Goal: Task Accomplishment & Management: Manage account settings

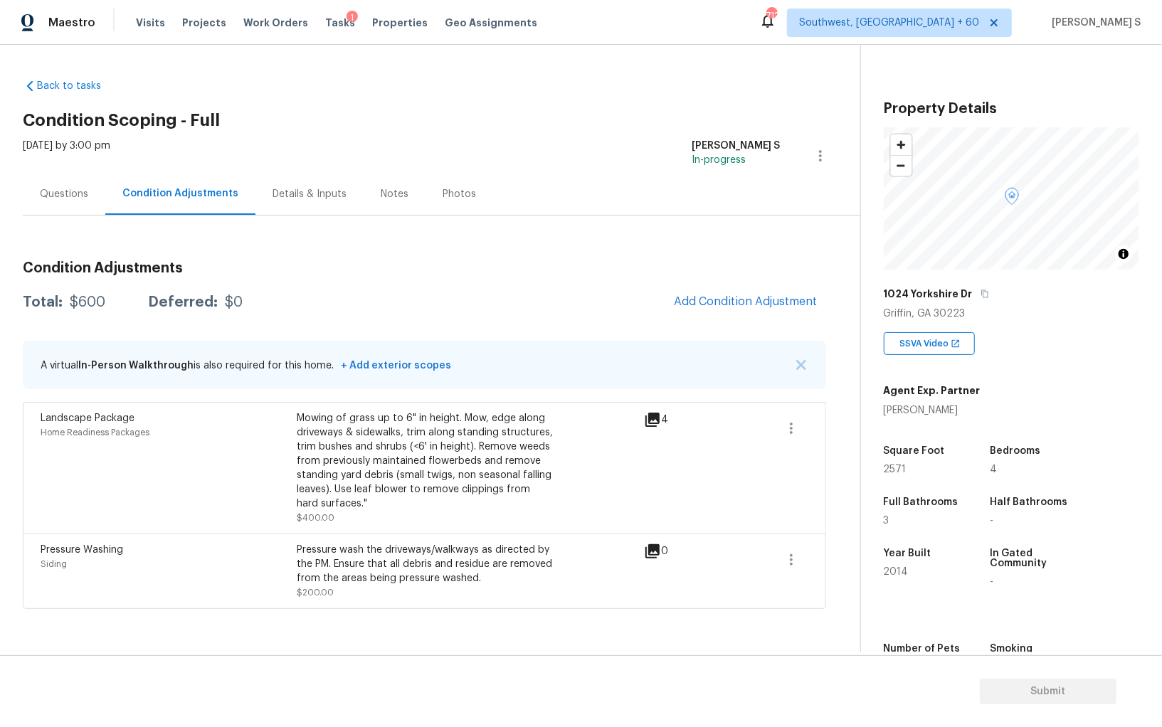
click at [423, 450] on div "Mowing of grass up to 6" in height. Mow, edge along driveways & sidewalks, trim…" at bounding box center [425, 461] width 256 height 100
click at [747, 304] on span "Add Condition Adjustment" at bounding box center [746, 301] width 144 height 13
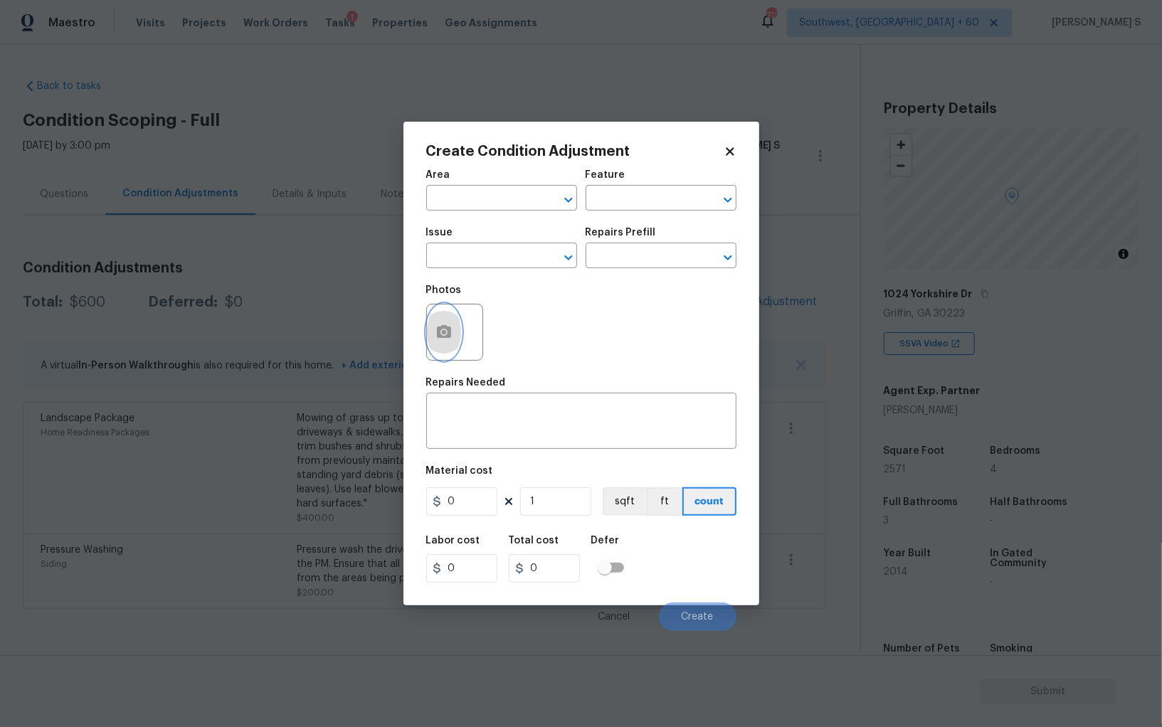
click at [453, 326] on button "button" at bounding box center [444, 332] width 34 height 55
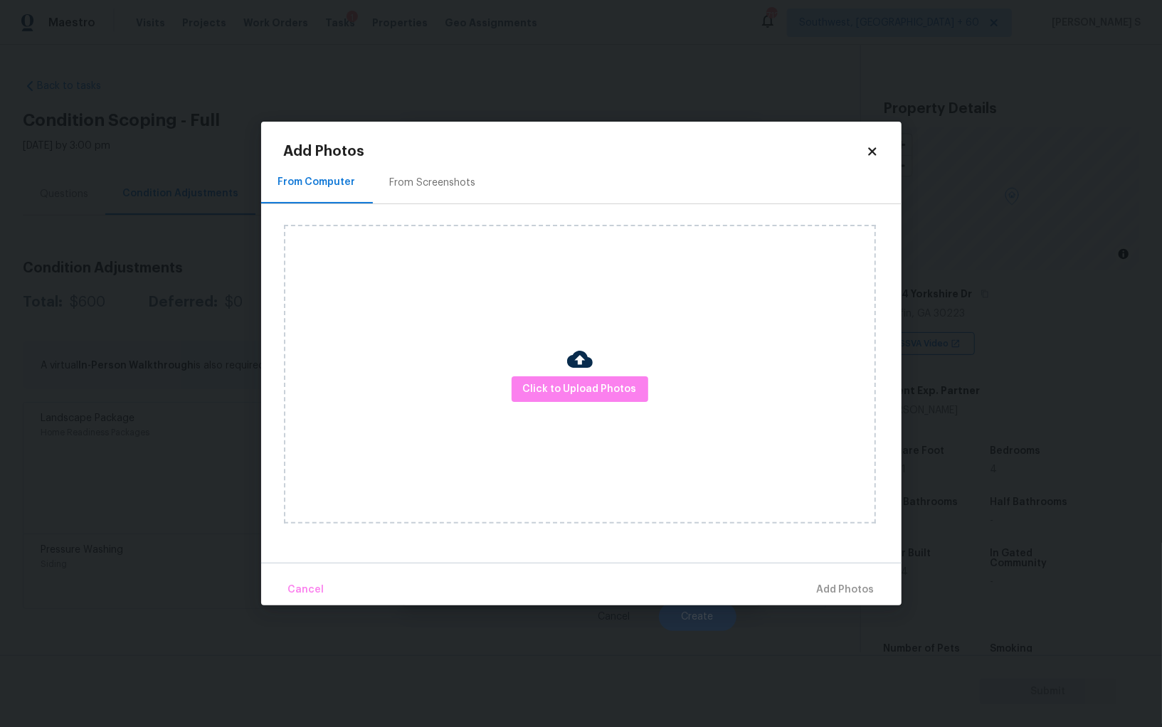
click at [446, 165] on div "From Screenshots" at bounding box center [433, 183] width 120 height 42
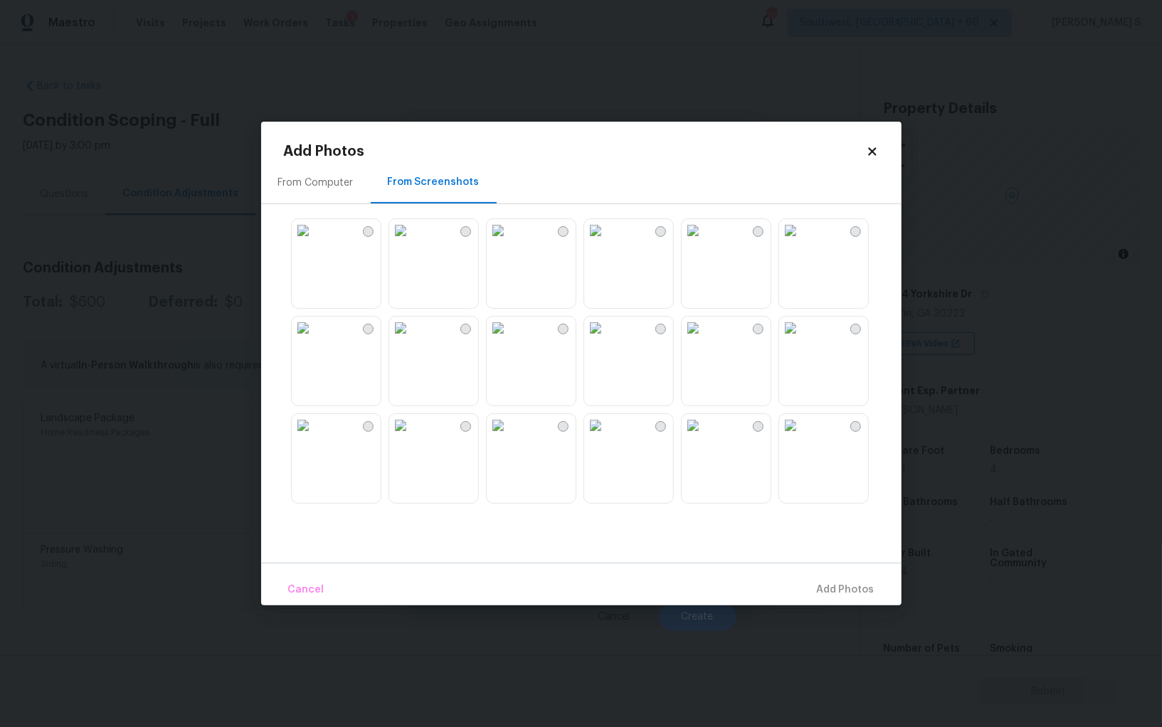
click at [509, 242] on img at bounding box center [498, 230] width 23 height 23
click at [509, 339] on img at bounding box center [498, 328] width 23 height 23
click at [509, 437] on img at bounding box center [498, 425] width 23 height 23
click at [607, 437] on img at bounding box center [595, 425] width 23 height 23
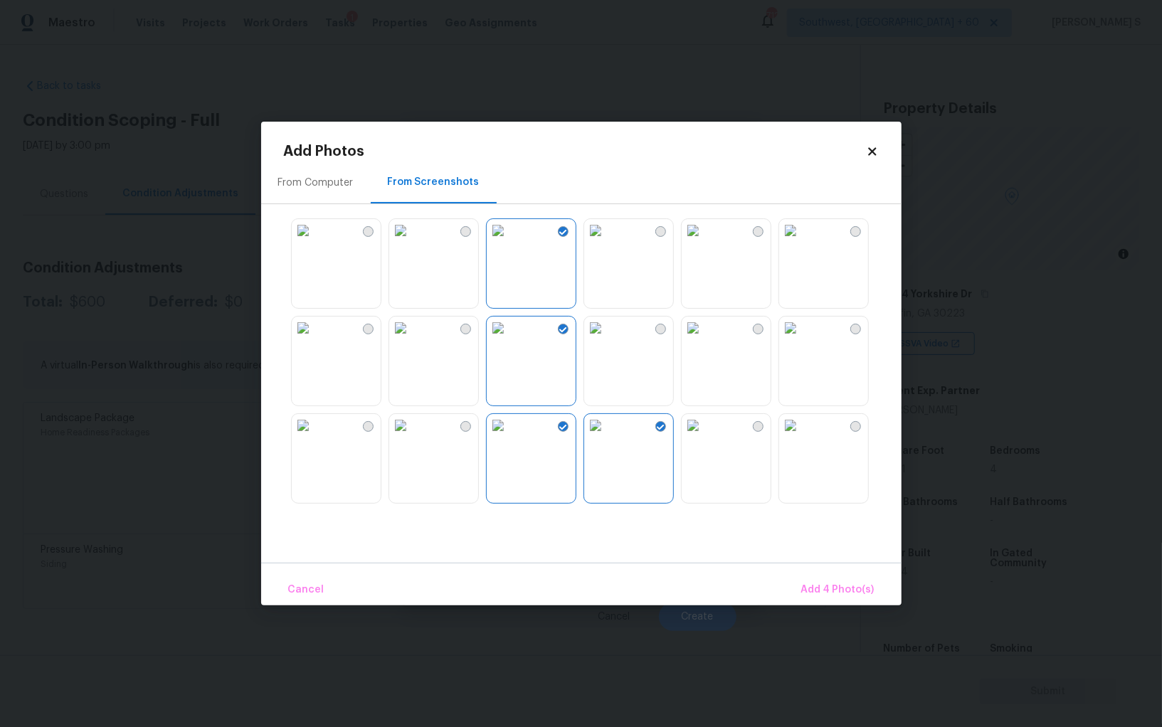
scroll to position [217, 0]
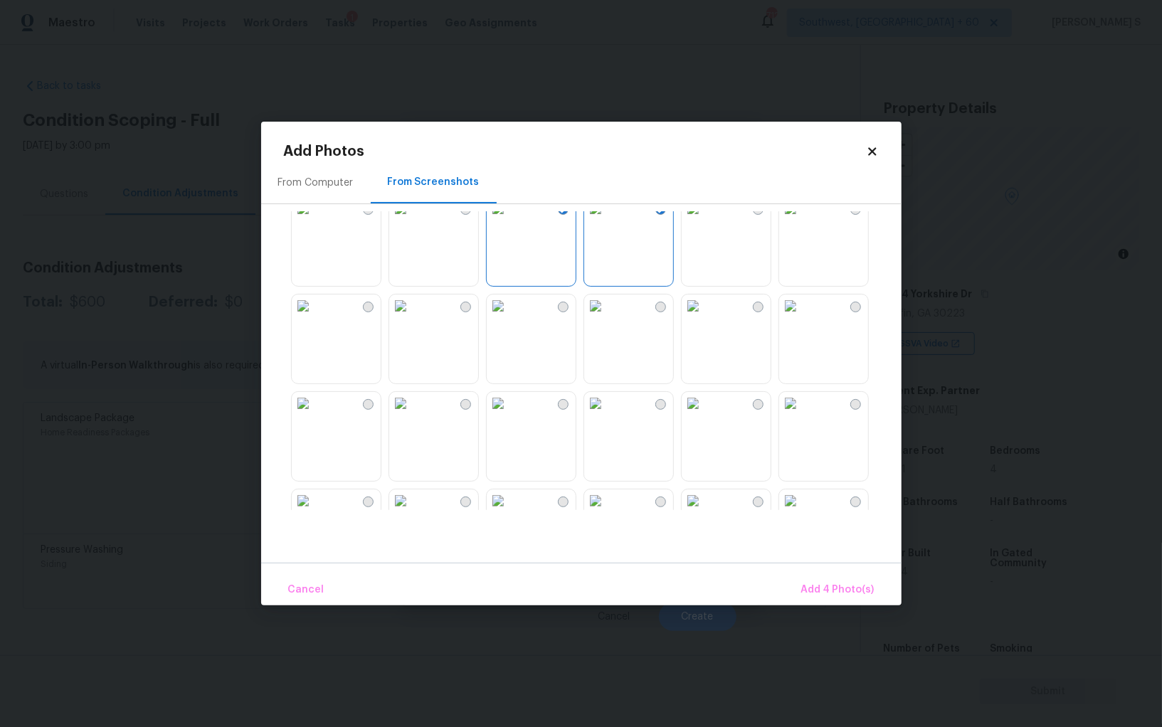
click at [704, 220] on img at bounding box center [693, 208] width 23 height 23
click at [802, 220] on img at bounding box center [790, 208] width 23 height 23
click at [607, 415] on img at bounding box center [595, 403] width 23 height 23
click at [704, 415] on img at bounding box center [693, 403] width 23 height 23
click at [509, 415] on img at bounding box center [498, 403] width 23 height 23
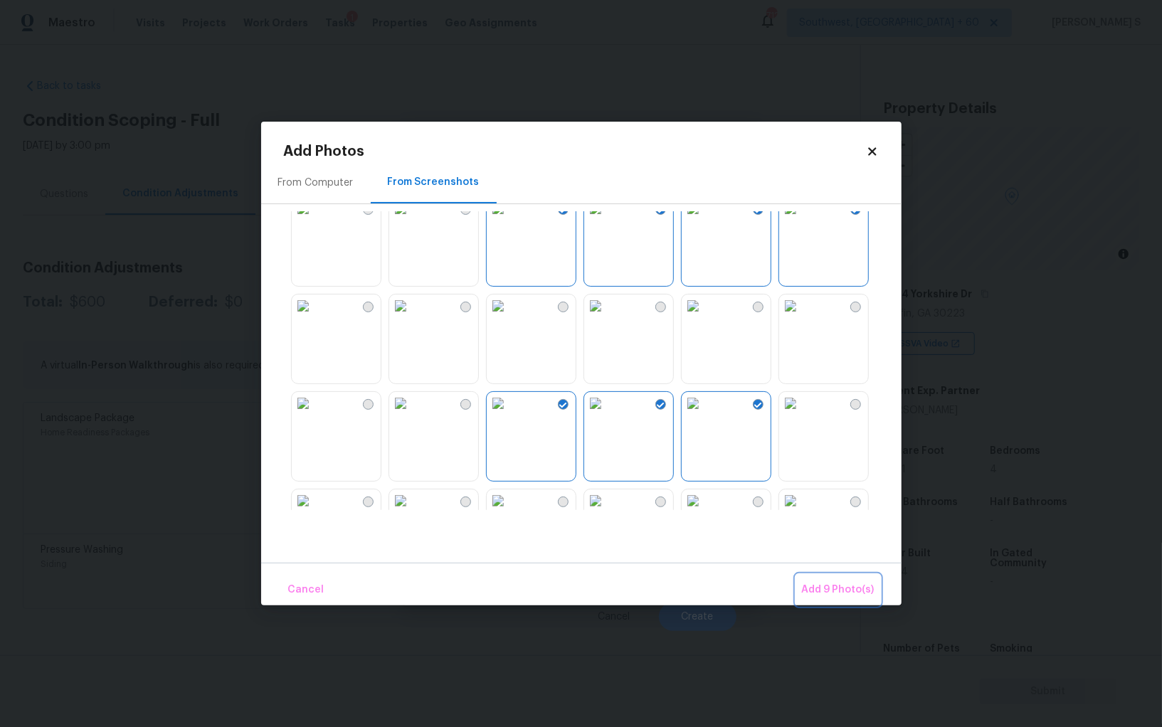
click at [812, 587] on span "Add 9 Photo(s)" at bounding box center [838, 590] width 73 height 18
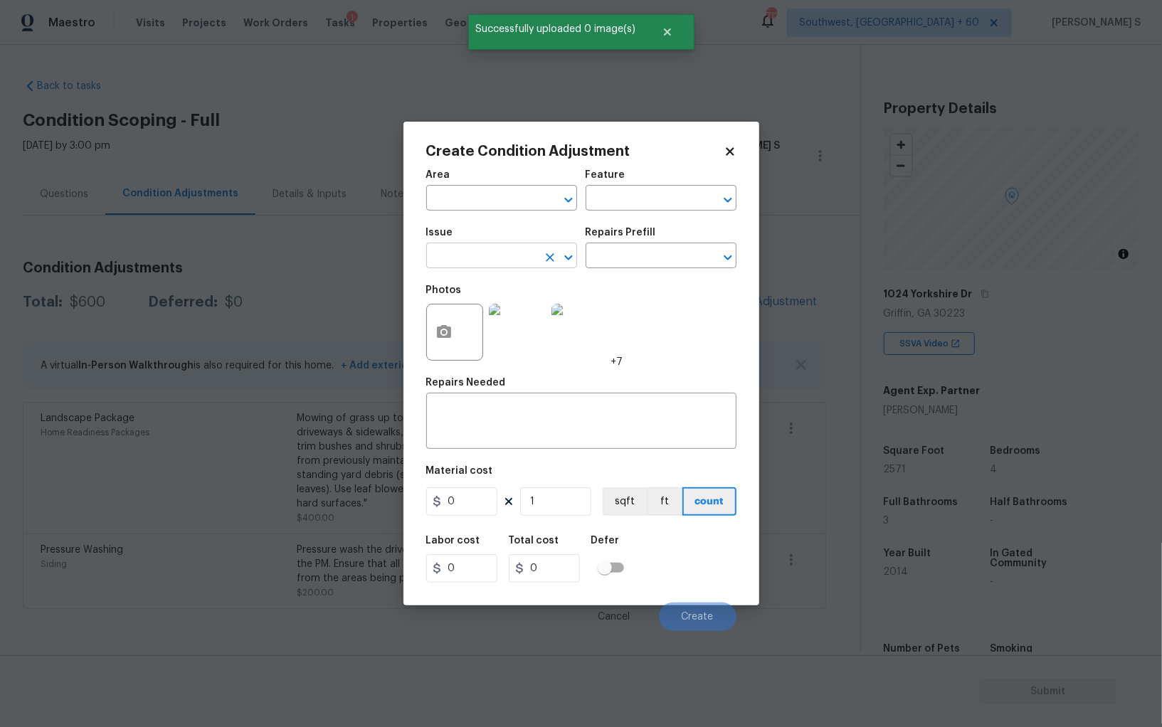
click at [492, 257] on input "text" at bounding box center [481, 257] width 111 height 22
type input "ACQ: Paint"
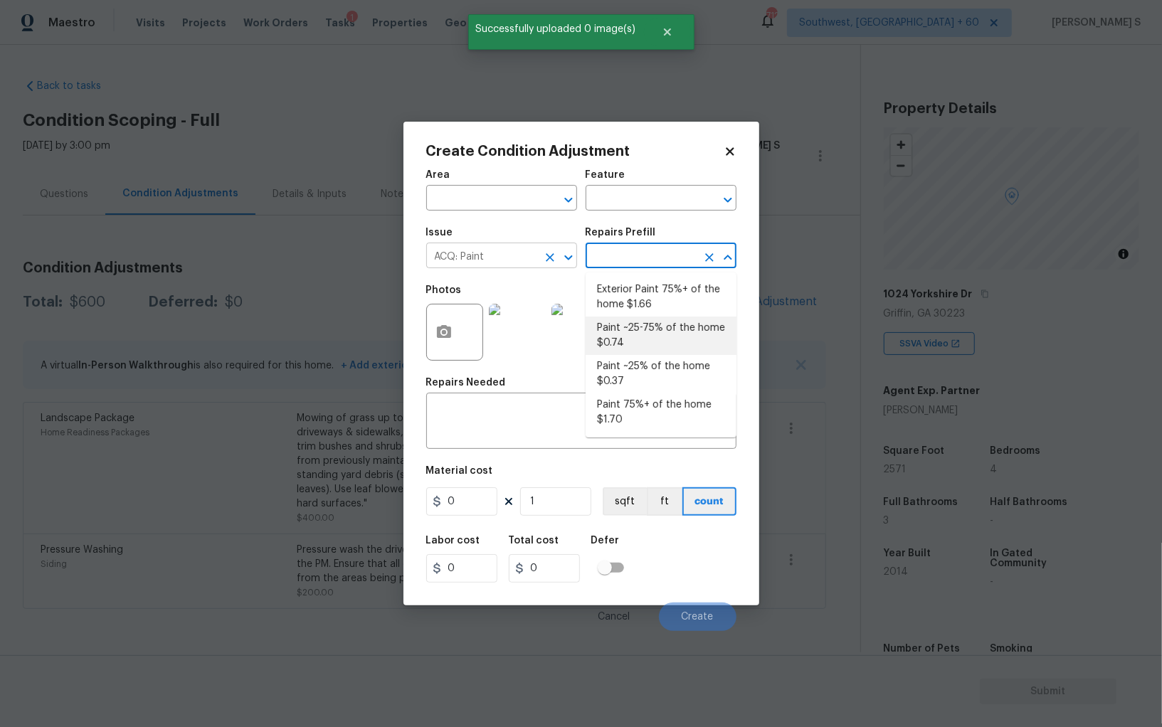
type input "Acquisition"
type textarea "Acquisition Scope: ~25 - 75% of the home needs interior paint"
type input "0.74"
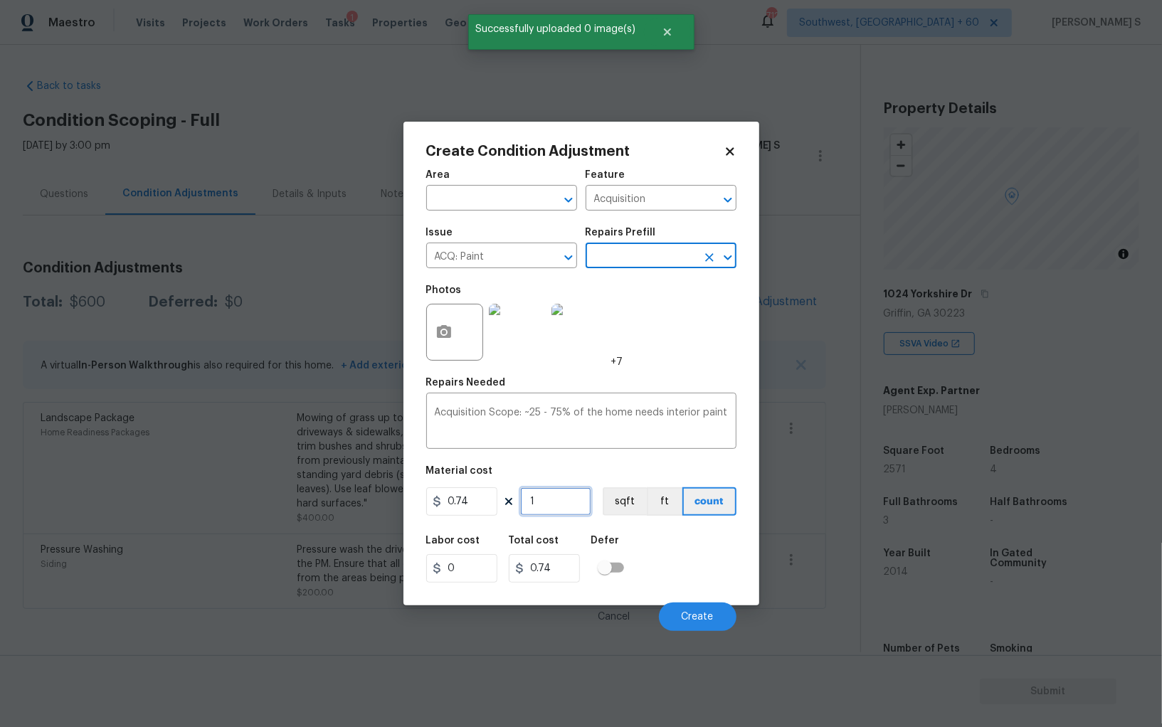
click at [564, 497] on input "1" at bounding box center [555, 501] width 71 height 28
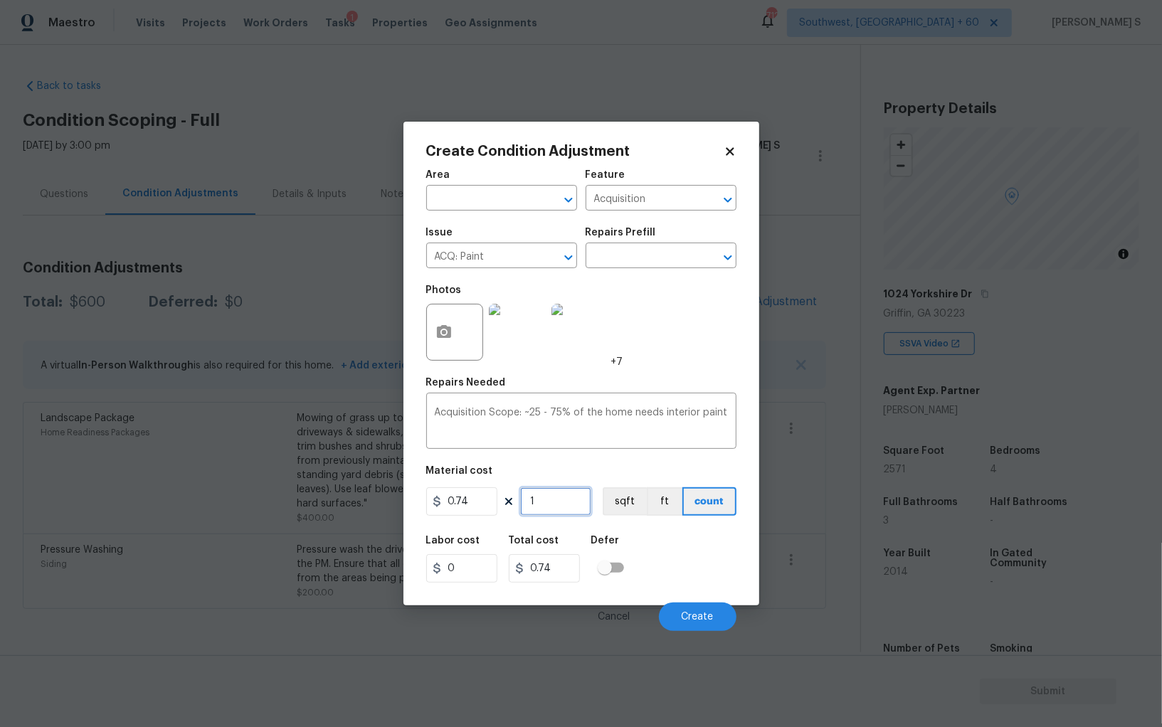
type input "2"
type input "1.48"
type input "25"
type input "18.5"
type input "257"
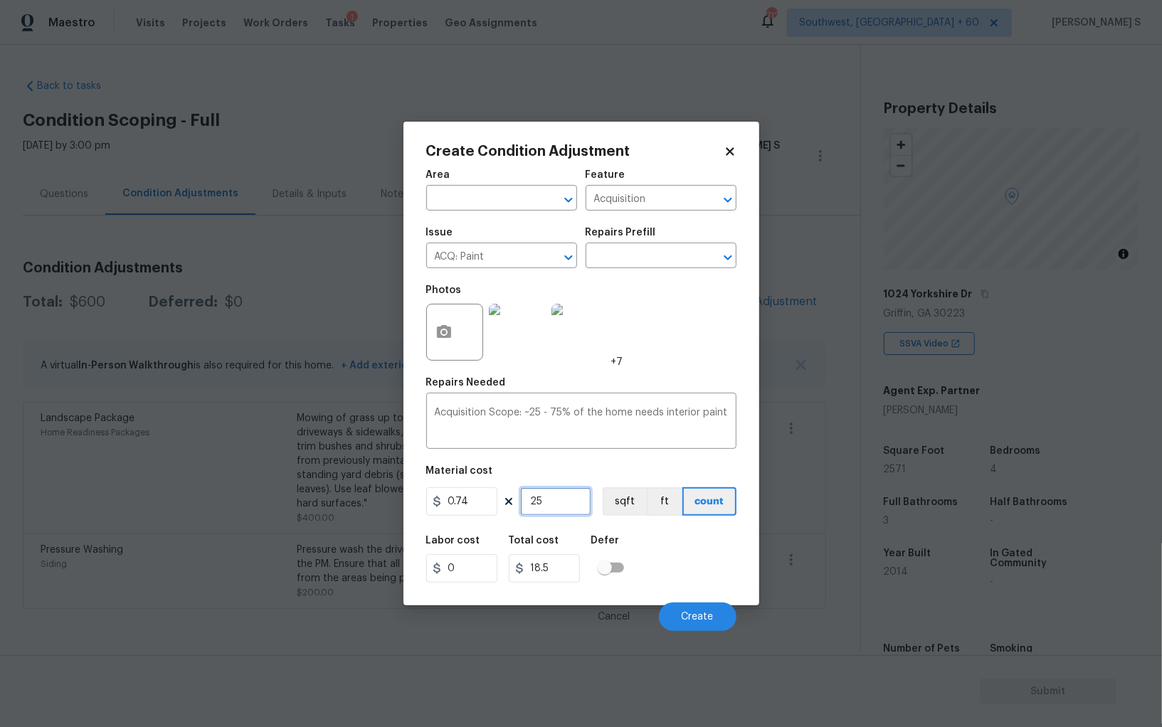
type input "190.18"
type input "2571"
type input "1902.54"
type input "2571"
click at [624, 504] on button "sqft" at bounding box center [625, 501] width 44 height 28
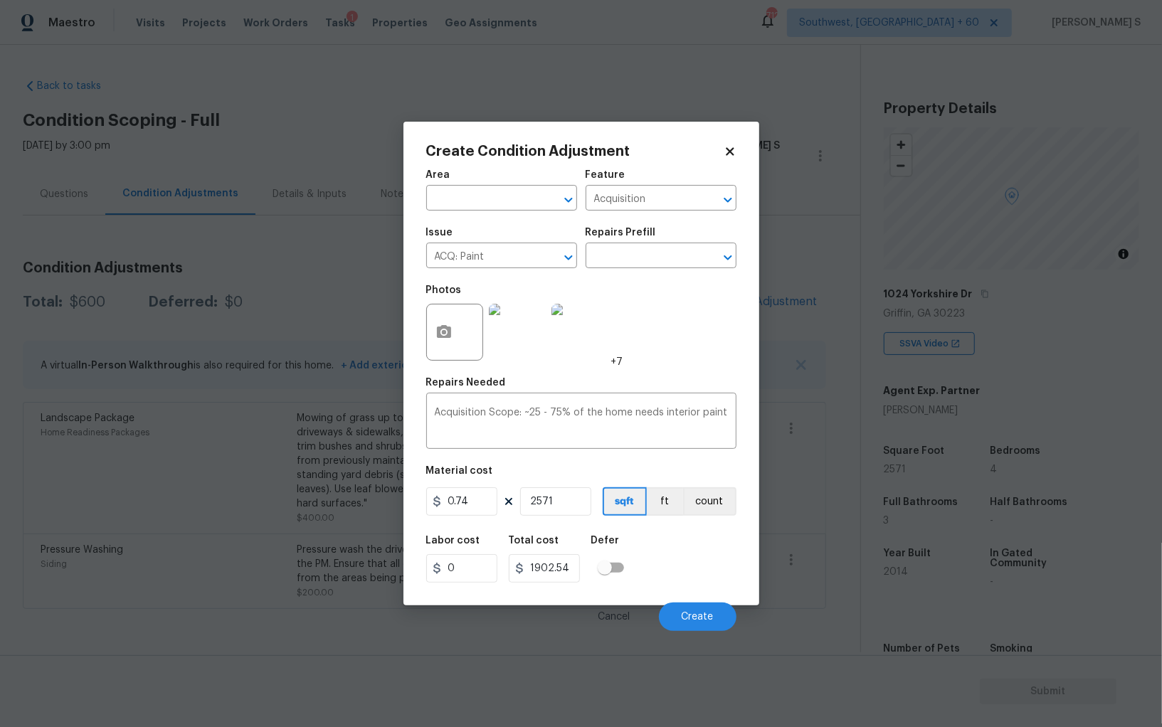
click at [657, 534] on div "Labor cost 0 Total cost 1902.54 Defer" at bounding box center [581, 559] width 310 height 64
click at [718, 622] on button "Create" at bounding box center [698, 617] width 78 height 28
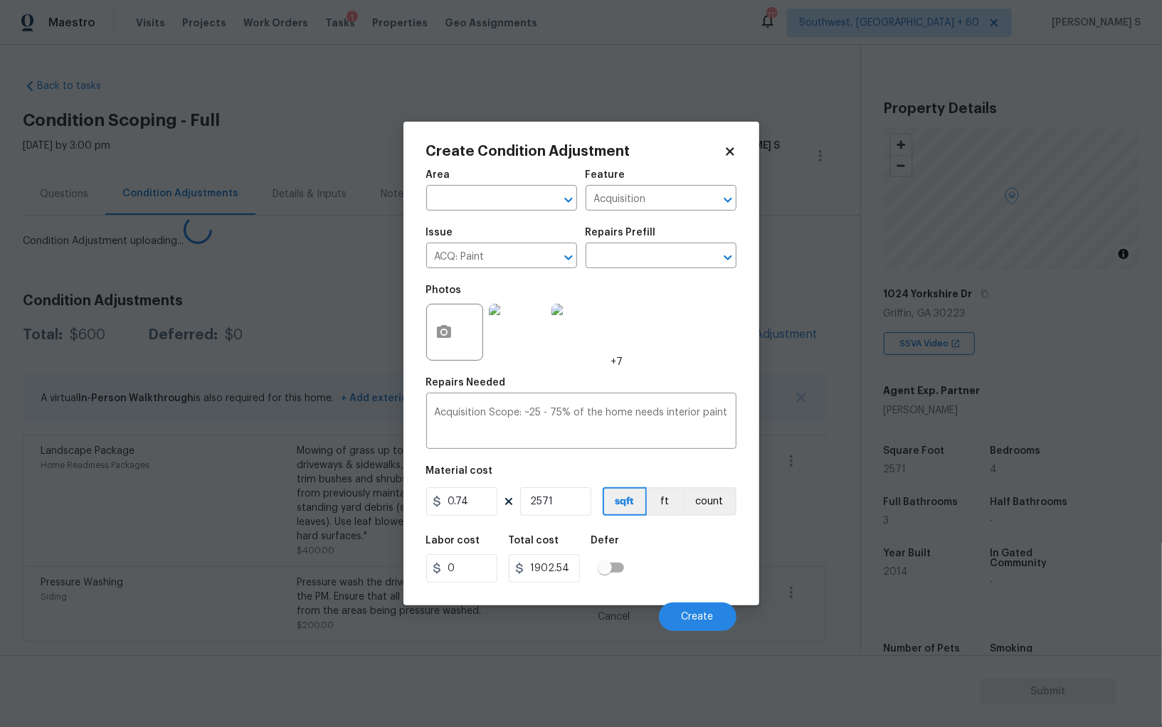
click at [206, 509] on body "Maestro Visits Projects Work Orders Tasks 1 Properties Geo Assignments 712 Sout…" at bounding box center [581, 363] width 1162 height 727
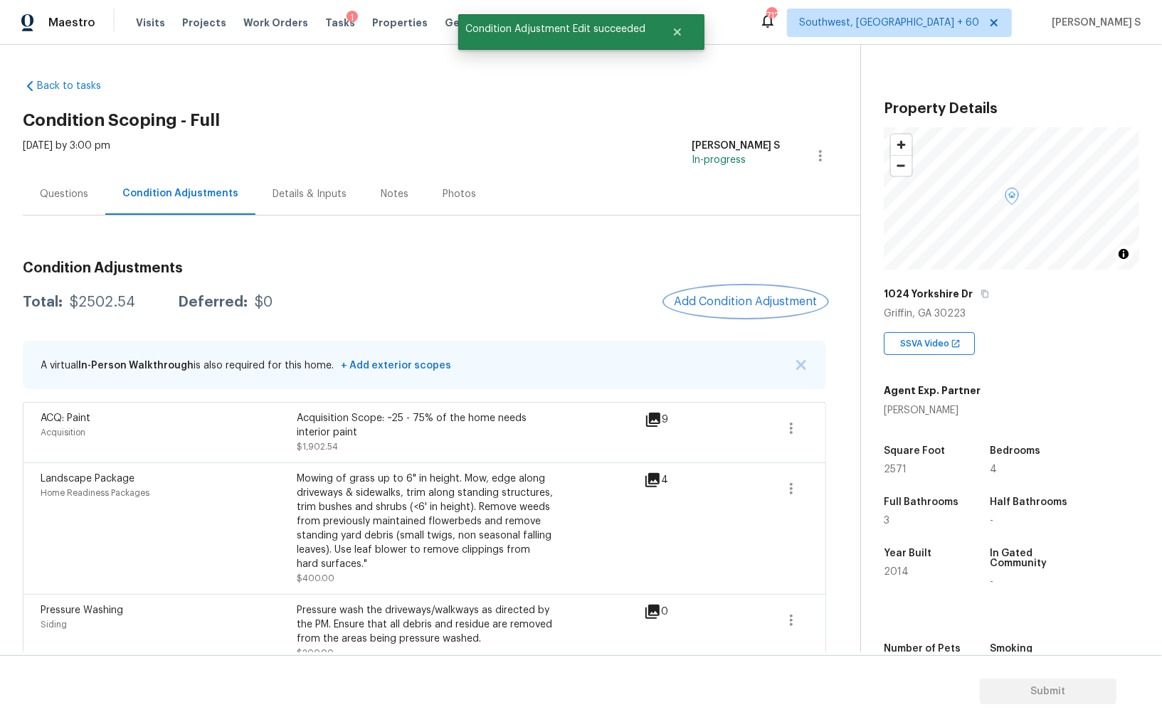
click at [751, 296] on span "Add Condition Adjustment" at bounding box center [746, 301] width 144 height 13
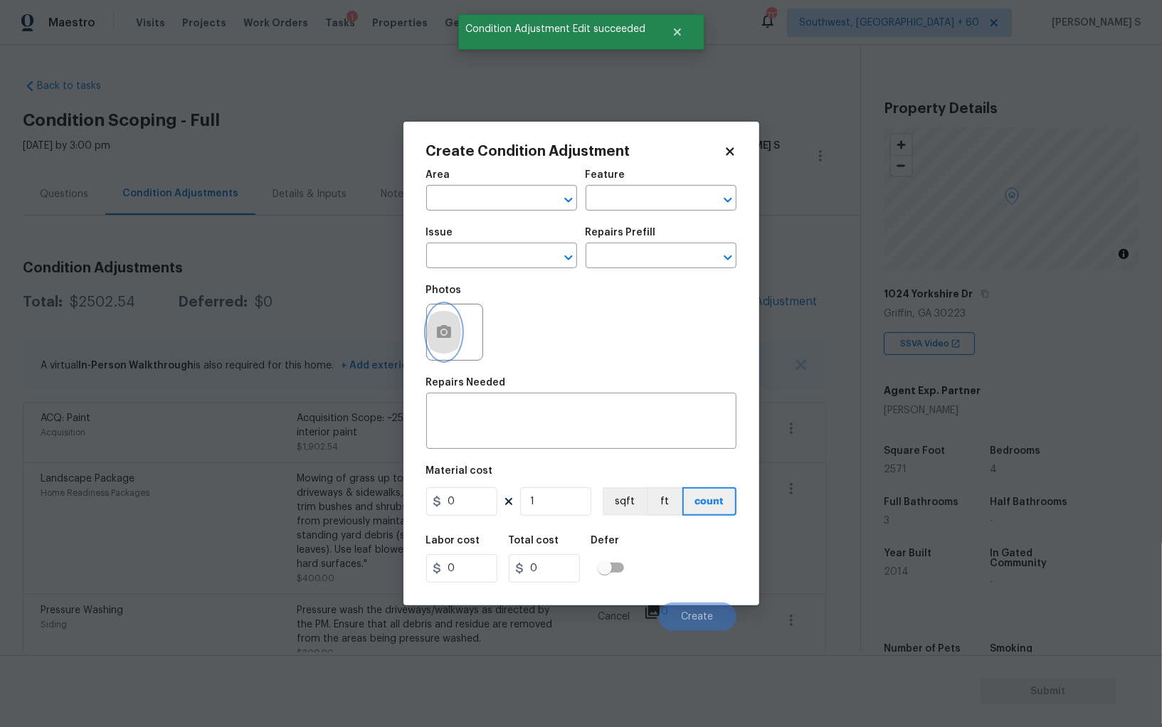
click at [438, 337] on icon "button" at bounding box center [444, 331] width 14 height 13
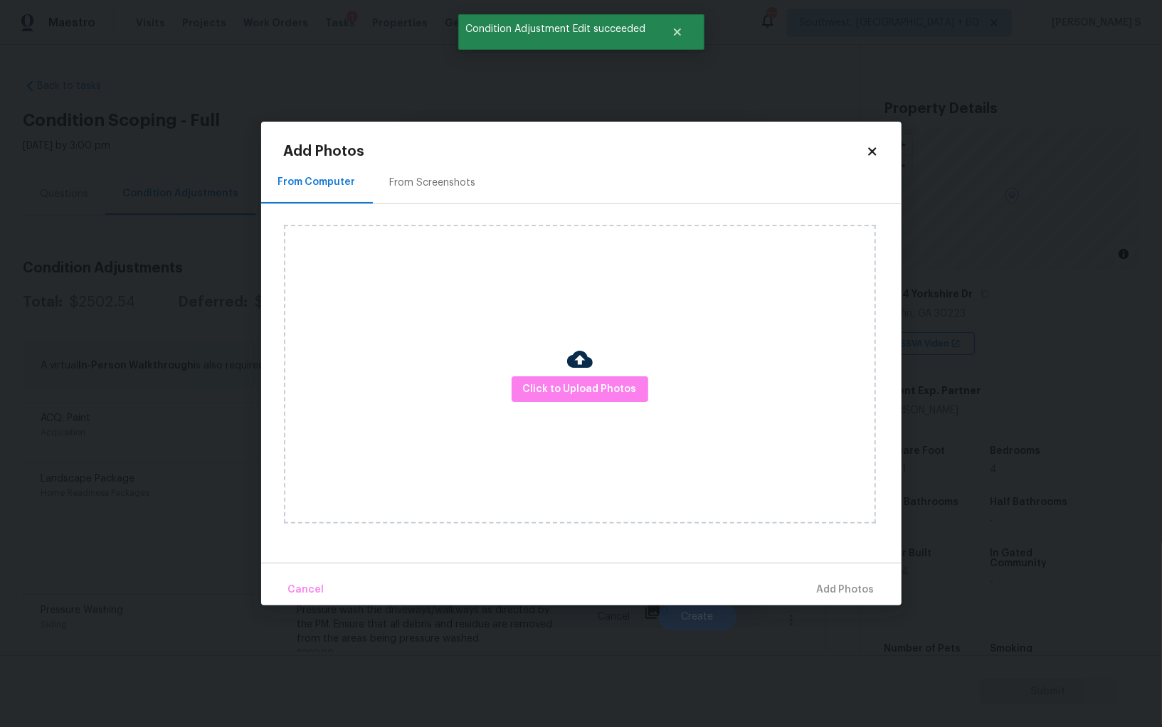
click at [431, 176] on div "From Screenshots" at bounding box center [433, 183] width 86 height 14
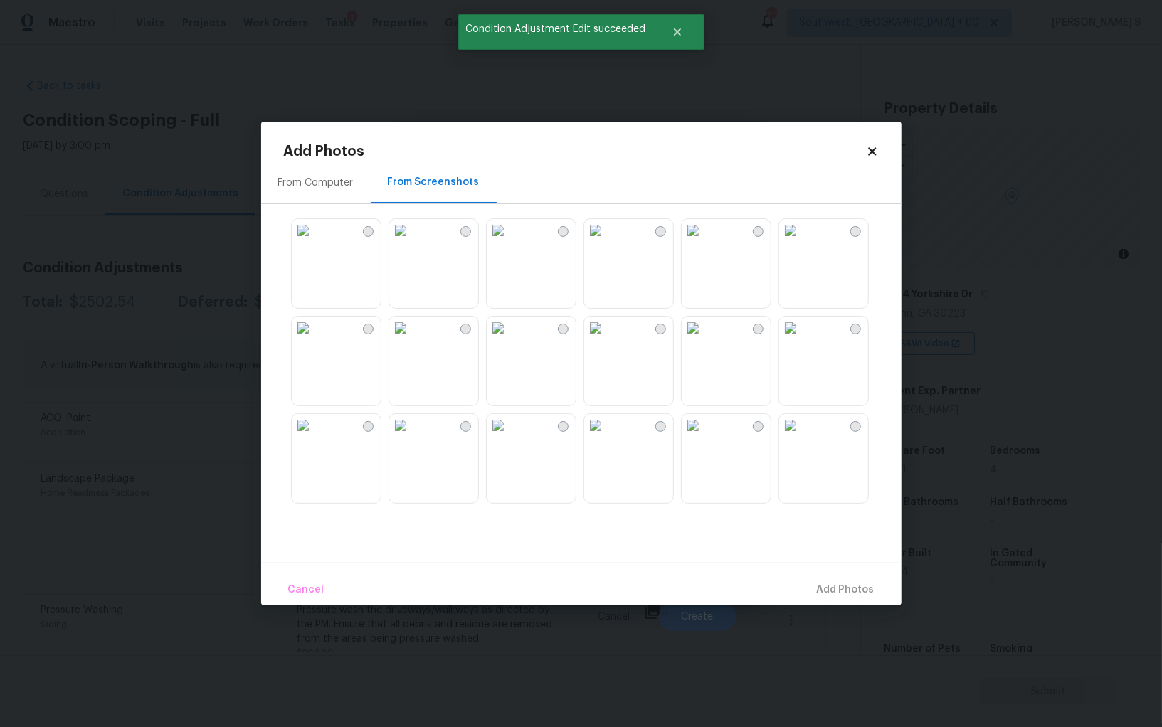
click at [509, 242] on img at bounding box center [498, 230] width 23 height 23
click at [509, 339] on img at bounding box center [498, 328] width 23 height 23
click at [607, 339] on img at bounding box center [595, 328] width 23 height 23
click at [314, 437] on img at bounding box center [303, 425] width 23 height 23
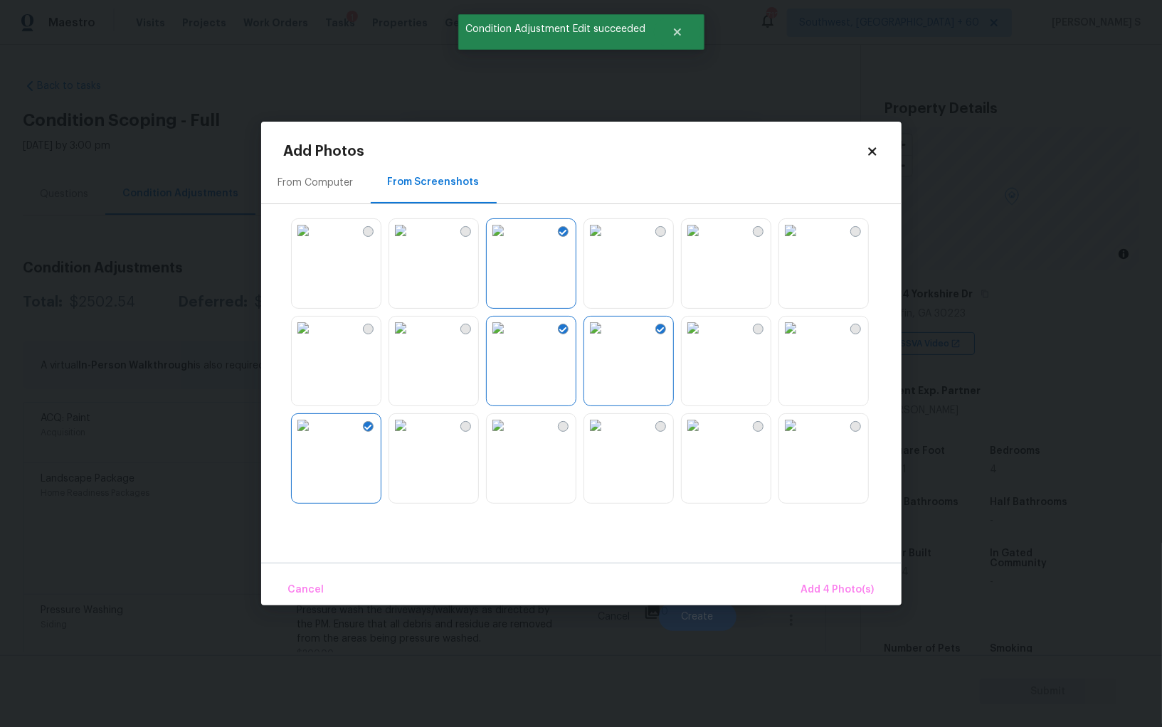
click at [313, 339] on img at bounding box center [303, 328] width 23 height 23
click at [597, 437] on img at bounding box center [595, 425] width 23 height 23
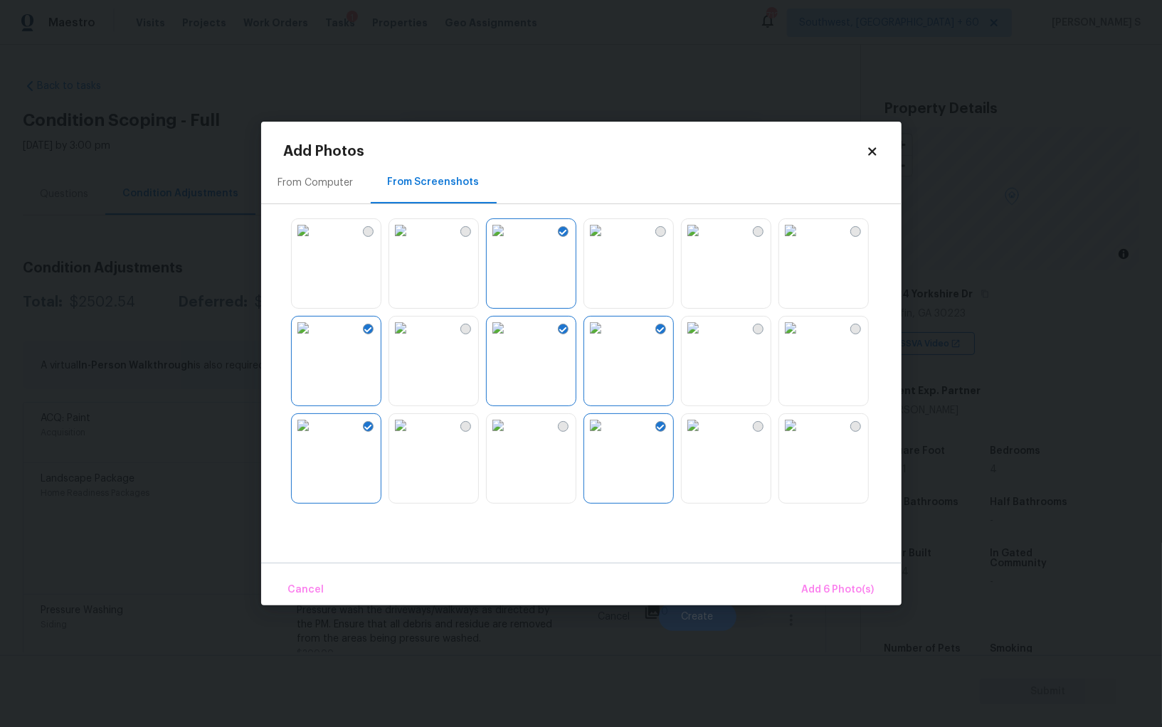
click at [509, 437] on img at bounding box center [498, 425] width 23 height 23
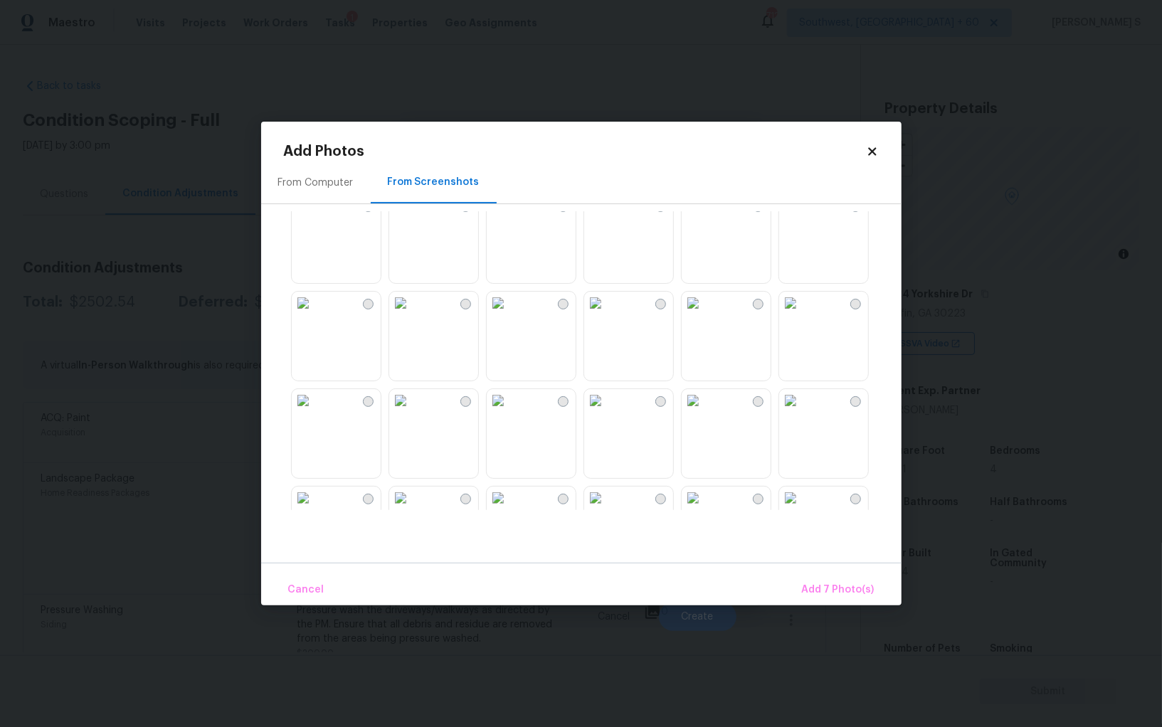
click at [509, 314] on img at bounding box center [498, 303] width 23 height 23
click at [412, 314] on img at bounding box center [400, 303] width 23 height 23
click at [704, 412] on img at bounding box center [693, 400] width 23 height 23
click at [802, 412] on img at bounding box center [790, 400] width 23 height 23
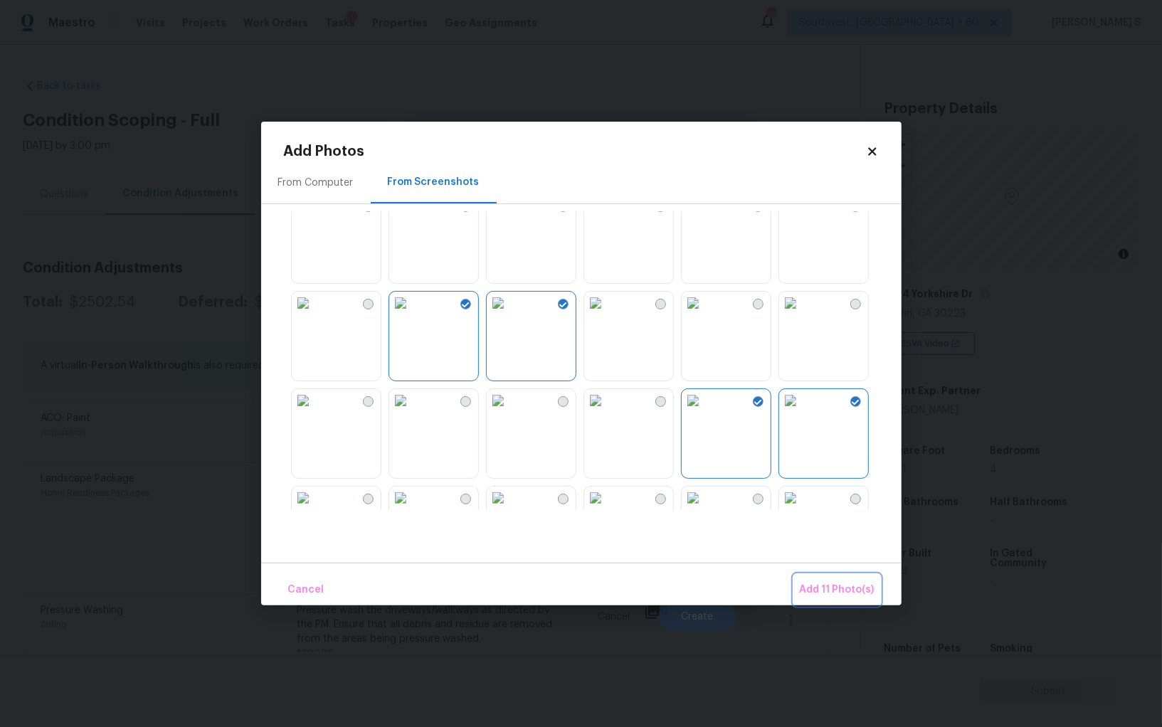
click at [840, 579] on button "Add 11 Photo(s)" at bounding box center [837, 590] width 86 height 31
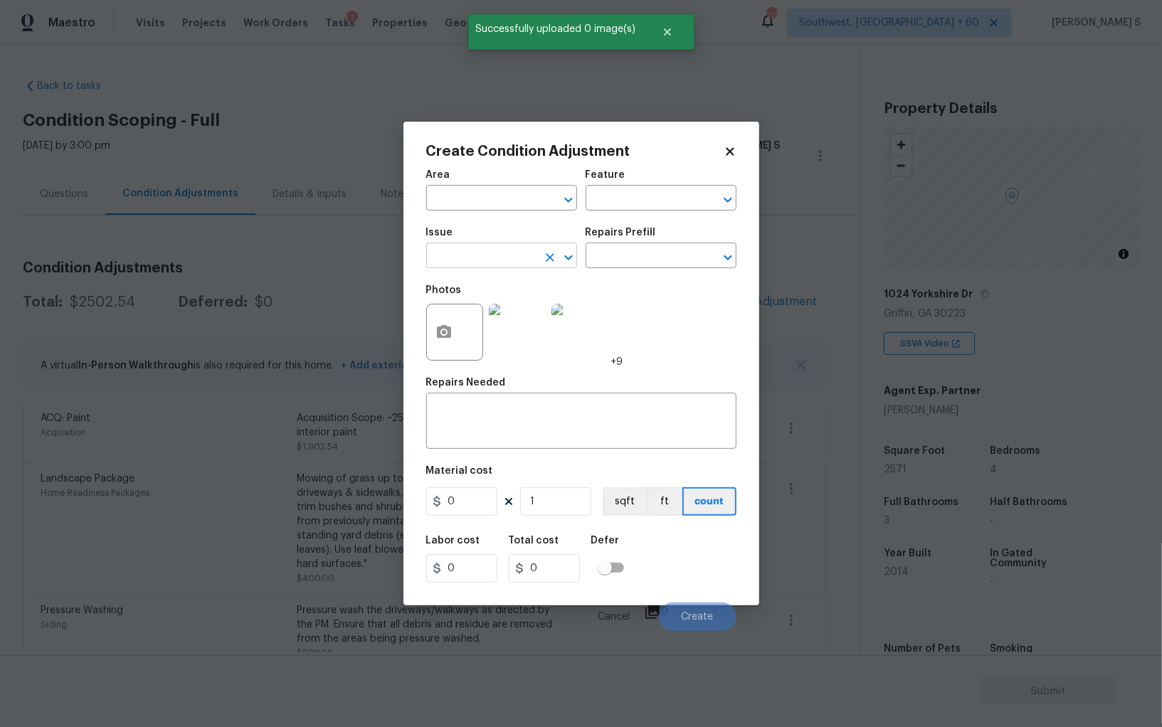
click at [492, 258] on input "text" at bounding box center [481, 257] width 111 height 22
type input "ACQ: Flooring"
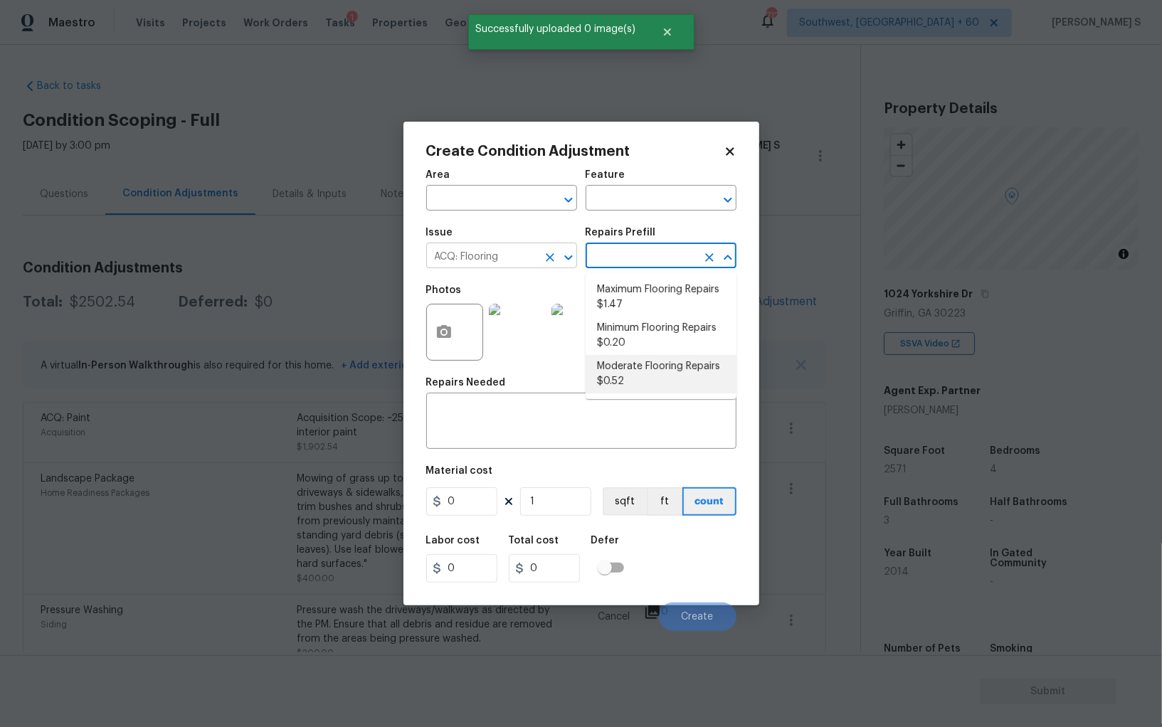
type input "Acquisition"
type textarea "Acquisition Scope: Moderate flooring repairs"
type input "0.52"
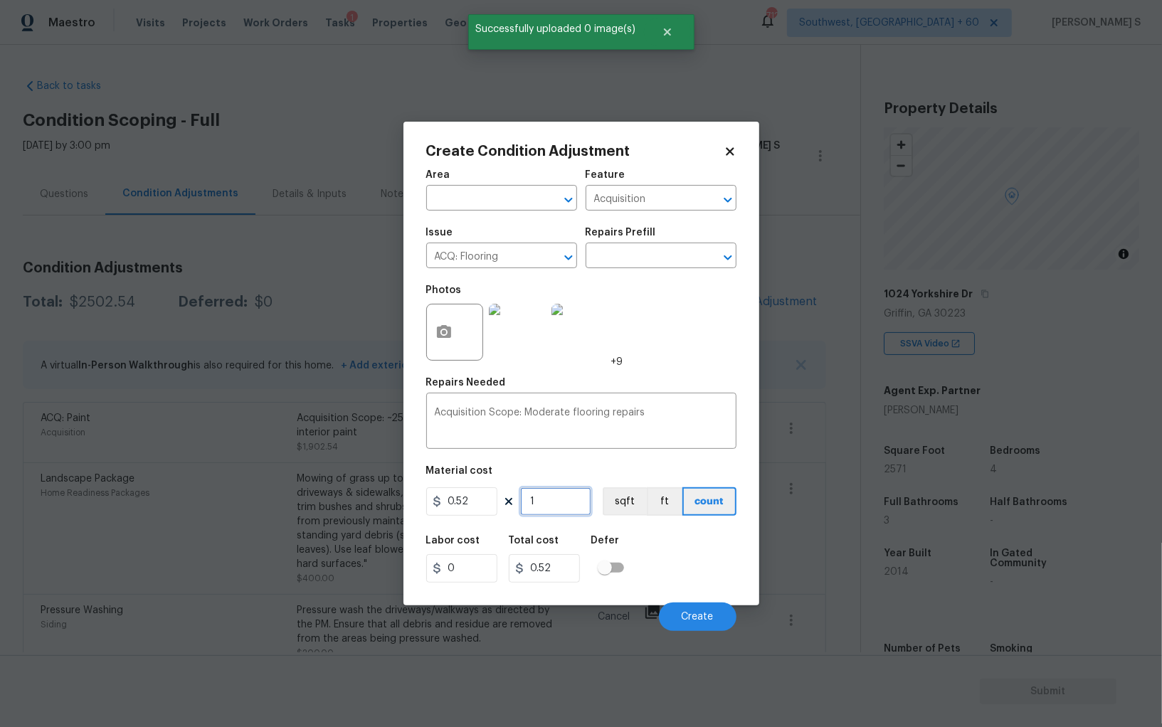
click at [555, 507] on input "1" at bounding box center [555, 501] width 71 height 28
paste input "257"
type input "2571"
type input "1336.92"
type input "2571"
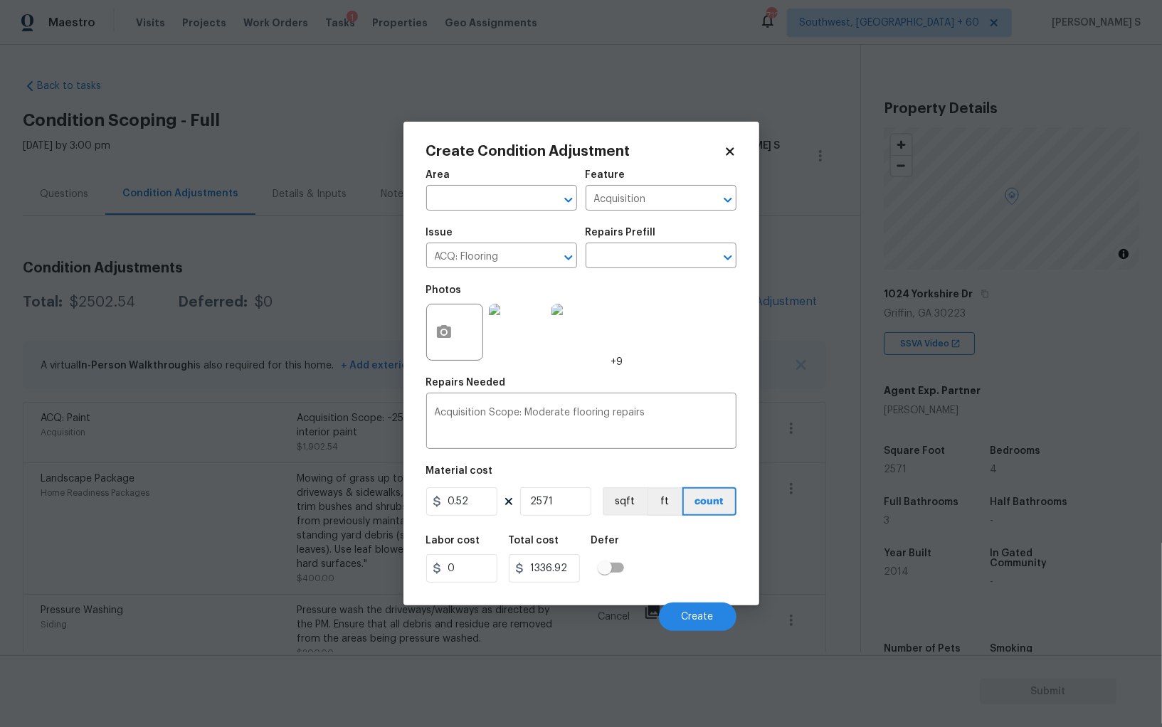
click at [606, 526] on div "Area ​ Feature Acquisition ​ Issue ACQ: Flooring ​ Repairs Prefill ​ Photos +9 …" at bounding box center [581, 397] width 310 height 470
click at [604, 518] on figure "Material cost 0.52 2571 sqft ft count" at bounding box center [581, 492] width 310 height 53
click at [620, 495] on button "sqft" at bounding box center [625, 501] width 44 height 28
click at [638, 569] on div "Labor cost 0 Total cost 1336.92 Defer" at bounding box center [581, 559] width 310 height 64
click at [692, 628] on button "Create" at bounding box center [698, 617] width 78 height 28
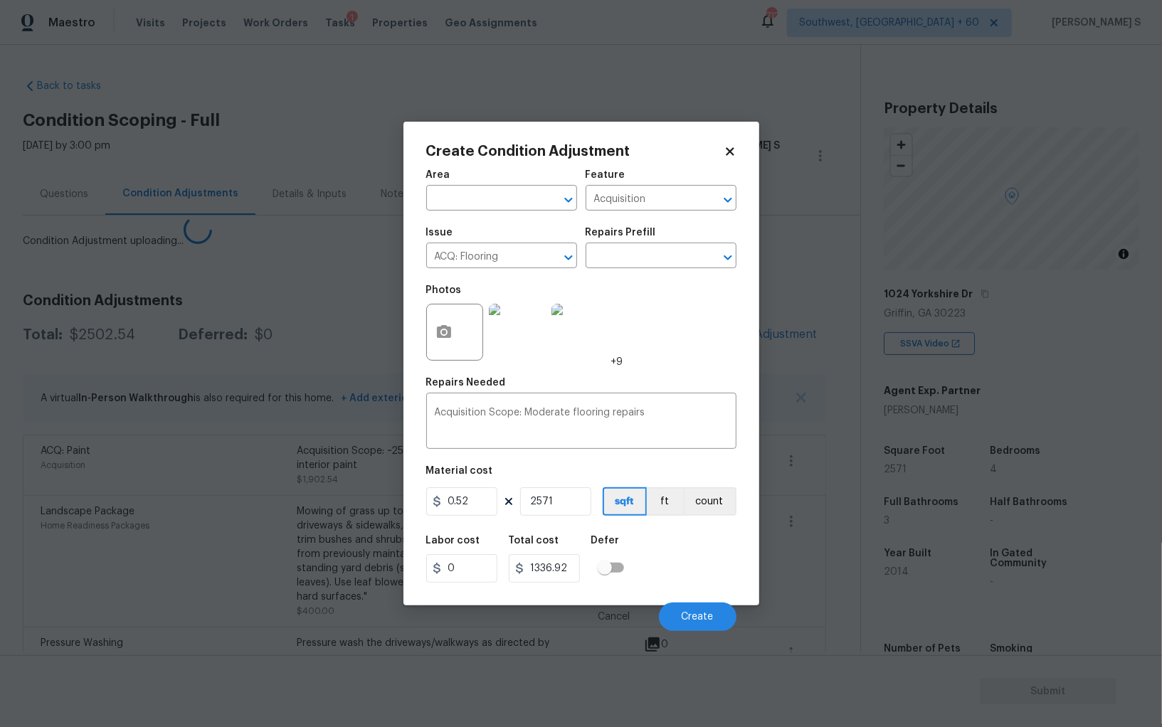
click at [231, 588] on body "Maestro Visits Projects Work Orders Tasks 1 Properties Geo Assignments 712 Sout…" at bounding box center [581, 363] width 1162 height 727
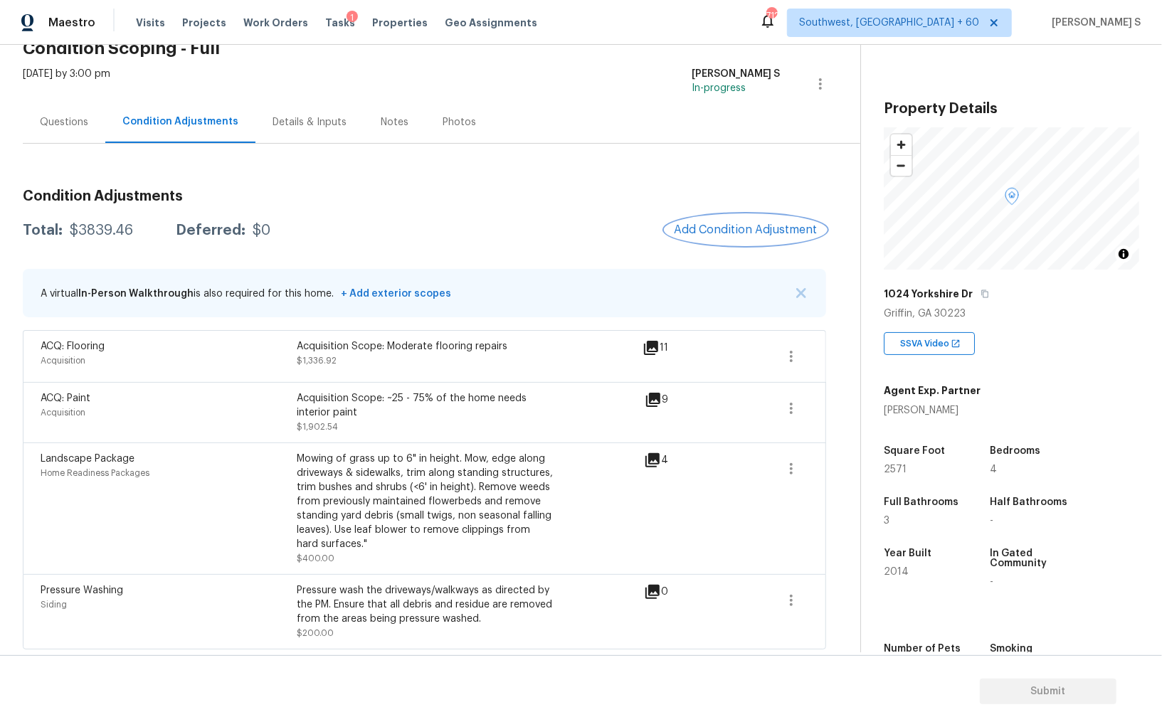
scroll to position [0, 0]
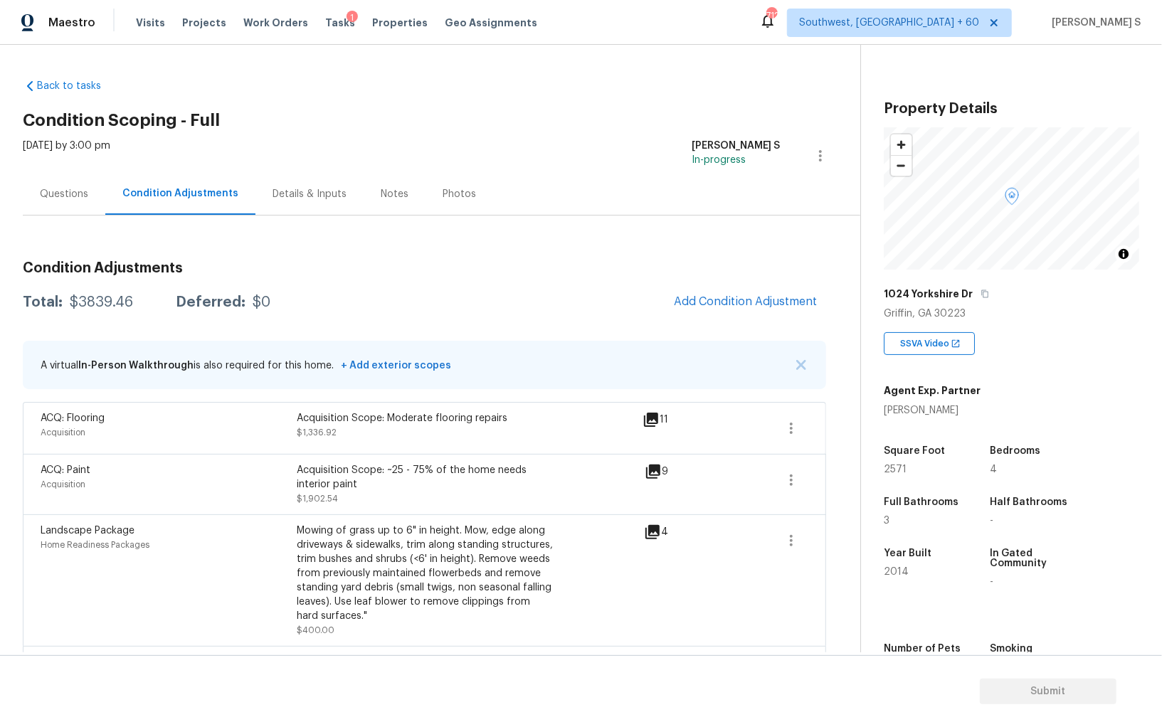
click at [74, 201] on div "Questions" at bounding box center [64, 194] width 83 height 42
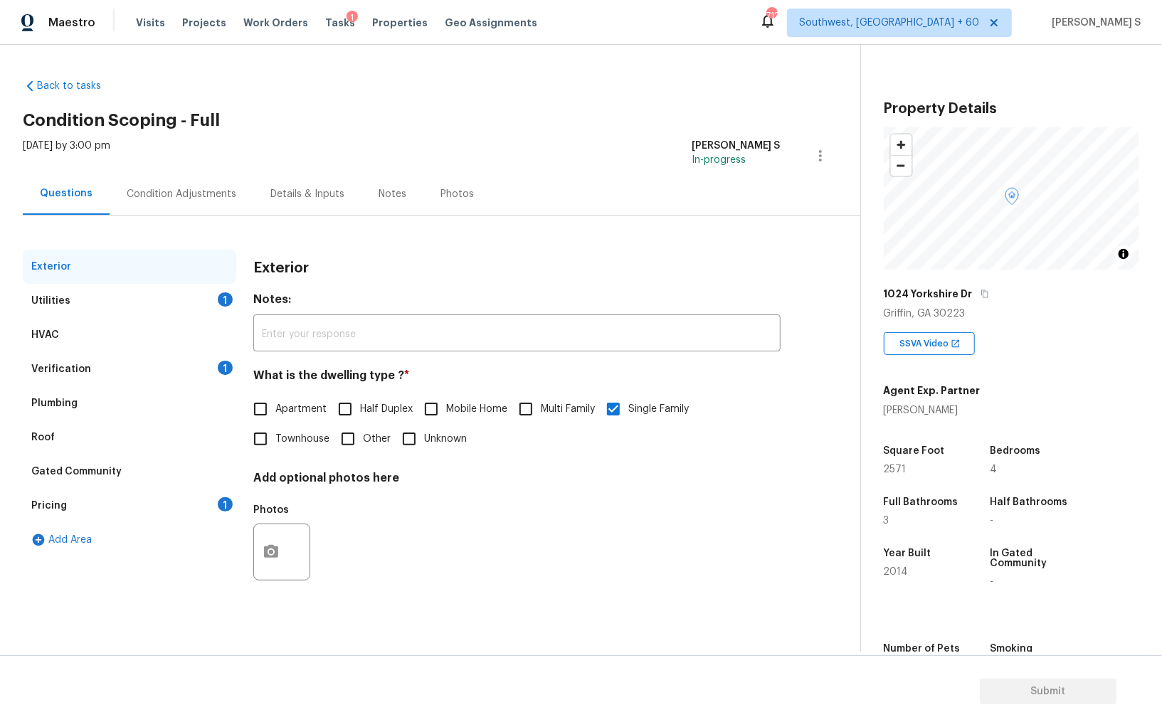
click at [106, 441] on div "Roof" at bounding box center [129, 438] width 213 height 34
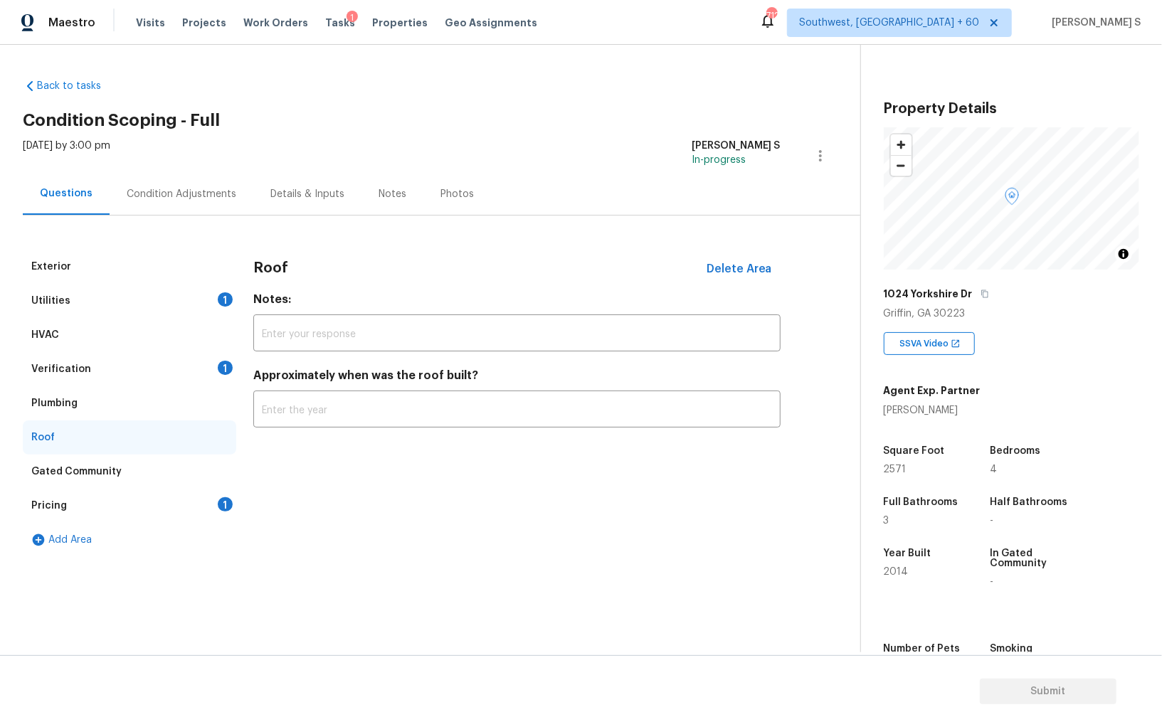
click at [89, 502] on div "Pricing 1" at bounding box center [129, 506] width 213 height 34
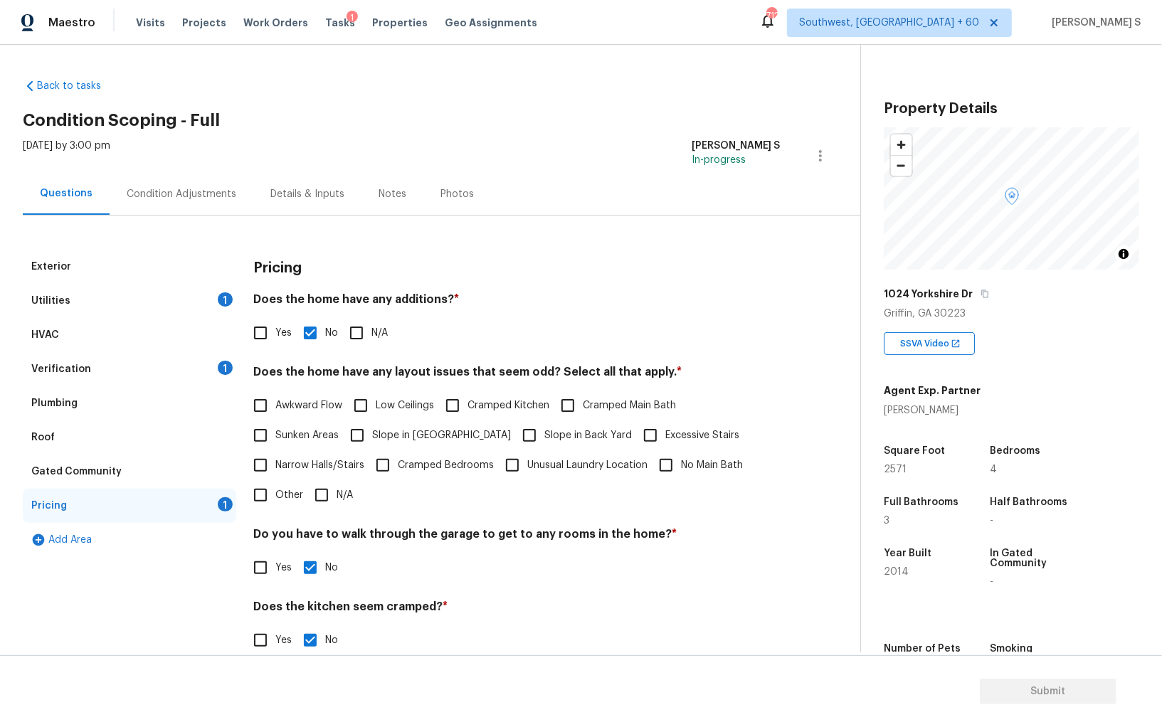
click at [514, 435] on input "Slope in Back Yard" at bounding box center [529, 436] width 30 height 30
checkbox input "true"
click at [386, 435] on span "Slope in Front Yard" at bounding box center [441, 437] width 139 height 15
click at [372, 435] on input "Slope in Front Yard" at bounding box center [357, 437] width 30 height 30
checkbox input "true"
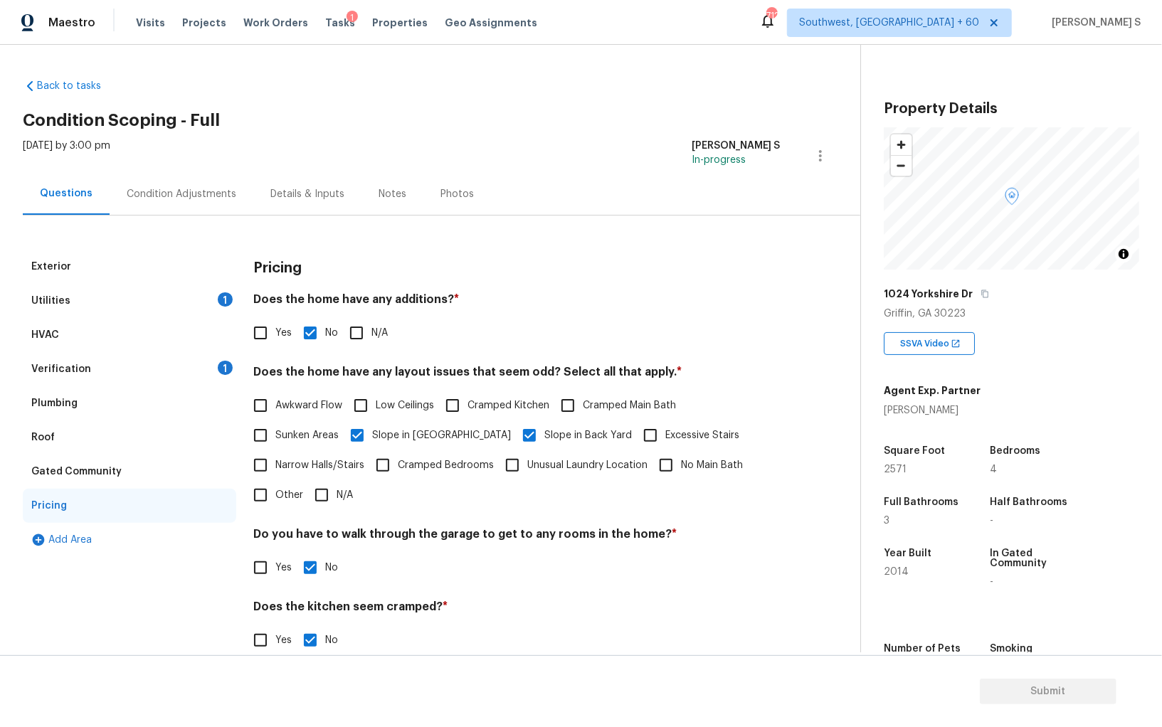
click at [172, 361] on div "Verification 1" at bounding box center [129, 369] width 213 height 34
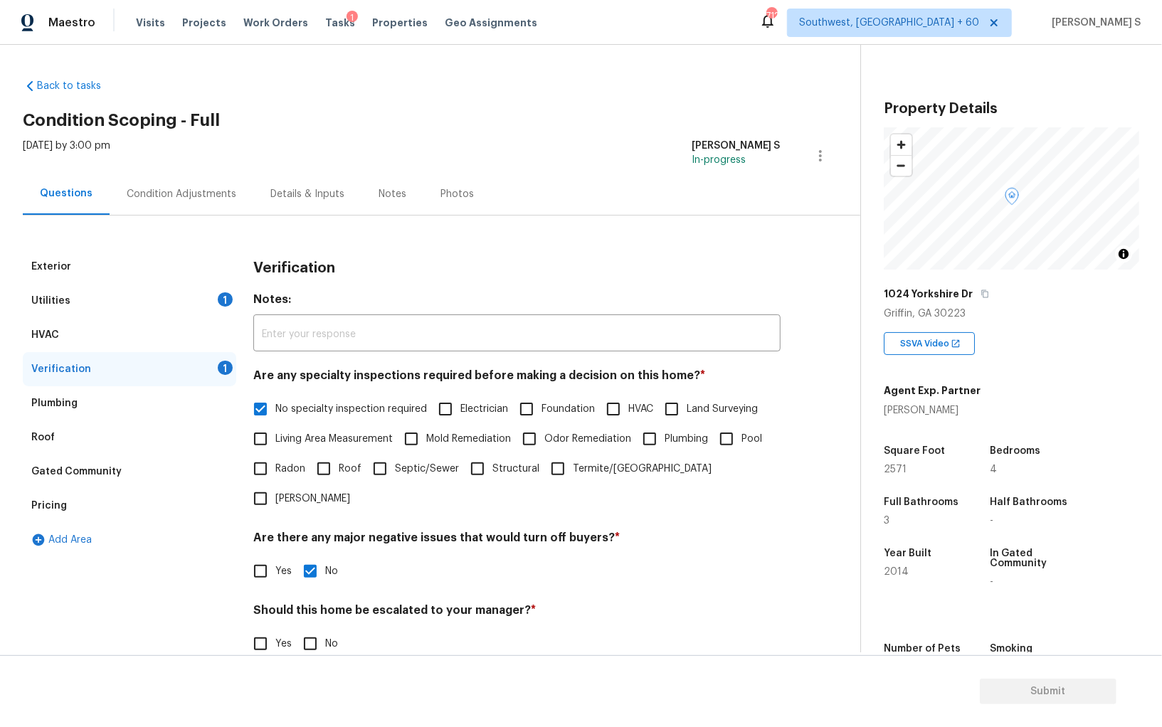
click at [218, 315] on div "Utilities 1" at bounding box center [129, 301] width 213 height 34
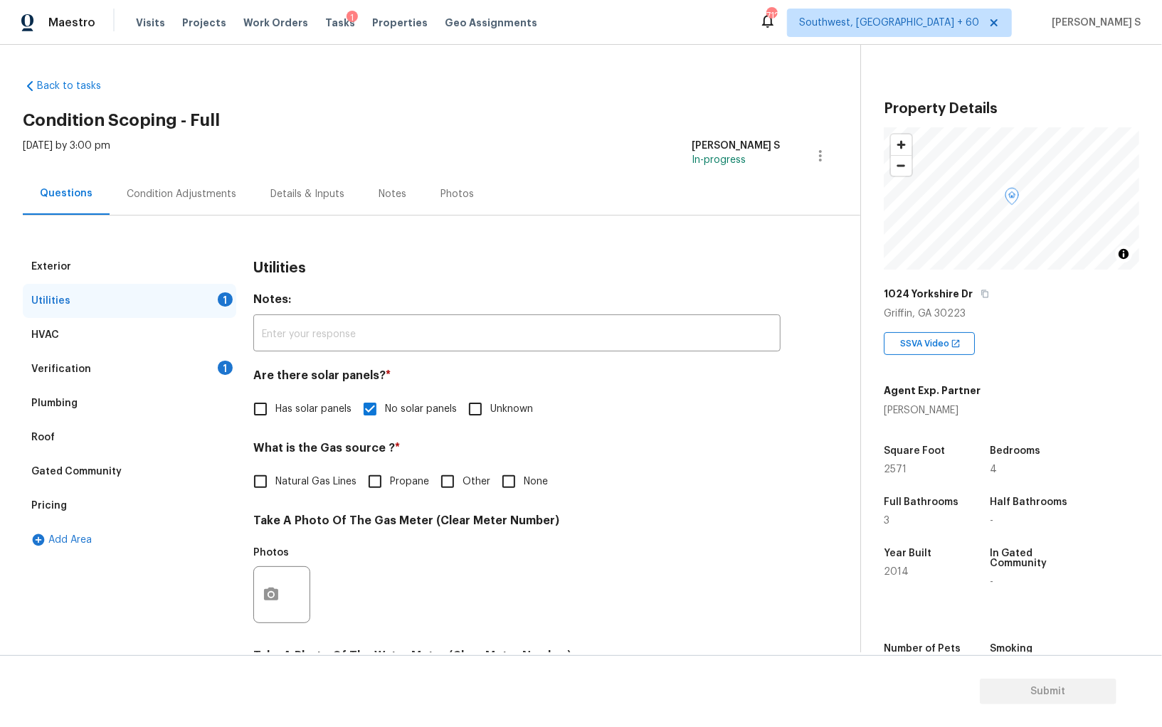
click at [218, 302] on div "Utilities 1" at bounding box center [129, 301] width 213 height 34
click at [188, 187] on div "Condition Adjustments" at bounding box center [182, 194] width 110 height 14
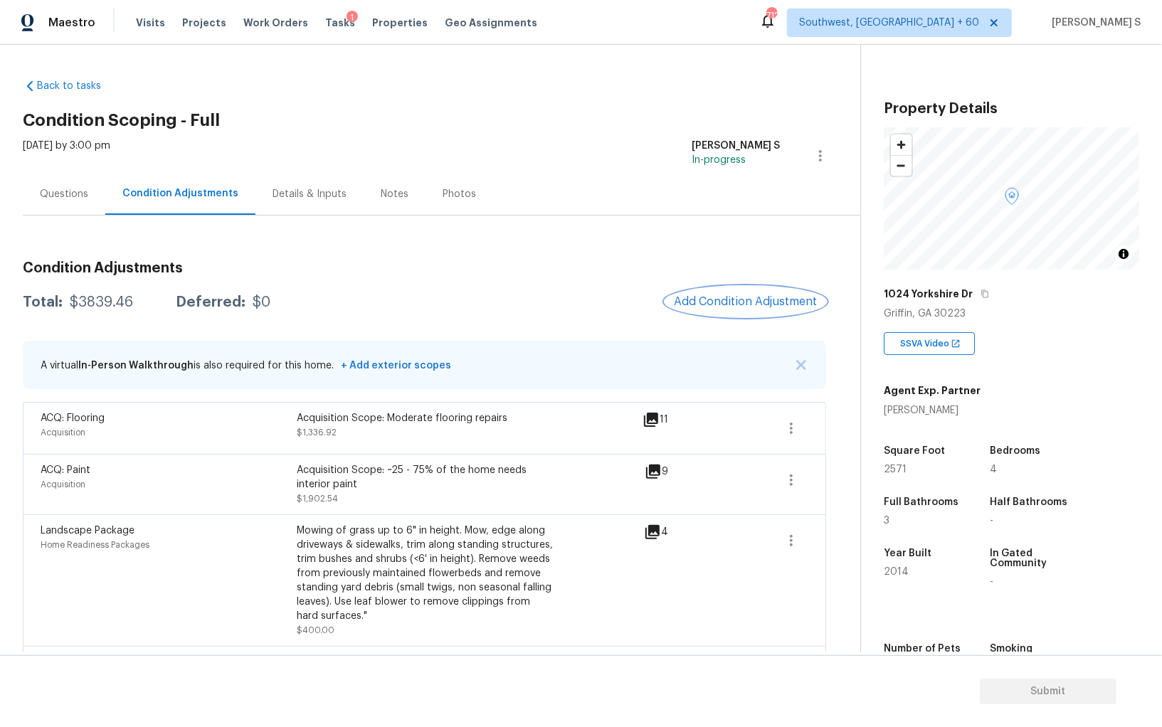
click at [753, 293] on button "Add Condition Adjustment" at bounding box center [745, 302] width 161 height 30
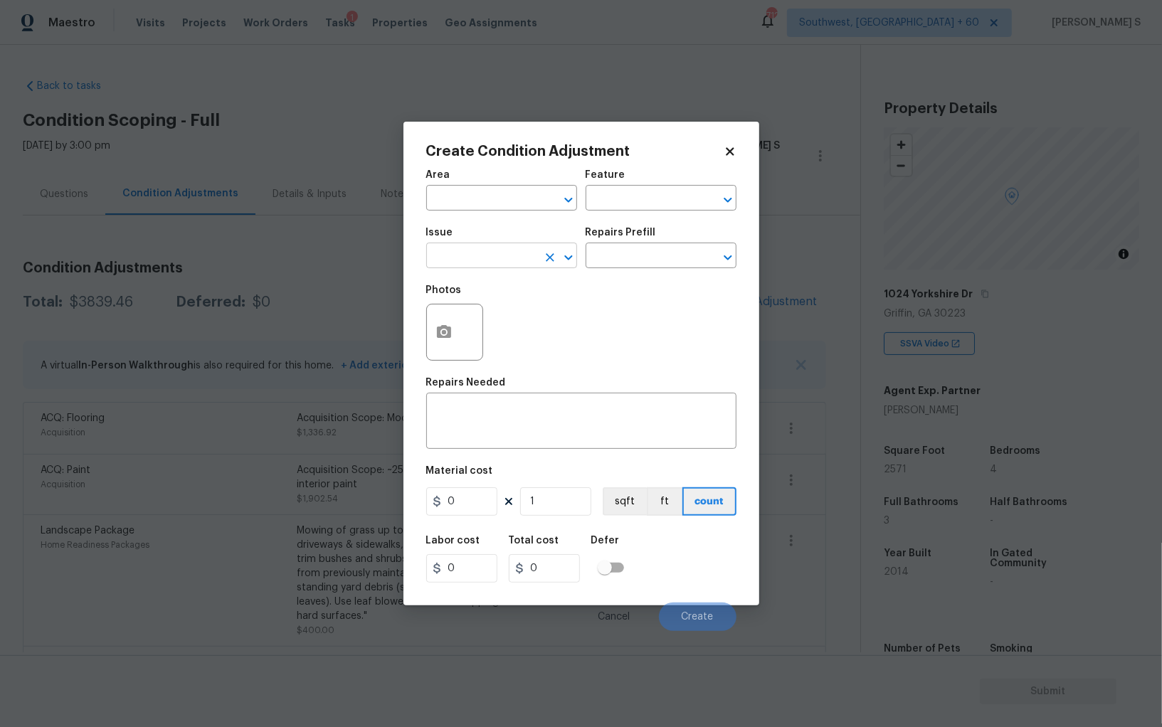
click at [513, 252] on input "text" at bounding box center [481, 257] width 111 height 22
type input "Light Pet Odor"
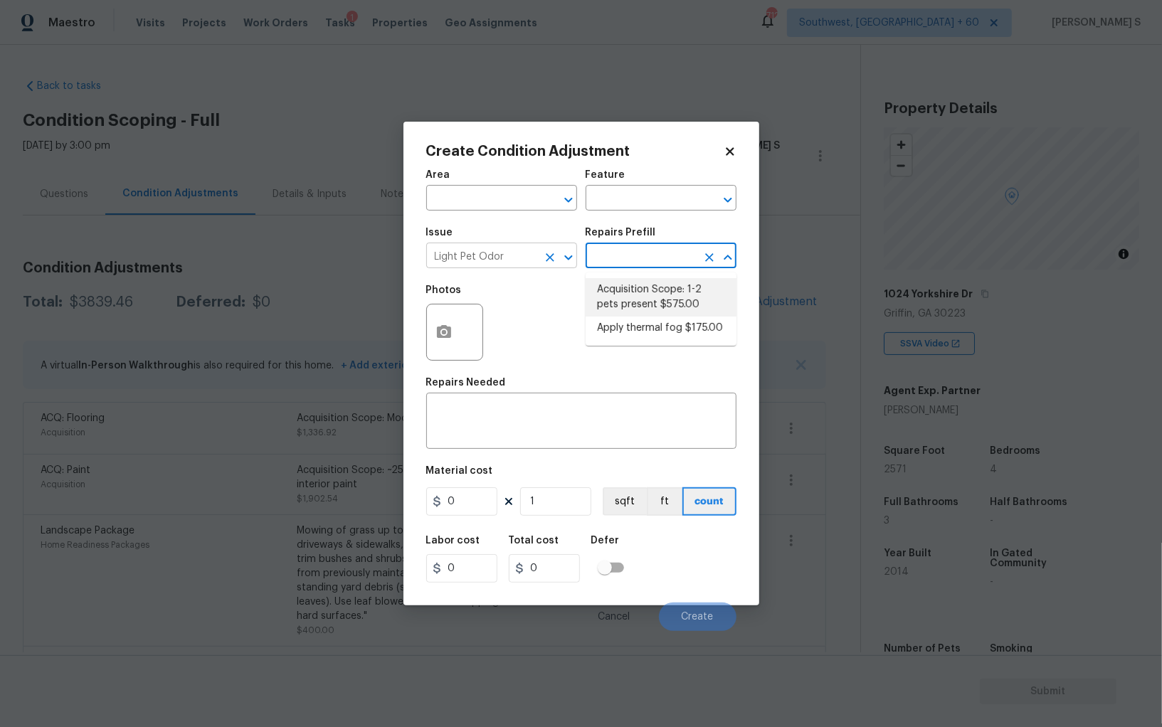
type textarea "Acquisition Scope: 1-2 pets present"
type input "575"
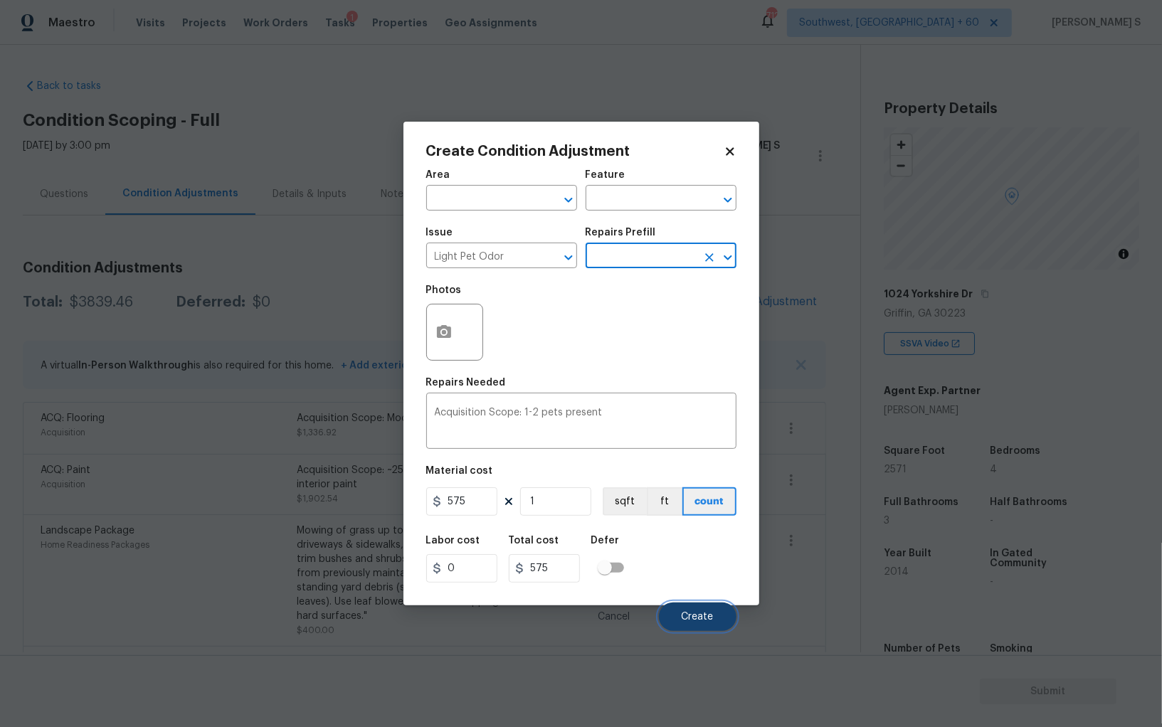
click at [707, 618] on span "Create" at bounding box center [698, 617] width 32 height 11
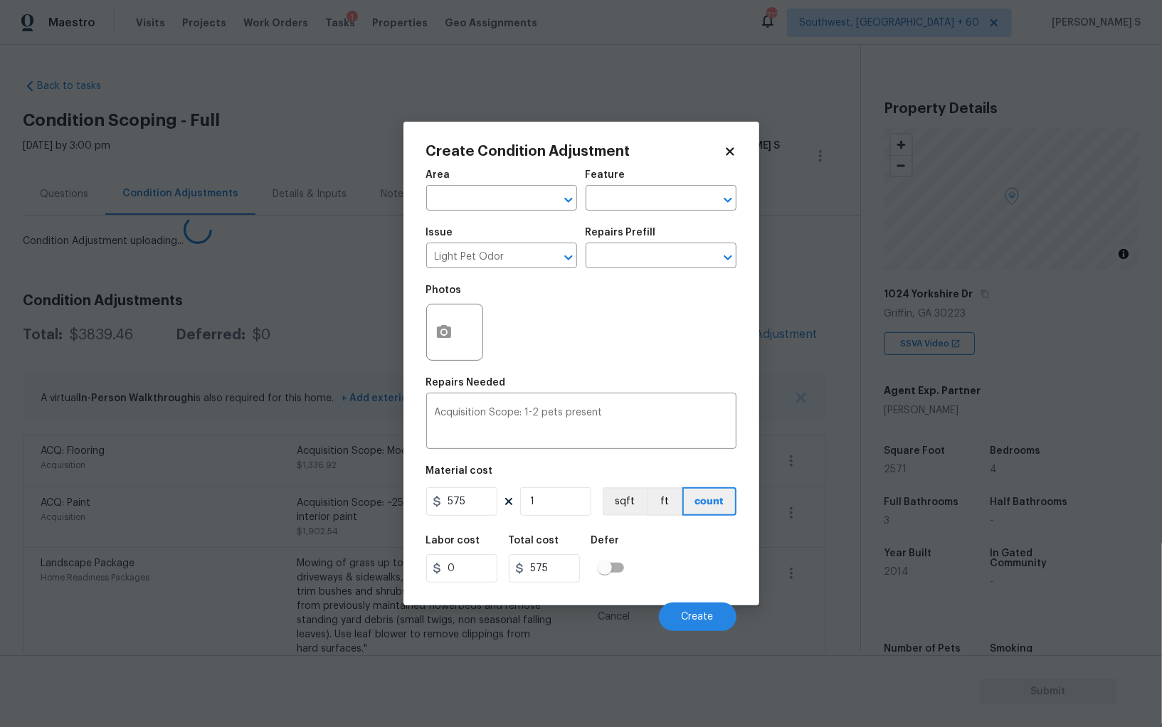
click at [291, 539] on body "Maestro Visits Projects Work Orders Tasks 1 Properties Geo Assignments 712 Sout…" at bounding box center [581, 363] width 1162 height 727
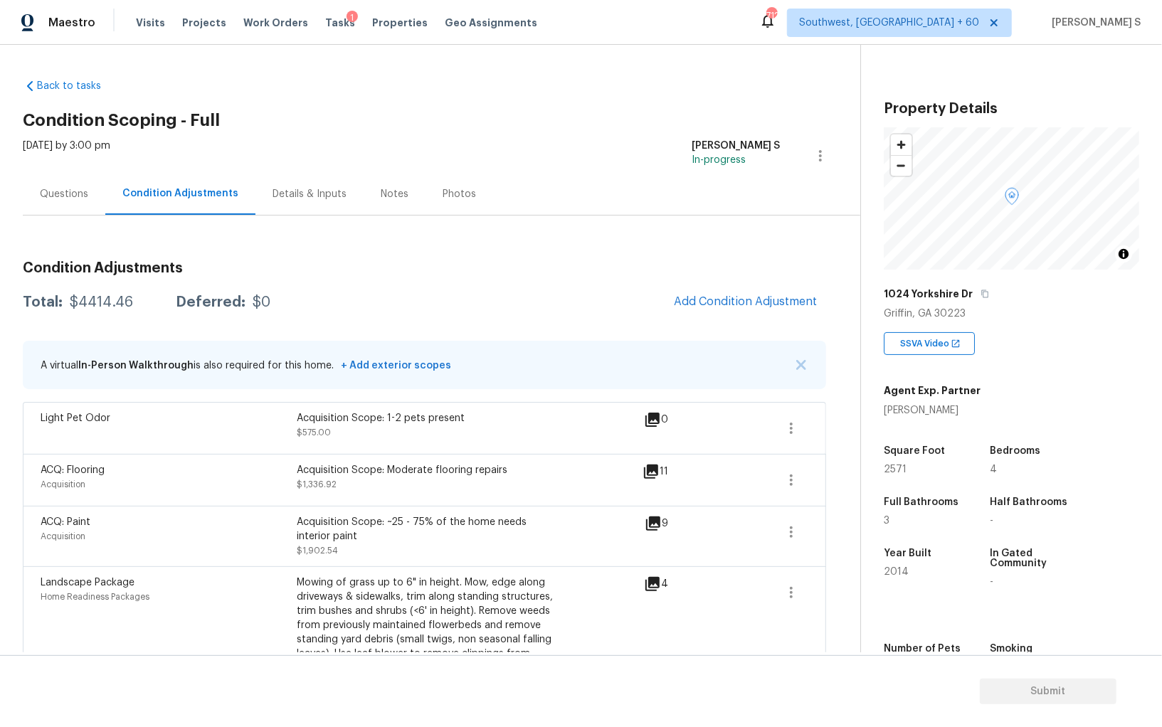
click at [80, 182] on div "Questions" at bounding box center [64, 194] width 83 height 42
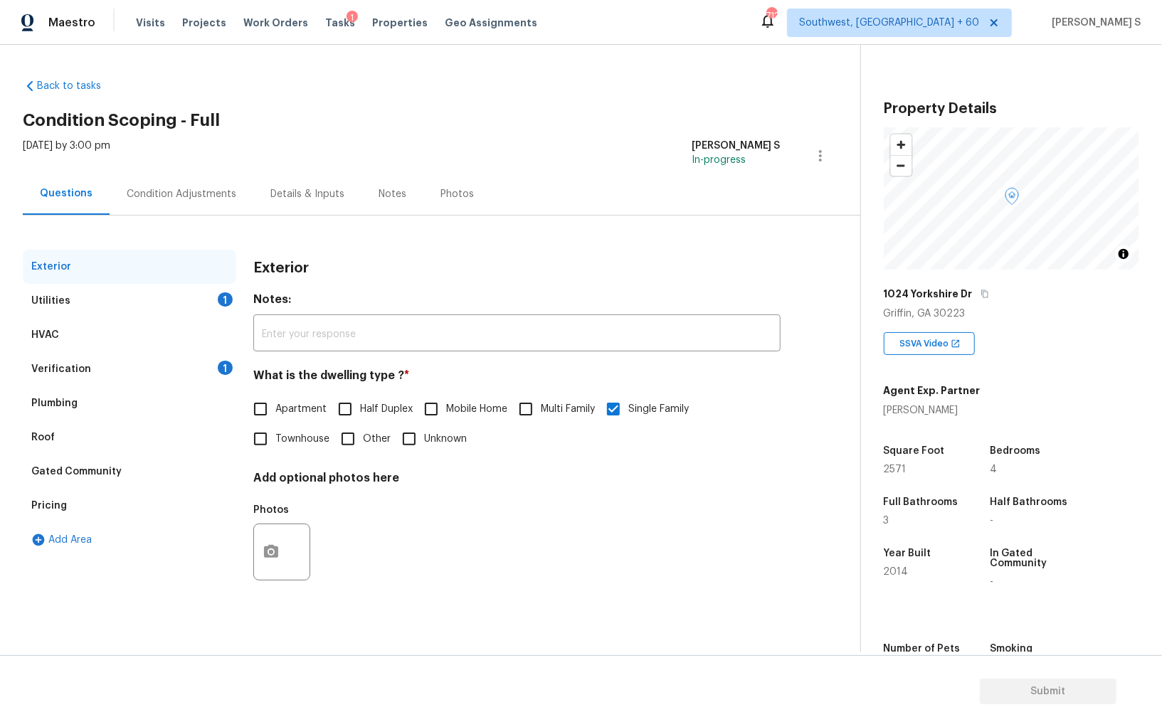
click at [135, 296] on div "Utilities 1" at bounding box center [129, 301] width 213 height 34
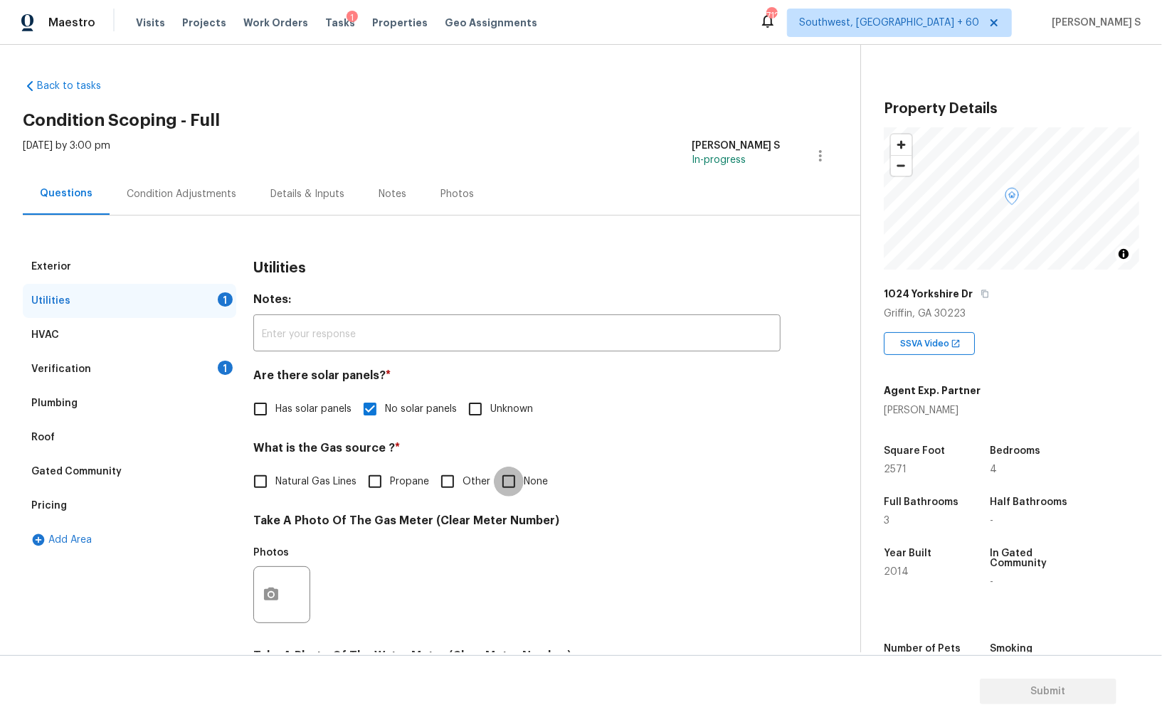
click at [507, 480] on input "None" at bounding box center [509, 482] width 30 height 30
checkbox input "true"
click at [217, 364] on div "Verification 1" at bounding box center [129, 369] width 213 height 34
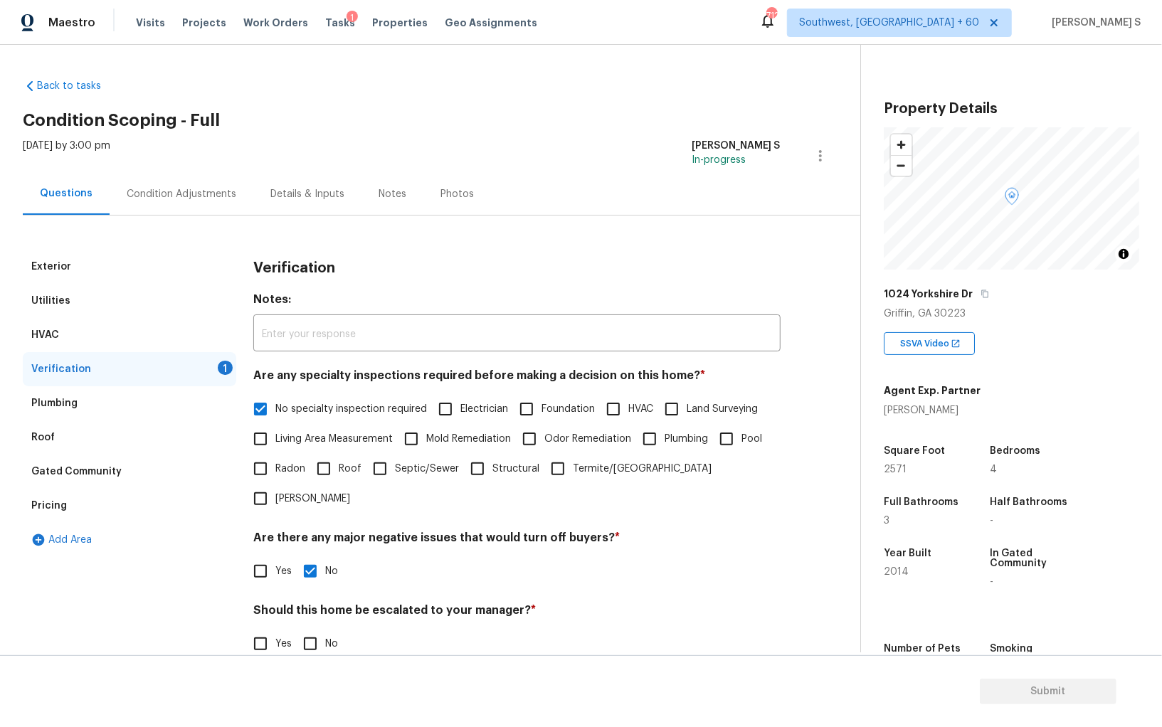
scroll to position [85, 0]
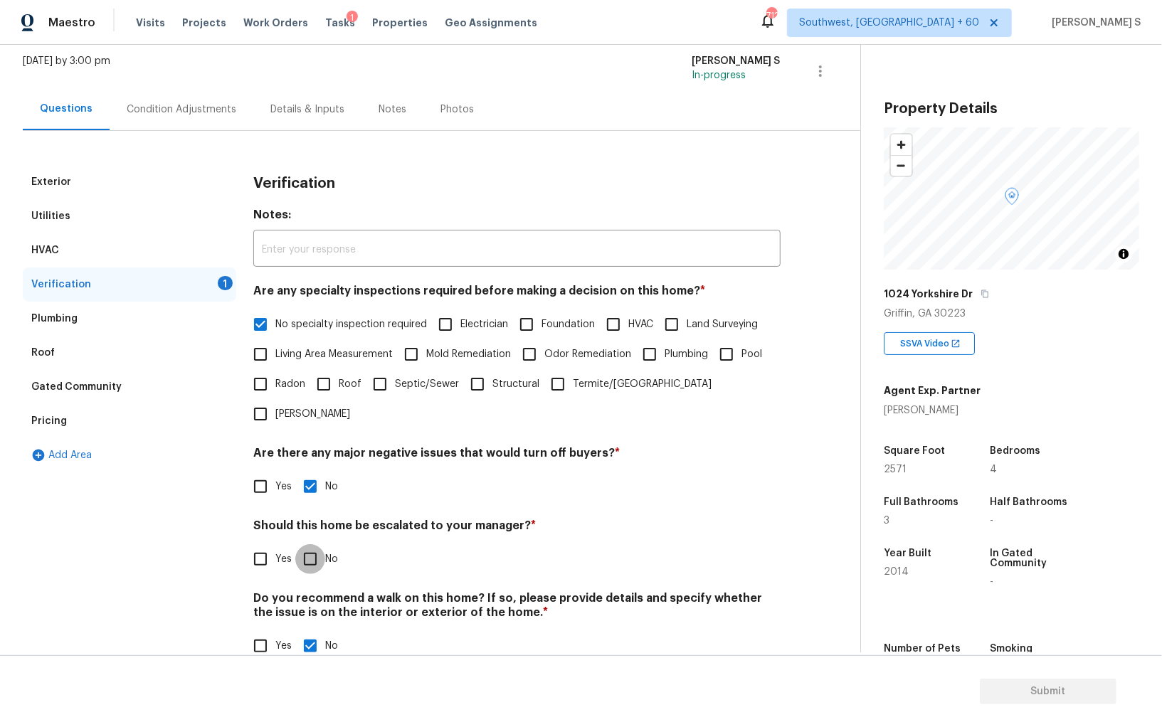
click at [312, 544] on input "No" at bounding box center [310, 559] width 30 height 30
checkbox input "true"
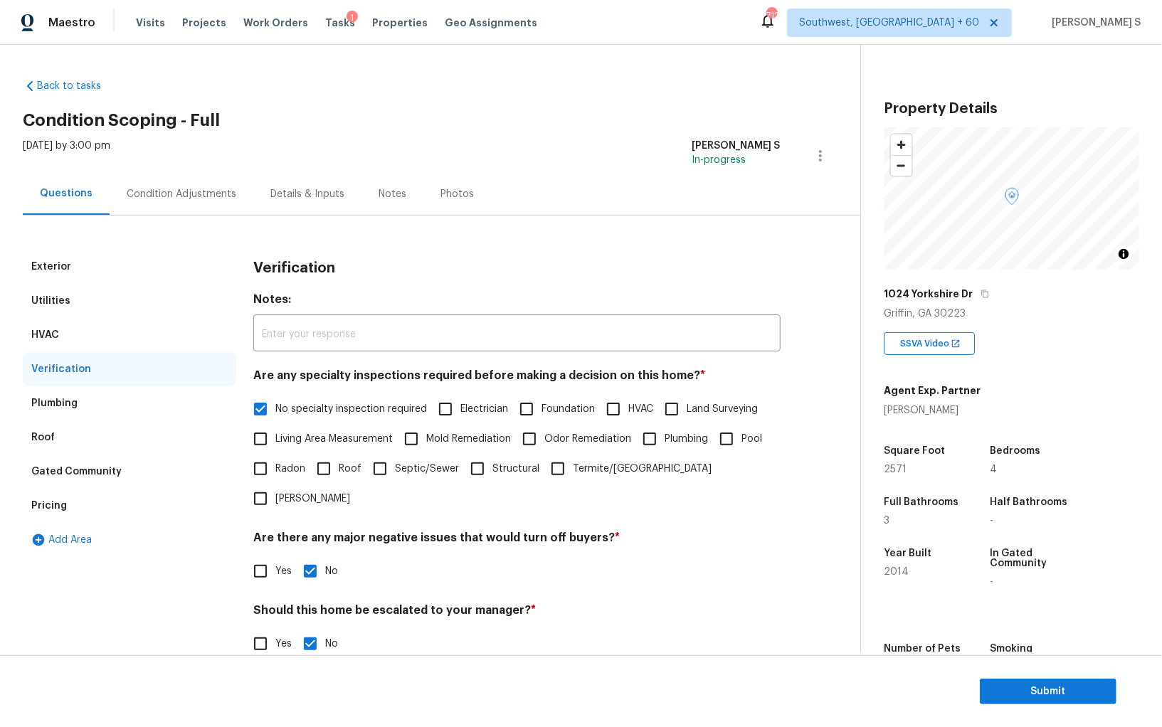
click at [194, 184] on div "Condition Adjustments" at bounding box center [182, 194] width 144 height 42
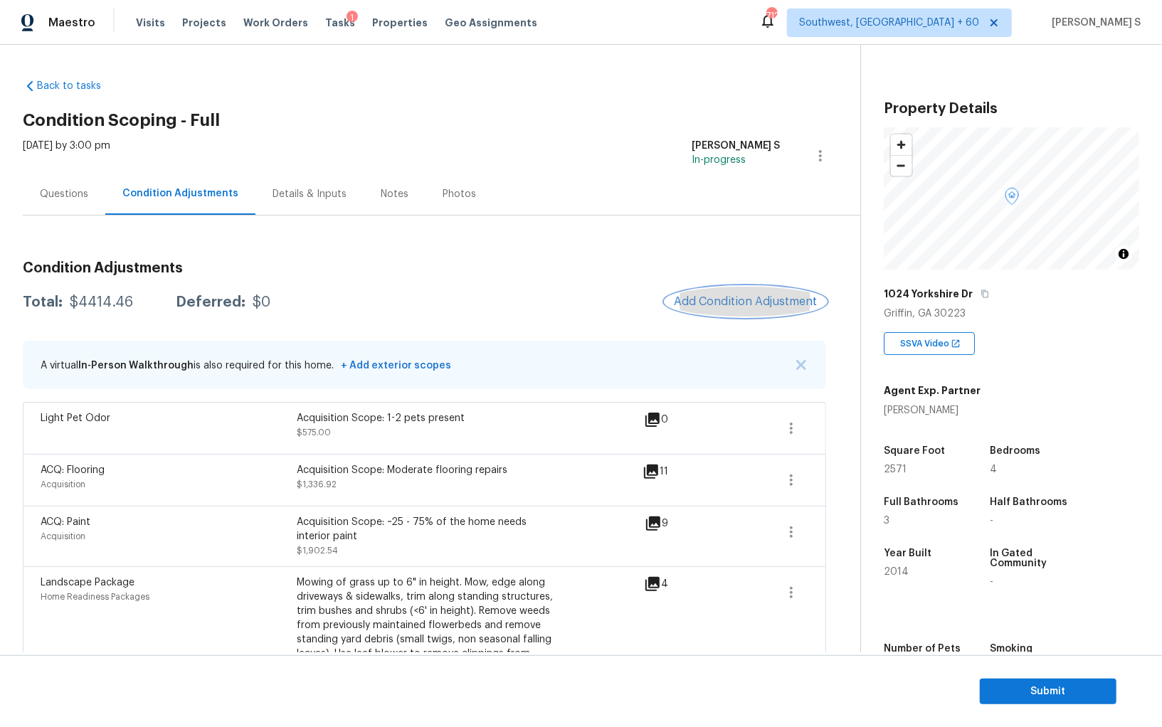
click at [719, 292] on button "Add Condition Adjustment" at bounding box center [745, 302] width 161 height 30
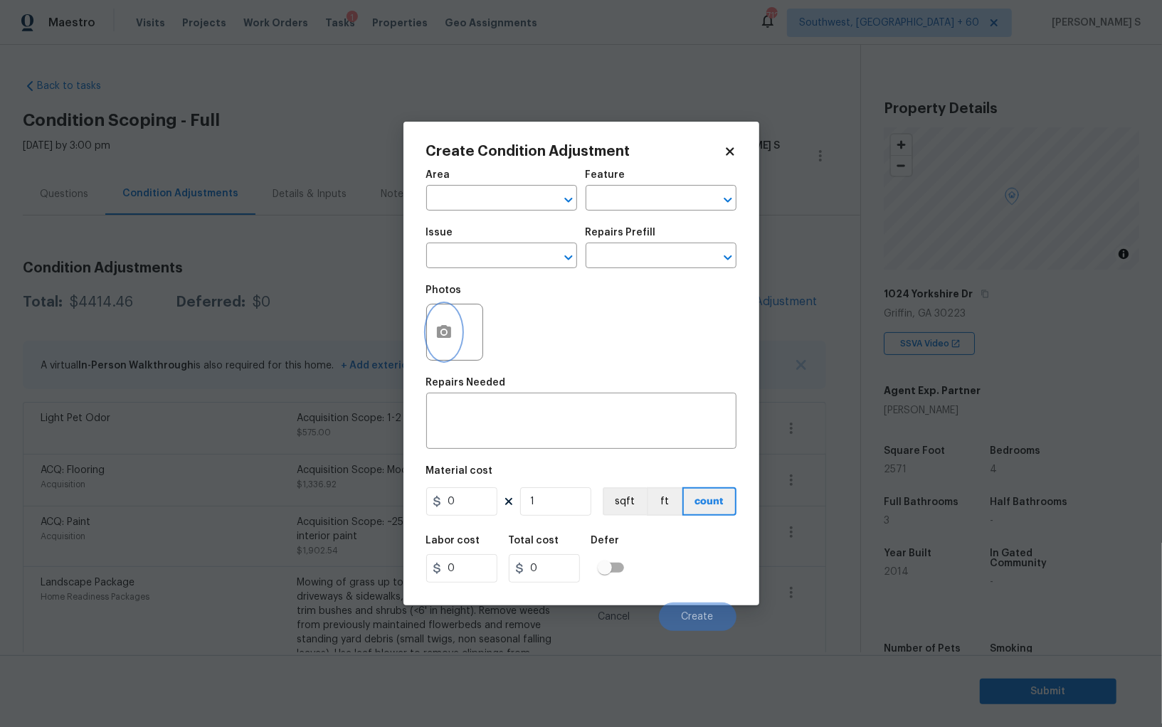
click at [448, 336] on icon "button" at bounding box center [444, 331] width 14 height 13
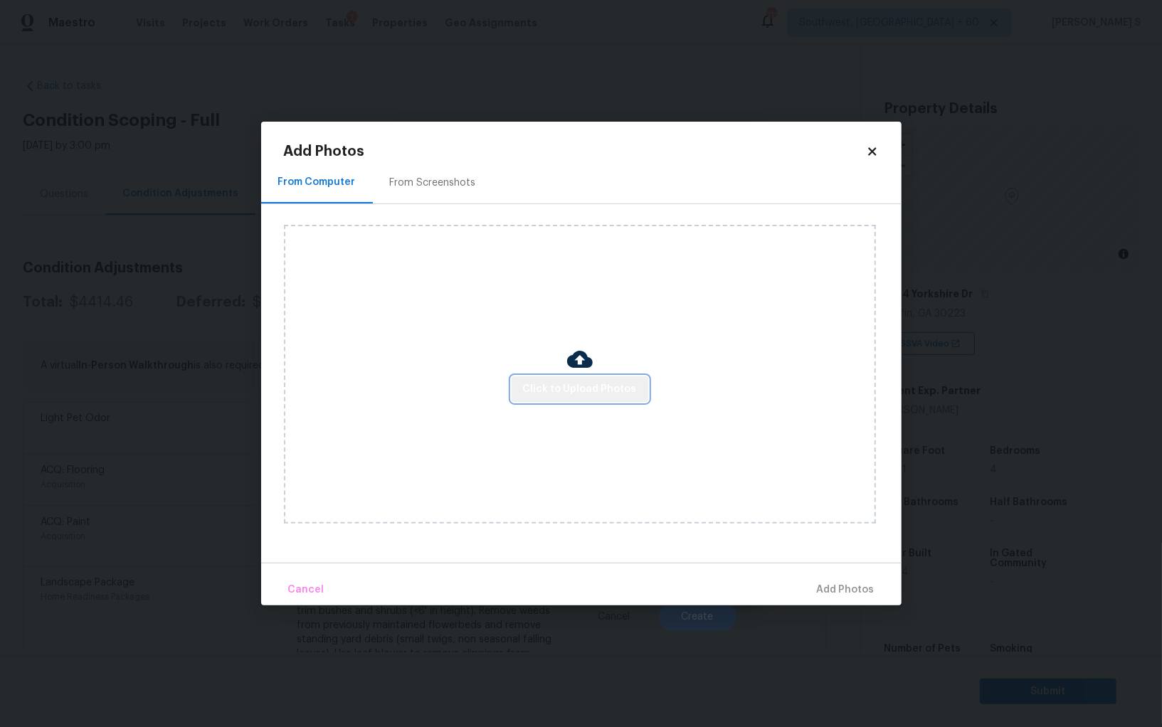
click at [583, 393] on span "Click to Upload Photos" at bounding box center [580, 390] width 114 height 18
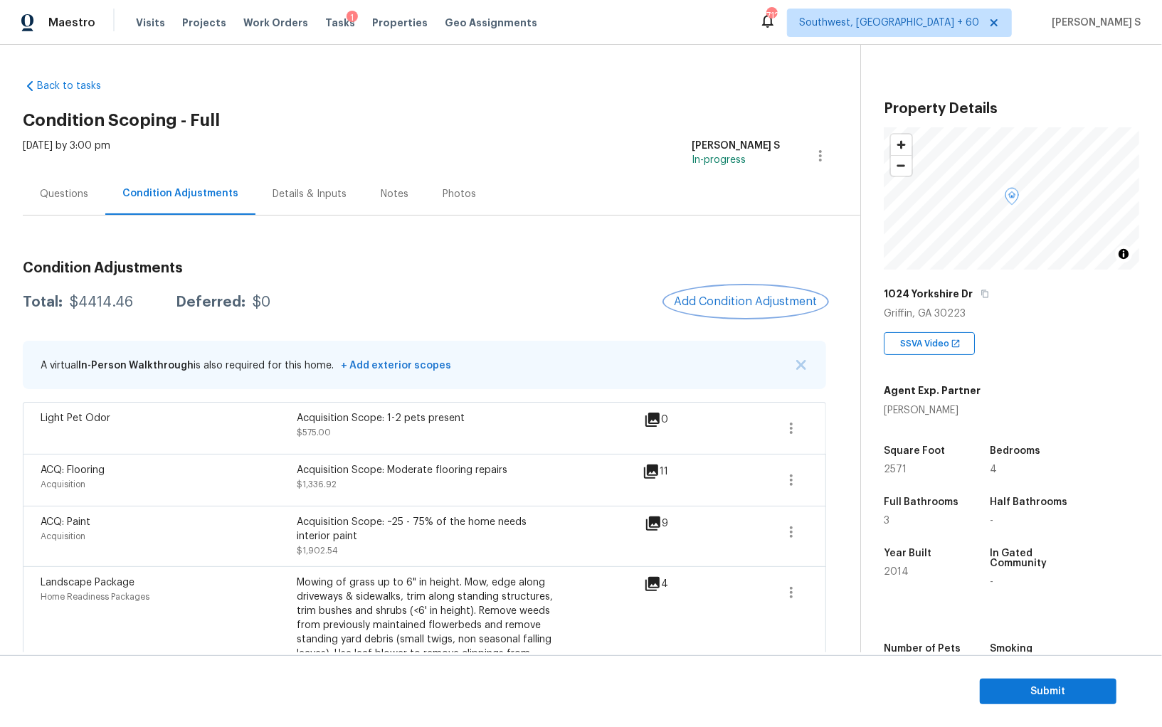
click at [226, 502] on div "ACQ: Flooring Acquisition Acquisition Scope: Moderate flooring repairs $1,336.9…" at bounding box center [424, 480] width 803 height 52
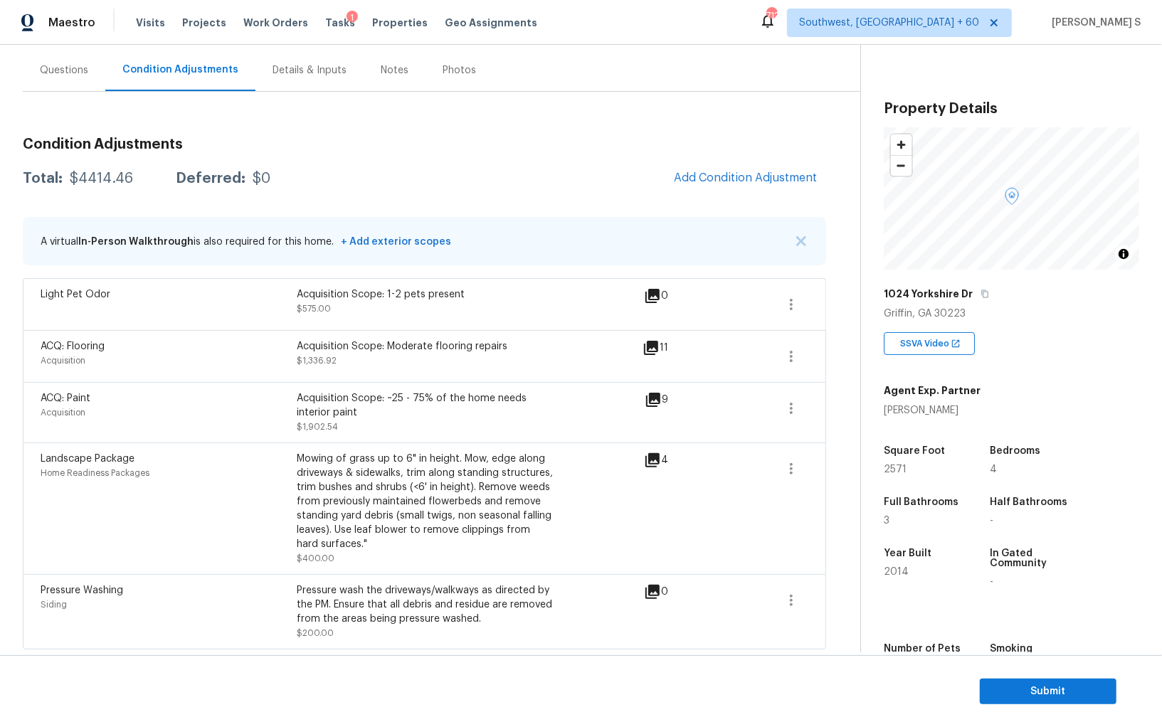
click at [107, 178] on div "$4414.46" at bounding box center [101, 178] width 63 height 14
copy div "4414.46"
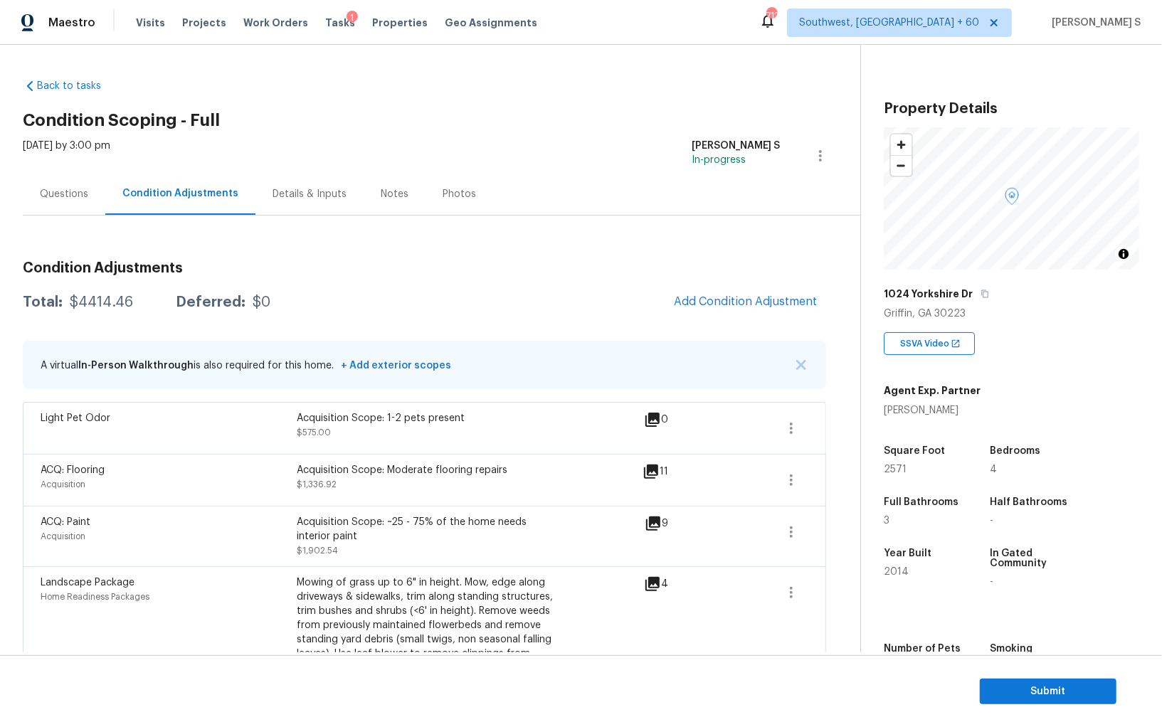
click at [65, 217] on div "Condition Adjustments Total: $4414.46 Deferred: $0 Add Condition Adjustment A v…" at bounding box center [424, 495] width 803 height 558
click at [63, 202] on div "Questions" at bounding box center [64, 194] width 83 height 42
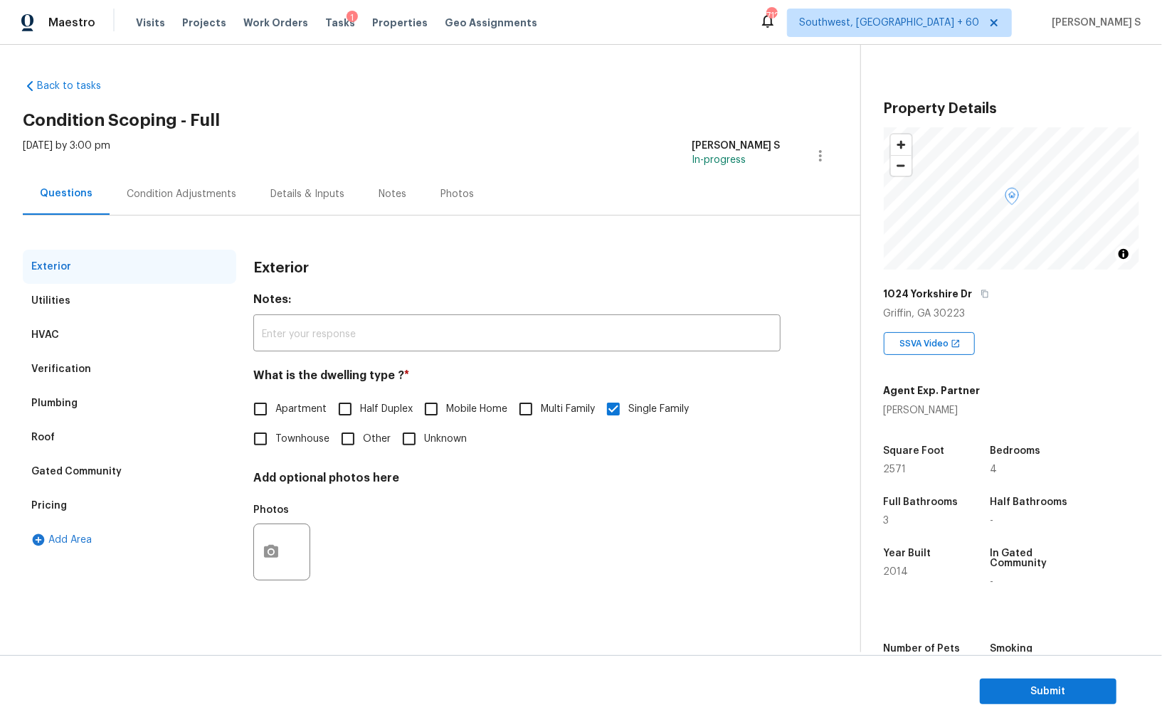
click at [50, 351] on div "HVAC" at bounding box center [129, 335] width 213 height 34
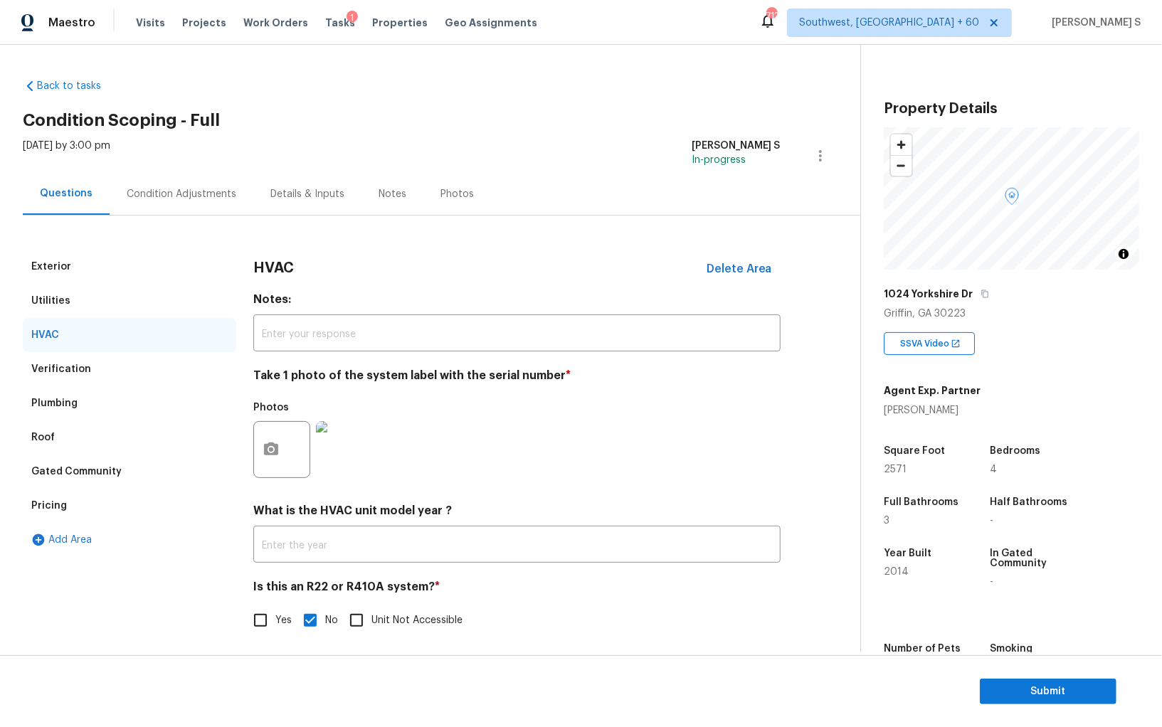
scroll to position [5, 0]
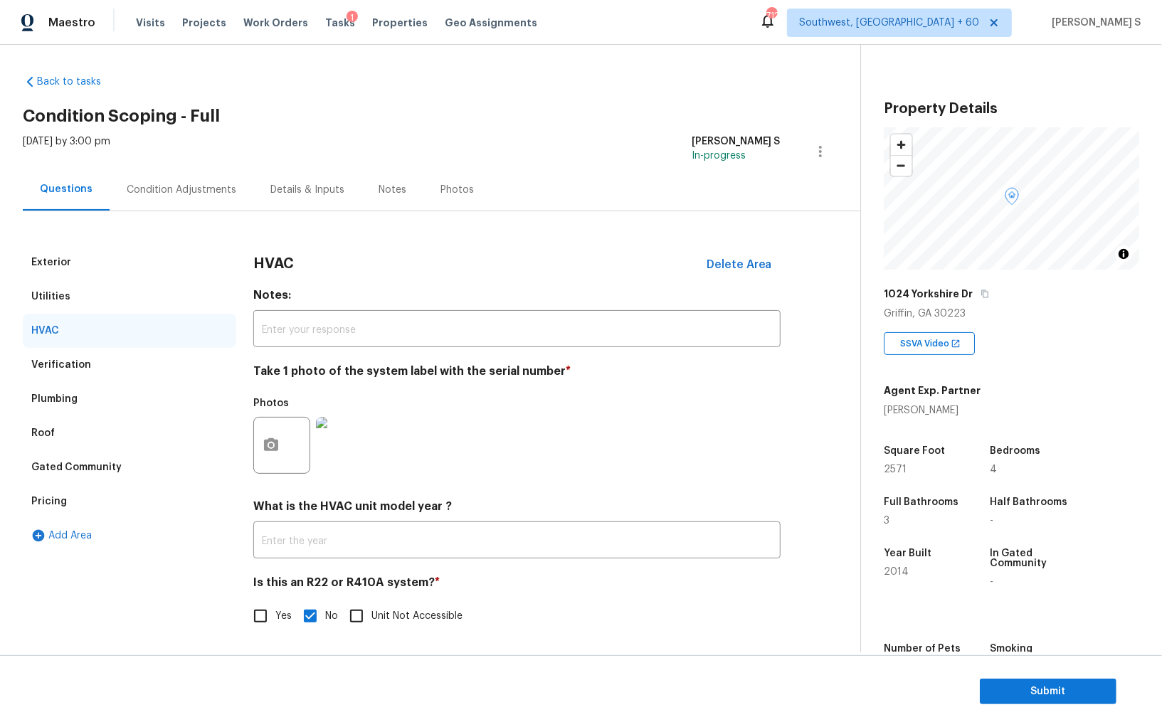
click at [73, 370] on div "Verification" at bounding box center [61, 365] width 60 height 14
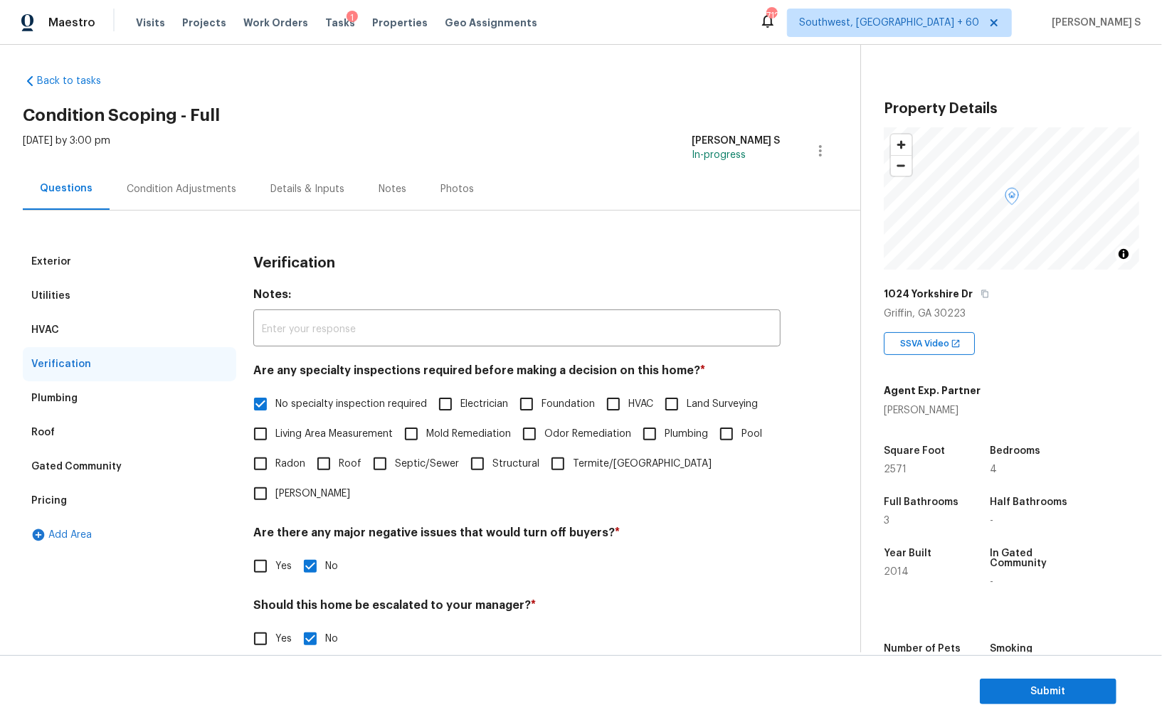
scroll to position [85, 0]
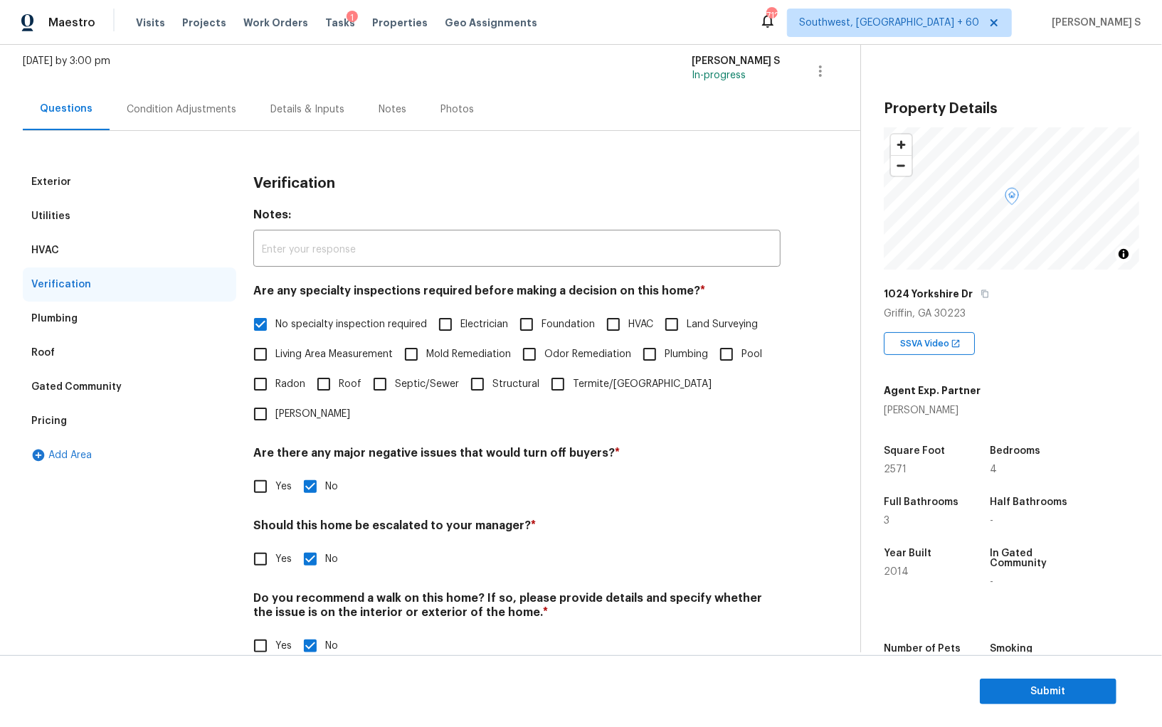
click at [49, 407] on div "Pricing" at bounding box center [129, 421] width 213 height 34
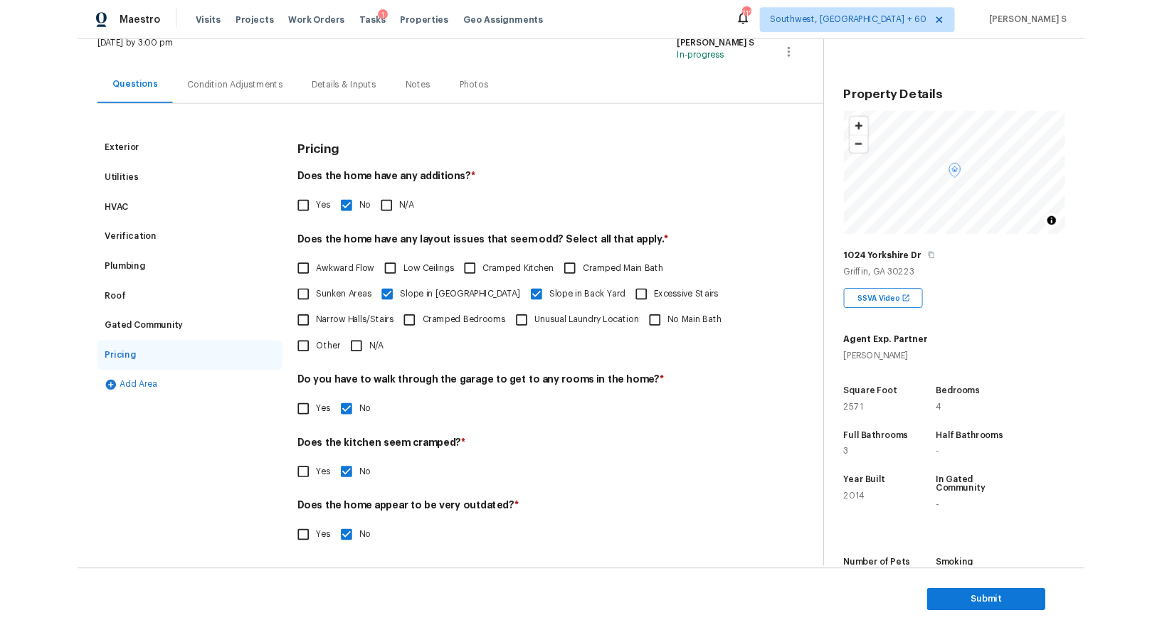
scroll to position [0, 0]
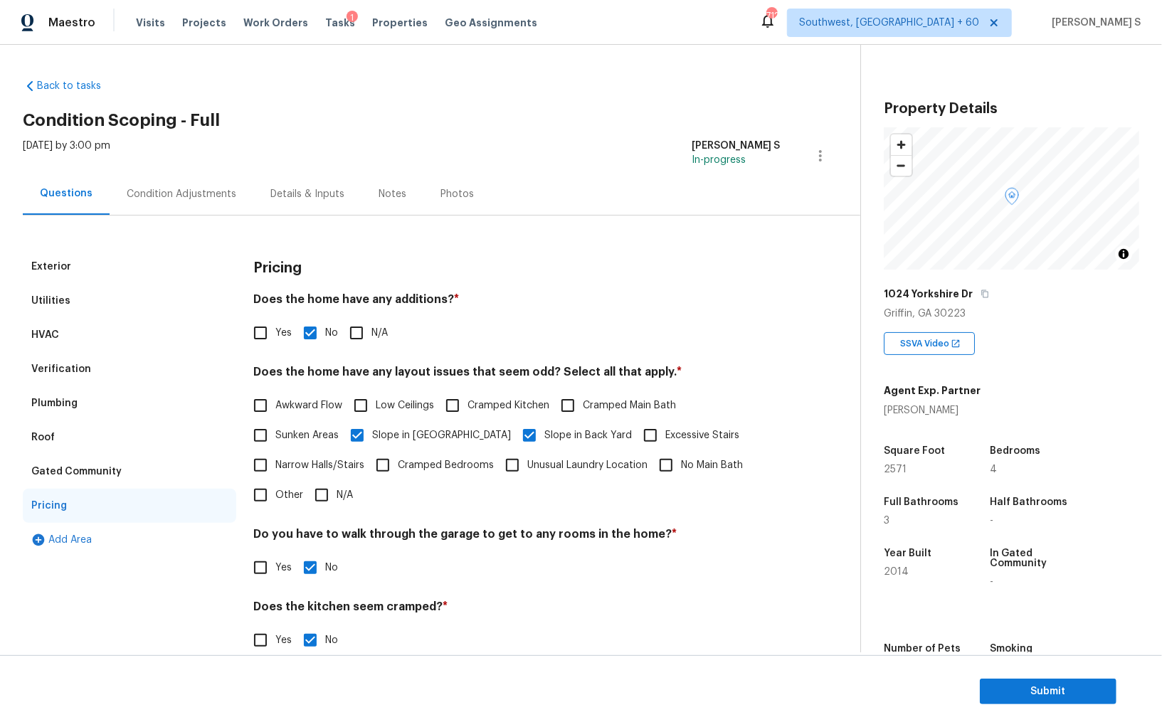
click at [171, 201] on div "Condition Adjustments" at bounding box center [182, 194] width 144 height 42
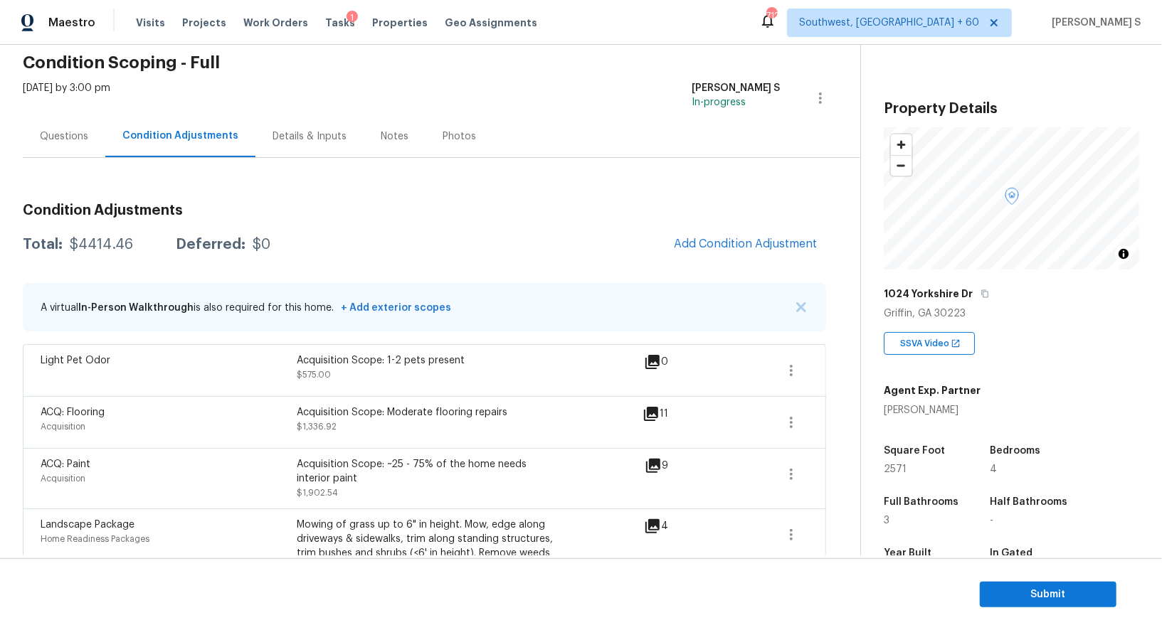
scroll to position [11, 0]
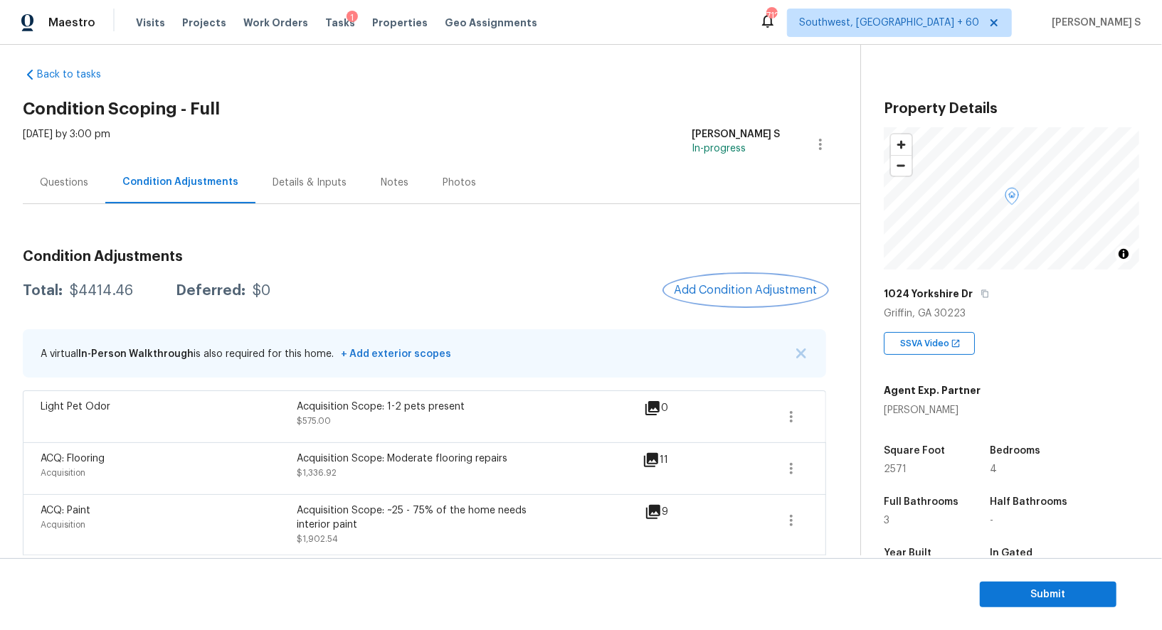
click at [751, 294] on span "Add Condition Adjustment" at bounding box center [746, 290] width 144 height 13
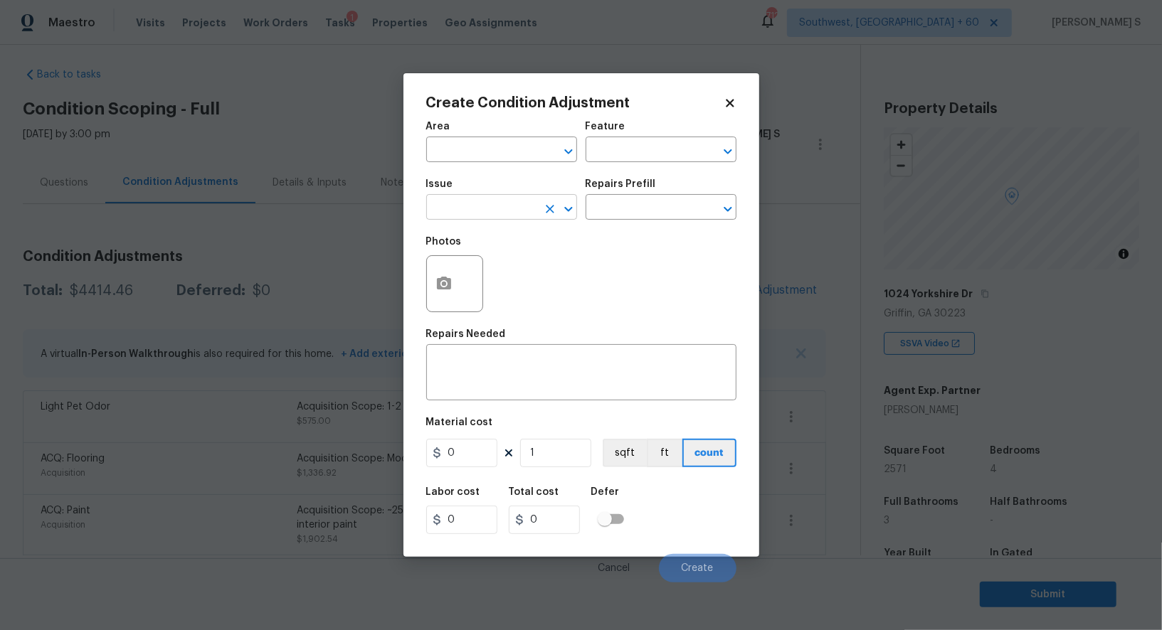
click at [457, 211] on input "text" at bounding box center [481, 209] width 111 height 22
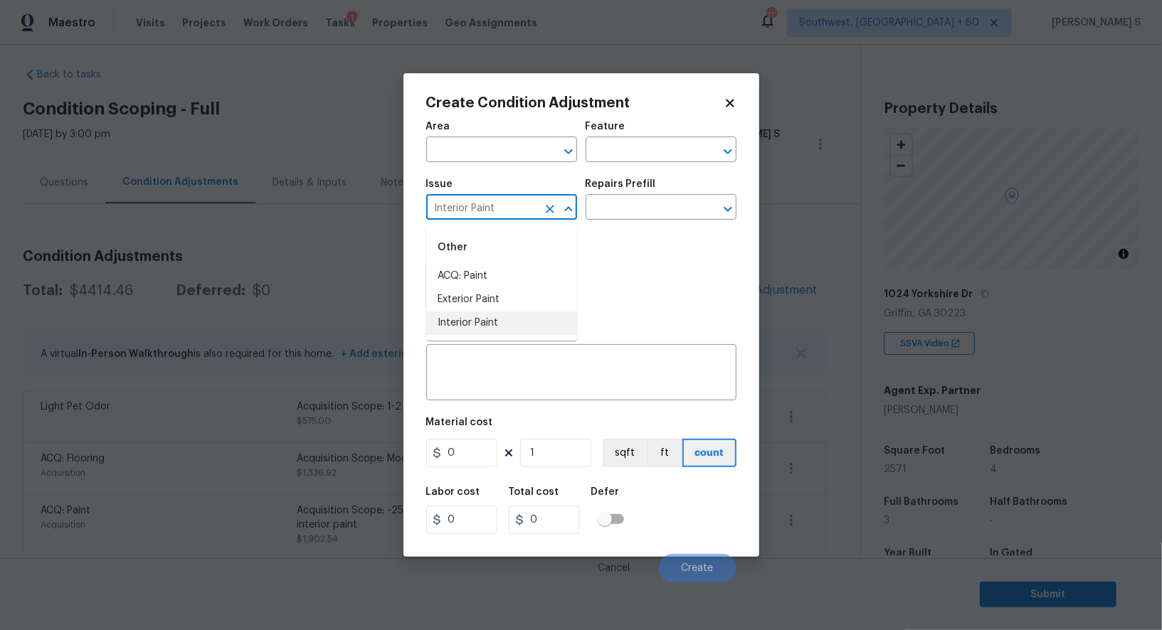
type input "Interior Paint"
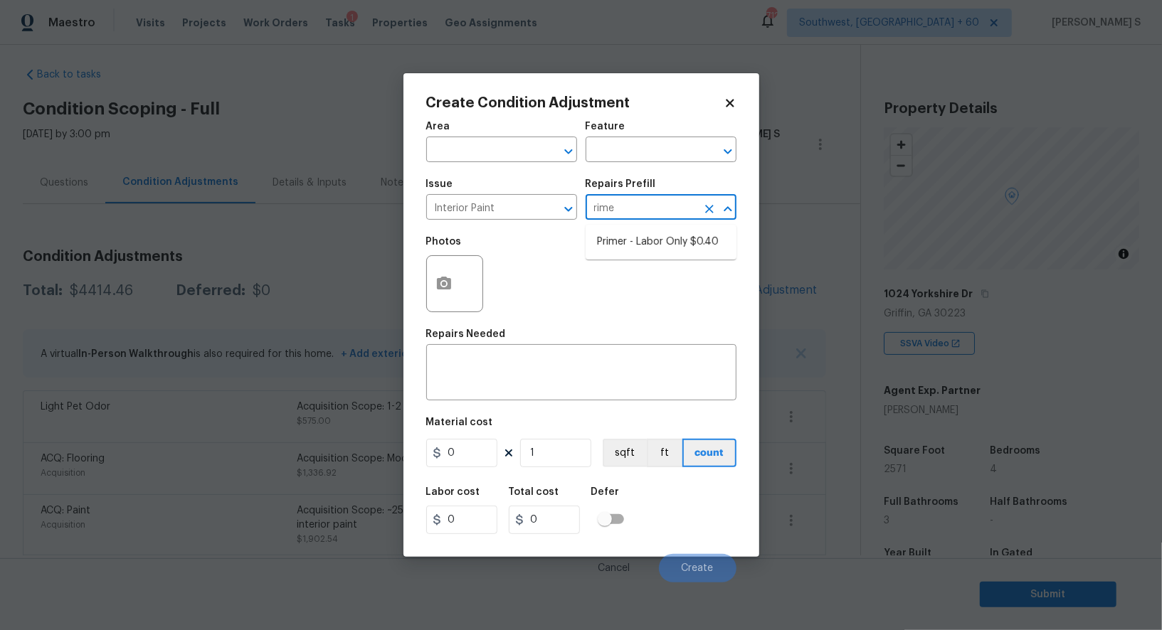
type input "rimer"
type input "Overall Paint"
type textarea "Interior primer - PRIMER PROVIDED BY OPENDOOR - All nails, screws, drywall anch…"
type input "0.4"
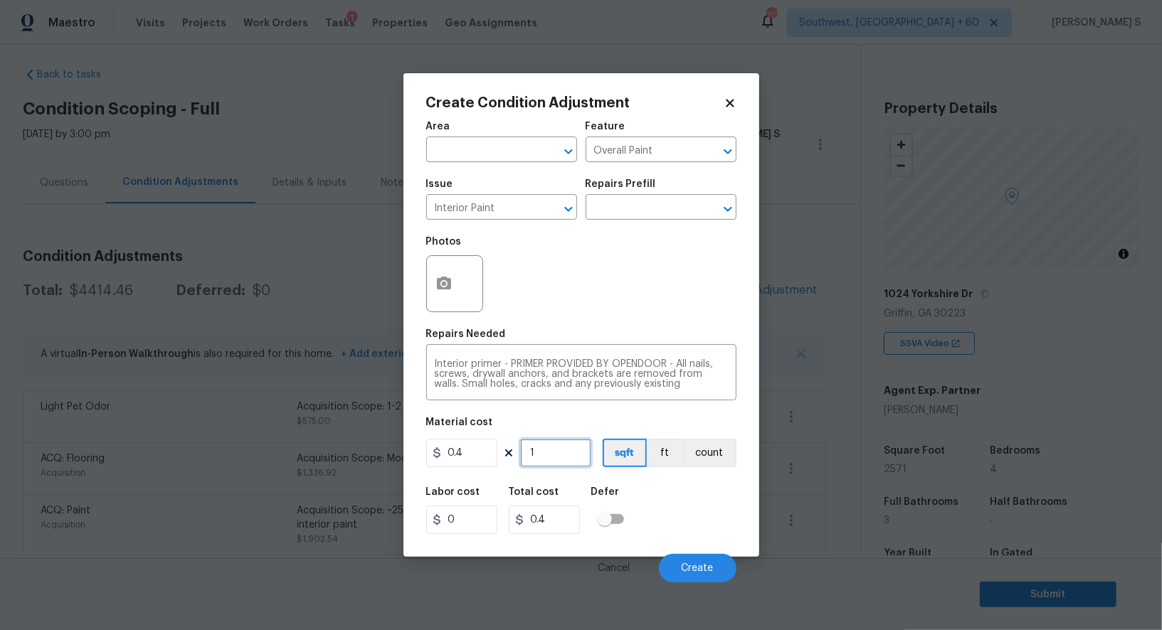
click at [582, 460] on input "1" at bounding box center [555, 453] width 71 height 28
type input "8"
type input "3.2"
type input "80"
type input "32"
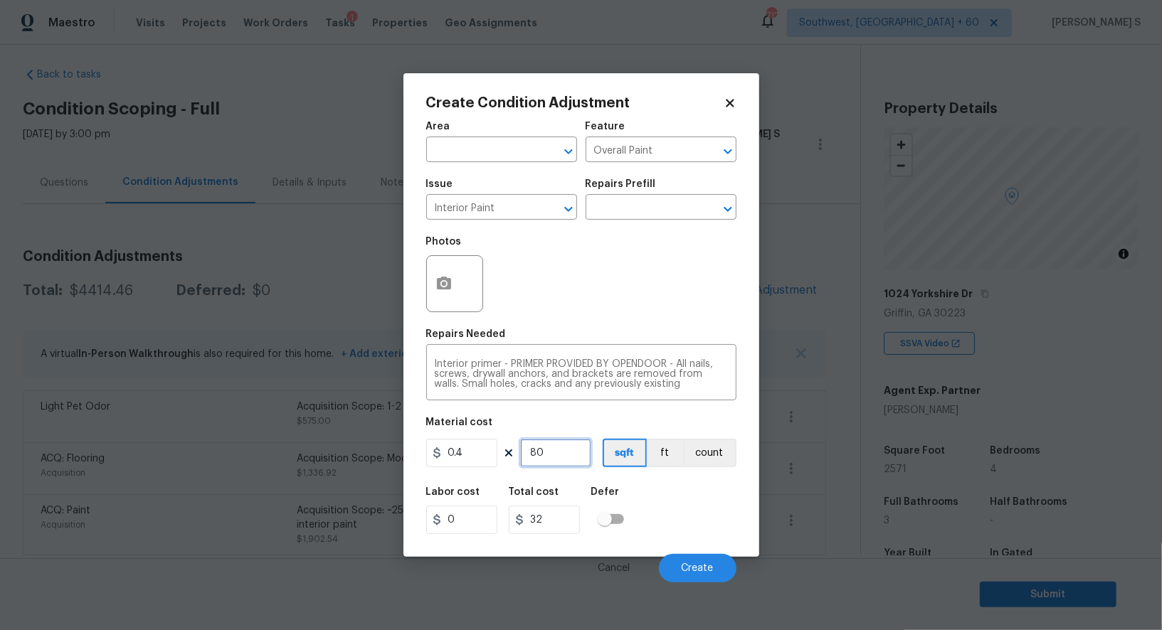
type input "800"
type input "320"
type input "800"
click at [686, 571] on span "Create" at bounding box center [698, 569] width 32 height 11
click at [183, 455] on body "Maestro Visits Projects Work Orders Tasks 1 Properties Geo Assignments 712 Sout…" at bounding box center [581, 315] width 1162 height 630
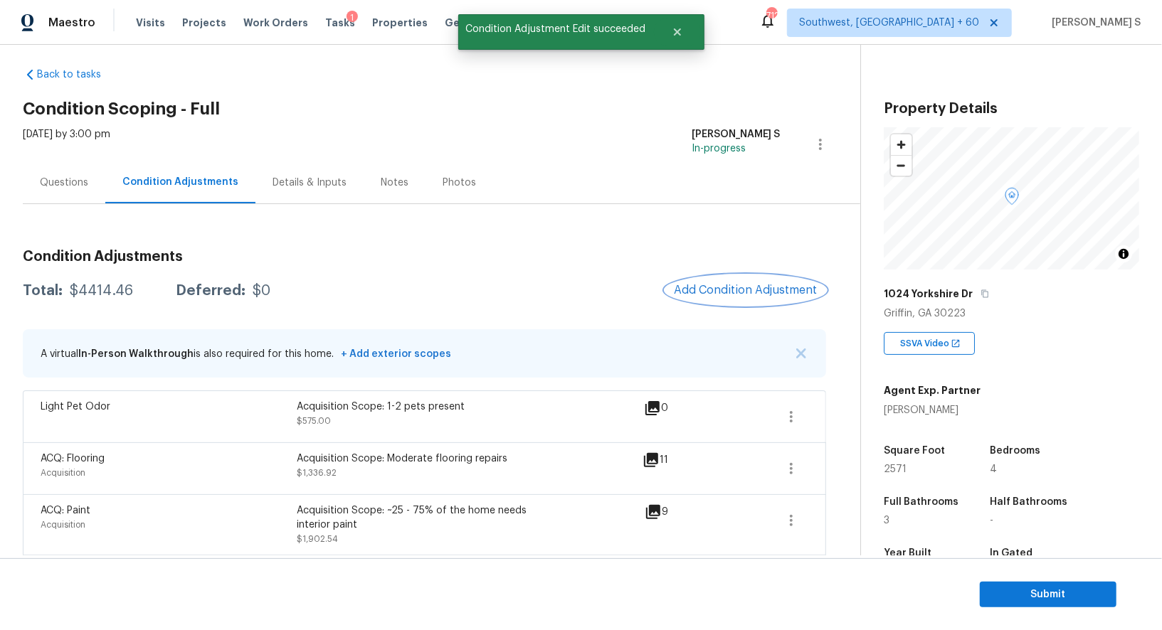
scroll to position [143, 0]
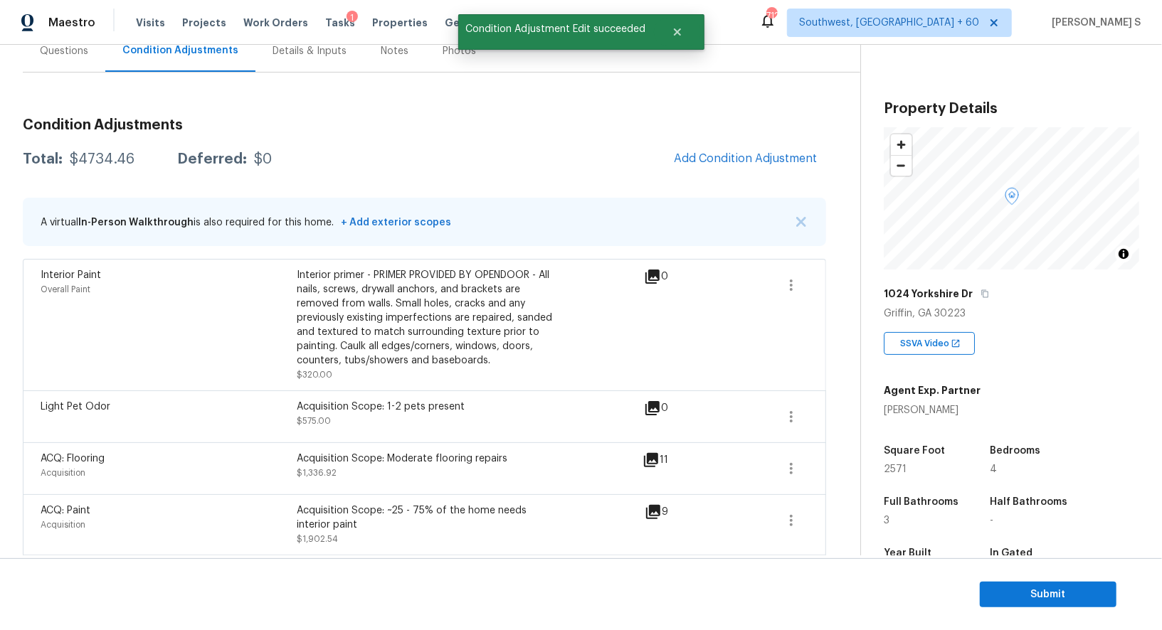
click at [102, 145] on div "Total: $4734.46 Deferred: $0 Add Condition Adjustment" at bounding box center [424, 159] width 803 height 31
click at [102, 155] on div "$4734.46" at bounding box center [102, 159] width 65 height 14
copy div "4734.46"
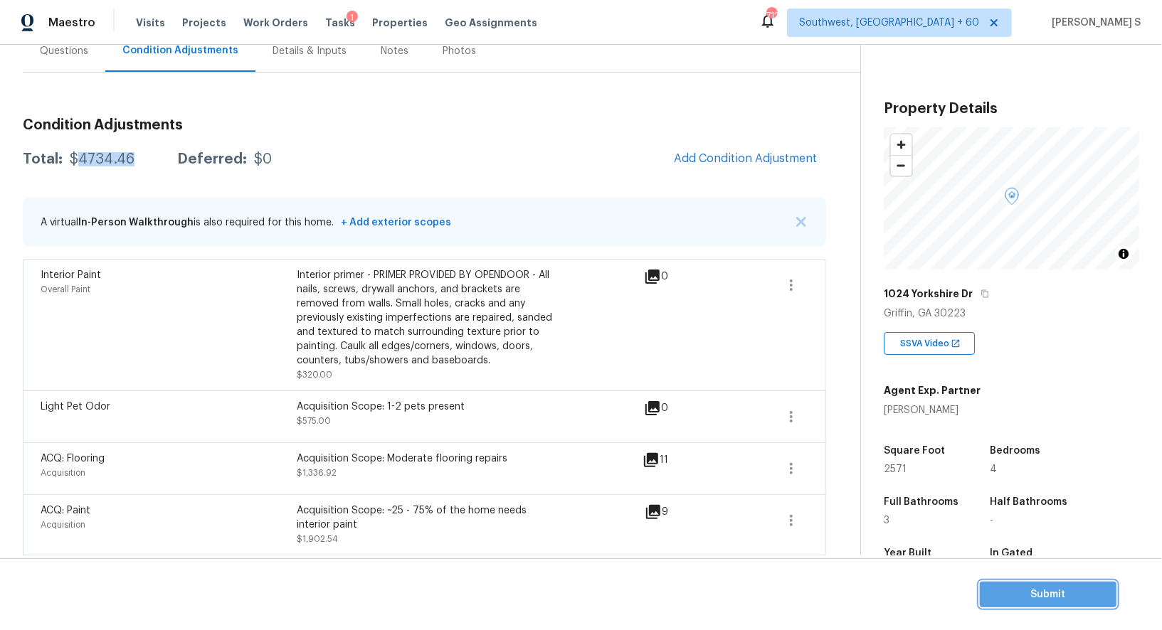
click at [1037, 599] on span "Submit" at bounding box center [1048, 595] width 114 height 18
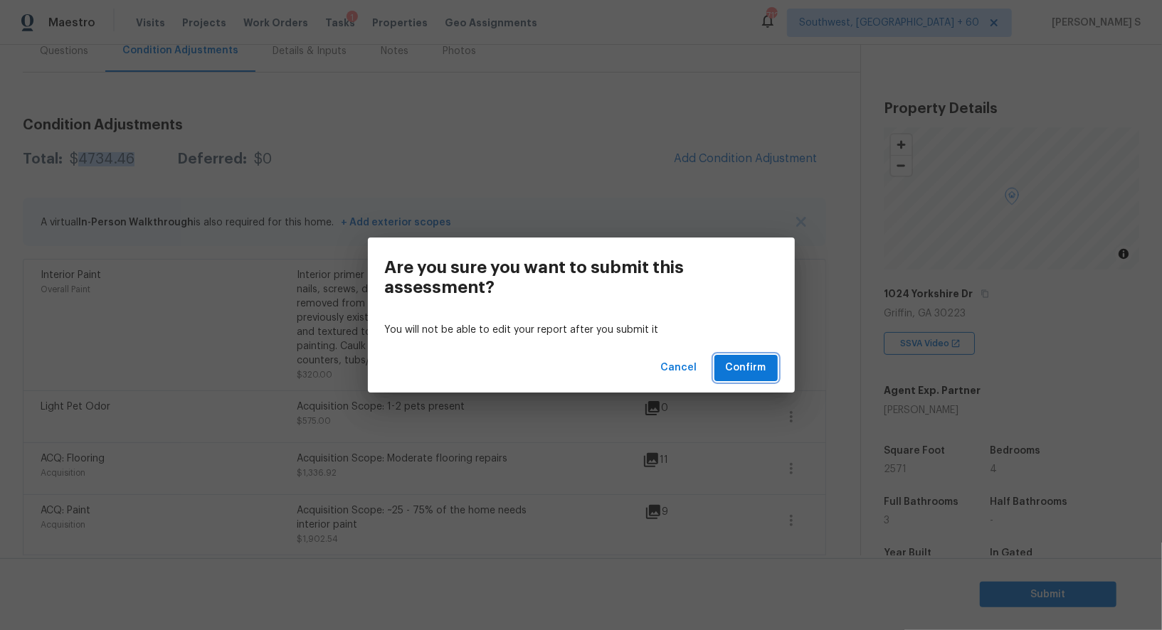
click at [743, 373] on span "Confirm" at bounding box center [746, 368] width 41 height 18
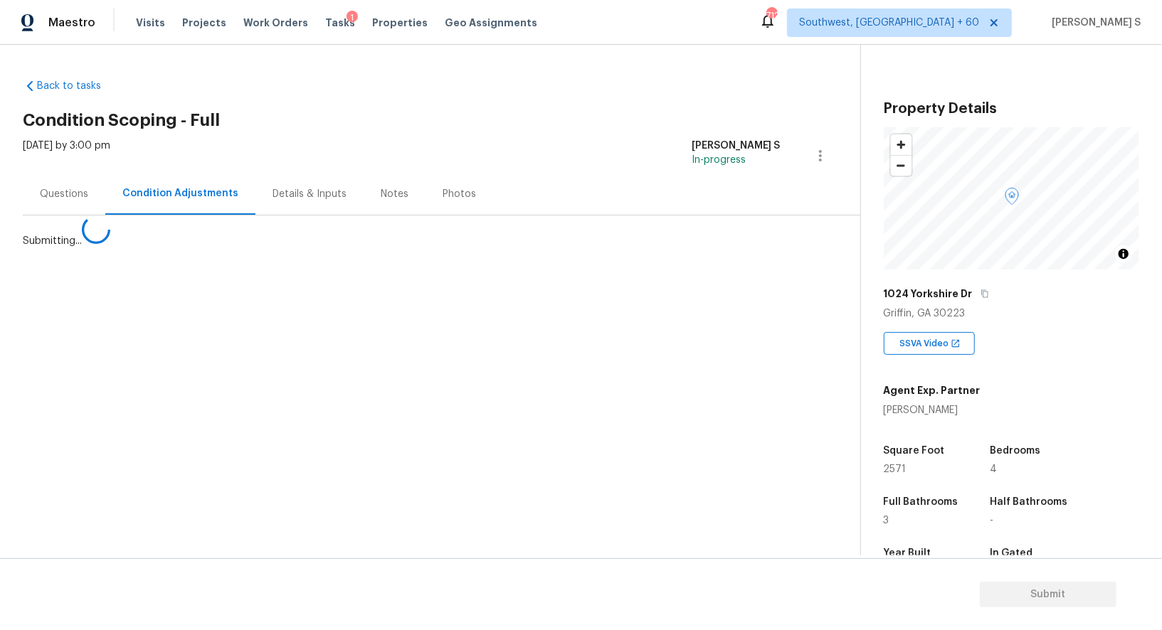
scroll to position [0, 0]
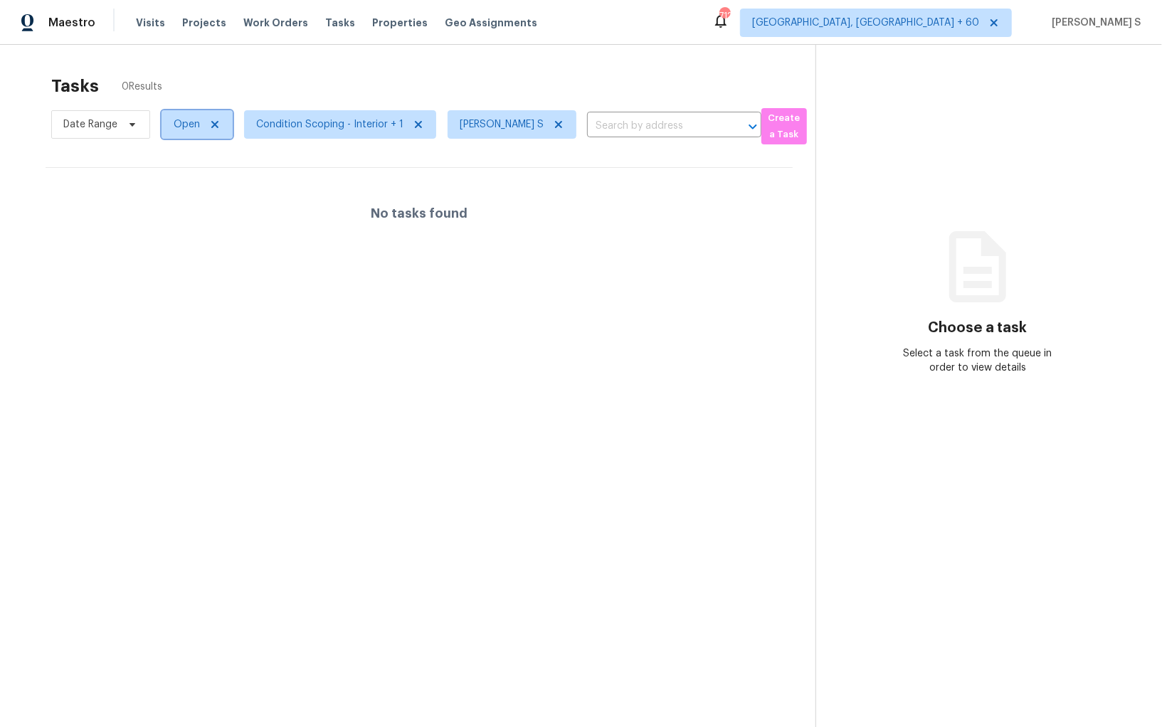
click at [199, 130] on span "Open" at bounding box center [197, 124] width 71 height 28
click at [206, 207] on label "Blocked" at bounding box center [197, 205] width 56 height 14
click at [178, 207] on input "Blocked" at bounding box center [173, 202] width 9 height 9
checkbox input "true"
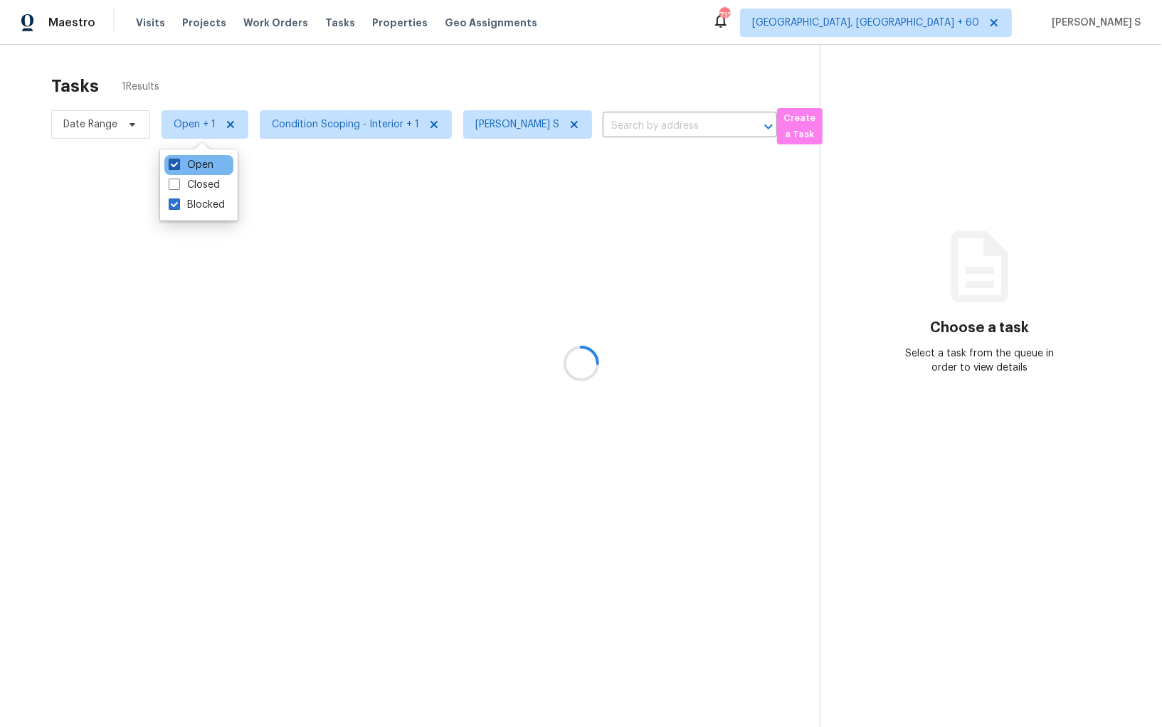
click at [211, 167] on label "Open" at bounding box center [191, 165] width 45 height 14
click at [178, 167] on input "Open" at bounding box center [173, 162] width 9 height 9
checkbox input "false"
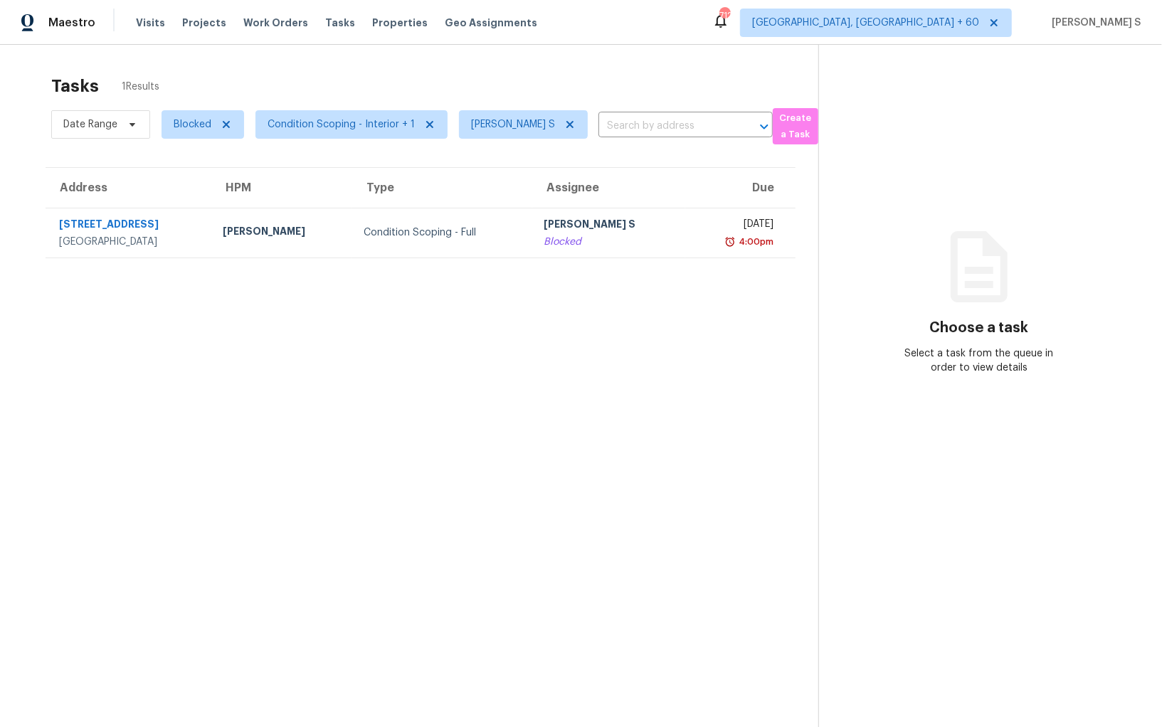
scroll to position [44, 0]
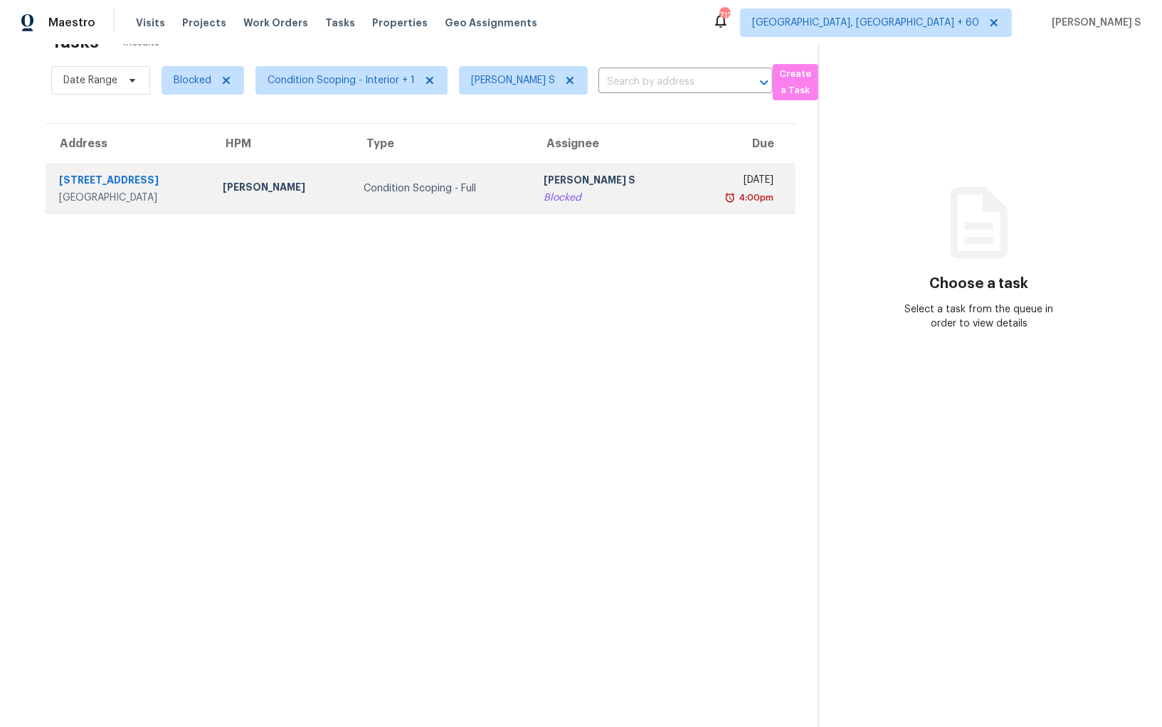
click at [544, 195] on div "Blocked" at bounding box center [609, 198] width 130 height 14
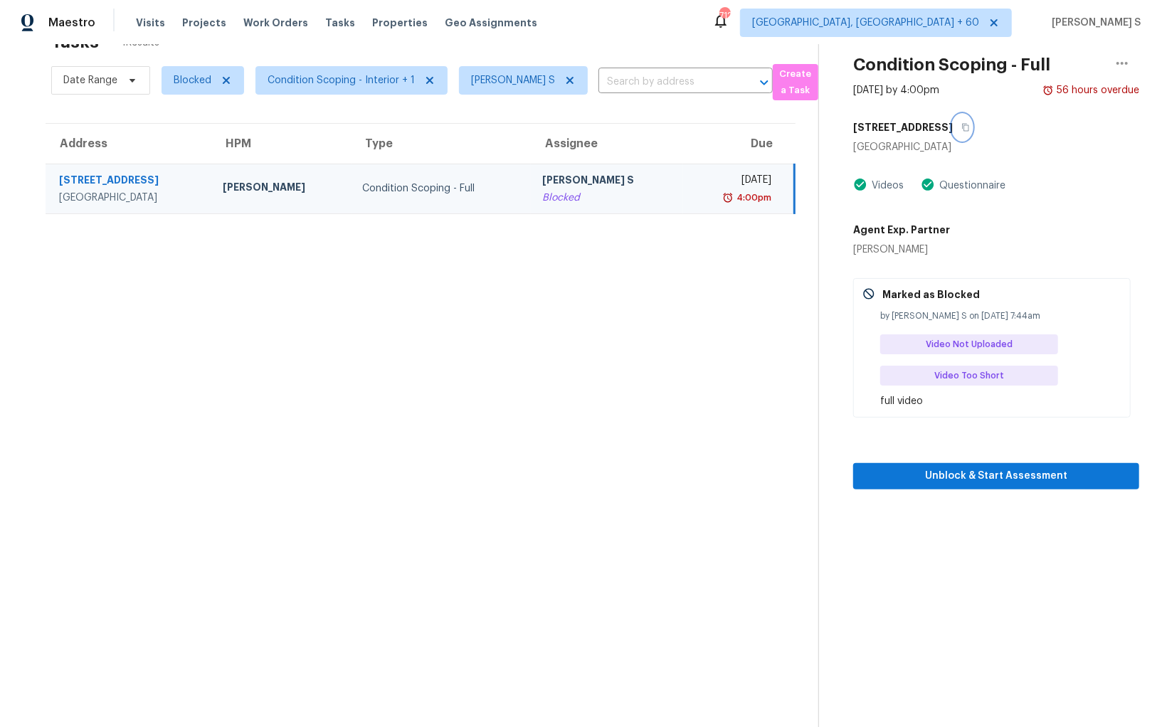
click at [953, 121] on button "button" at bounding box center [962, 128] width 19 height 26
click at [953, 122] on button "button" at bounding box center [962, 128] width 19 height 26
click at [374, 256] on section "Tasks 1 Results Date Range Blocked Condition Scoping - Interior + 1 Anbu Jebaku…" at bounding box center [420, 375] width 795 height 704
click at [566, 77] on icon at bounding box center [569, 80] width 11 height 11
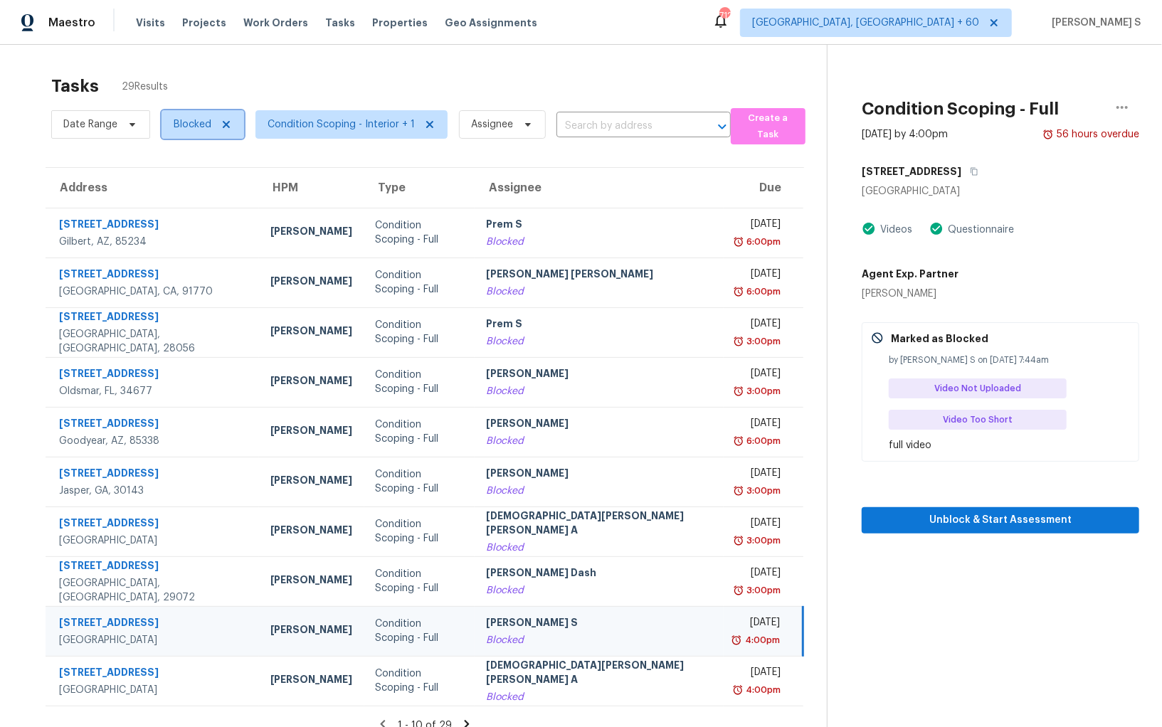
click at [184, 120] on span "Blocked" at bounding box center [193, 124] width 38 height 14
click at [203, 206] on label "Open" at bounding box center [191, 205] width 45 height 14
click at [178, 206] on input "Open" at bounding box center [173, 202] width 9 height 9
checkbox input "true"
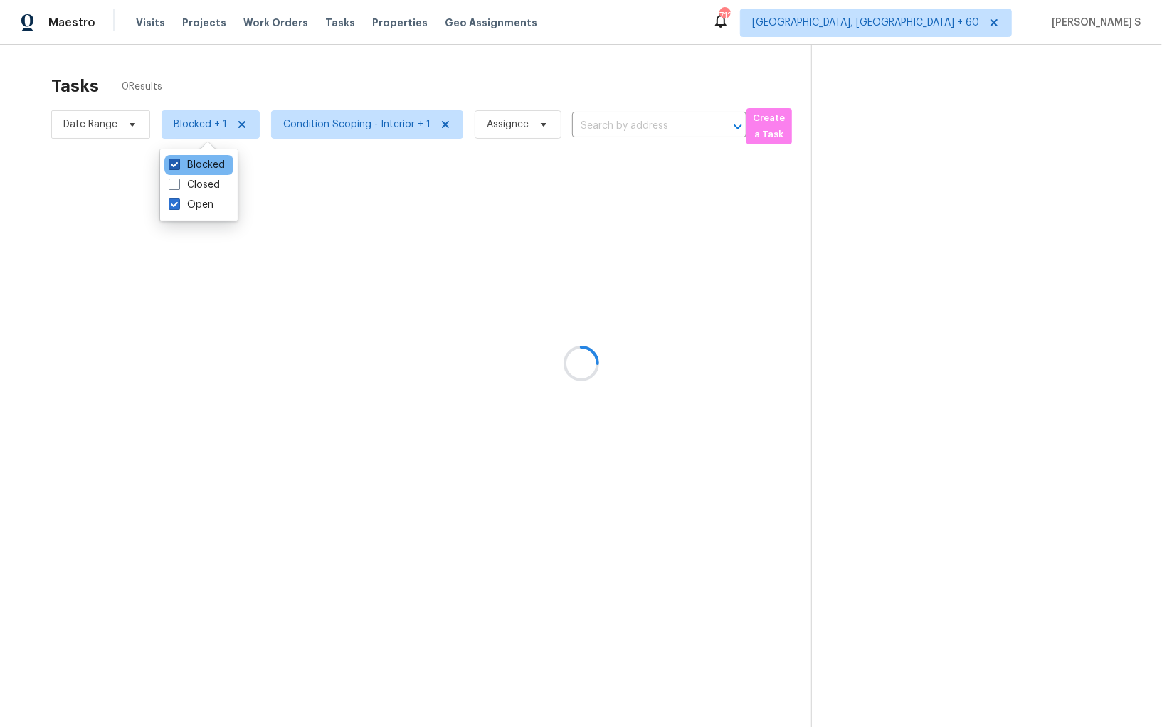
click at [215, 160] on label "Blocked" at bounding box center [197, 165] width 56 height 14
click at [178, 160] on input "Blocked" at bounding box center [173, 162] width 9 height 9
checkbox input "false"
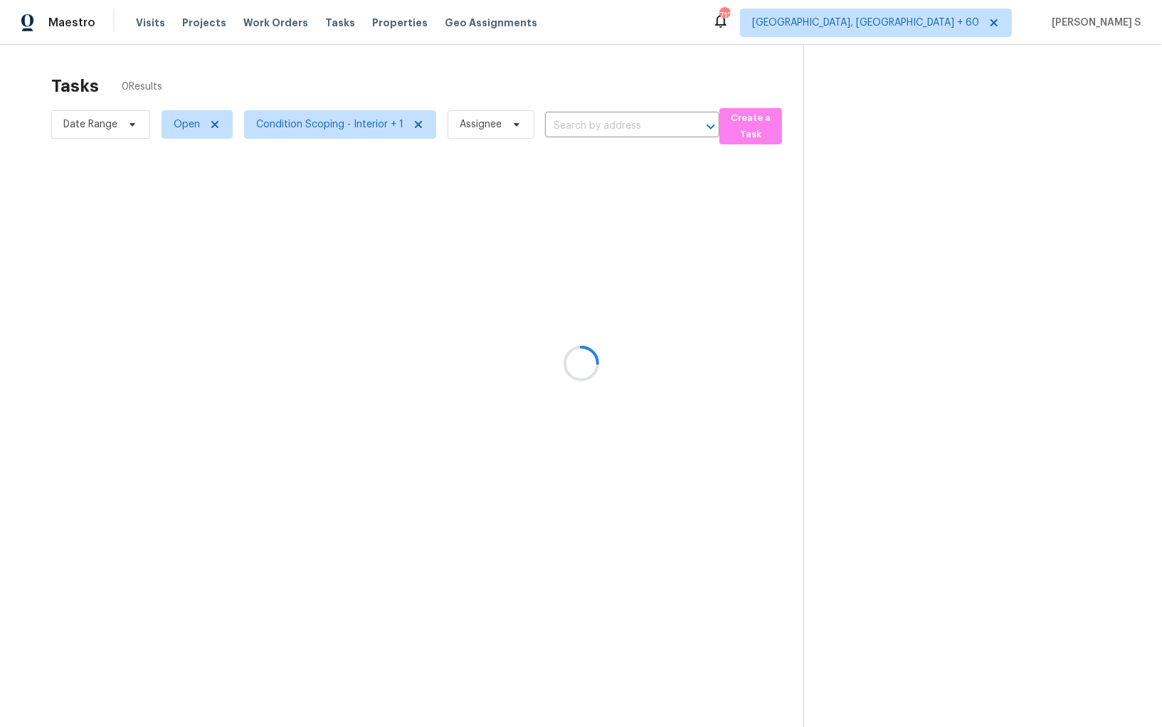
click at [309, 126] on div at bounding box center [581, 363] width 1162 height 727
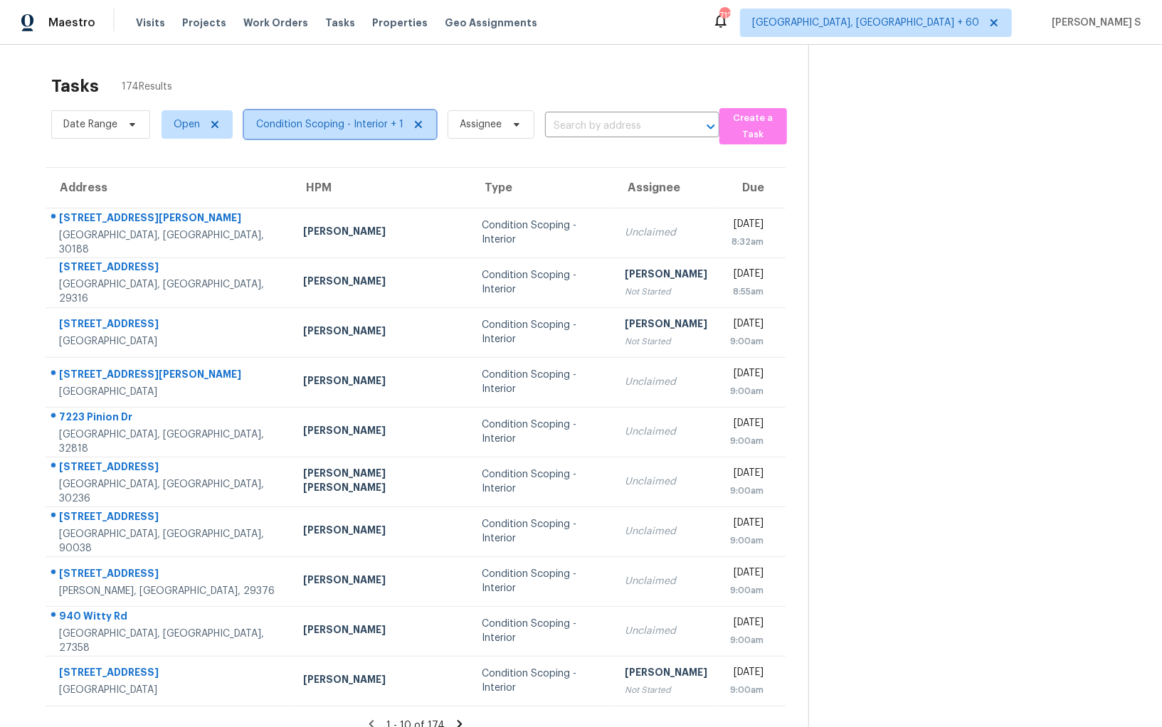
click at [309, 126] on span "Condition Scoping - Interior + 1" at bounding box center [329, 124] width 147 height 14
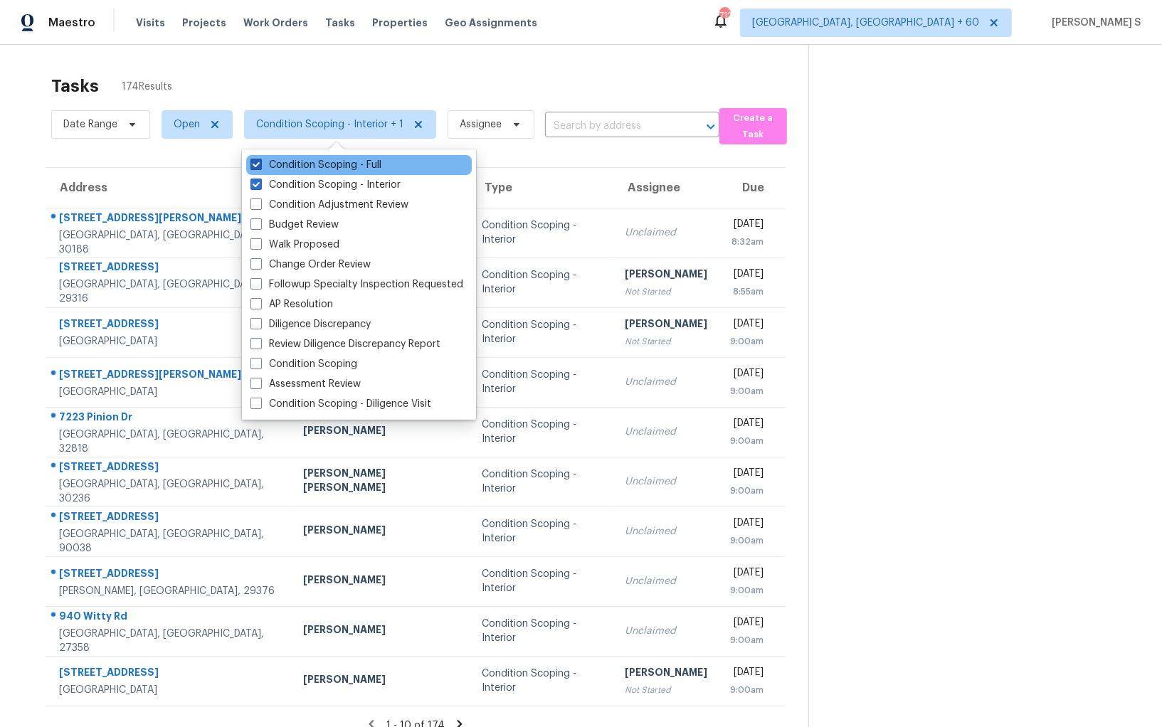
click at [337, 166] on label "Condition Scoping - Full" at bounding box center [315, 165] width 131 height 14
click at [260, 166] on input "Condition Scoping - Full" at bounding box center [254, 162] width 9 height 9
checkbox input "false"
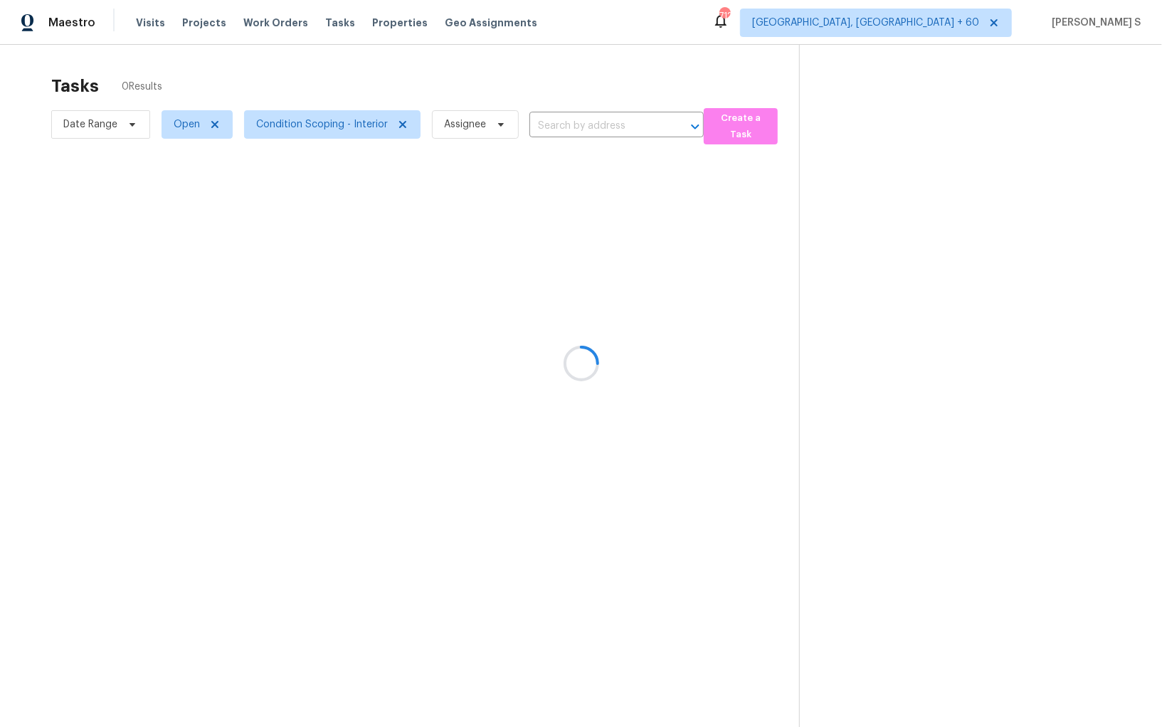
click at [526, 178] on div at bounding box center [581, 363] width 1162 height 727
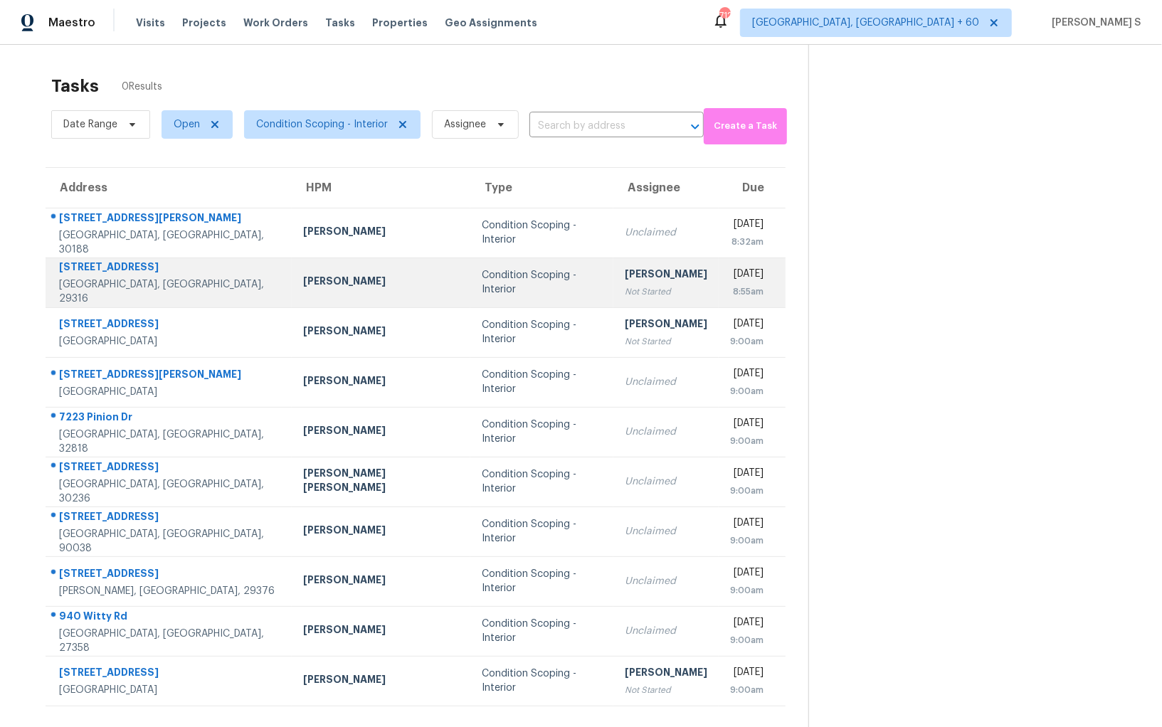
scroll to position [44, 0]
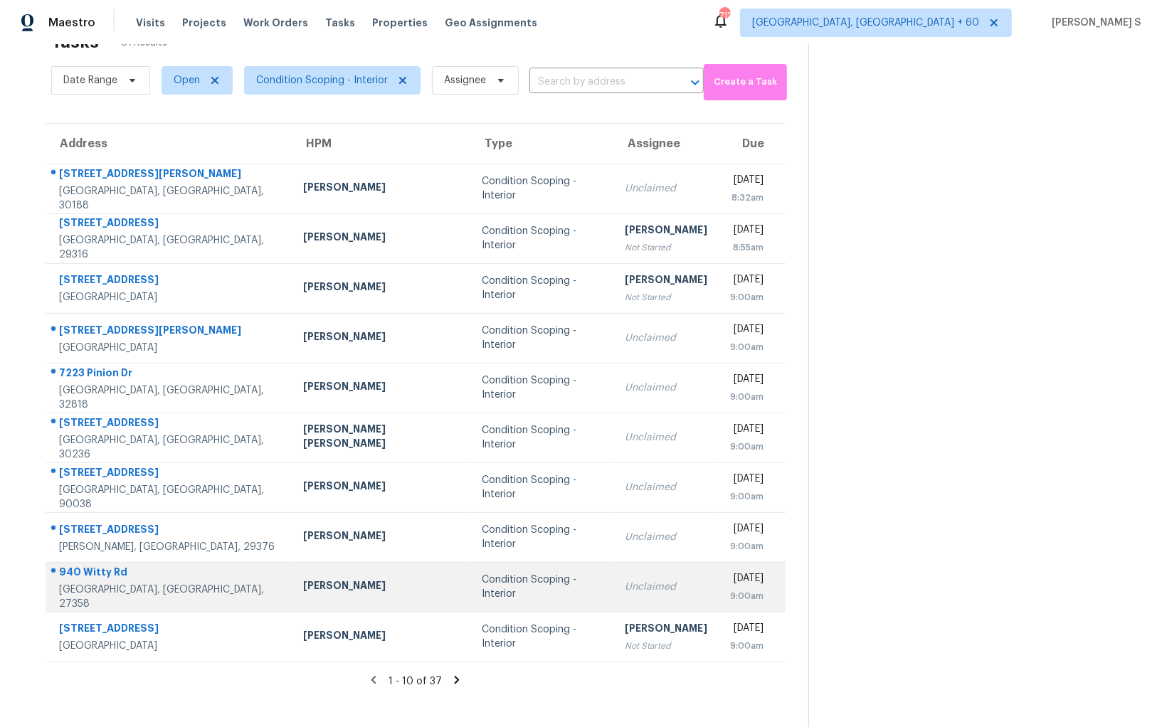
click at [482, 589] on div "Condition Scoping - Interior" at bounding box center [542, 587] width 120 height 28
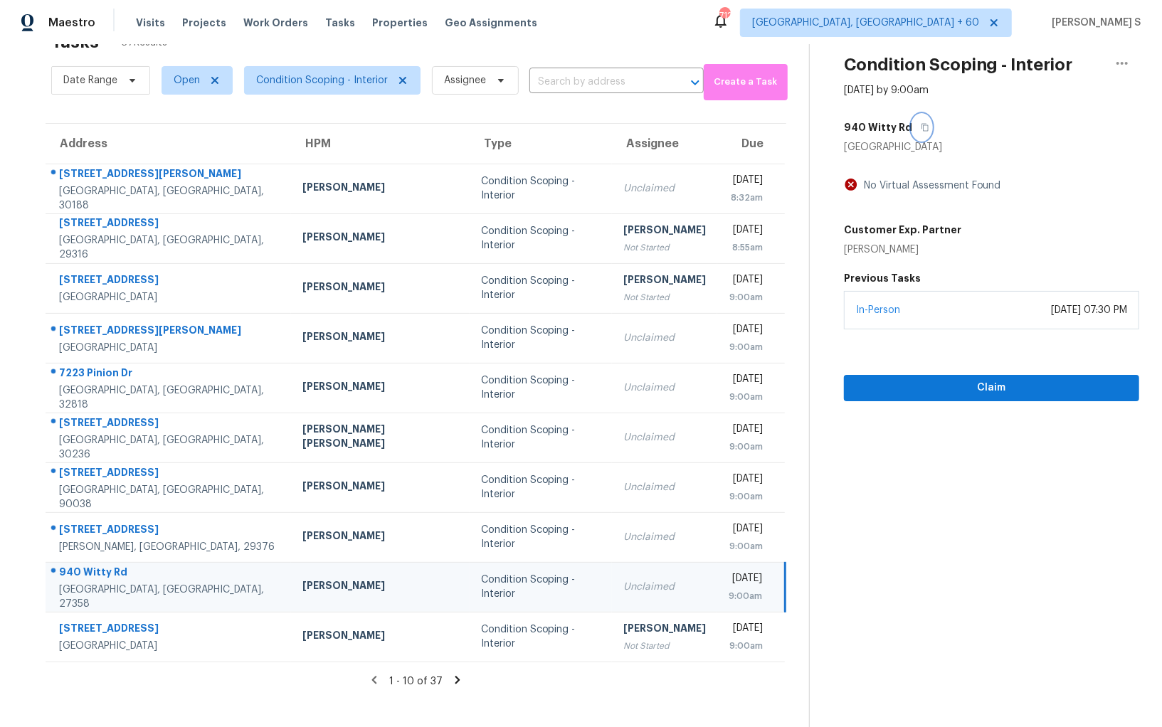
click at [912, 131] on button "button" at bounding box center [921, 128] width 19 height 26
click at [453, 680] on icon at bounding box center [457, 680] width 13 height 13
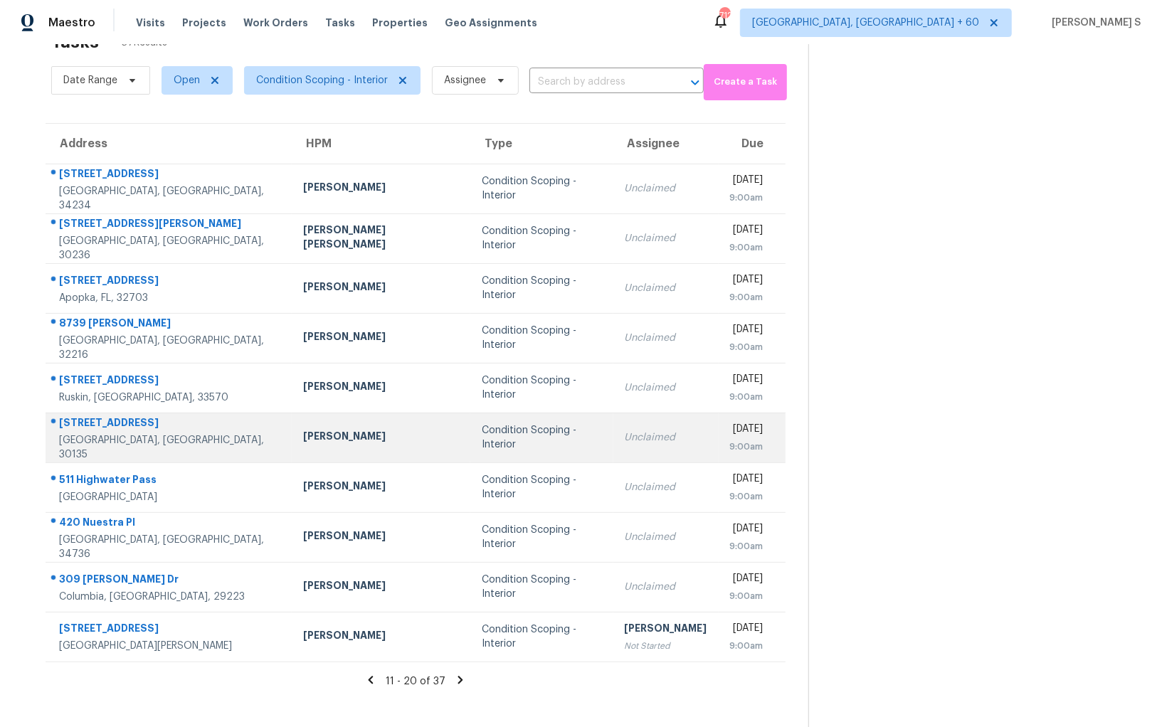
click at [625, 440] on div "Unclaimed" at bounding box center [666, 437] width 83 height 14
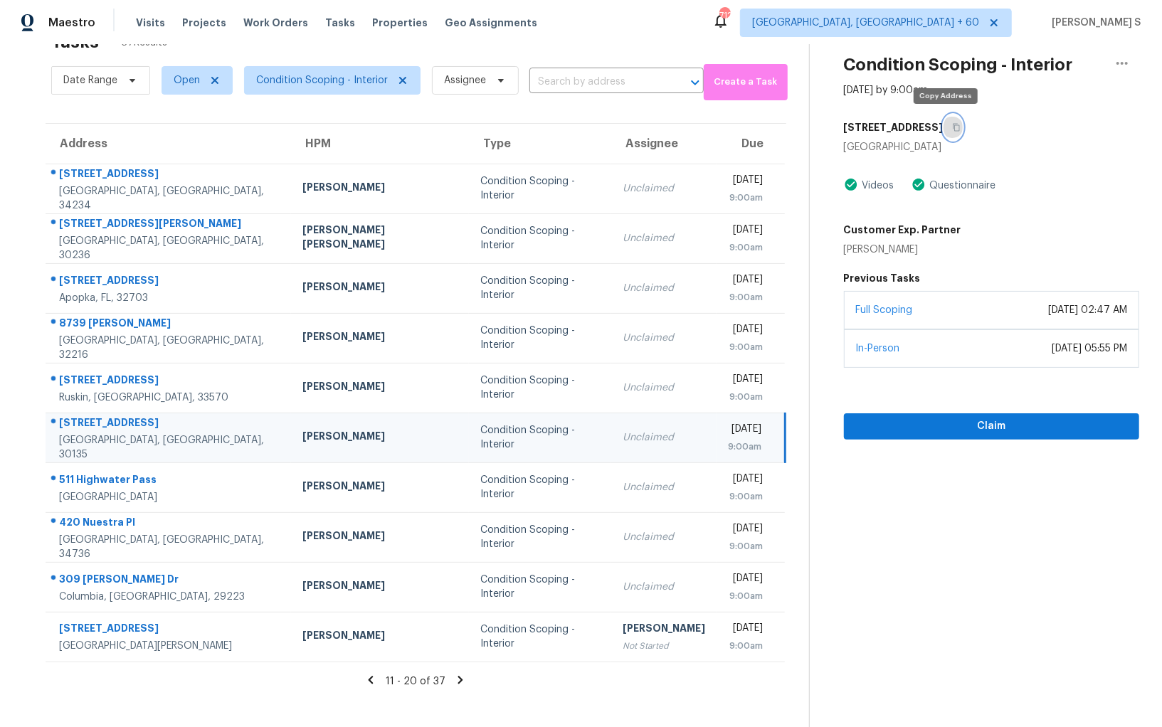
click at [947, 121] on button "button" at bounding box center [952, 128] width 19 height 26
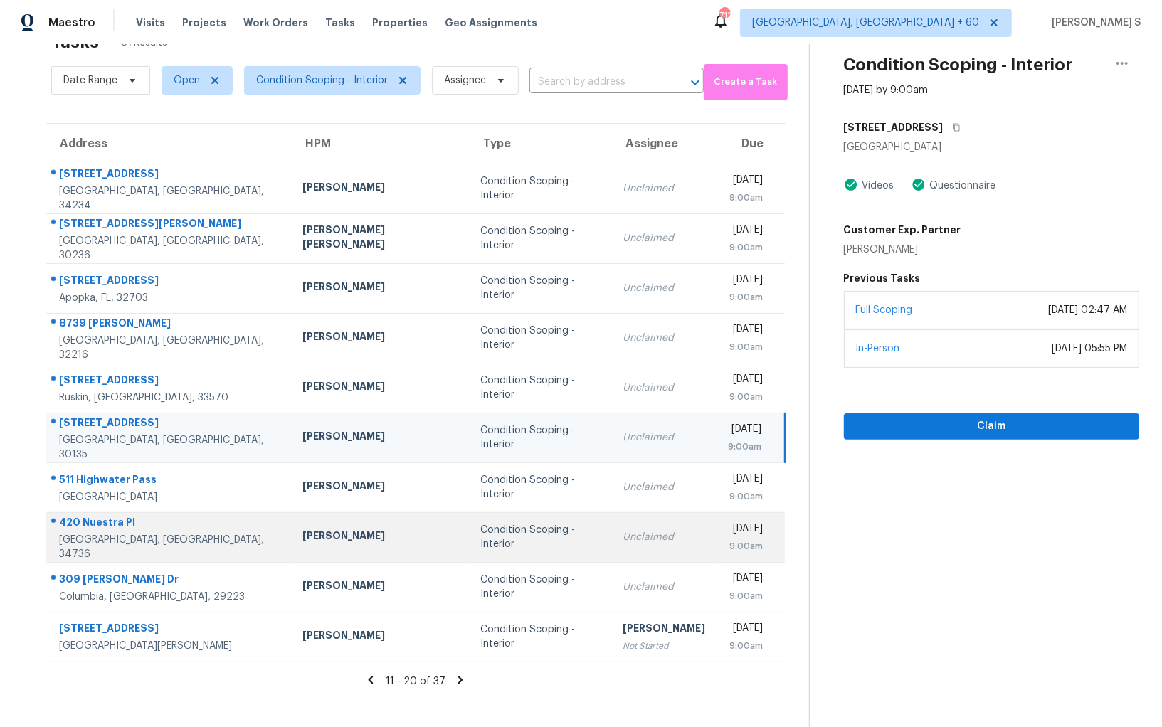
click at [611, 548] on td "Unclaimed" at bounding box center [663, 537] width 105 height 50
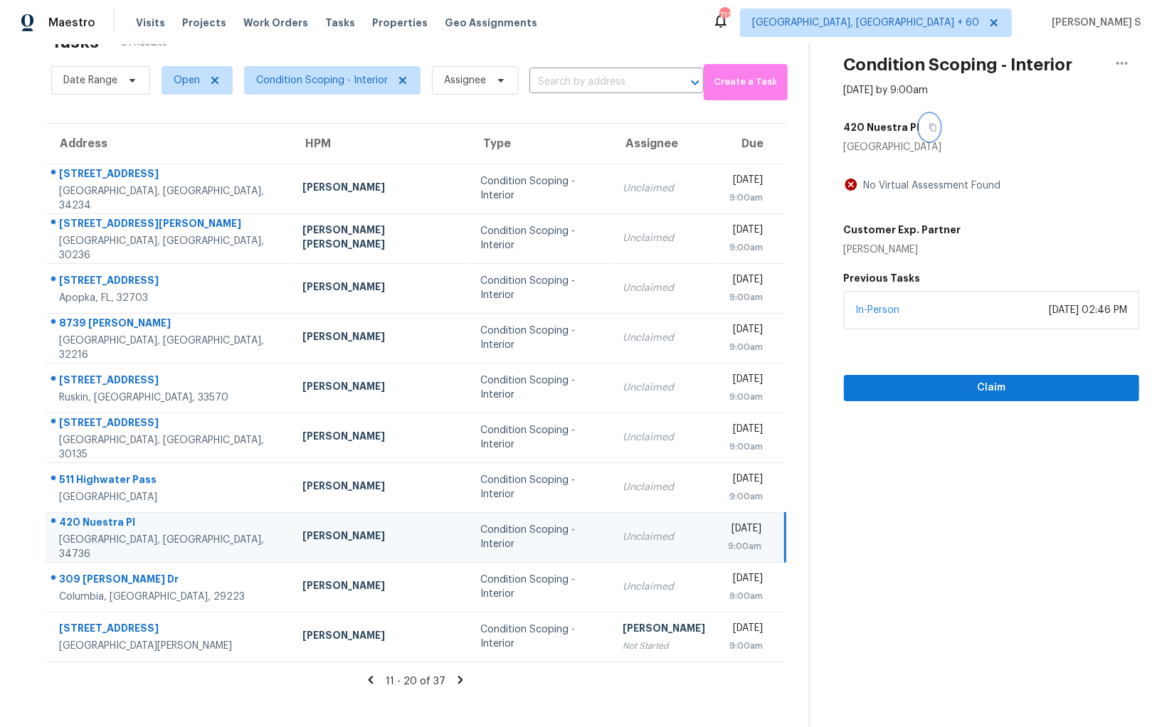
click at [920, 126] on button "button" at bounding box center [929, 128] width 19 height 26
click at [1012, 386] on span "Claim" at bounding box center [991, 388] width 273 height 18
click at [454, 677] on icon at bounding box center [460, 680] width 13 height 13
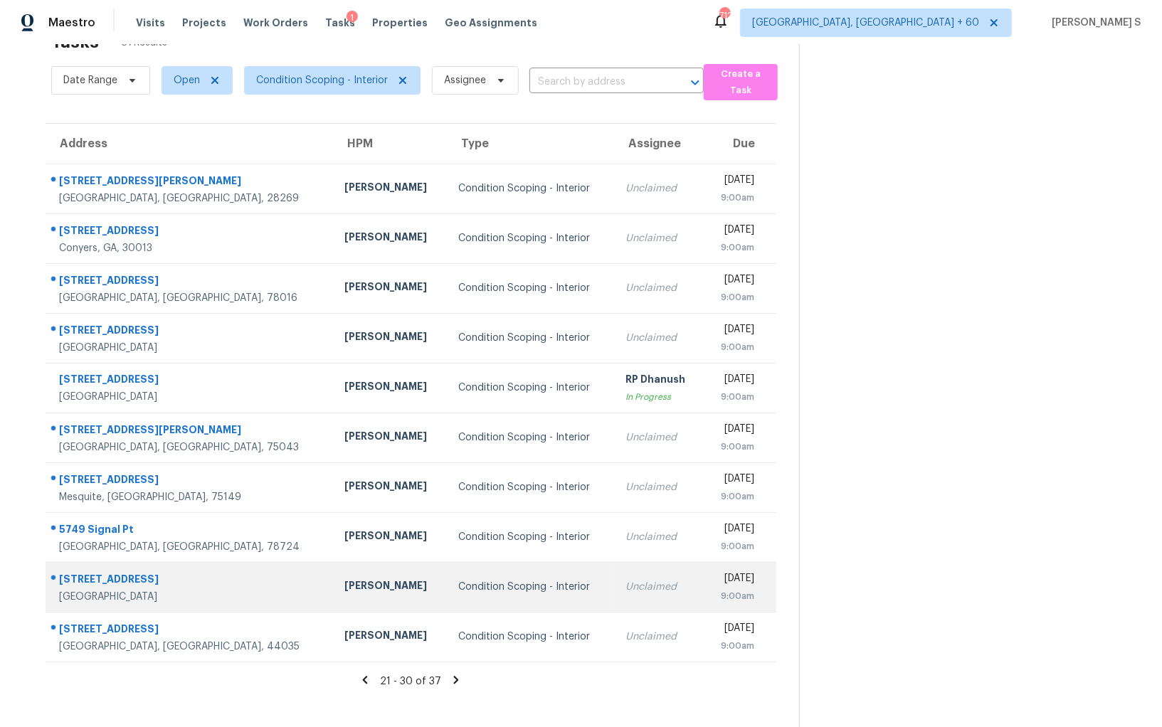
click at [515, 574] on td "Condition Scoping - Interior" at bounding box center [530, 587] width 167 height 50
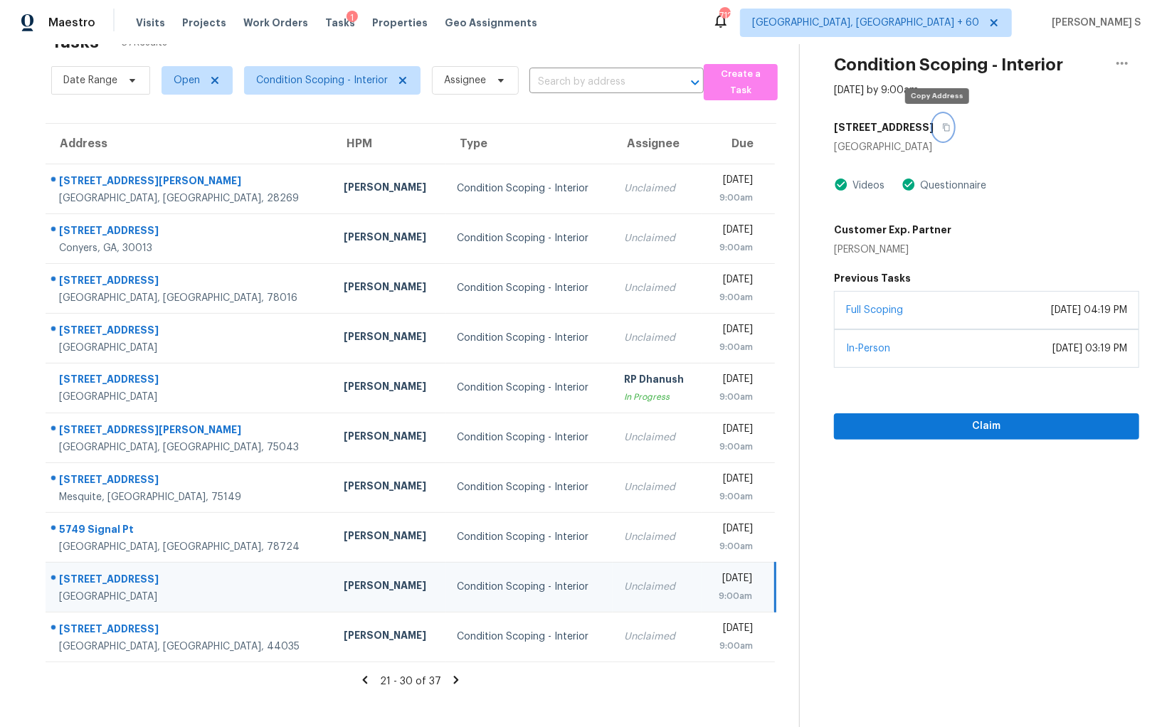
click at [942, 130] on icon "button" at bounding box center [946, 127] width 9 height 9
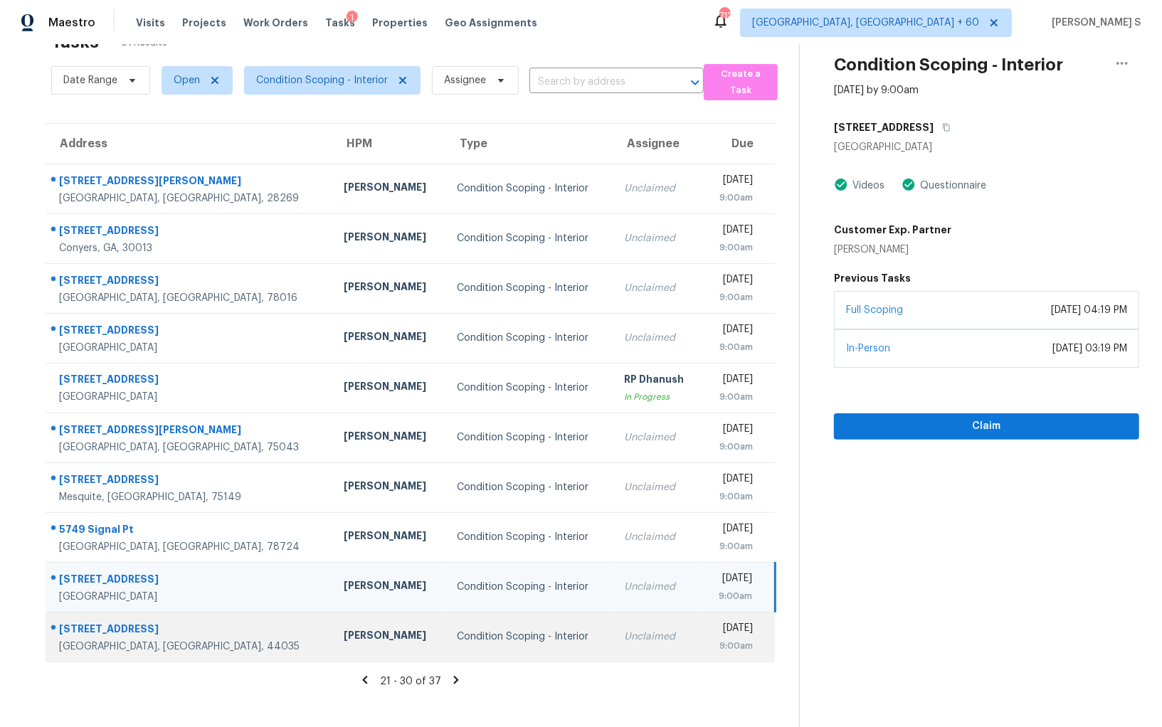
click at [713, 643] on div "9:00am" at bounding box center [733, 646] width 40 height 14
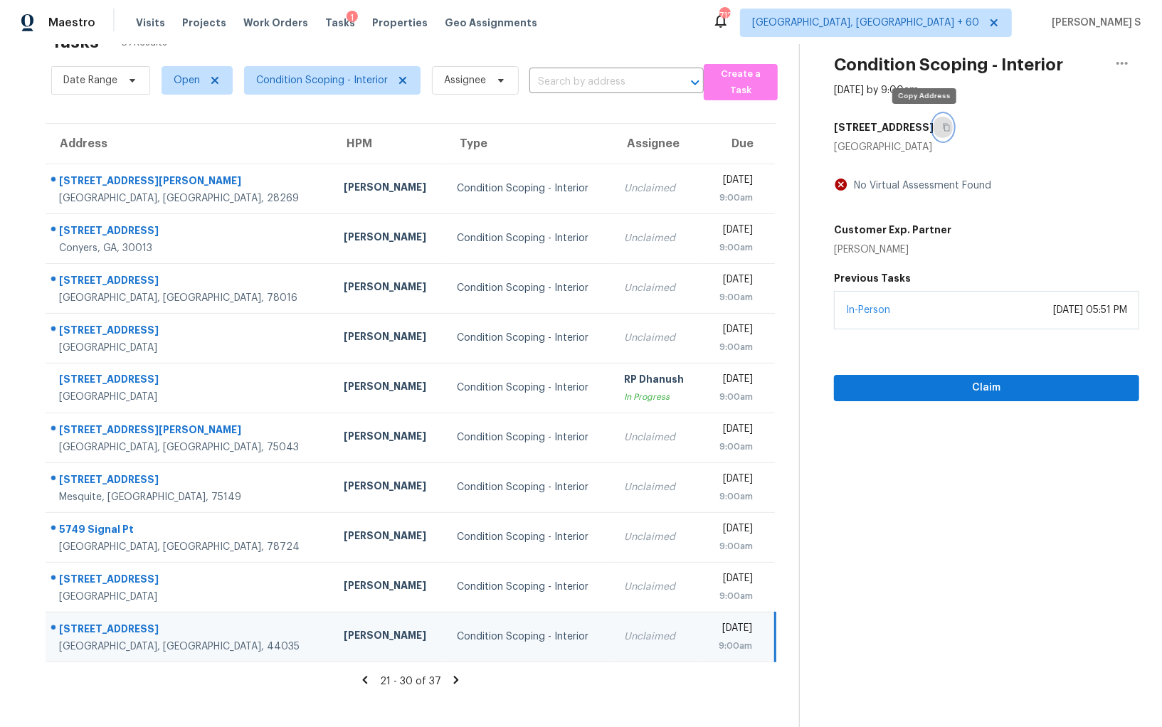
click at [934, 125] on button "button" at bounding box center [943, 128] width 19 height 26
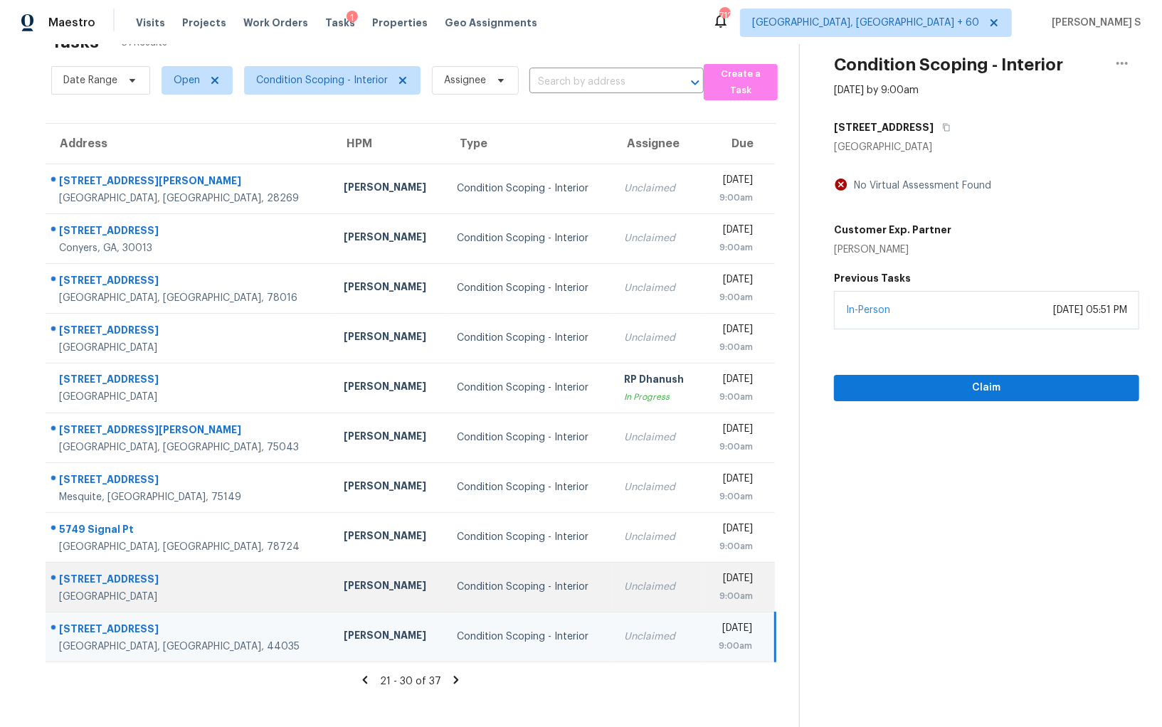
click at [524, 566] on td "Condition Scoping - Interior" at bounding box center [529, 587] width 166 height 50
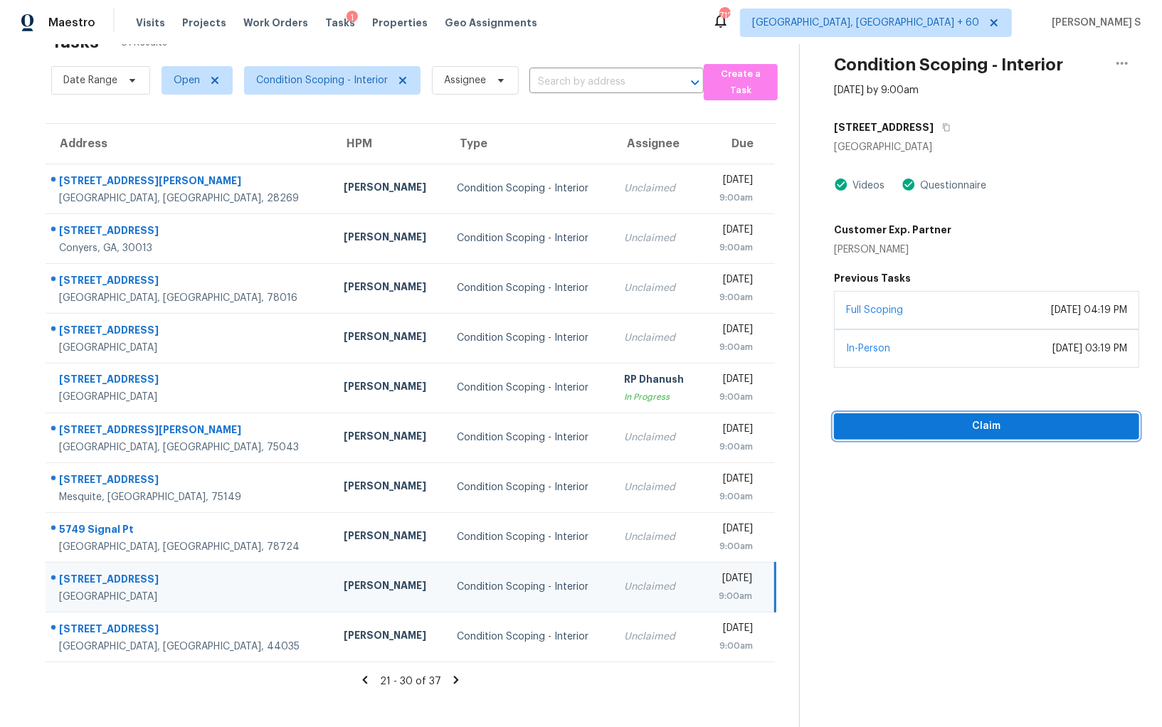
click at [889, 421] on span "Claim" at bounding box center [986, 427] width 282 height 18
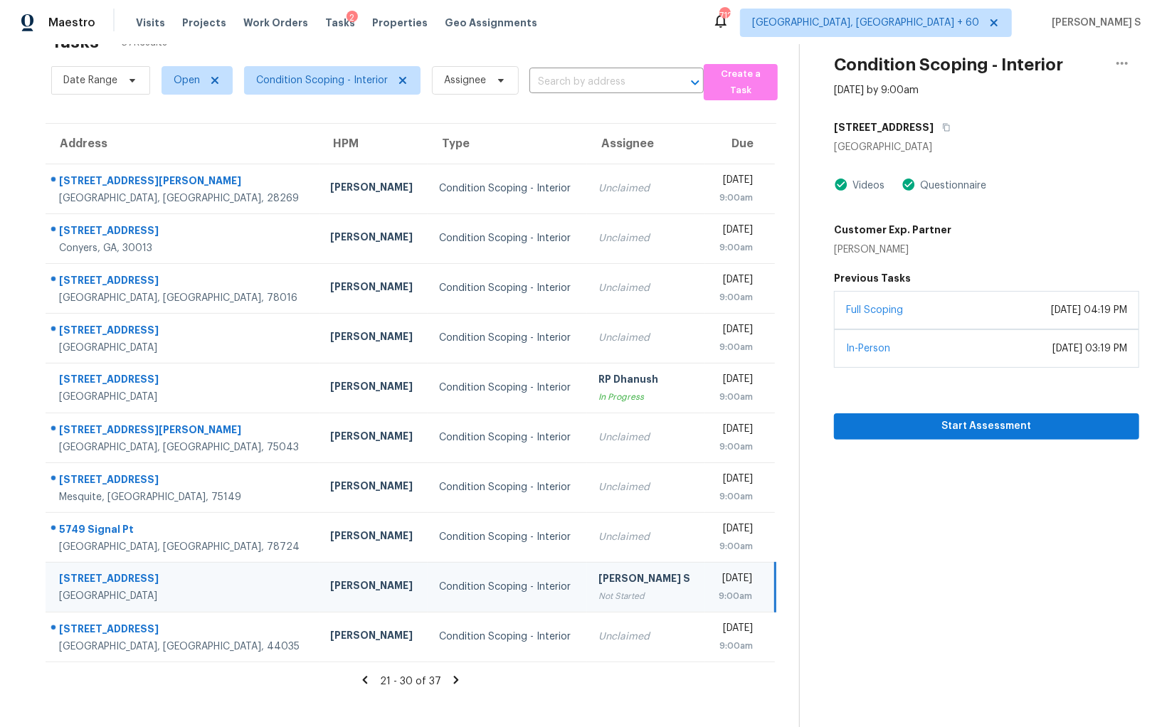
click at [453, 678] on icon at bounding box center [456, 680] width 13 height 13
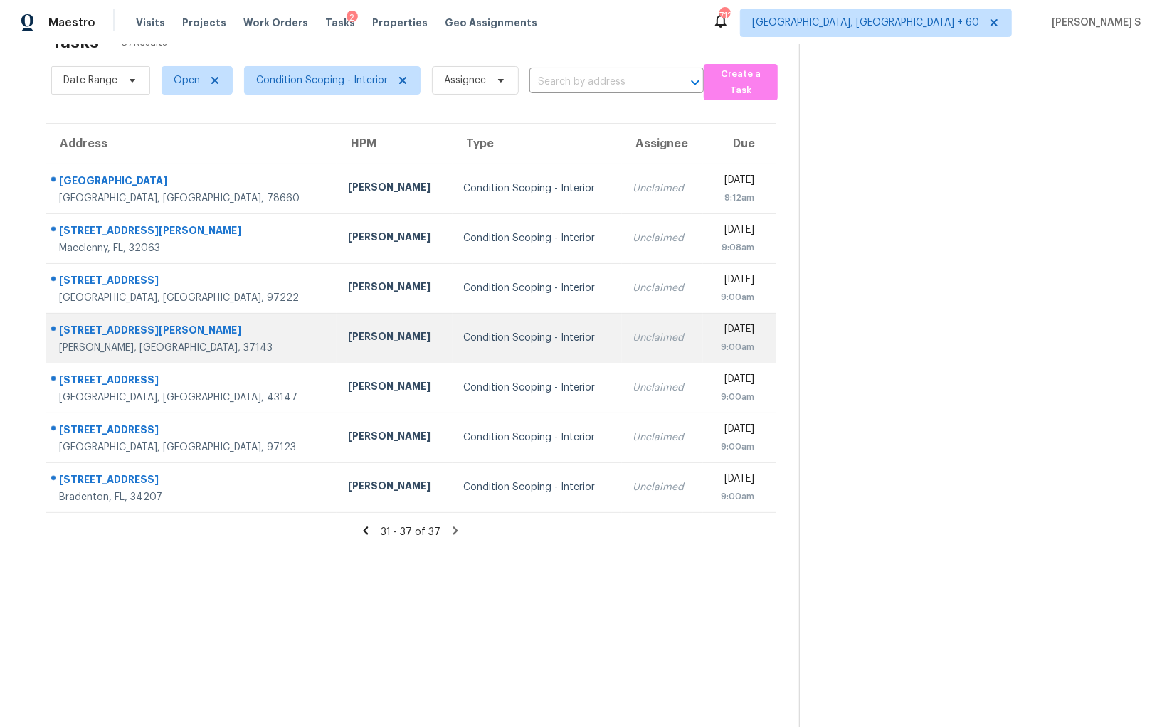
click at [622, 346] on td "Unclaimed" at bounding box center [662, 338] width 81 height 50
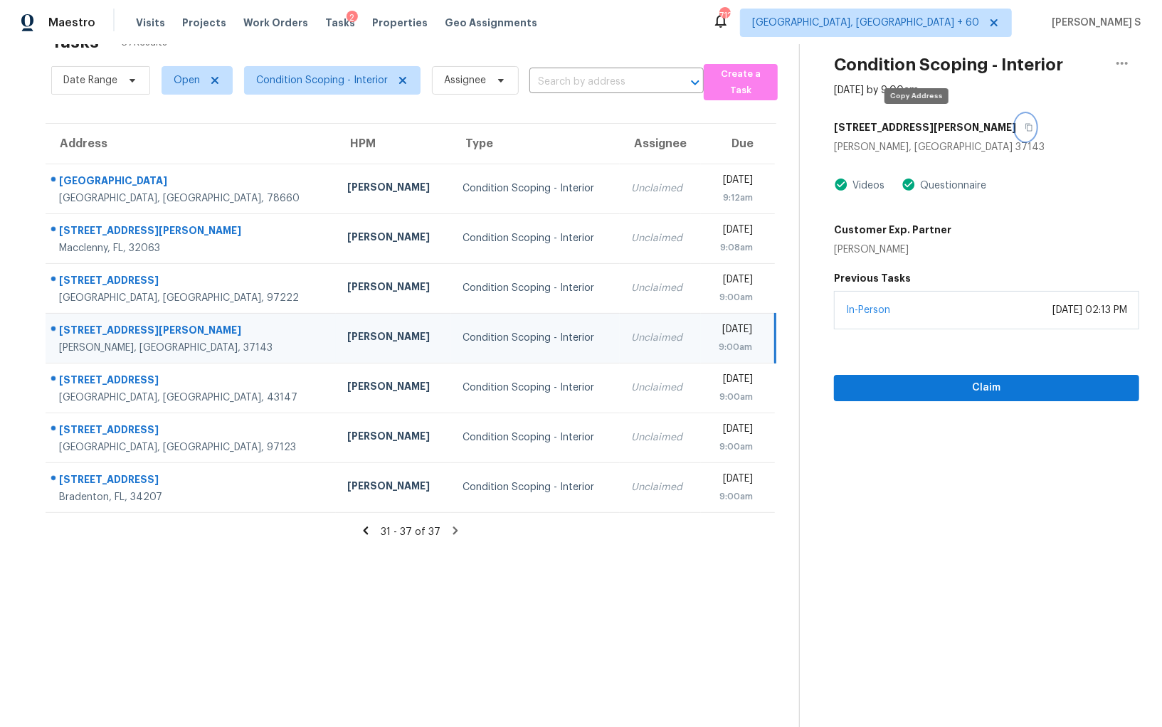
click at [1025, 127] on icon "button" at bounding box center [1029, 127] width 9 height 9
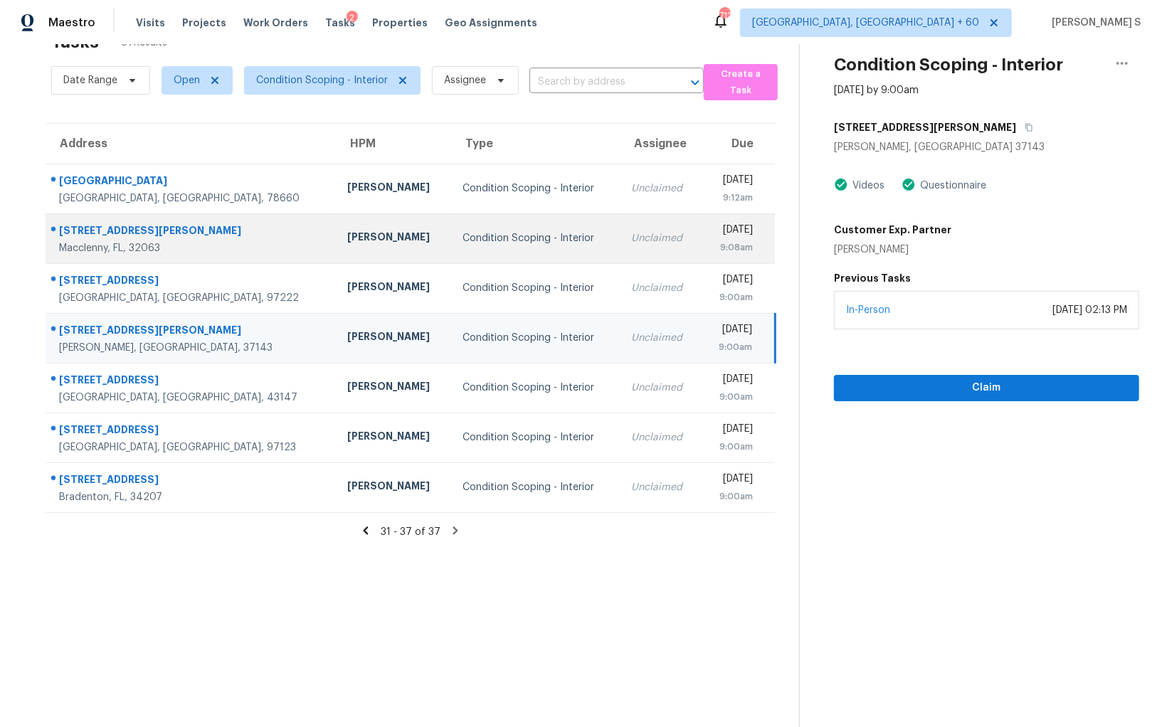
click at [620, 260] on td "Unclaimed" at bounding box center [660, 238] width 81 height 50
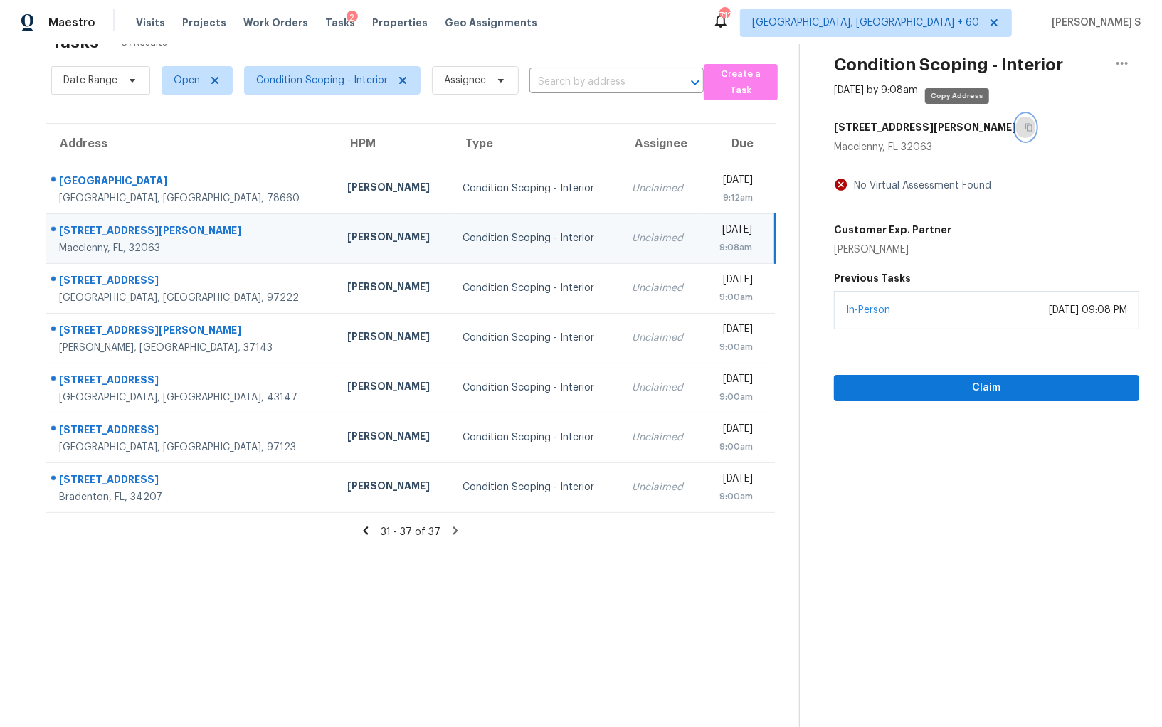
click at [1016, 127] on button "button" at bounding box center [1025, 128] width 19 height 26
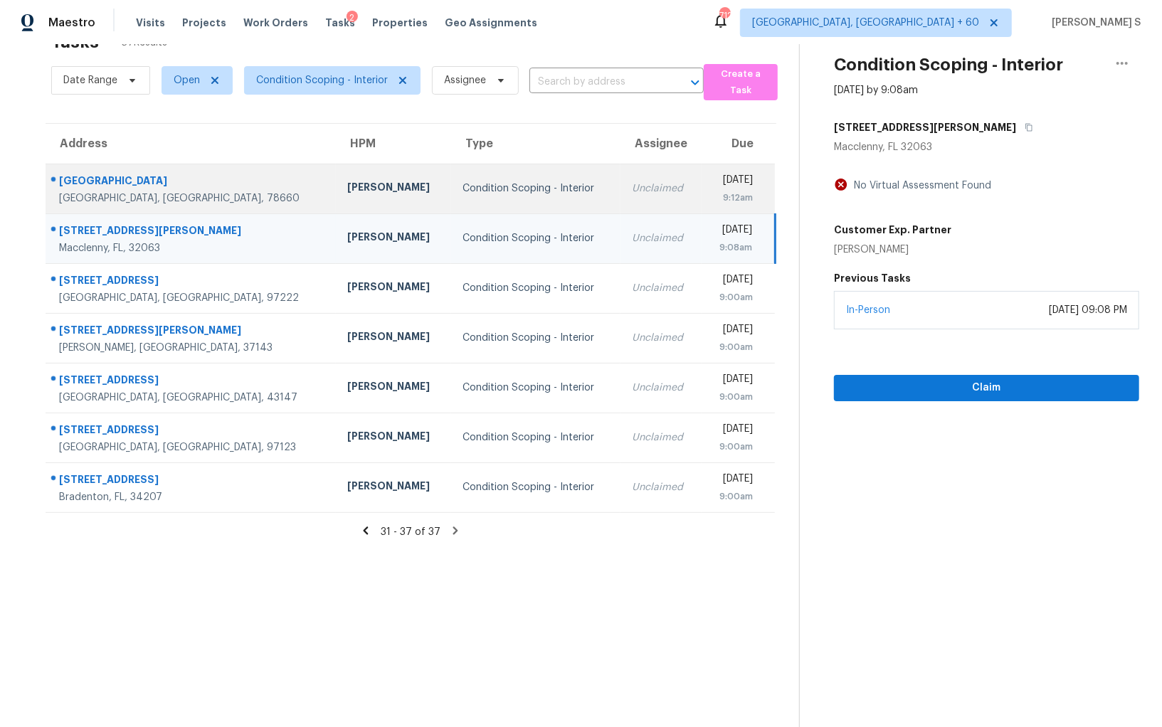
click at [620, 171] on td "Unclaimed" at bounding box center [660, 189] width 81 height 50
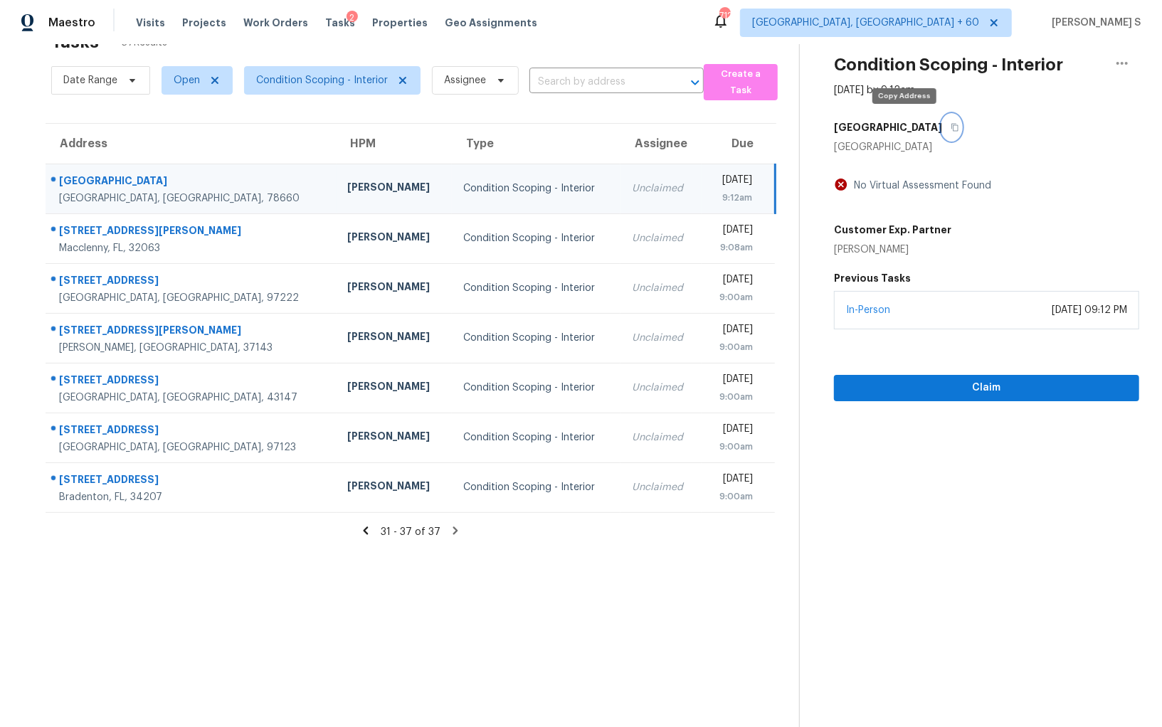
click at [951, 129] on icon "button" at bounding box center [955, 127] width 9 height 9
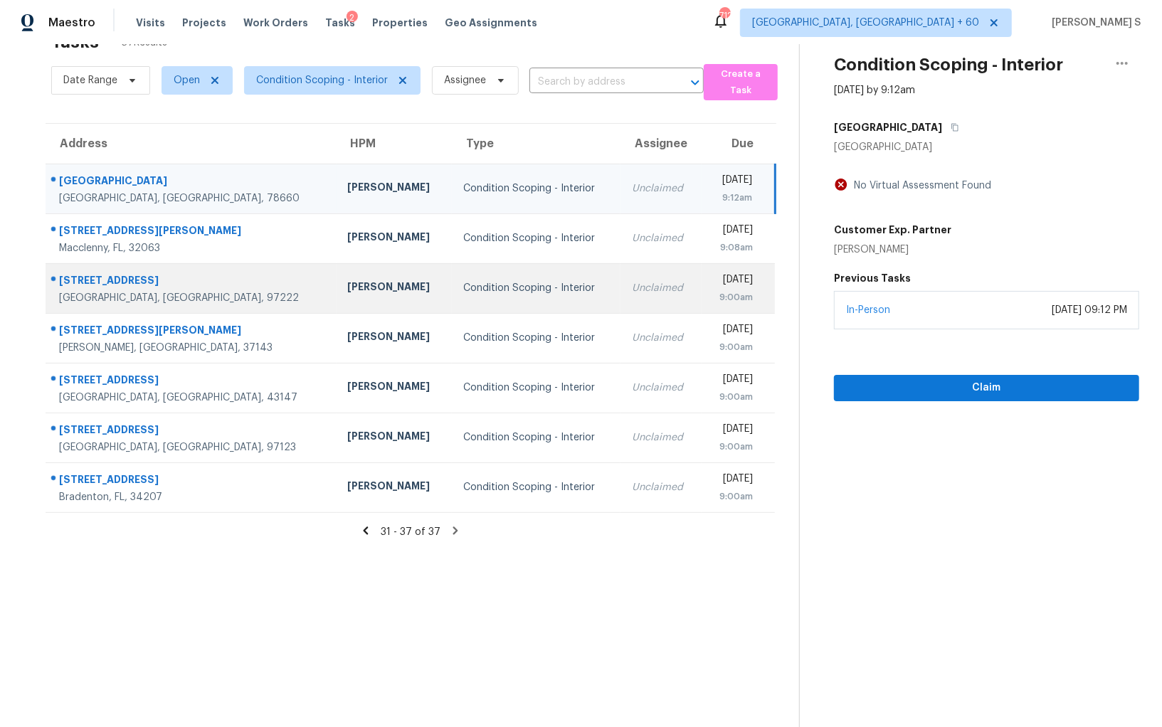
click at [620, 294] on td "Unclaimed" at bounding box center [660, 288] width 81 height 50
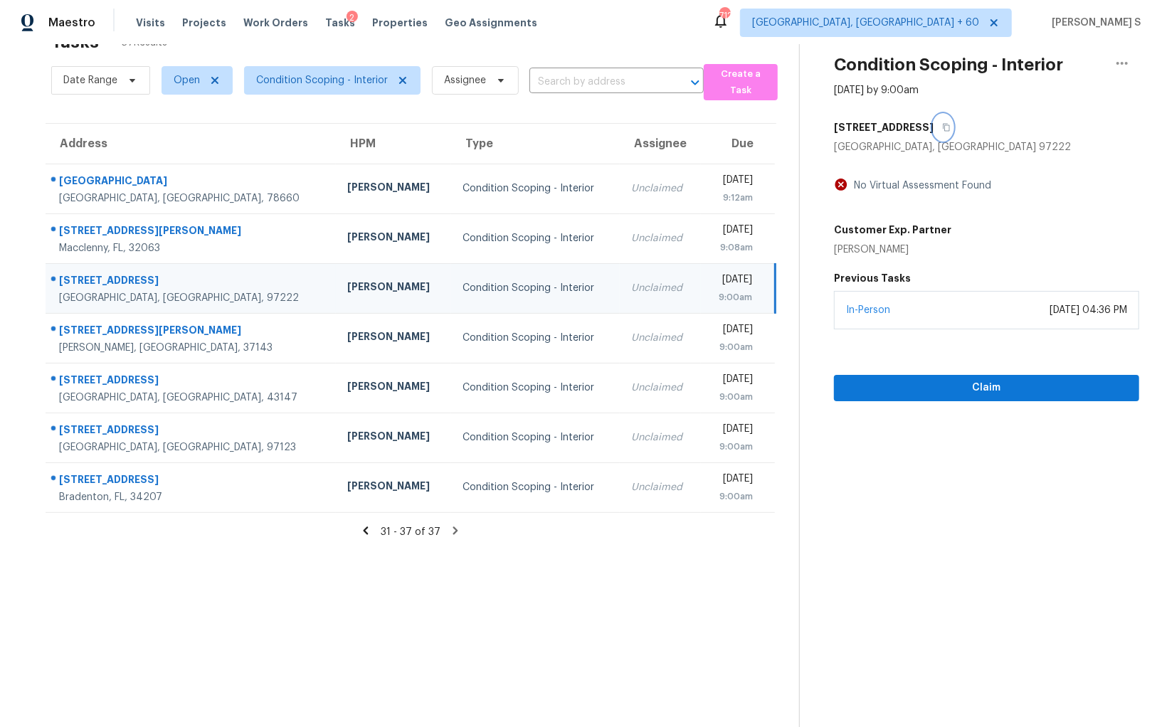
click at [934, 125] on button "button" at bounding box center [943, 128] width 19 height 26
click at [371, 527] on icon at bounding box center [365, 530] width 13 height 13
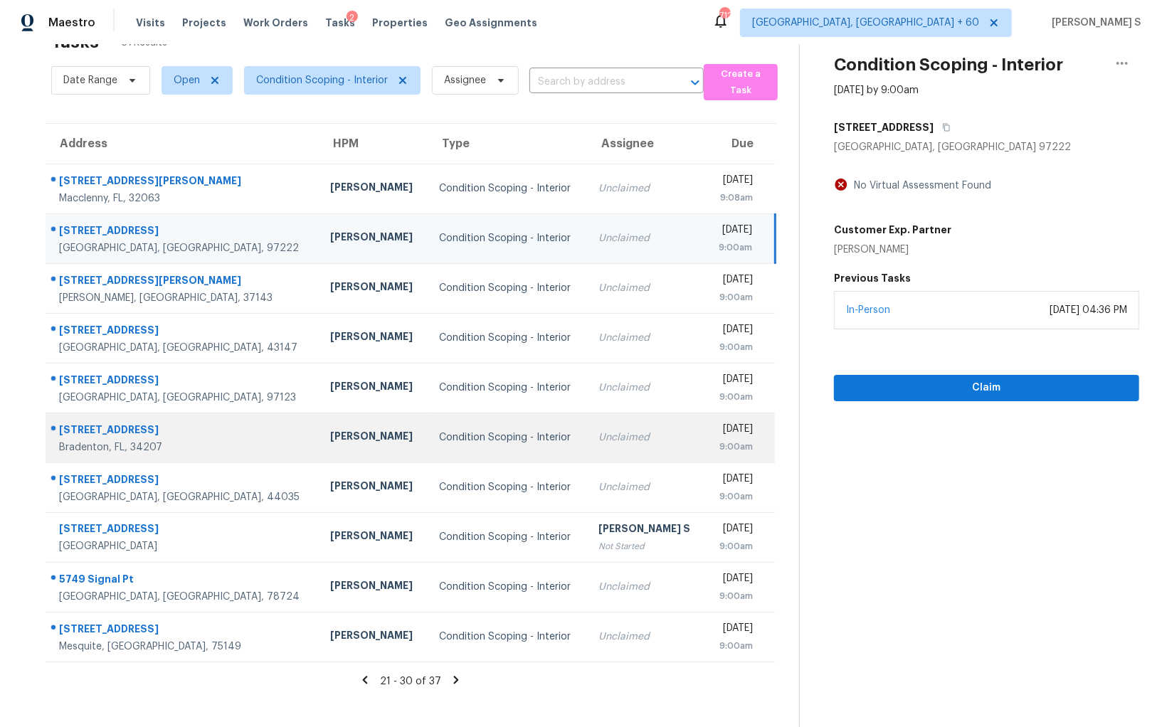
click at [511, 442] on td "Condition Scoping - Interior" at bounding box center [507, 438] width 159 height 50
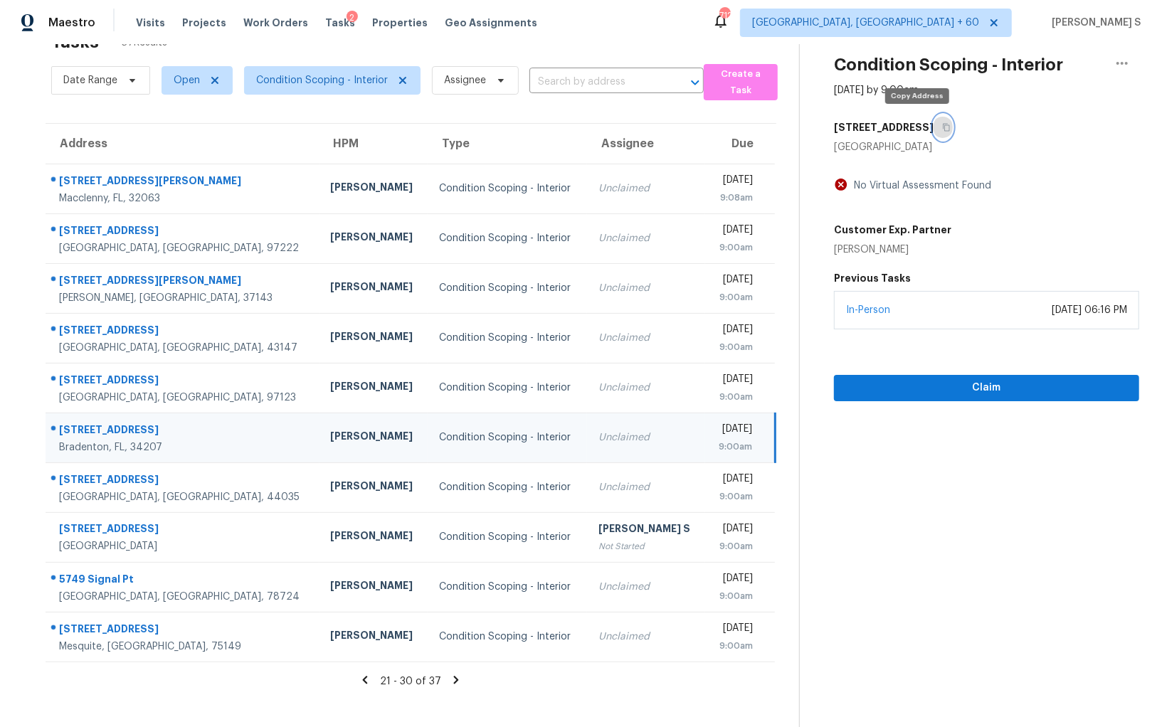
click at [942, 126] on icon "button" at bounding box center [946, 127] width 9 height 9
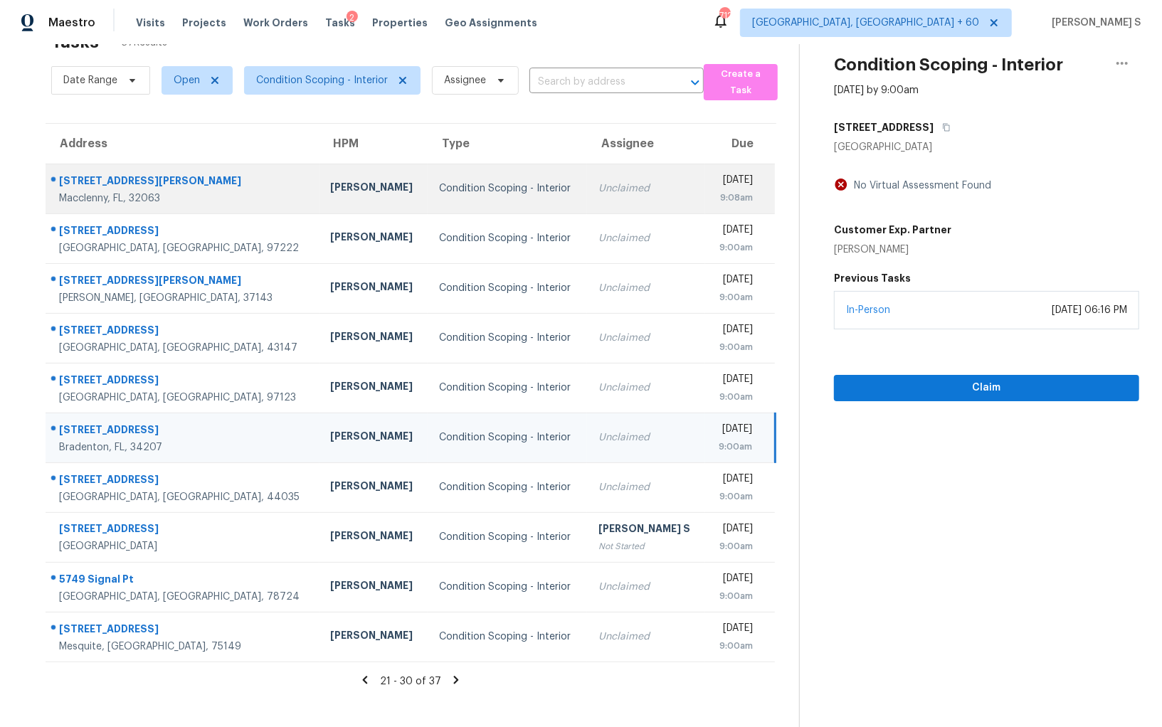
click at [497, 190] on div "Condition Scoping - Interior" at bounding box center [507, 188] width 137 height 14
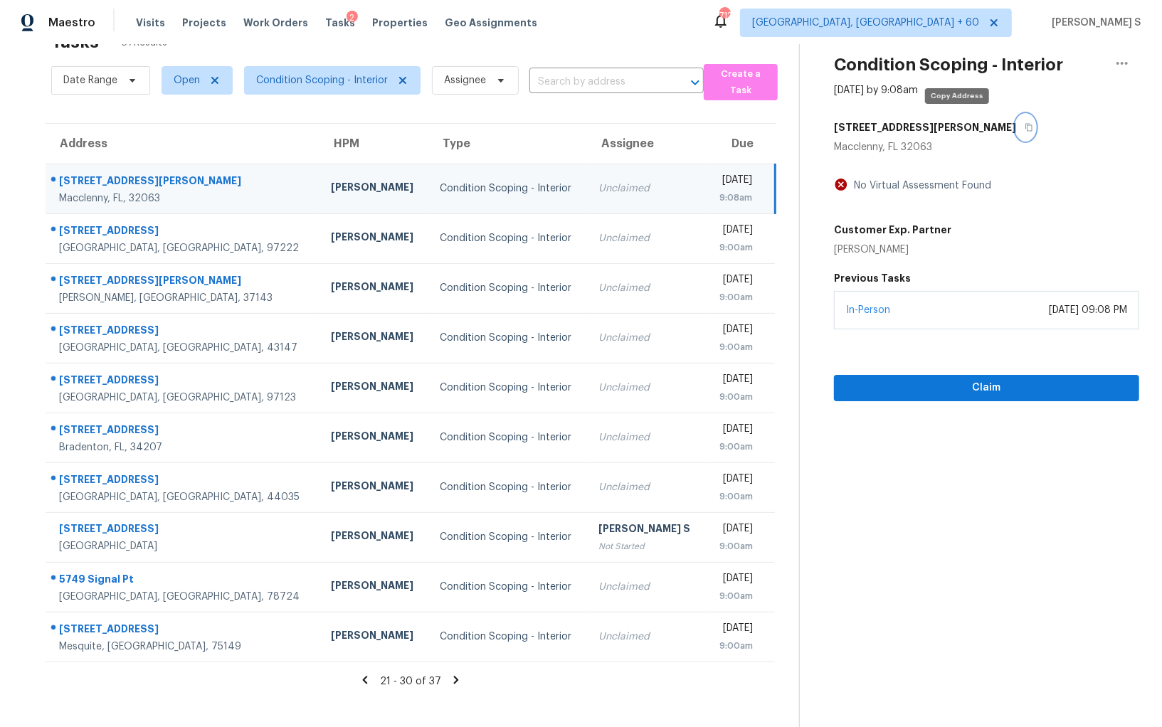
click at [1025, 127] on icon "button" at bounding box center [1029, 127] width 9 height 9
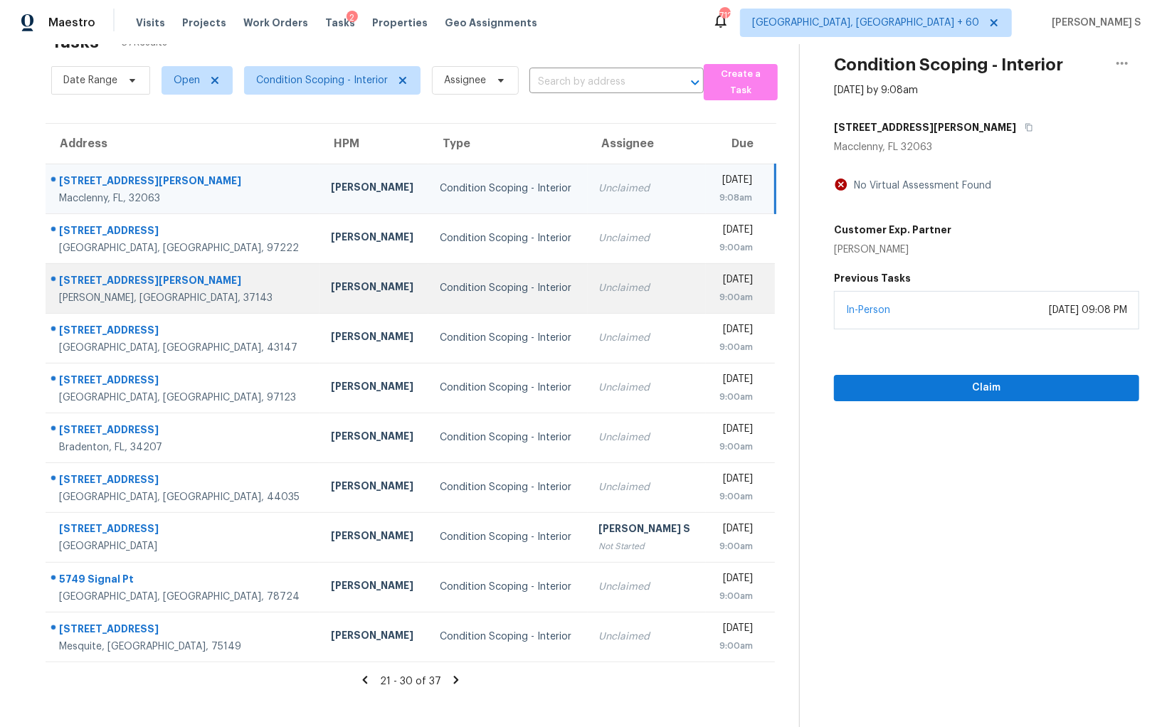
click at [319, 296] on td "Carmen Childs" at bounding box center [373, 288] width 109 height 50
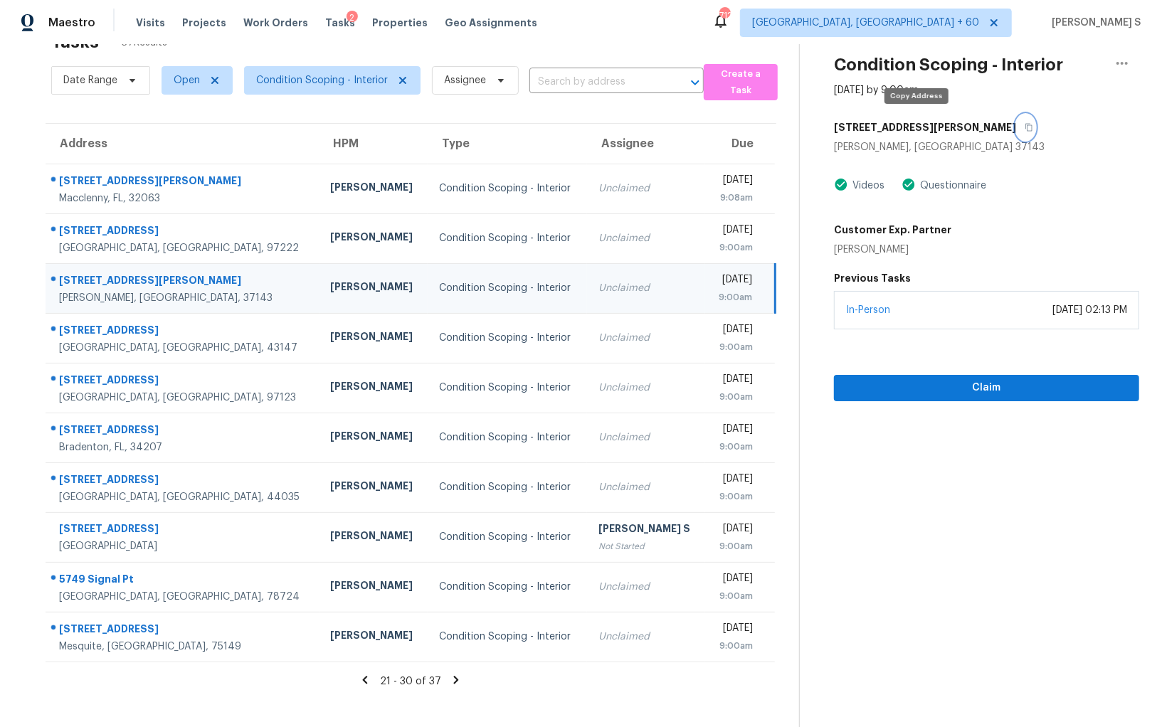
click at [1016, 126] on button "button" at bounding box center [1025, 128] width 19 height 26
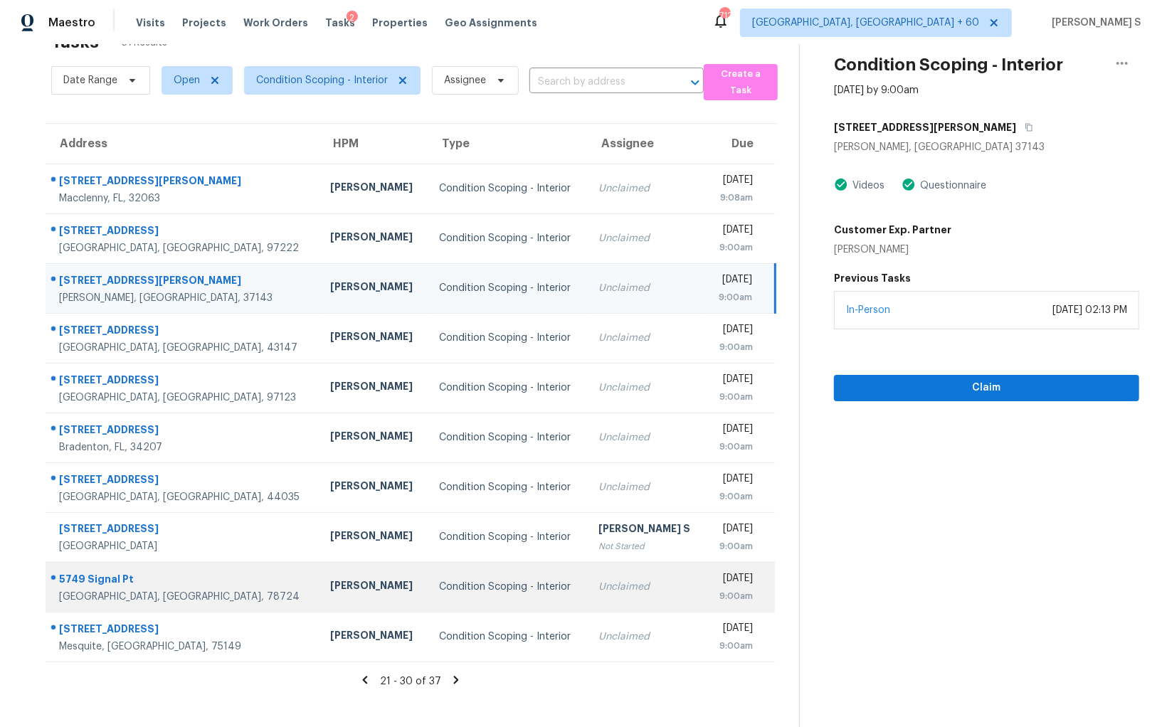
click at [587, 597] on td "Unclaimed" at bounding box center [646, 587] width 118 height 50
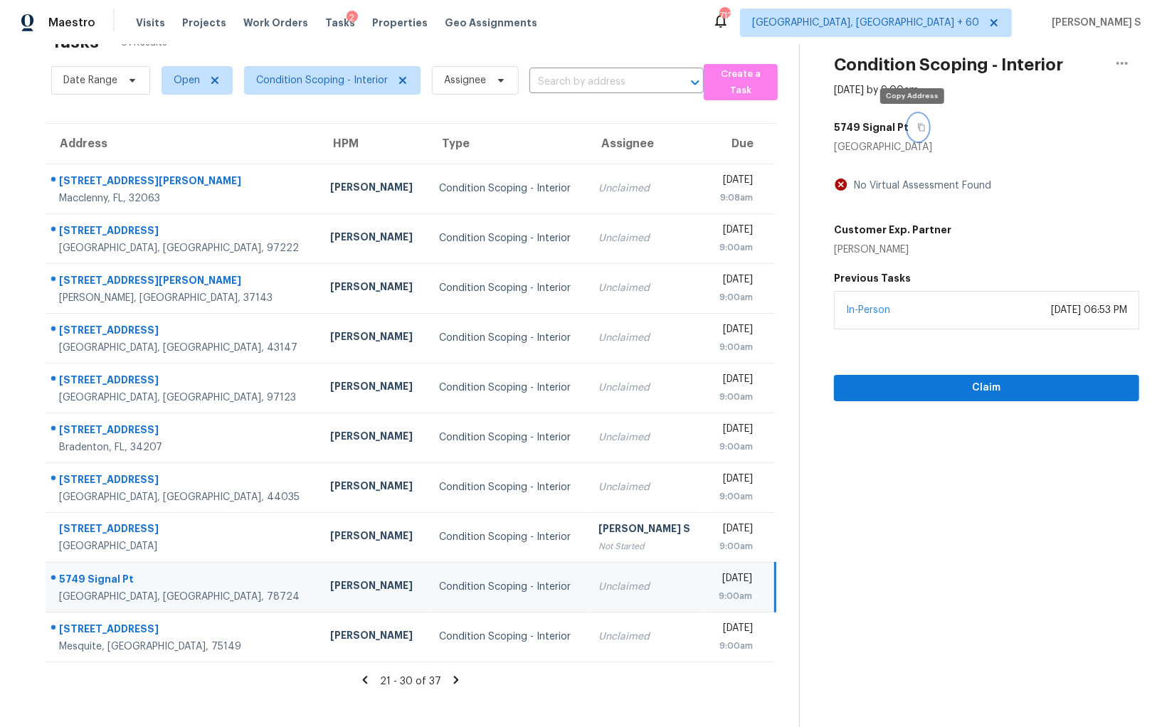
click at [911, 132] on button "button" at bounding box center [918, 128] width 19 height 26
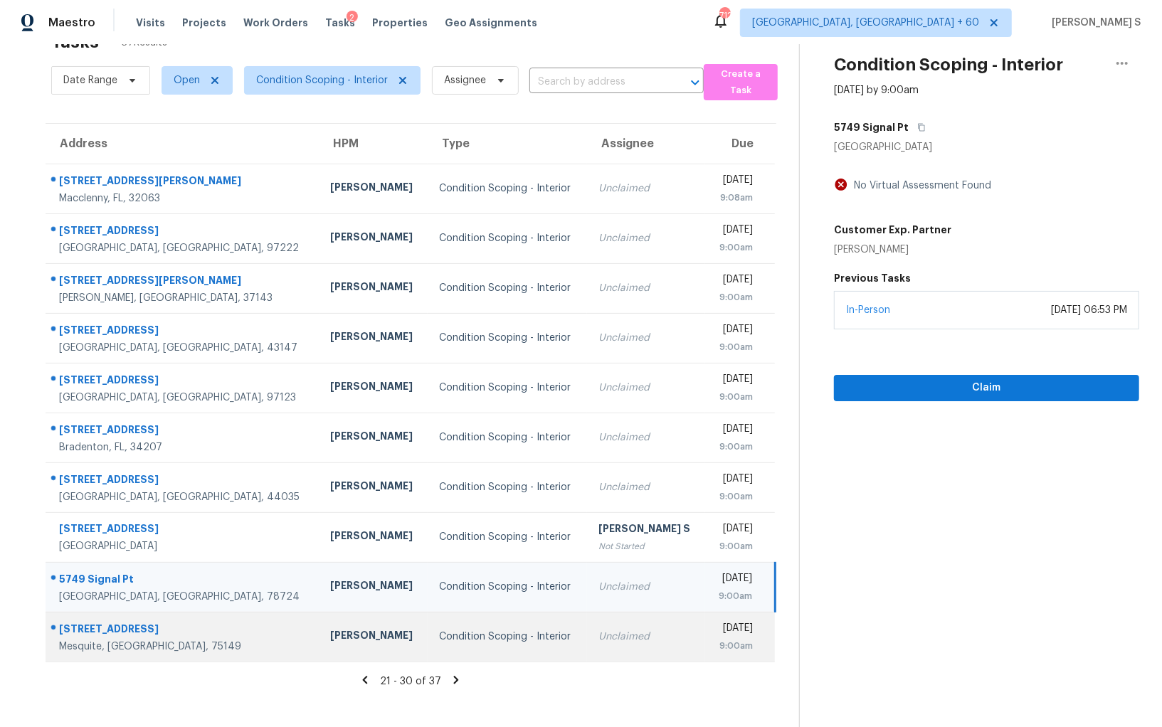
click at [587, 628] on td "Unclaimed" at bounding box center [646, 637] width 118 height 50
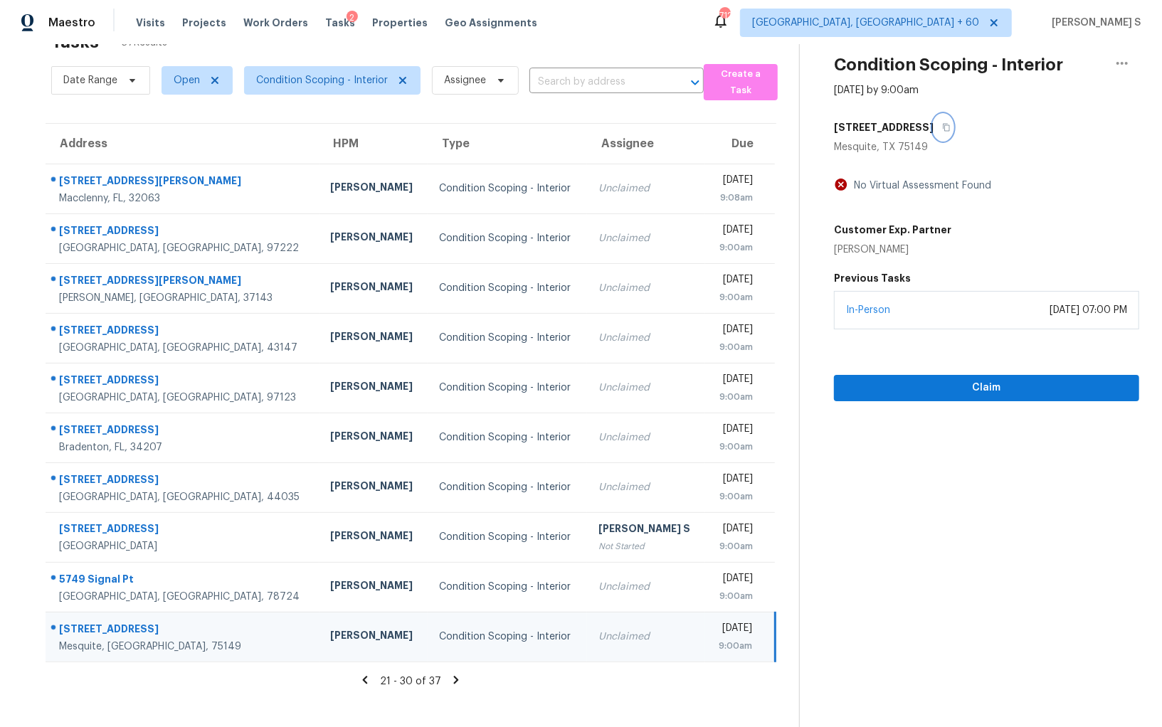
click at [942, 124] on icon "button" at bounding box center [946, 127] width 9 height 9
click at [915, 386] on span "Claim" at bounding box center [986, 388] width 282 height 18
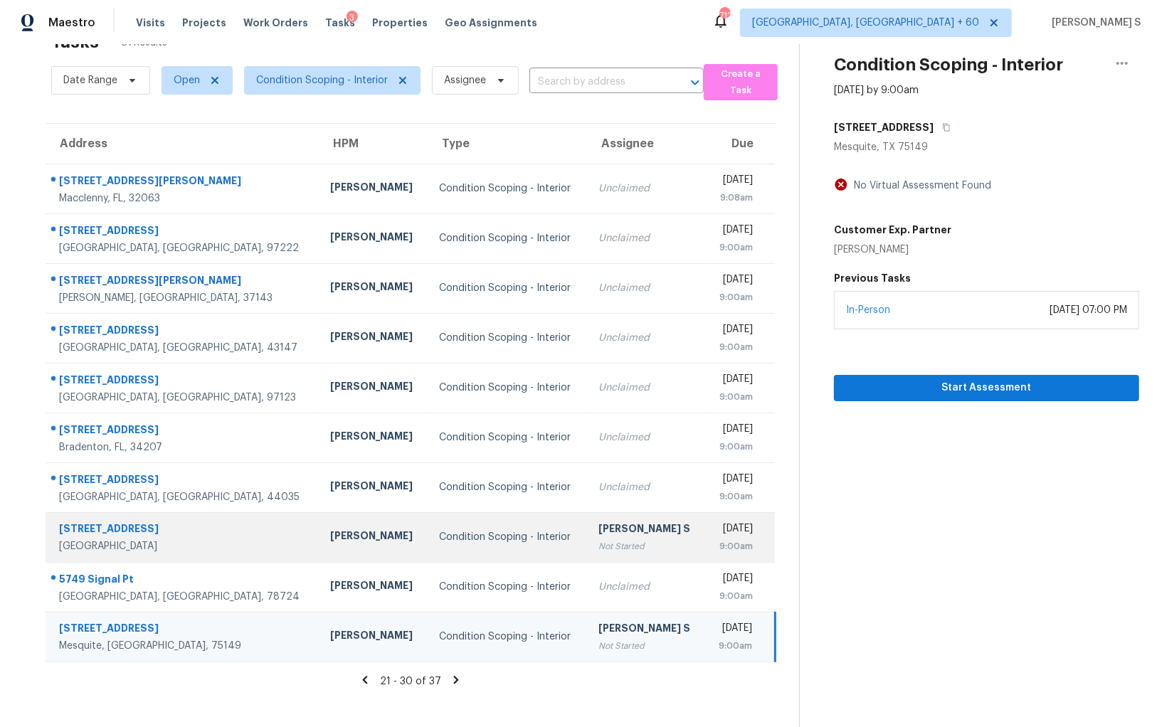
click at [623, 529] on div "[PERSON_NAME] S" at bounding box center [645, 531] width 95 height 18
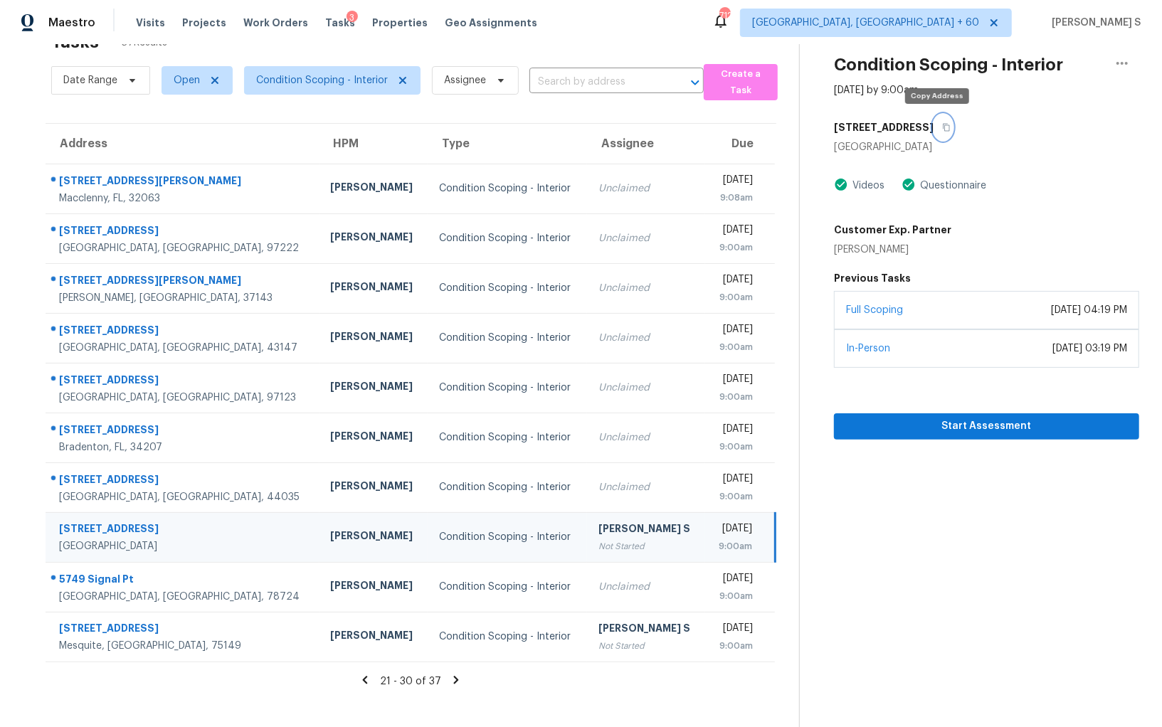
click at [942, 125] on icon "button" at bounding box center [946, 127] width 9 height 9
click at [598, 548] on div "Not Started" at bounding box center [645, 546] width 95 height 14
click at [717, 530] on div "Thu, Oct 9th 2025" at bounding box center [735, 531] width 36 height 18
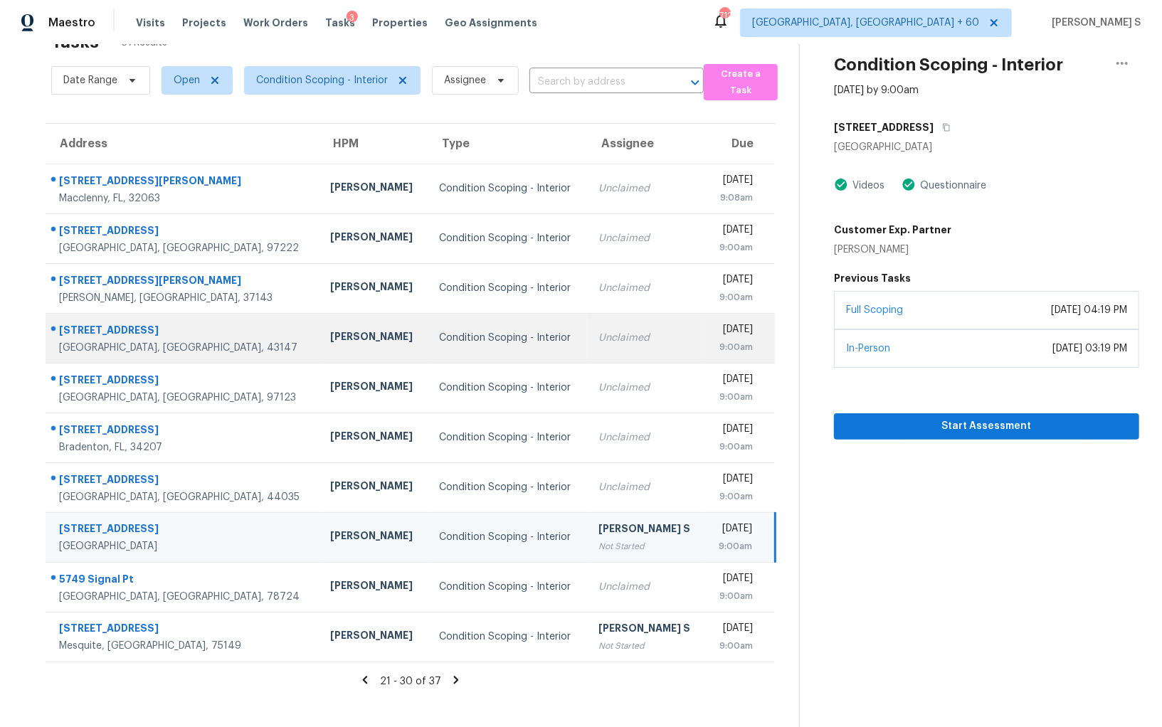
scroll to position [0, 0]
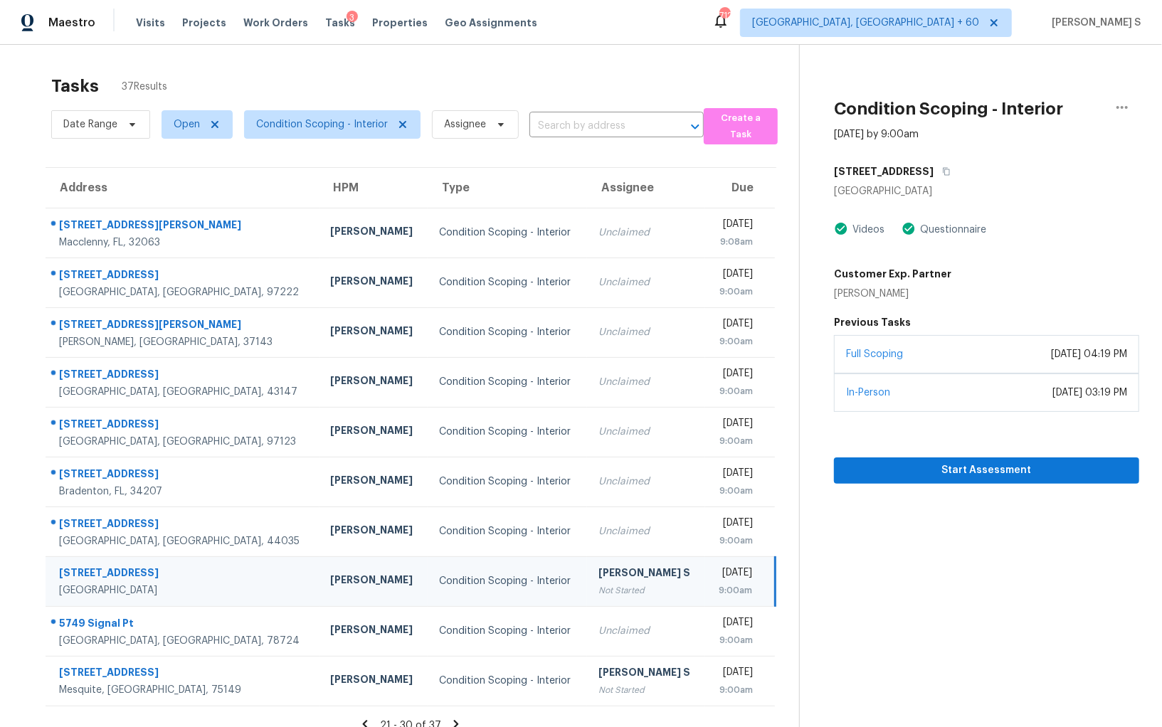
click at [717, 577] on div "Thu, Oct 9th 2025" at bounding box center [735, 575] width 36 height 18
click at [897, 473] on span "Start Assessment" at bounding box center [986, 471] width 282 height 18
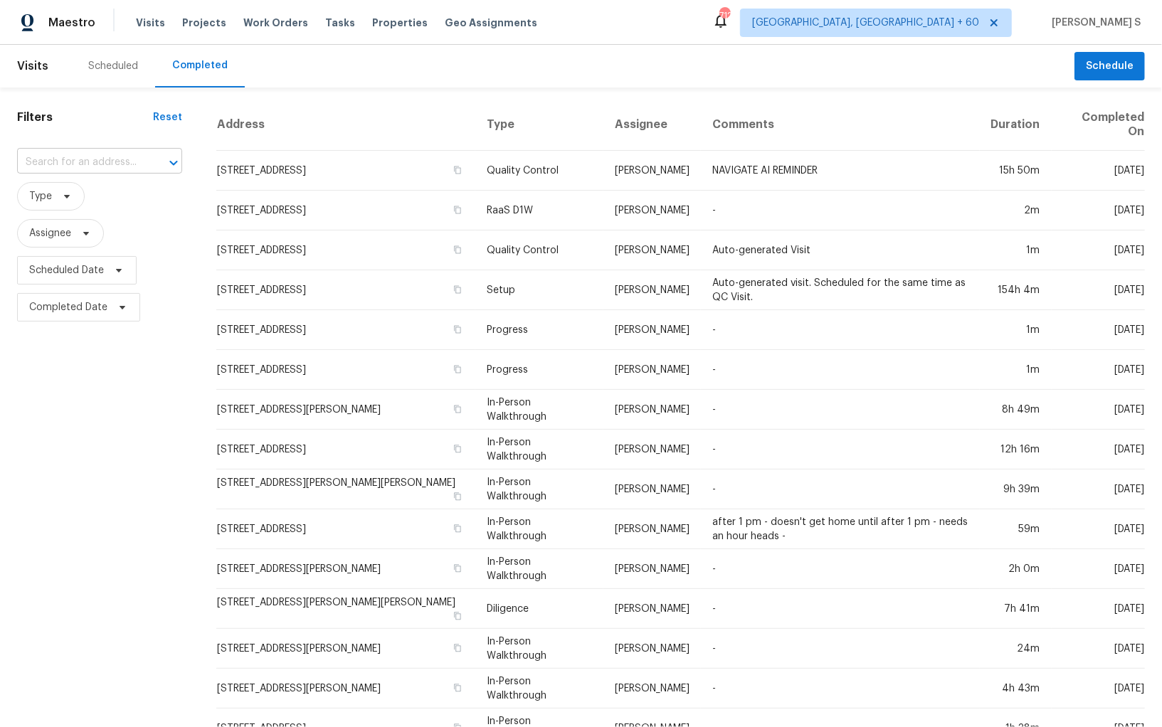
click at [165, 164] on div at bounding box center [163, 163] width 37 height 20
paste input "[STREET_ADDRESS]"
type input "[STREET_ADDRESS]"
click at [105, 196] on li "[STREET_ADDRESS]" at bounding box center [101, 194] width 169 height 23
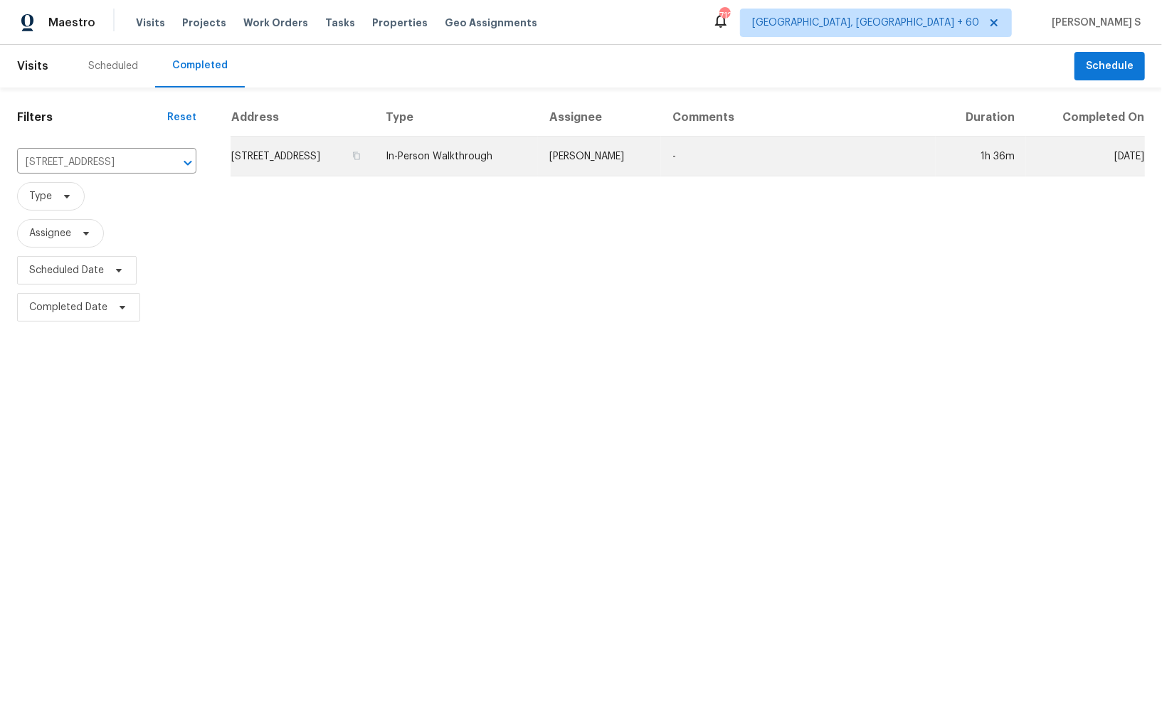
click at [369, 149] on td "[STREET_ADDRESS]" at bounding box center [303, 157] width 144 height 40
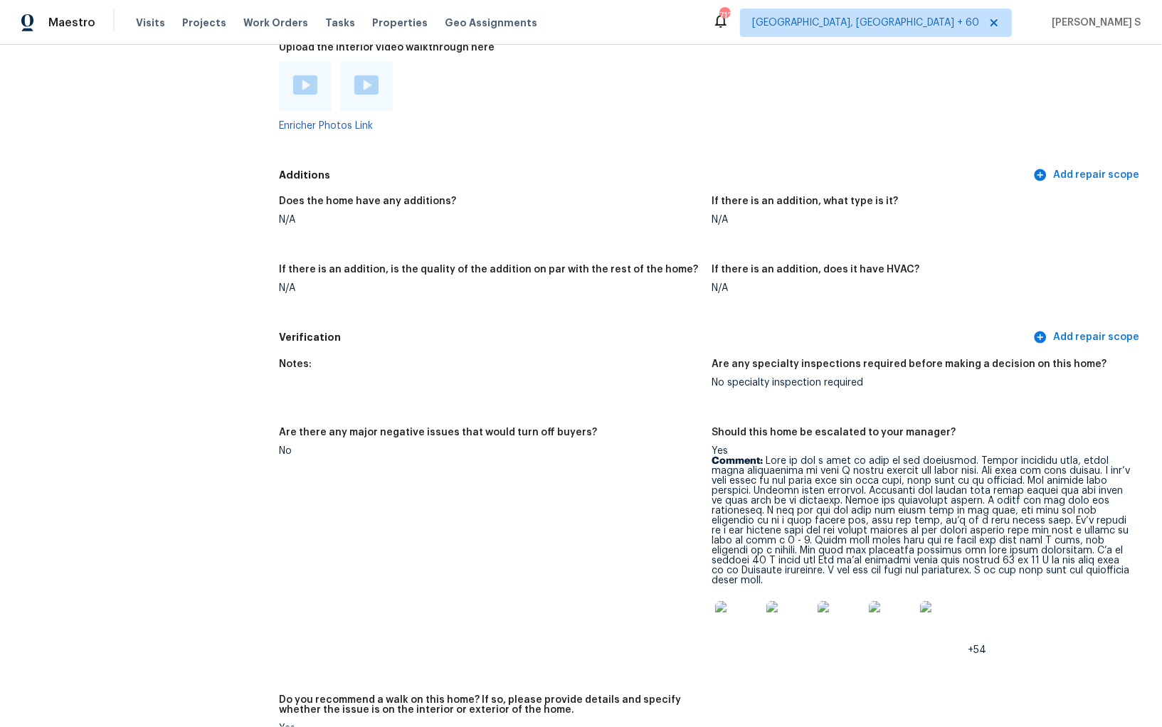
scroll to position [3152, 0]
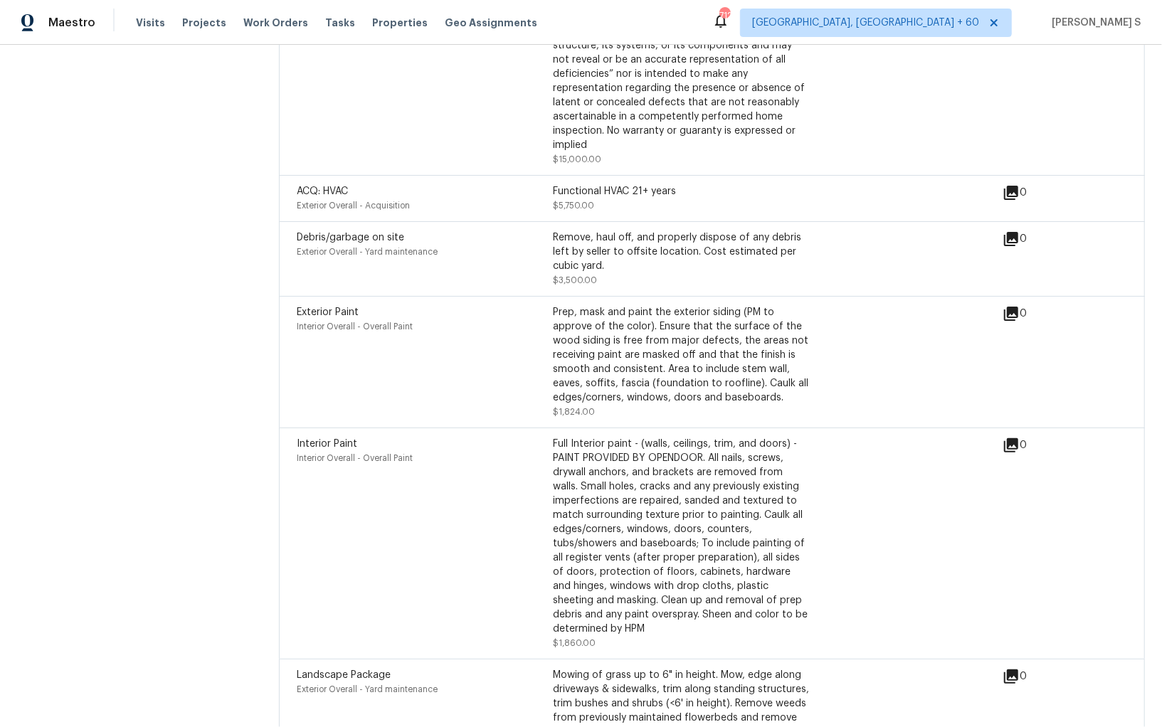
scroll to position [4432, 0]
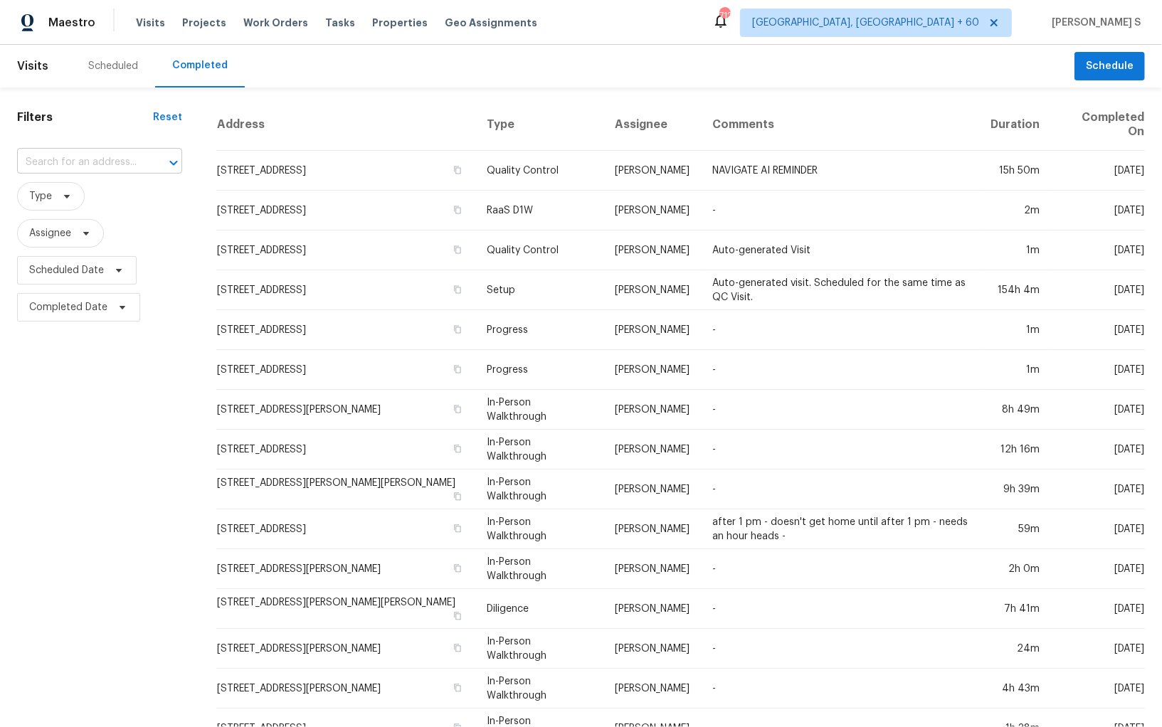
click at [149, 162] on div at bounding box center [163, 163] width 37 height 20
paste input "[STREET_ADDRESS]"
type input "[STREET_ADDRESS]"
click at [124, 194] on li "[STREET_ADDRESS]" at bounding box center [101, 194] width 169 height 23
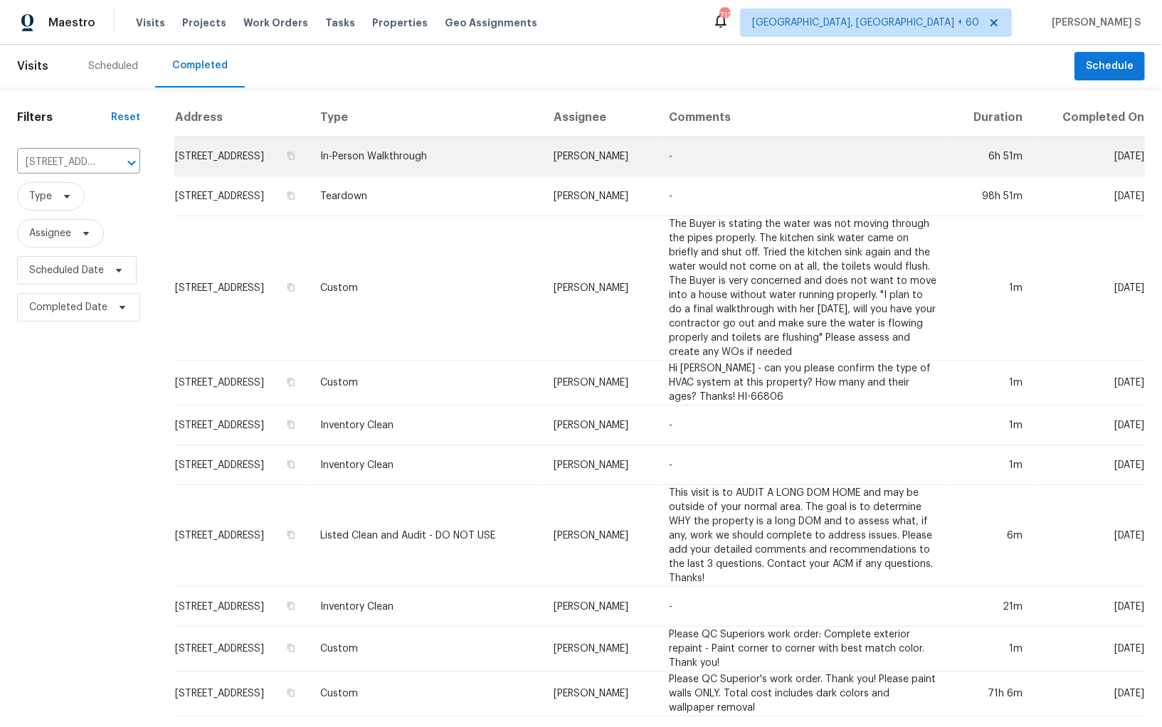
click at [288, 168] on td "4630 Smokestone Dr, Douglasville, GA 30135" at bounding box center [241, 157] width 134 height 40
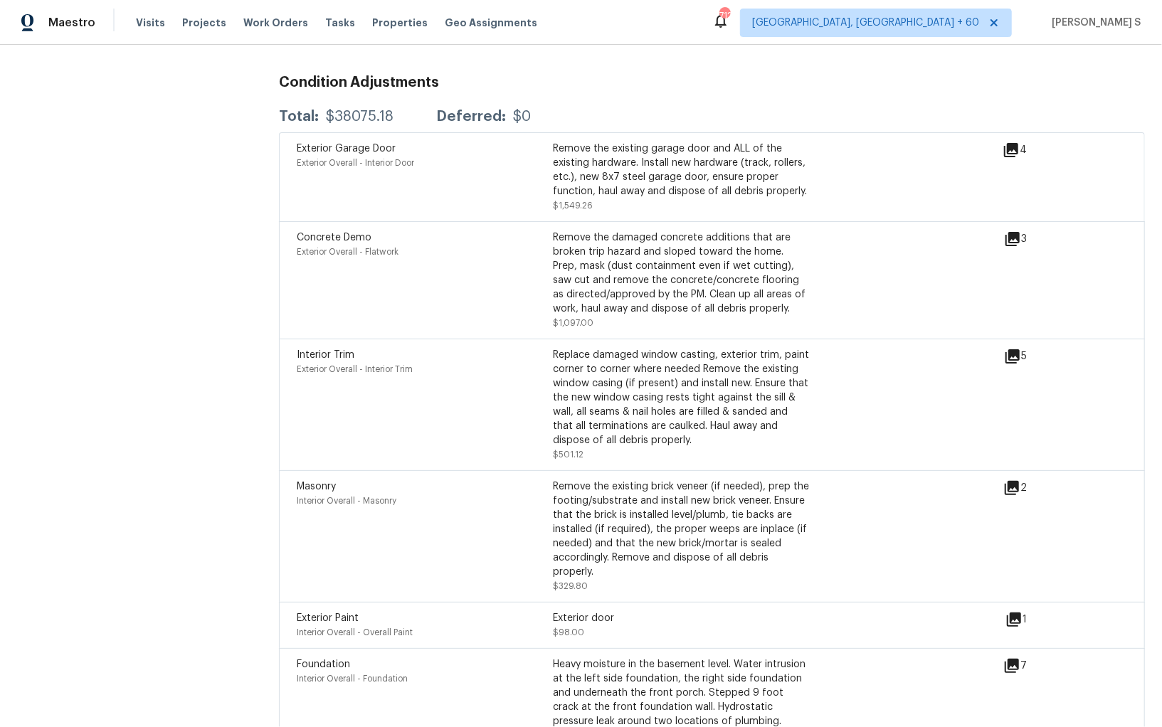
scroll to position [4808, 0]
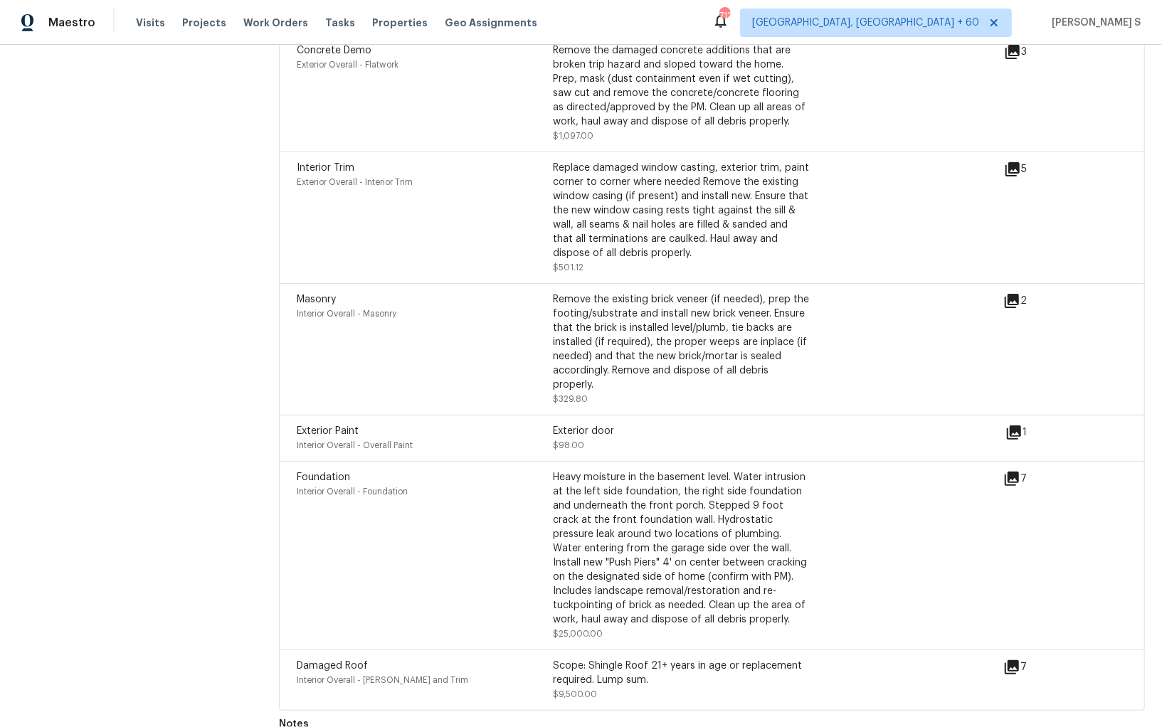
click at [677, 332] on div "Remove the existing brick veneer (if needed), prep the footing/substrate and in…" at bounding box center [681, 342] width 256 height 100
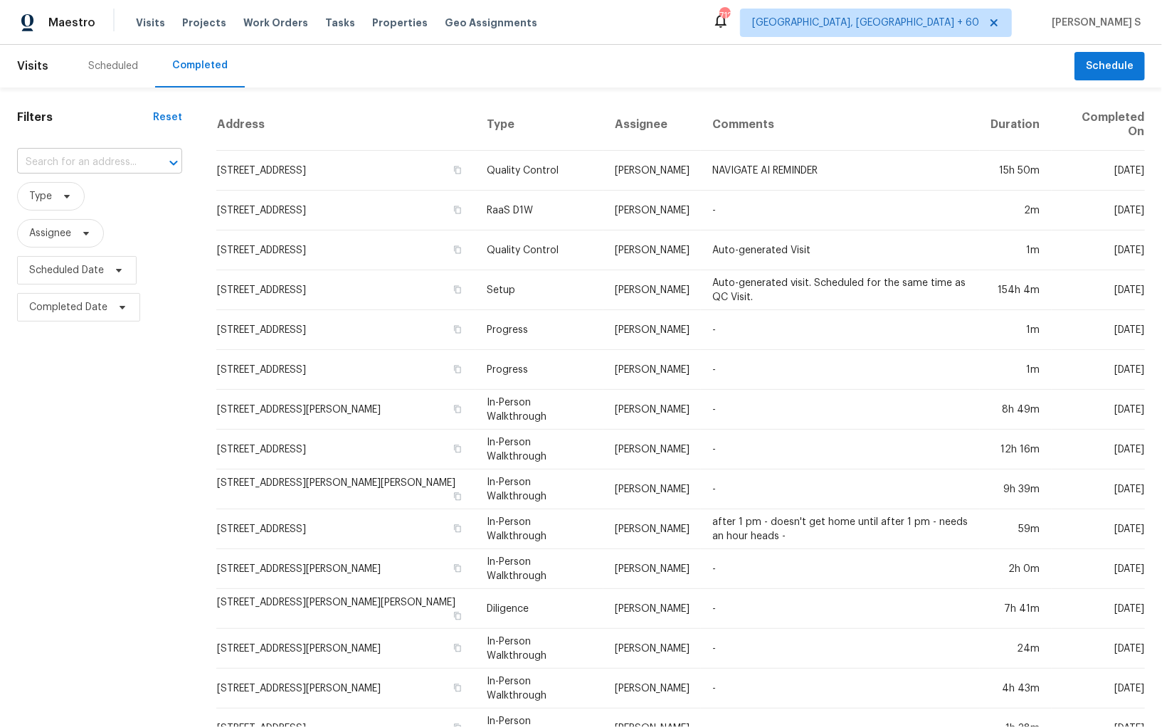
click at [102, 156] on input "text" at bounding box center [79, 163] width 125 height 22
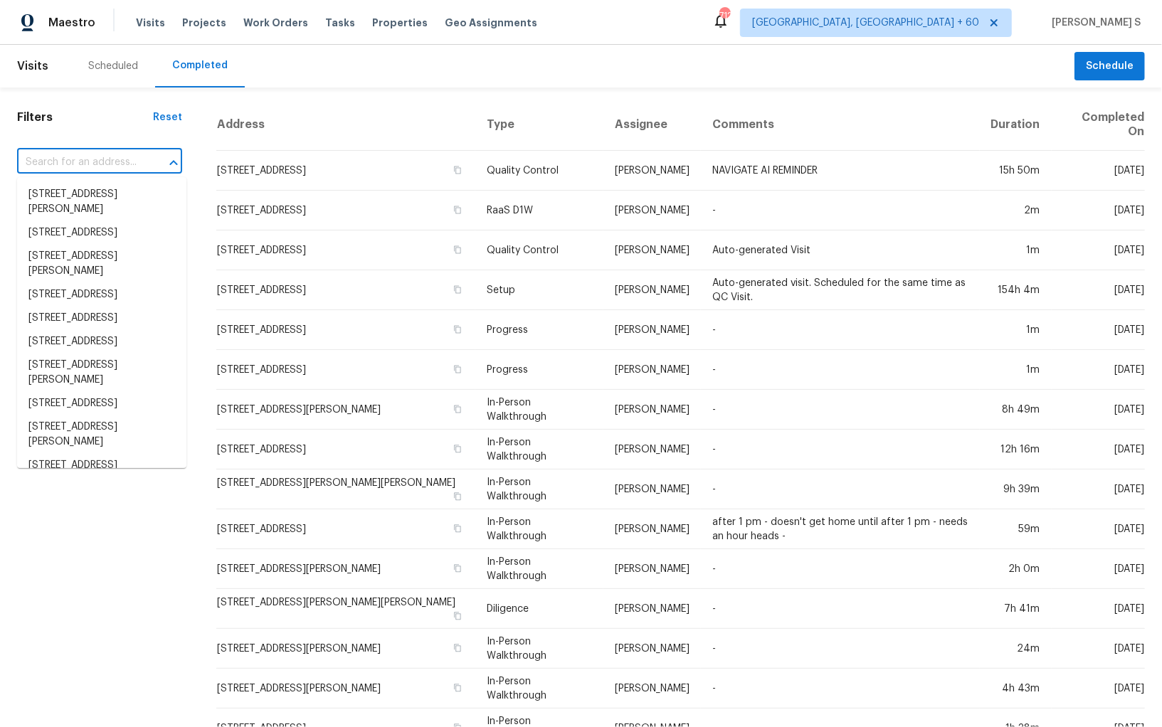
paste input "[STREET_ADDRESS]"
type input "[STREET_ADDRESS]"
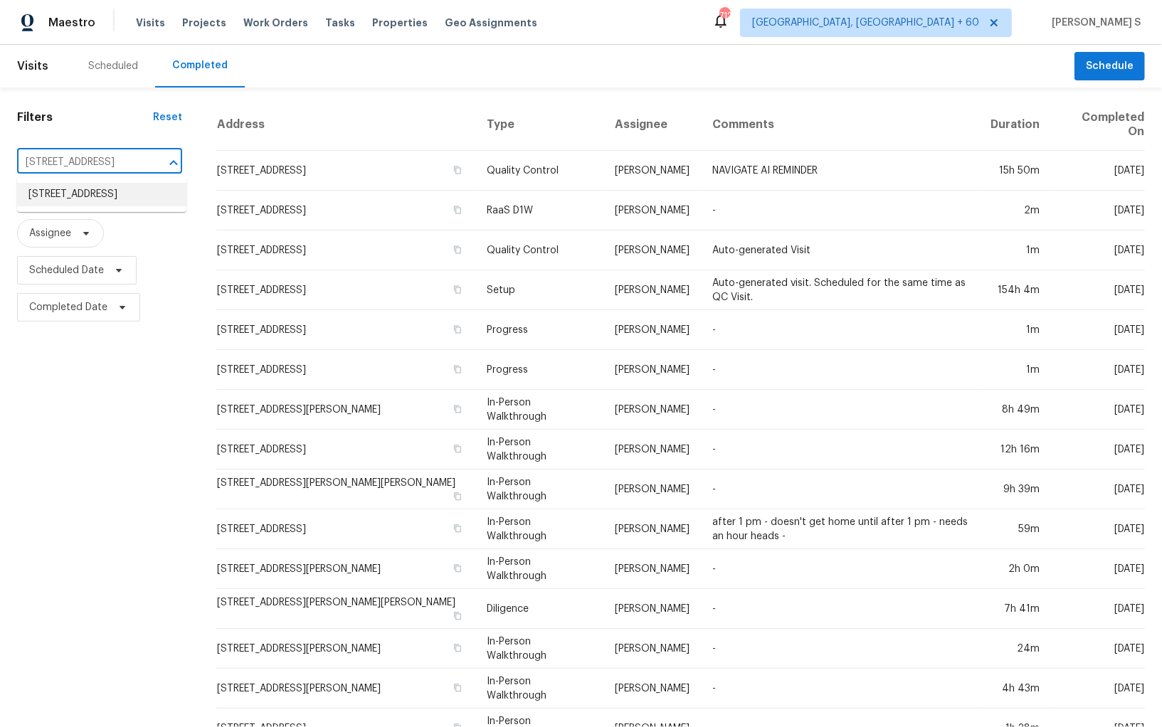
click at [101, 189] on li "[STREET_ADDRESS]" at bounding box center [101, 194] width 169 height 23
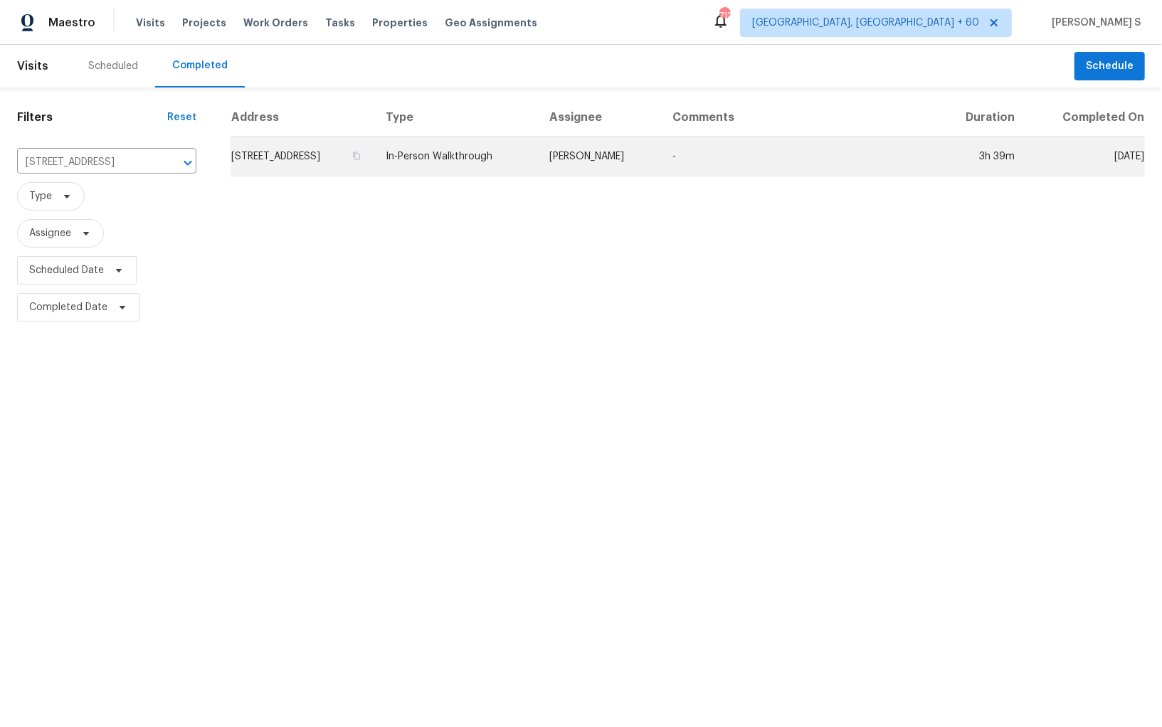
click at [314, 156] on td "[STREET_ADDRESS]" at bounding box center [303, 157] width 144 height 40
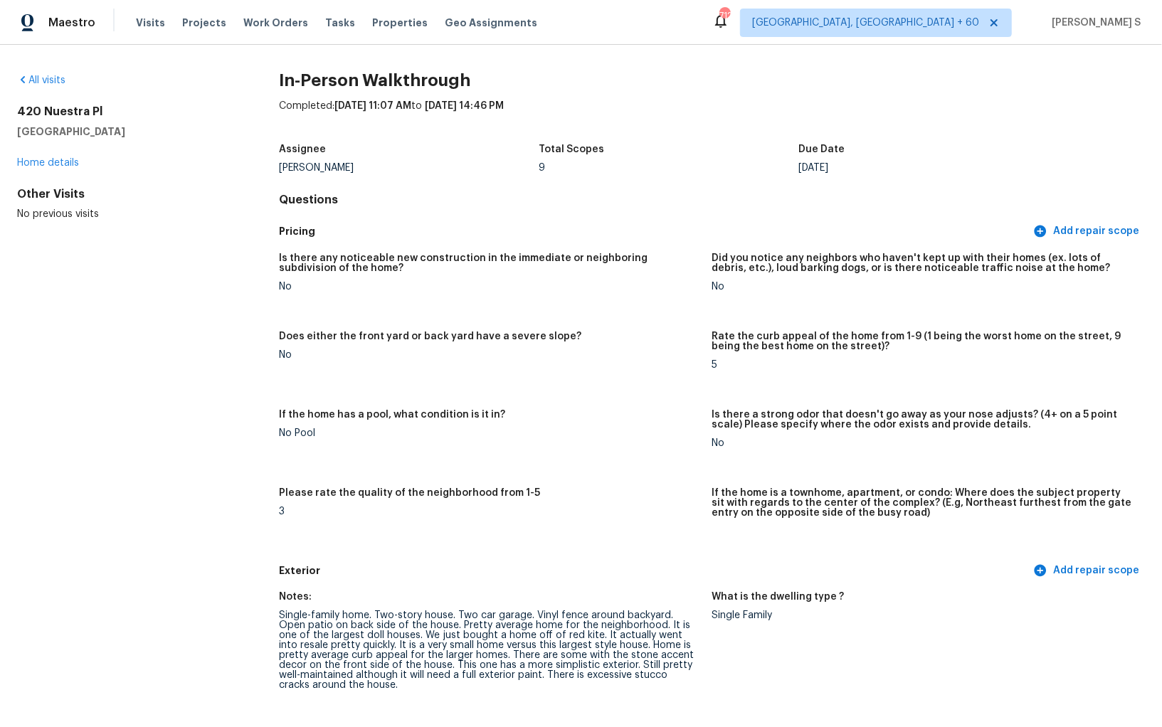
click at [603, 456] on figure "If the home has a pool, what condition is it in? No Pool" at bounding box center [495, 440] width 433 height 61
click at [372, 358] on div "No" at bounding box center [489, 355] width 421 height 10
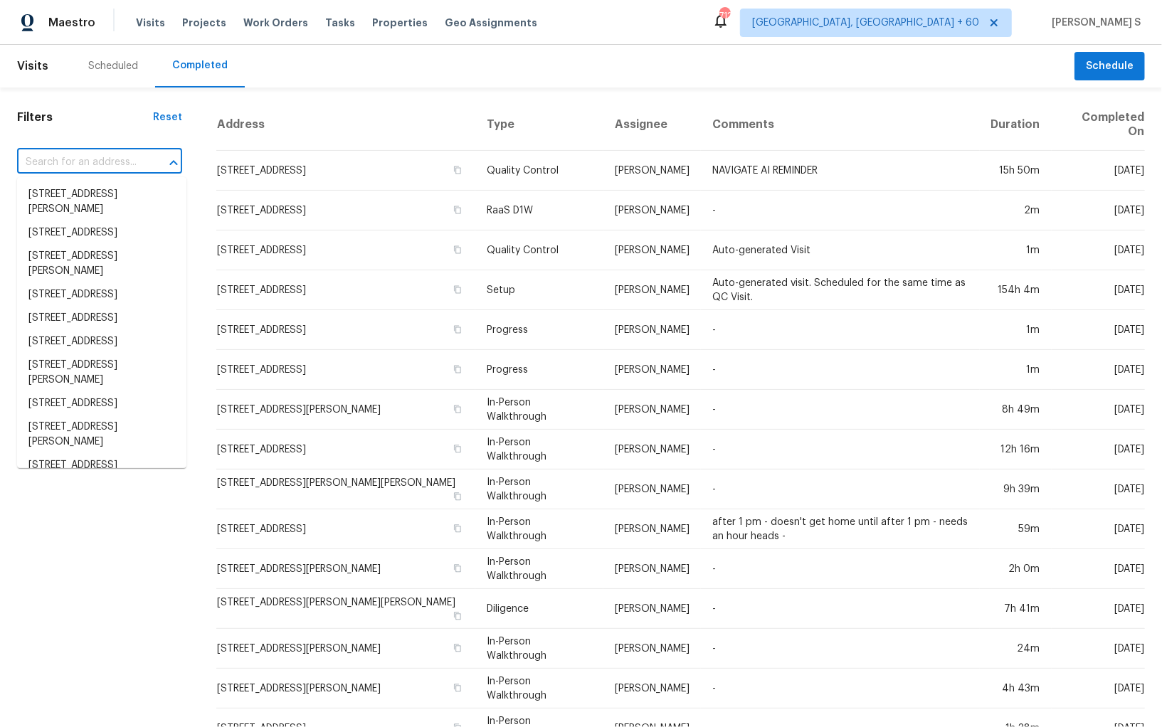
click at [142, 164] on input "text" at bounding box center [79, 163] width 125 height 22
paste input "[STREET_ADDRESS]"
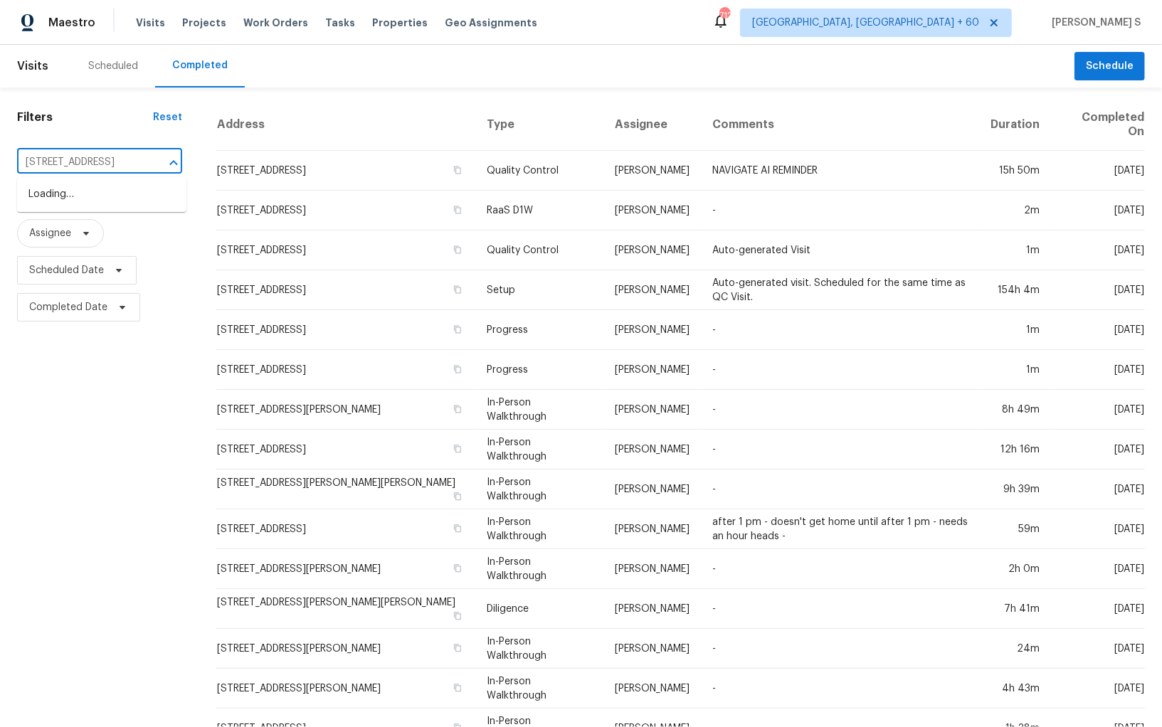
type input "[STREET_ADDRESS]"
click at [123, 199] on li "[STREET_ADDRESS]" at bounding box center [101, 194] width 169 height 23
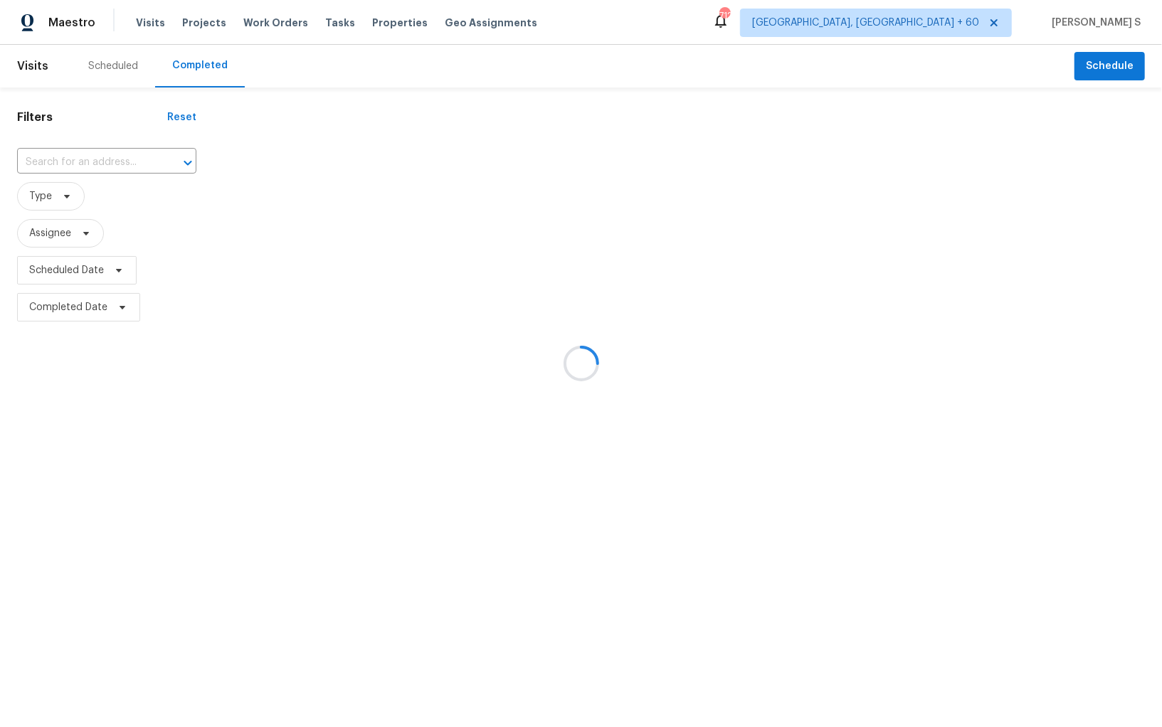
type input "[STREET_ADDRESS]"
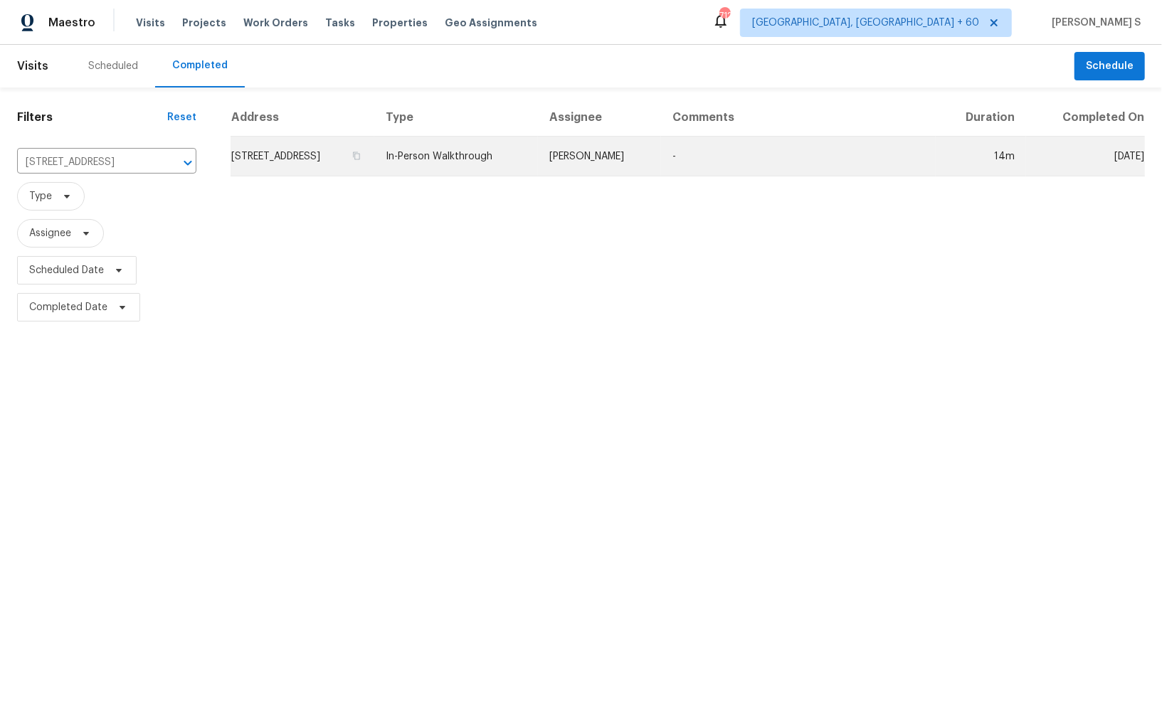
click at [297, 154] on td "[STREET_ADDRESS]" at bounding box center [303, 157] width 144 height 40
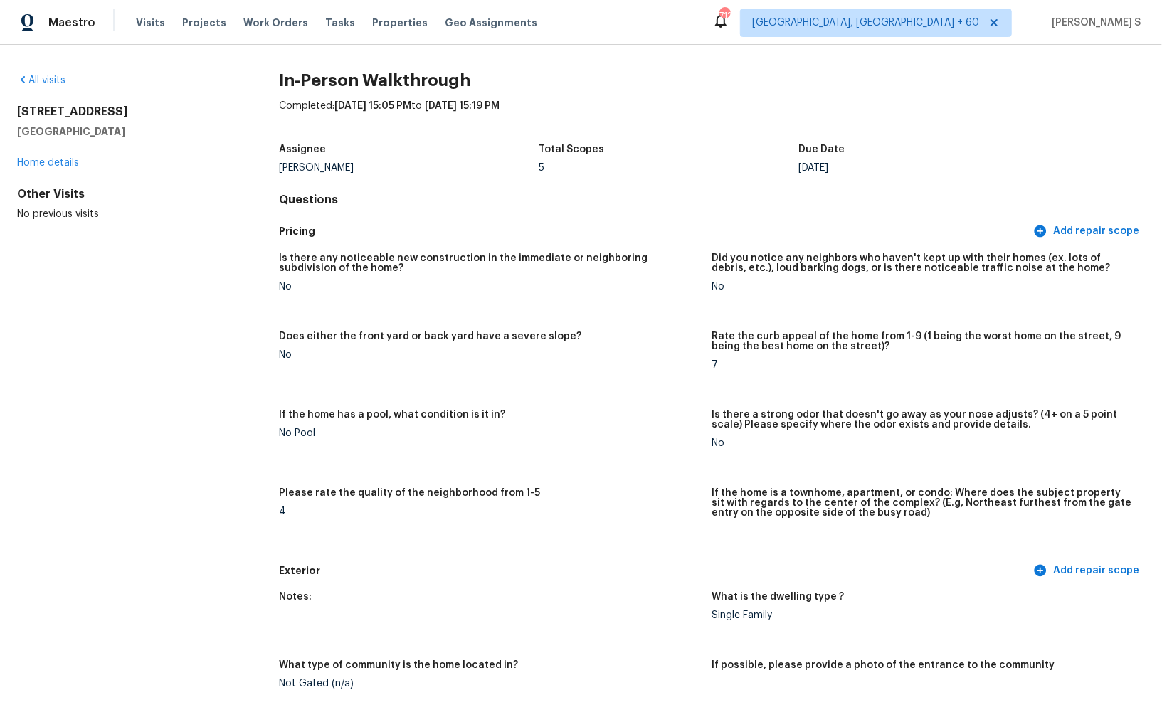
click at [413, 445] on figure "If the home has a pool, what condition is it in? No Pool" at bounding box center [495, 440] width 433 height 61
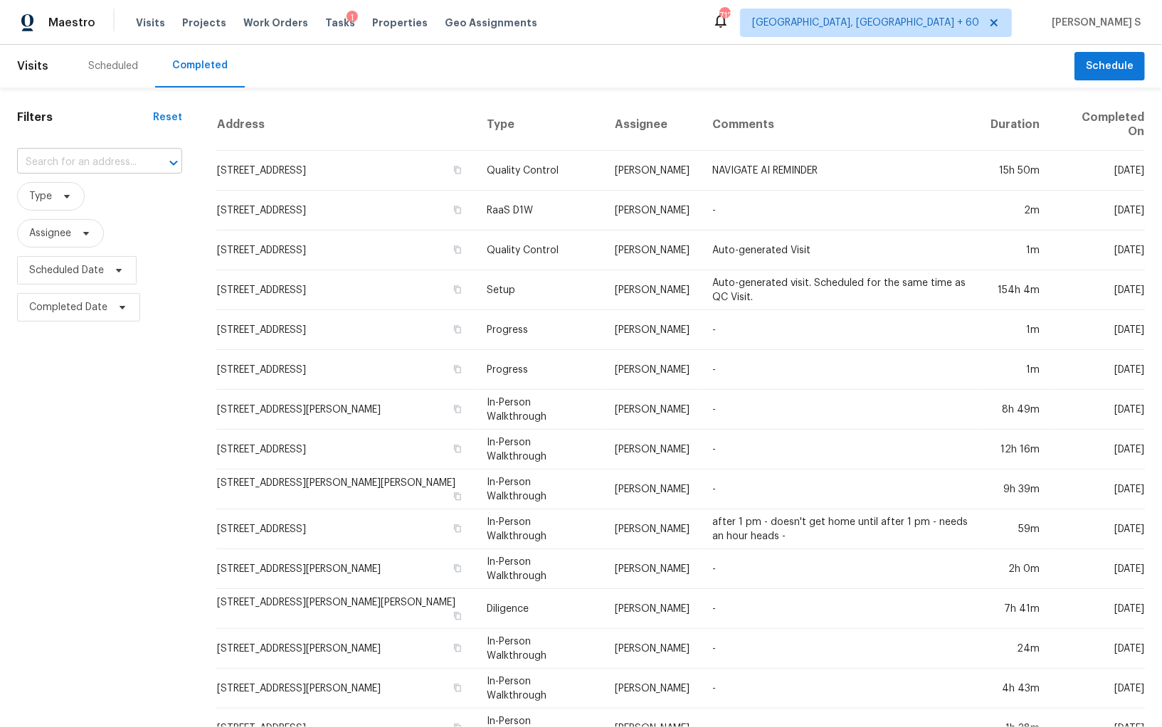
click at [94, 161] on input "text" at bounding box center [79, 163] width 125 height 22
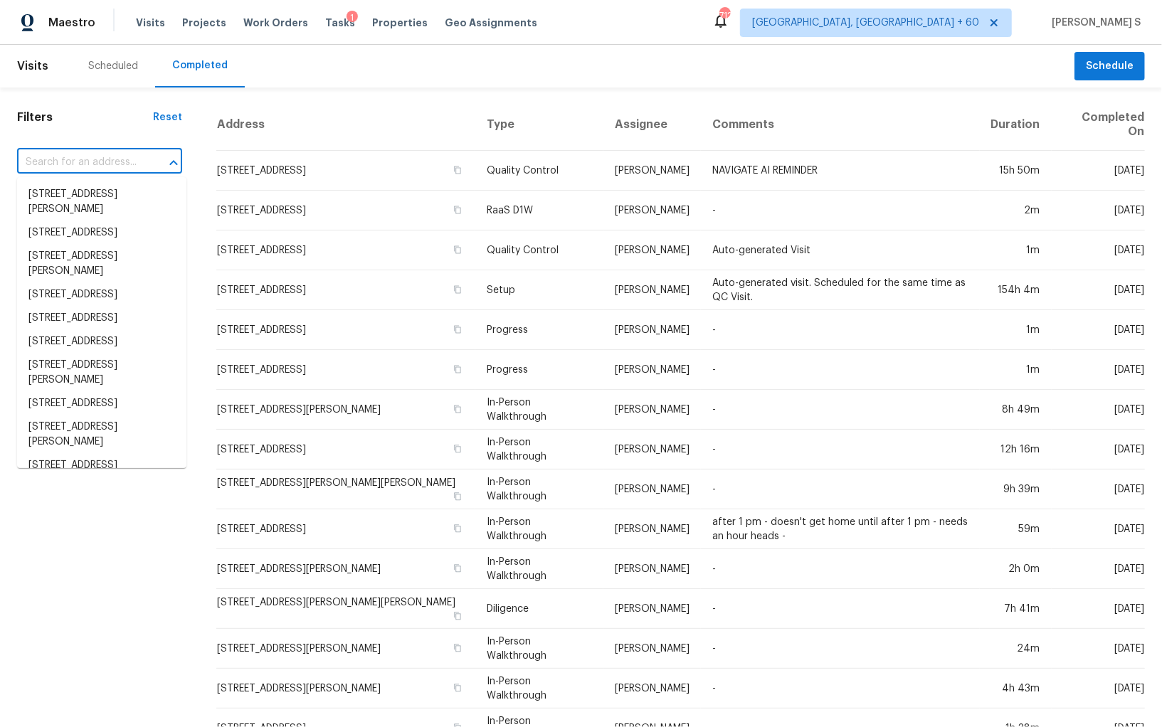
paste input "8745 W Ridge Rd Apt A, Elyria, OH 44035"
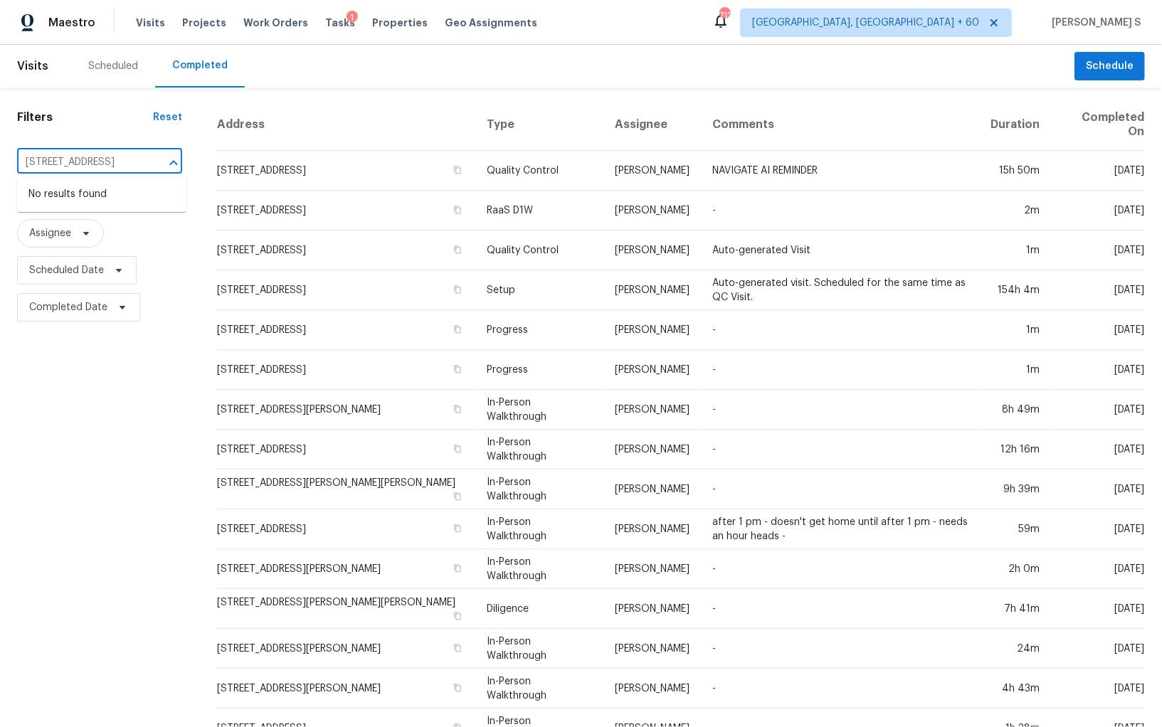
type input "8745 W Ridge Rd Apt A, Elyria, OH 44035"
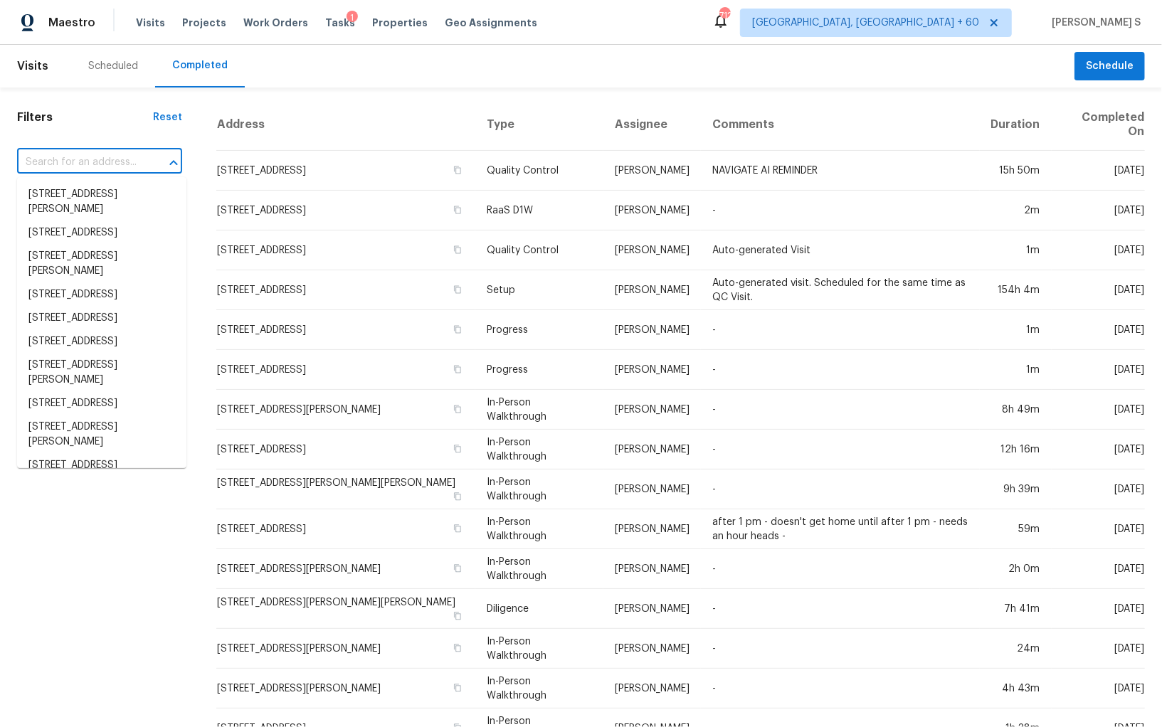
click at [72, 161] on input "text" at bounding box center [79, 163] width 125 height 22
paste input "8745 W Ridge Rd Apt A, Elyria, OH 44035"
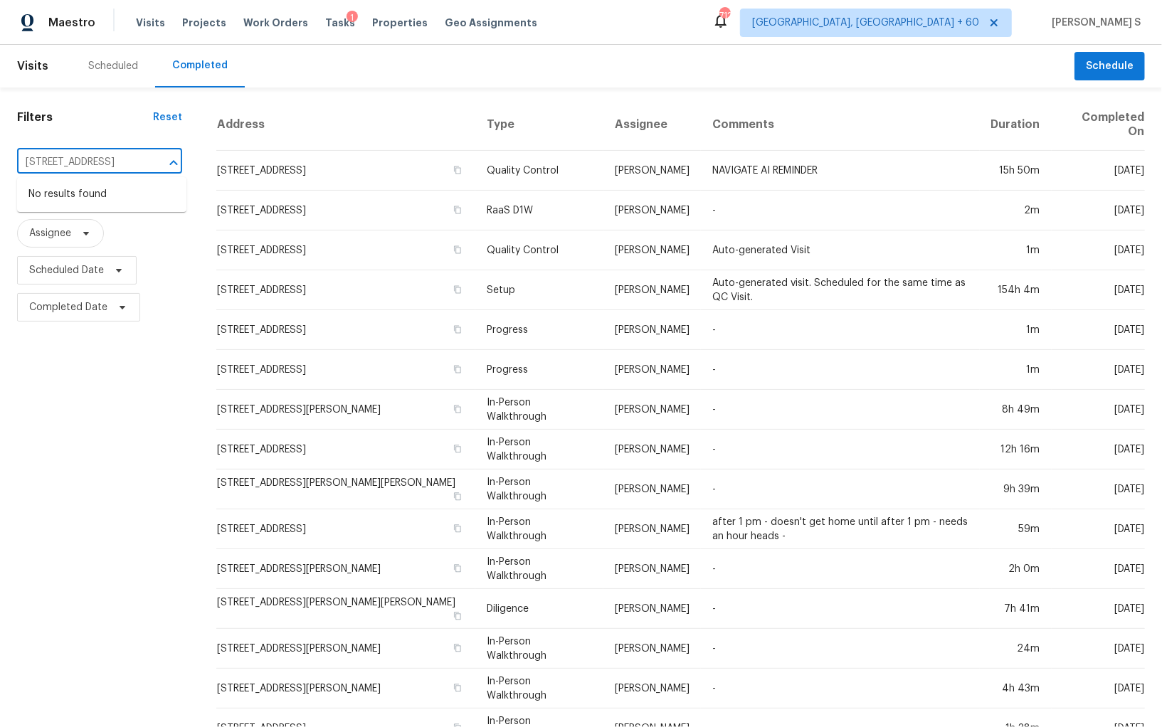
scroll to position [0, 70]
click at [36, 164] on input "8745 W Ridge Rd Apt A, Elyria, OH 44035" at bounding box center [79, 163] width 125 height 22
type input "8745 W Ridge Rd"
click at [159, 201] on li "8745 W Ridge Rd Apt A, Elyria, OH 44035" at bounding box center [101, 194] width 169 height 23
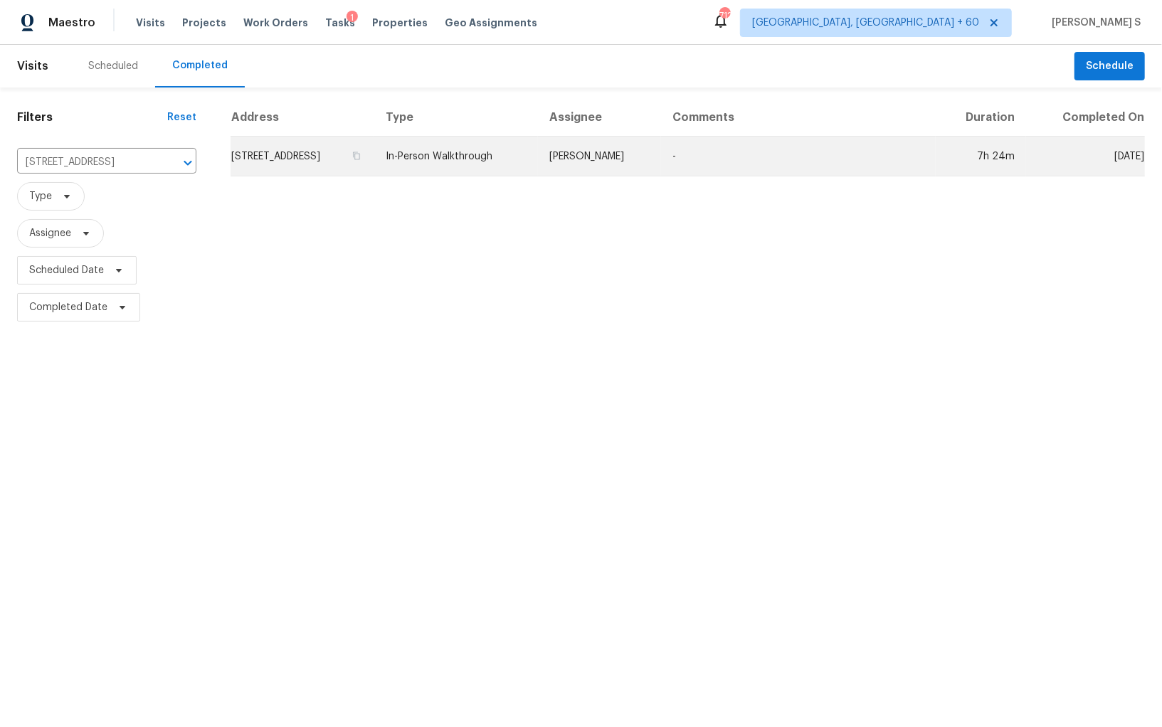
click at [305, 159] on td "8745 W Ridge Rd Apt A, Elyria, OH 44035" at bounding box center [303, 157] width 144 height 40
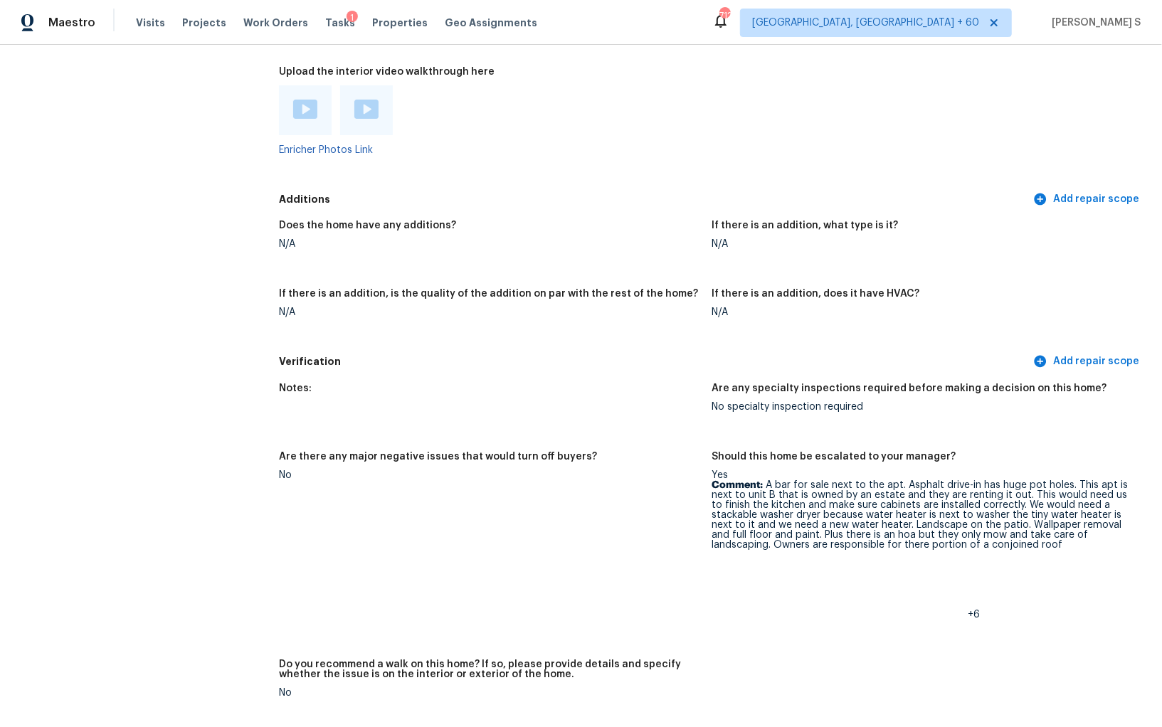
scroll to position [3144, 0]
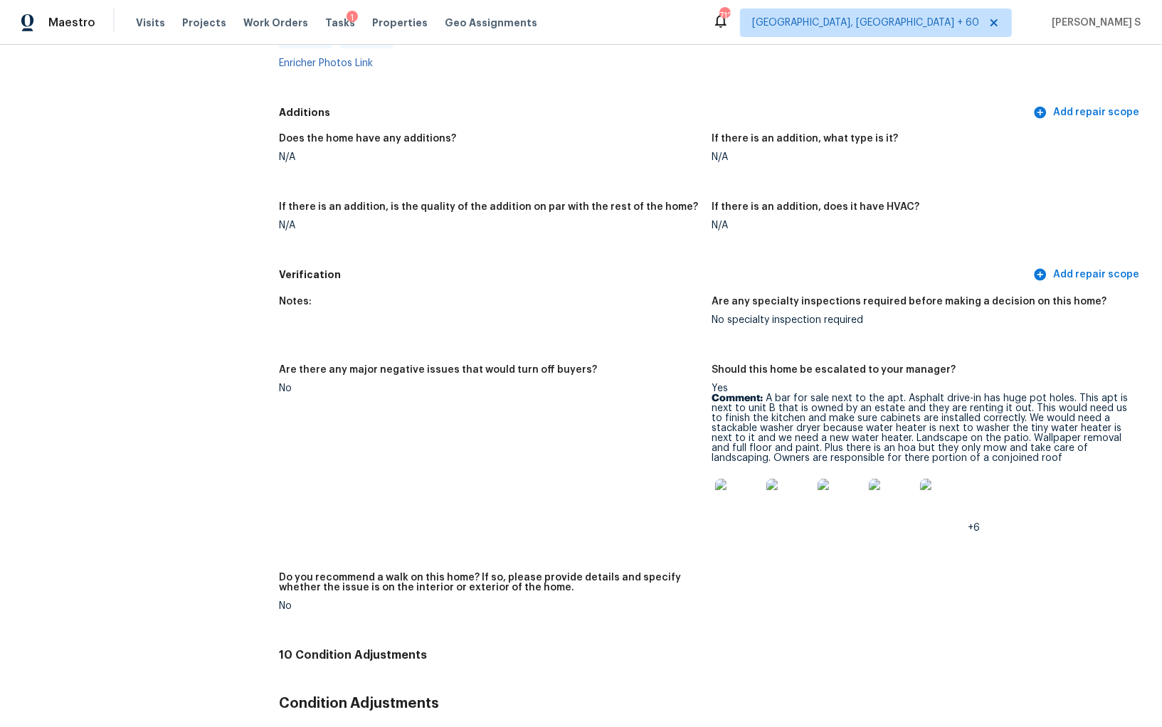
click at [413, 445] on figure "Are there any major negative issues that would turn off buyers? No" at bounding box center [495, 460] width 433 height 191
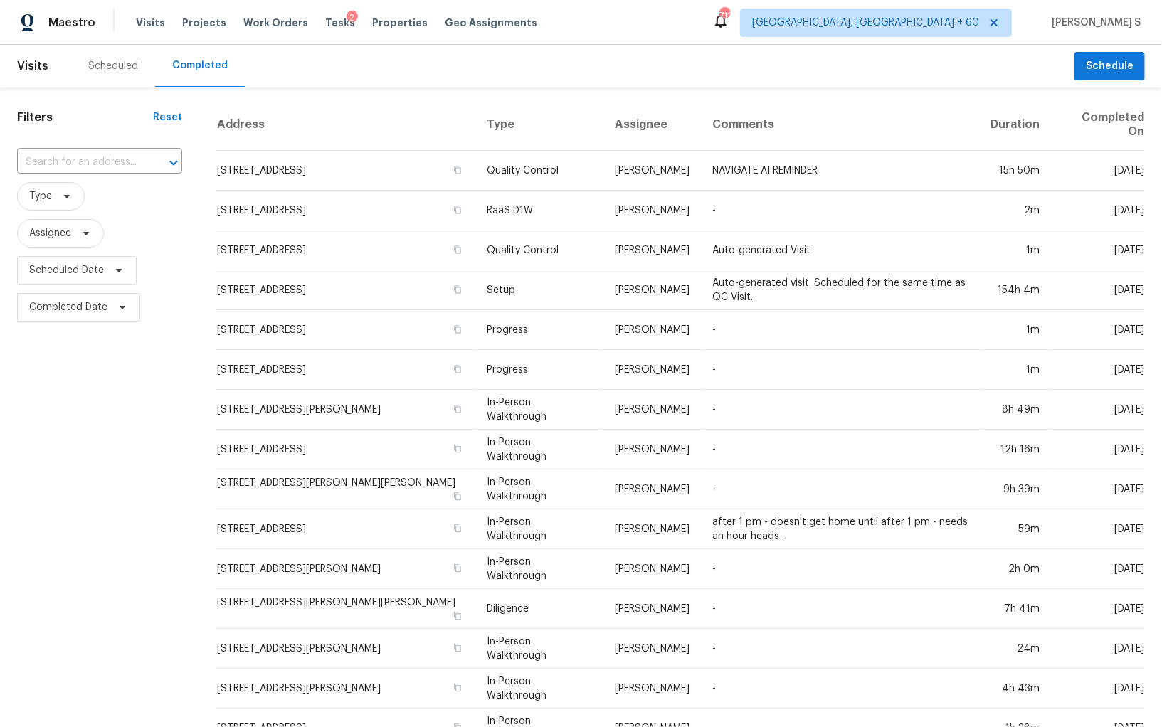
click at [129, 175] on div "​" at bounding box center [99, 162] width 165 height 31
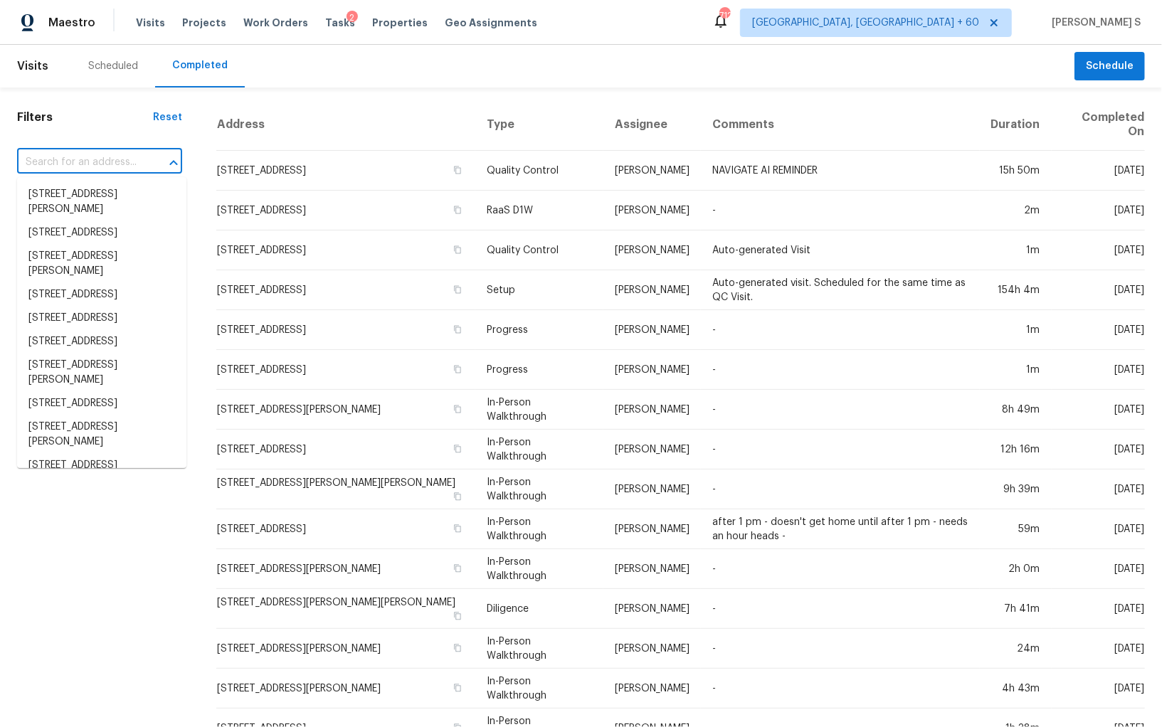
click at [129, 161] on input "text" at bounding box center [79, 163] width 125 height 22
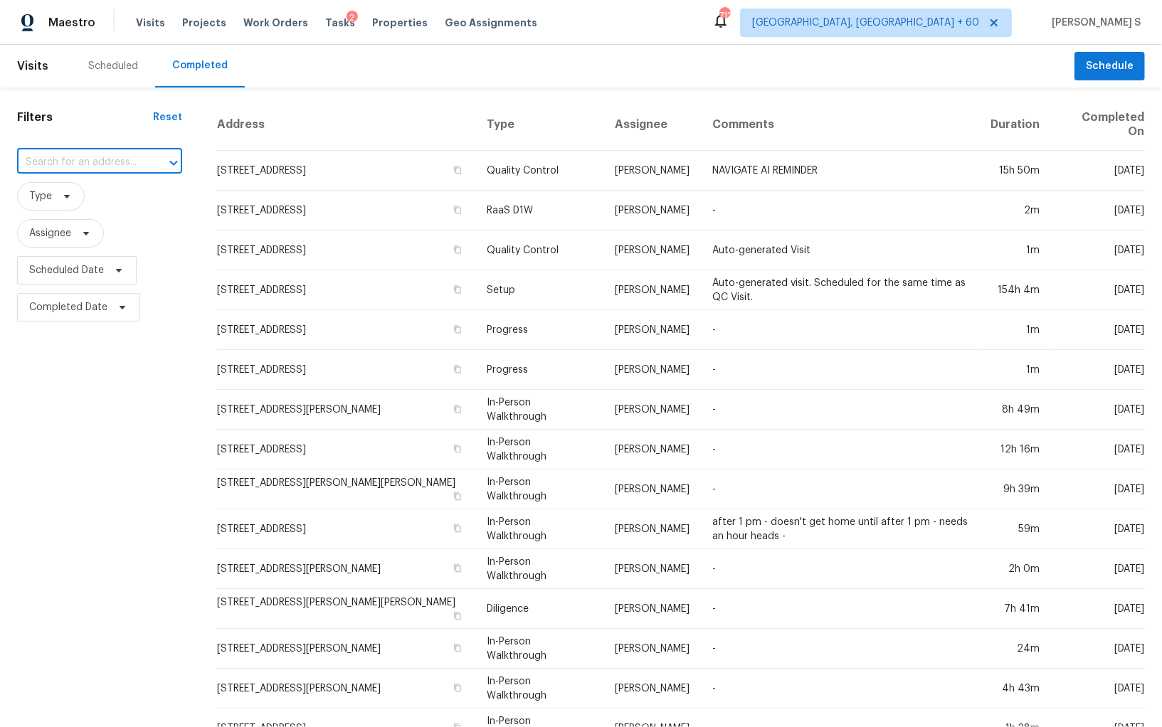
paste input "[STREET_ADDRESS]"
type input "[STREET_ADDRESS]"
click at [95, 199] on li "[STREET_ADDRESS]" at bounding box center [101, 194] width 169 height 23
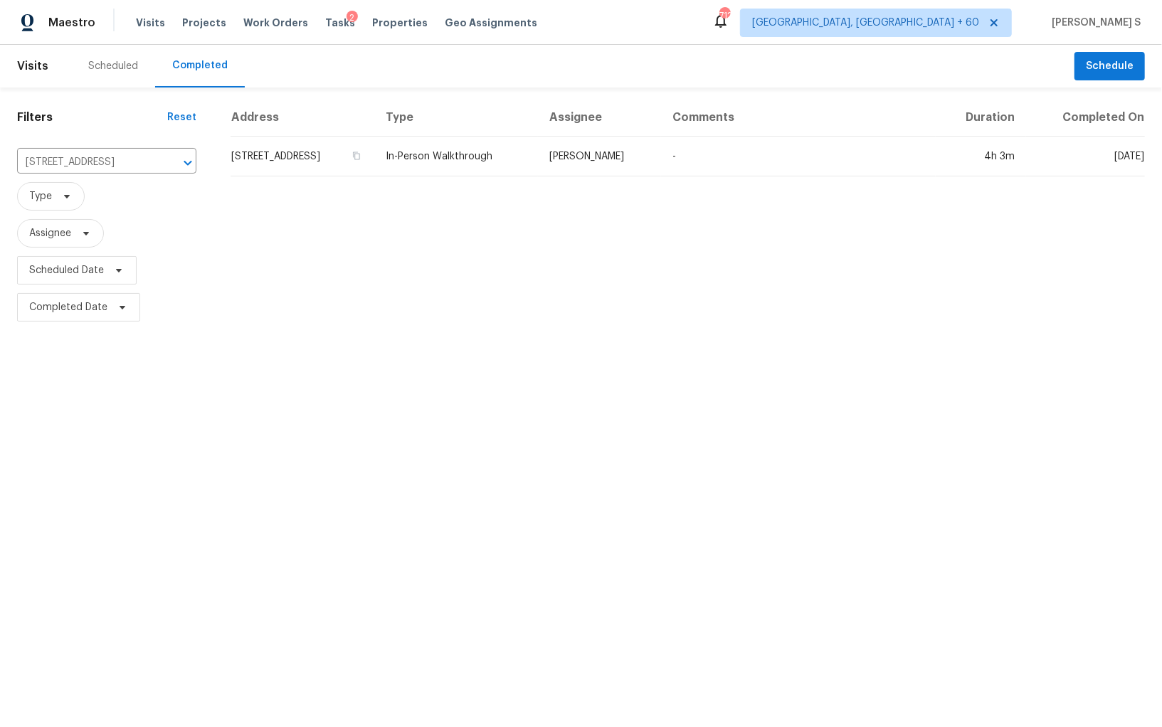
click at [295, 166] on td "[STREET_ADDRESS]" at bounding box center [303, 157] width 144 height 40
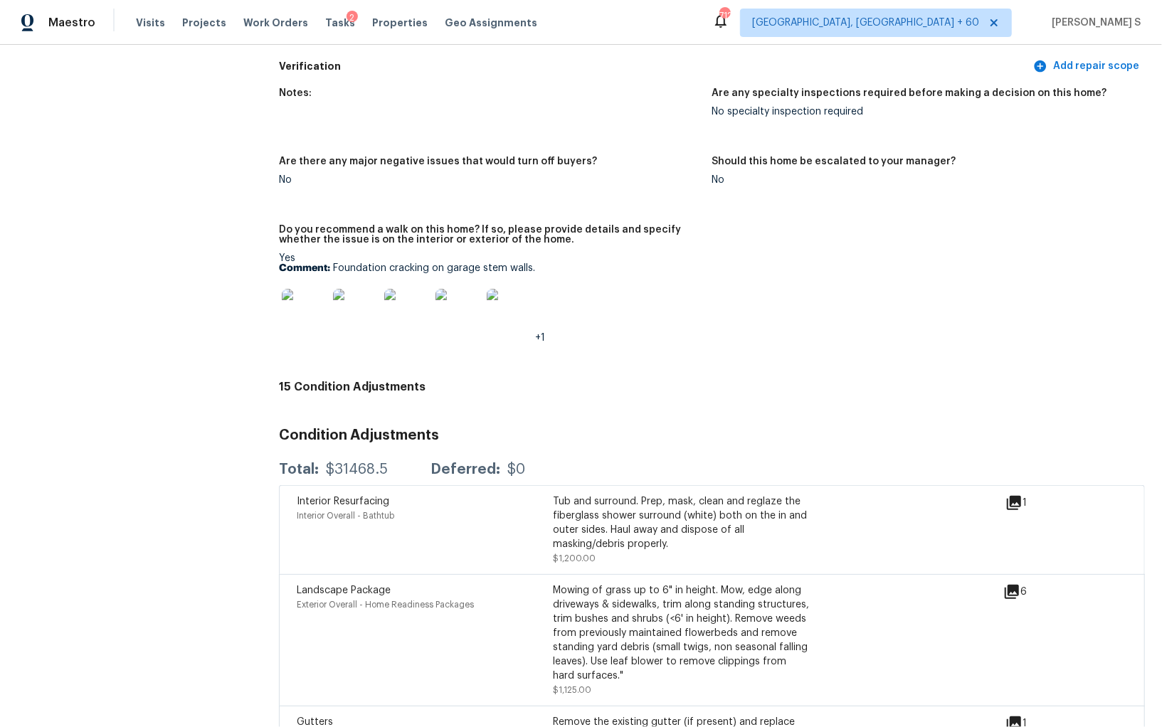
scroll to position [3609, 0]
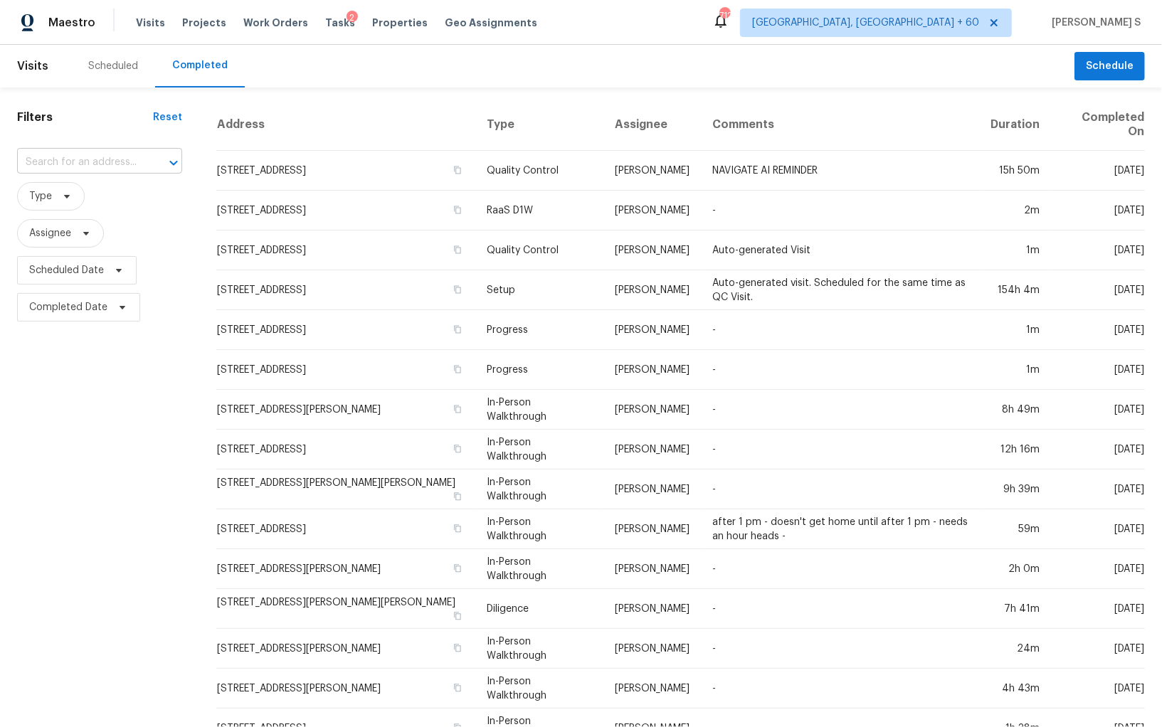
click at [135, 159] on input "text" at bounding box center [79, 163] width 125 height 22
paste input "[STREET_ADDRESS][PERSON_NAME][PERSON_NAME]"
type input "[STREET_ADDRESS][PERSON_NAME][PERSON_NAME]"
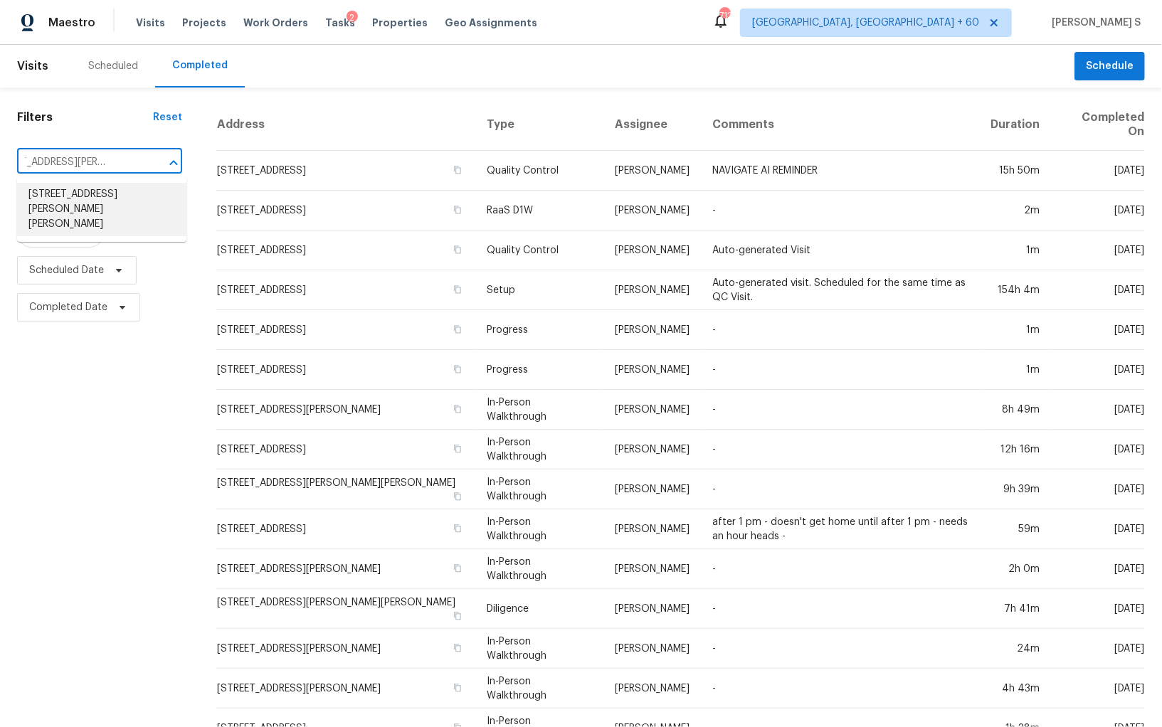
click at [120, 193] on li "[STREET_ADDRESS][PERSON_NAME][PERSON_NAME]" at bounding box center [101, 209] width 169 height 53
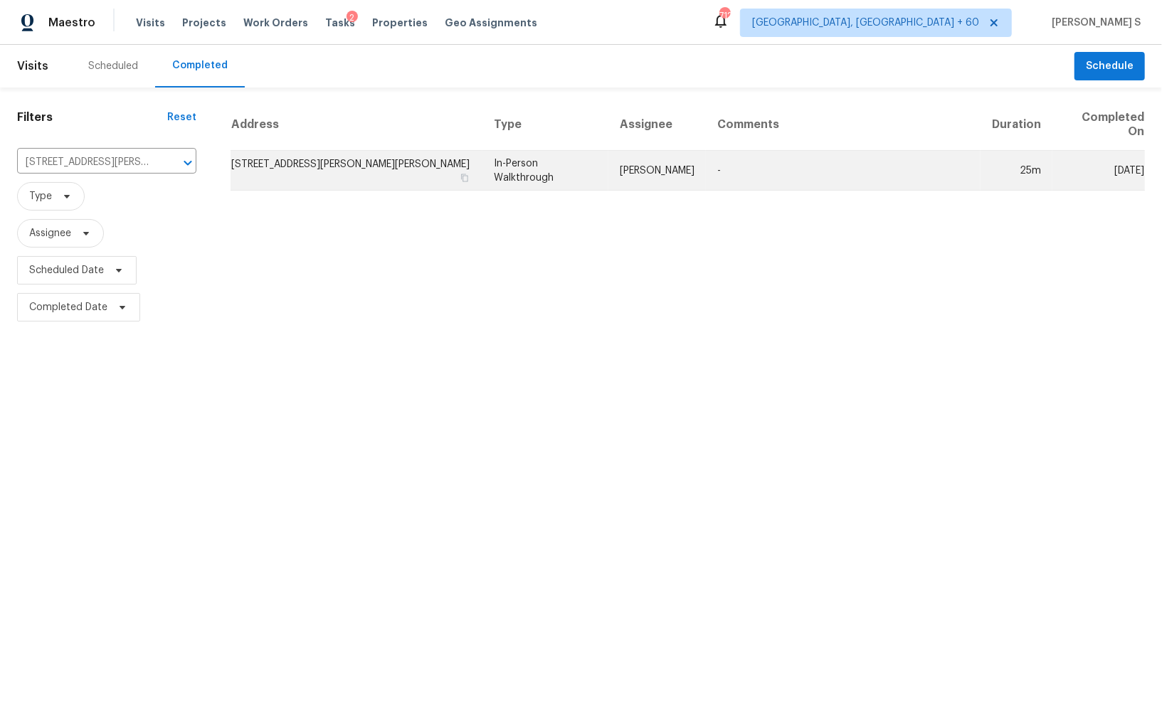
click at [324, 156] on td "[STREET_ADDRESS][PERSON_NAME][PERSON_NAME]" at bounding box center [357, 171] width 252 height 40
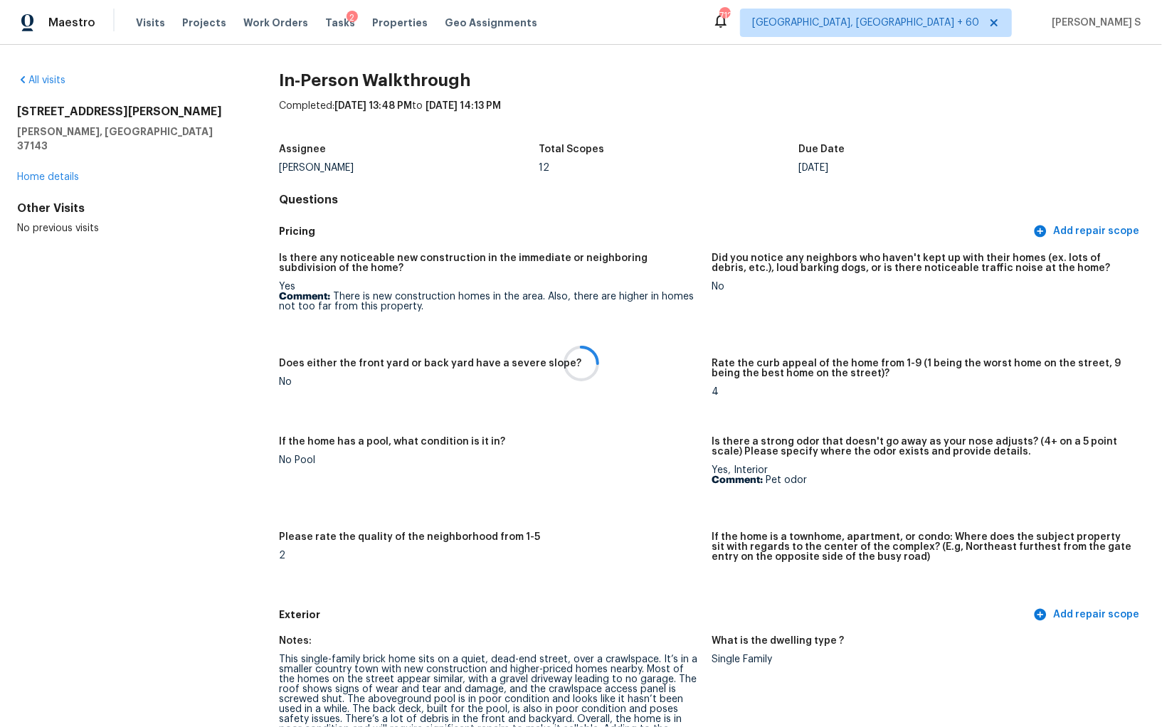
click at [472, 541] on div at bounding box center [581, 363] width 1162 height 727
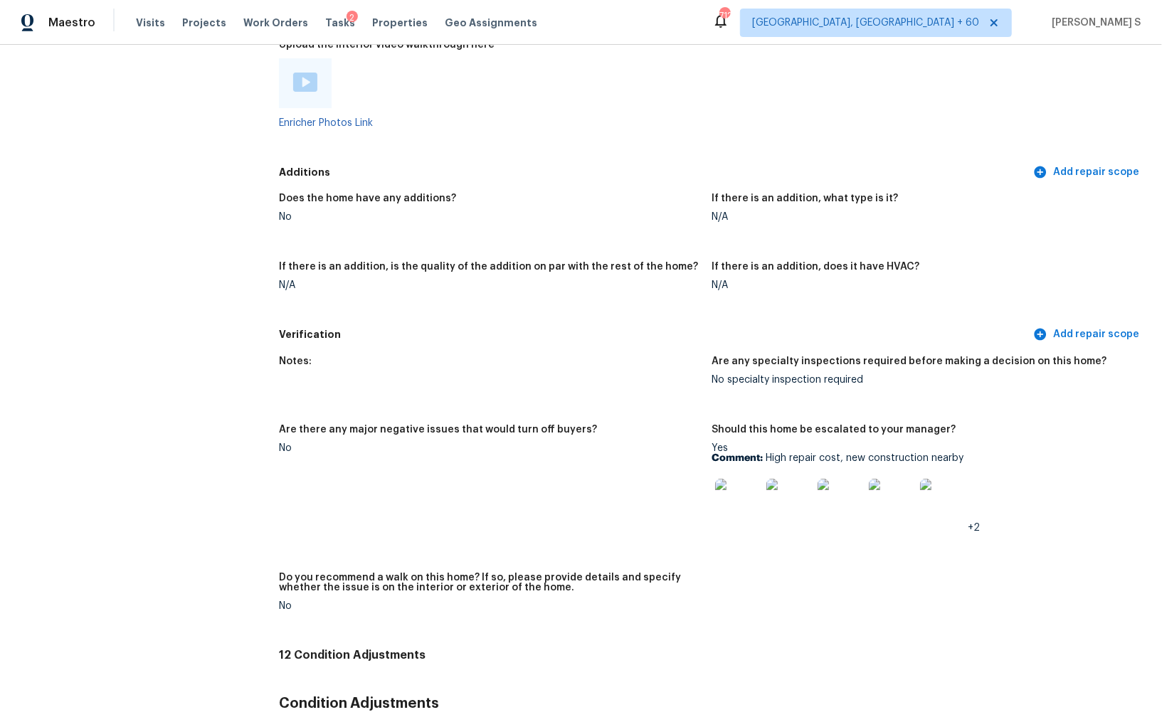
scroll to position [2967, 0]
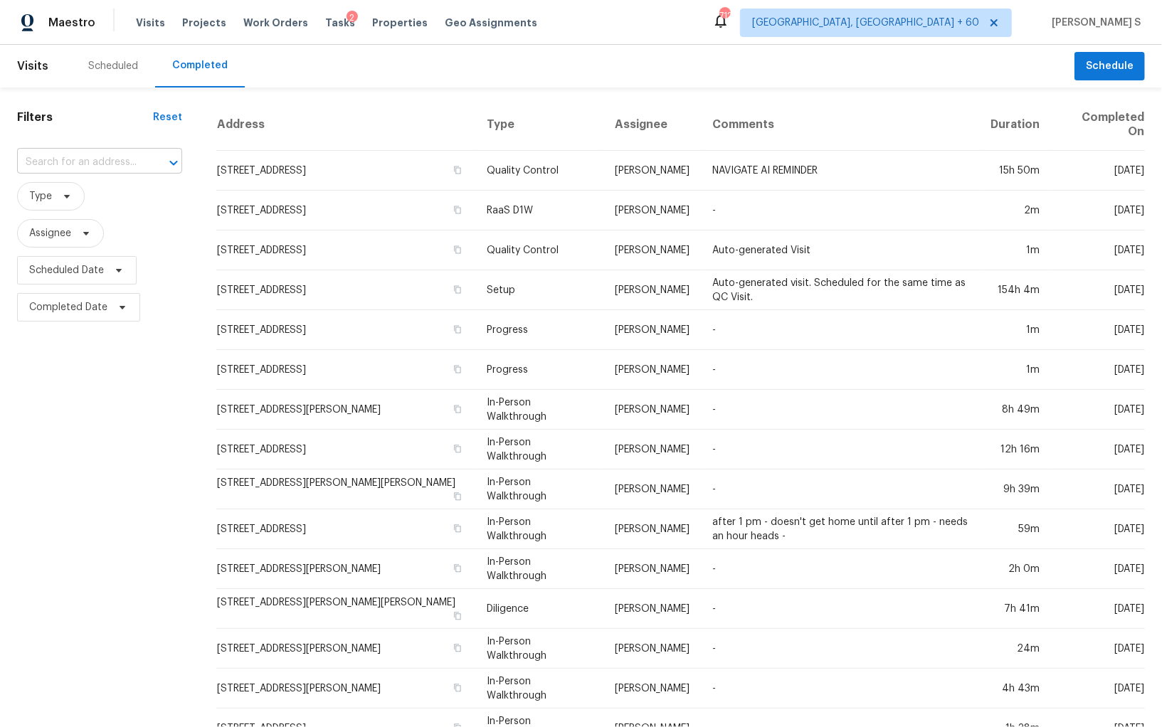
click at [130, 165] on input "text" at bounding box center [79, 163] width 125 height 22
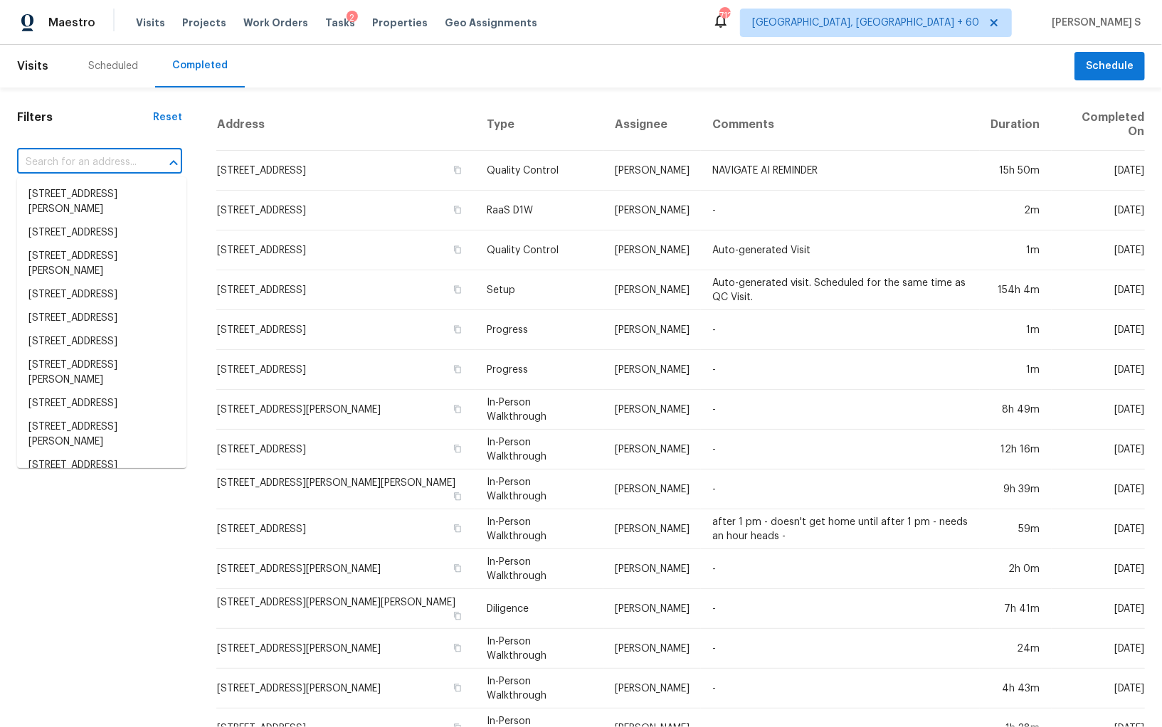
paste input "[STREET_ADDRESS][PERSON_NAME][PERSON_NAME]"
type input "[STREET_ADDRESS][PERSON_NAME][PERSON_NAME]"
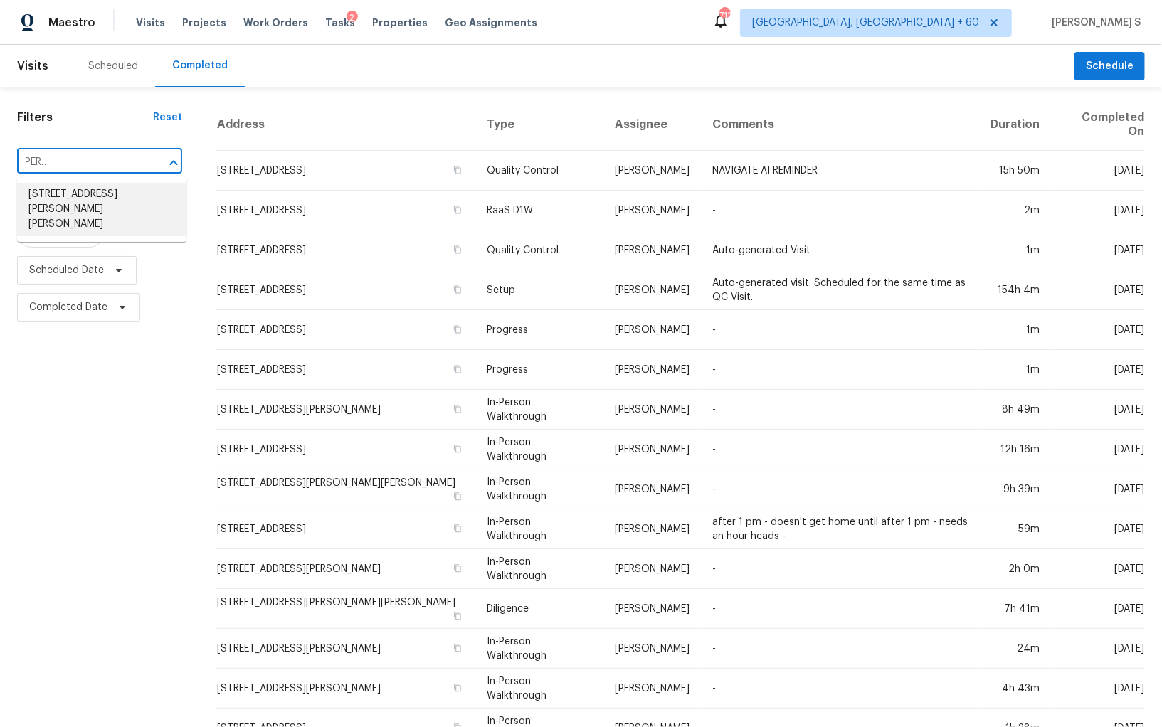
click at [107, 186] on li "[STREET_ADDRESS][PERSON_NAME][PERSON_NAME]" at bounding box center [101, 209] width 169 height 53
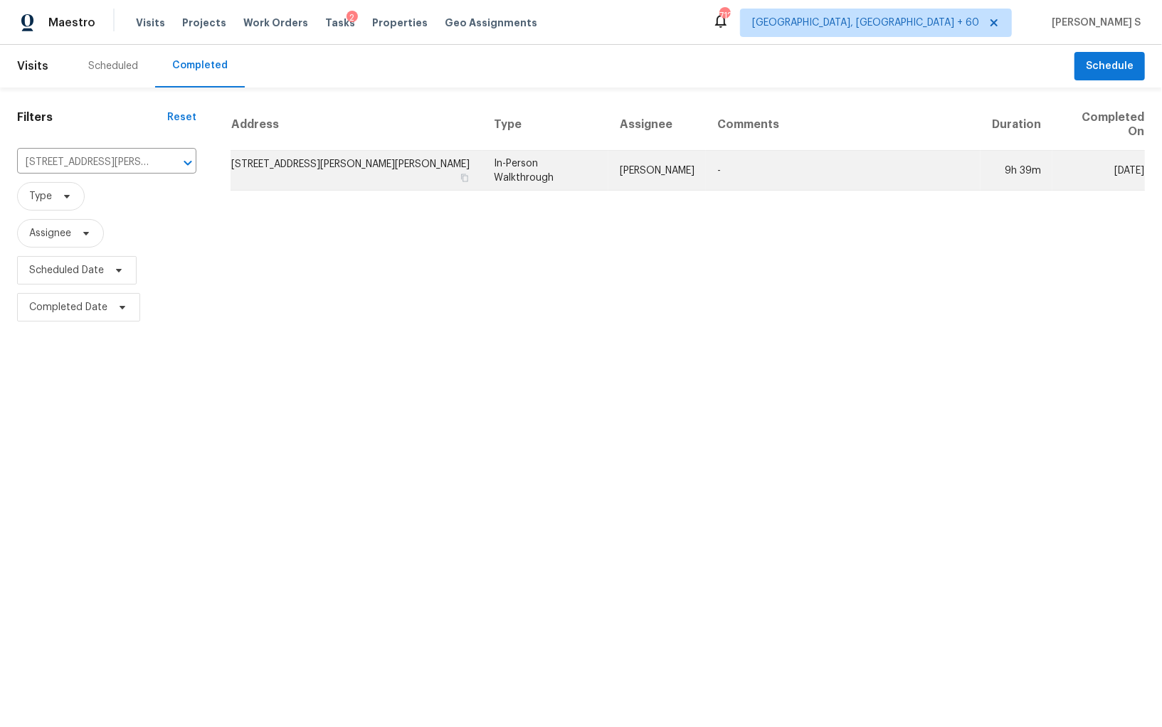
click at [300, 162] on td "[STREET_ADDRESS][PERSON_NAME][PERSON_NAME]" at bounding box center [357, 171] width 252 height 40
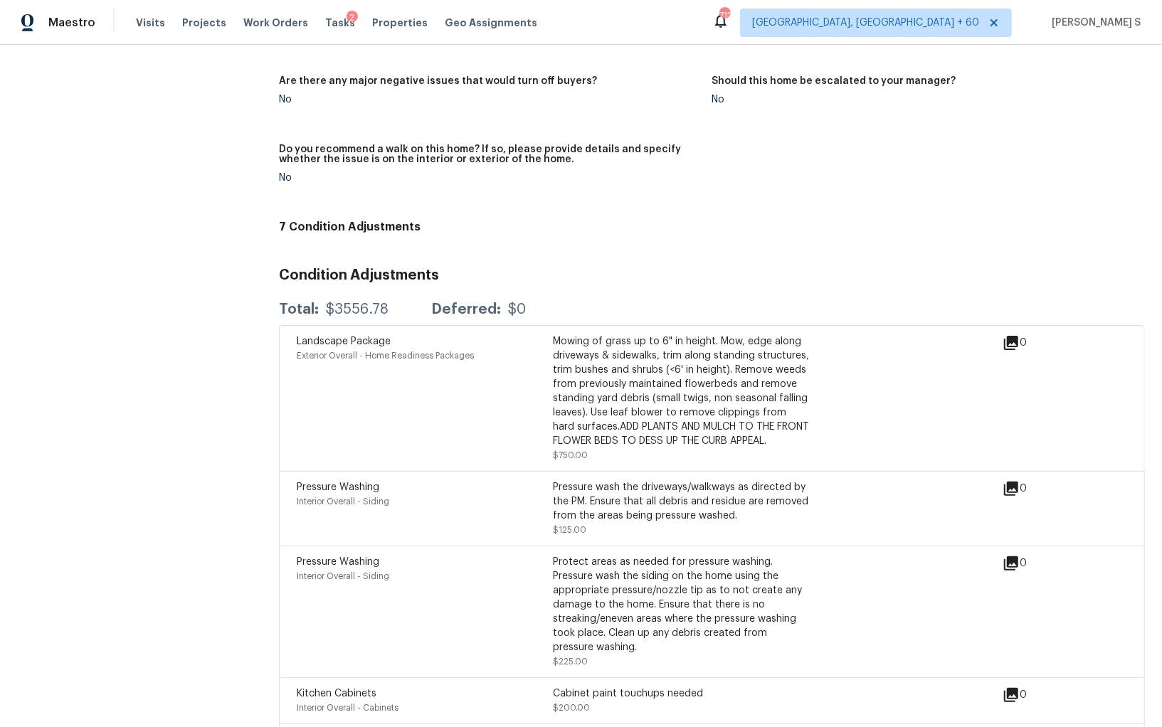
scroll to position [2576, 0]
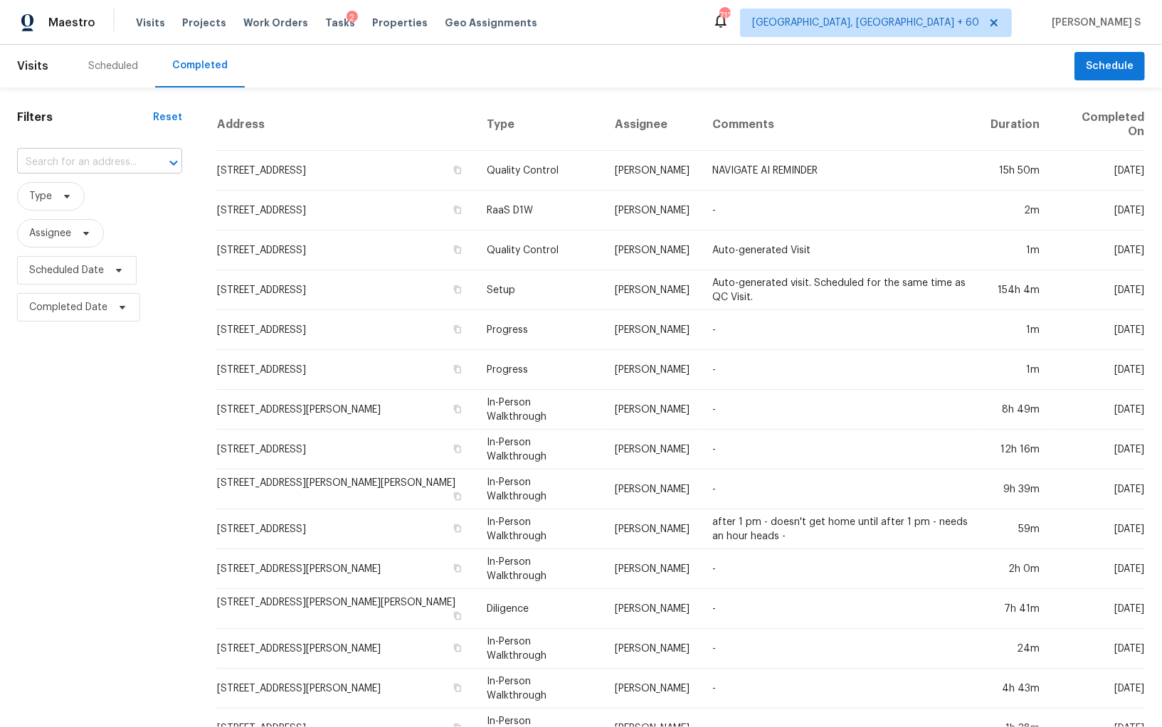
click at [135, 161] on input "text" at bounding box center [79, 163] width 125 height 22
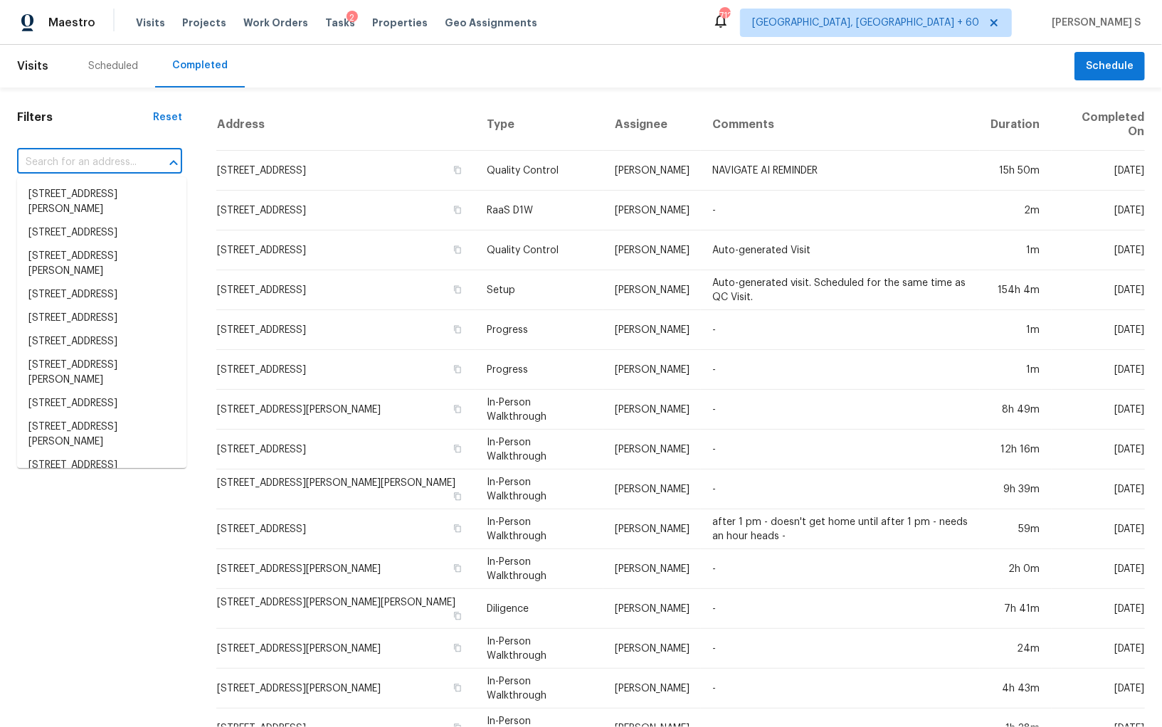
paste input "[STREET_ADDRESS]"
type input "[STREET_ADDRESS]"
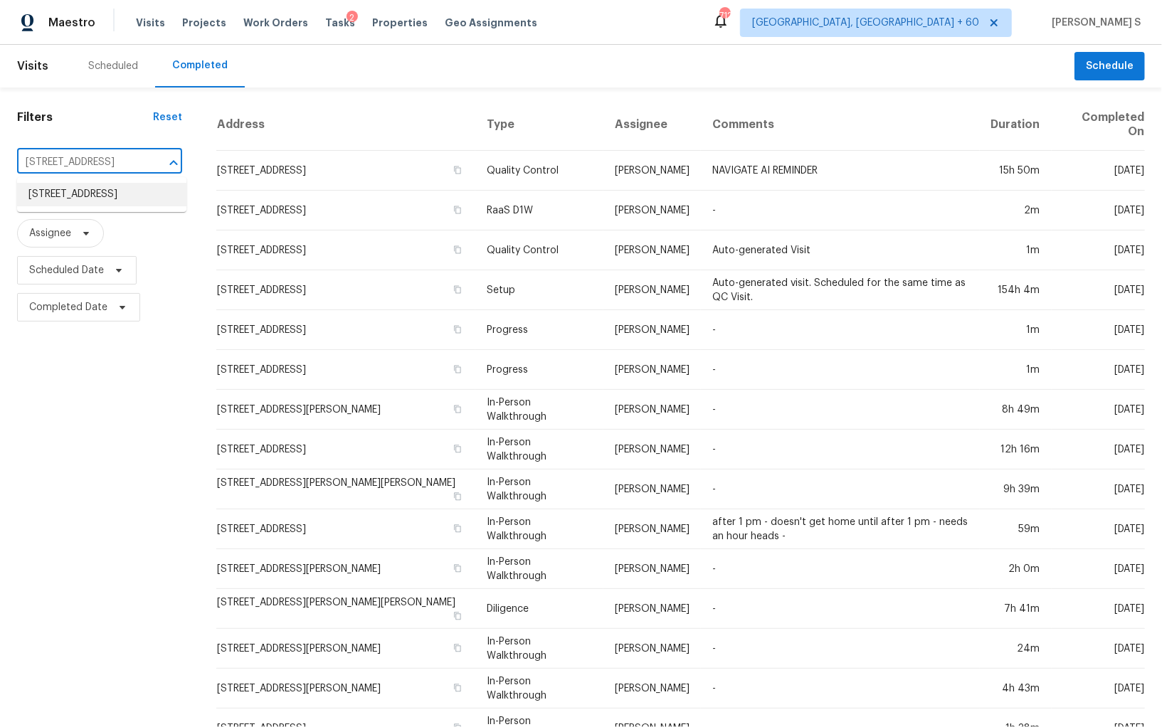
click at [97, 198] on li "[STREET_ADDRESS]" at bounding box center [101, 194] width 169 height 23
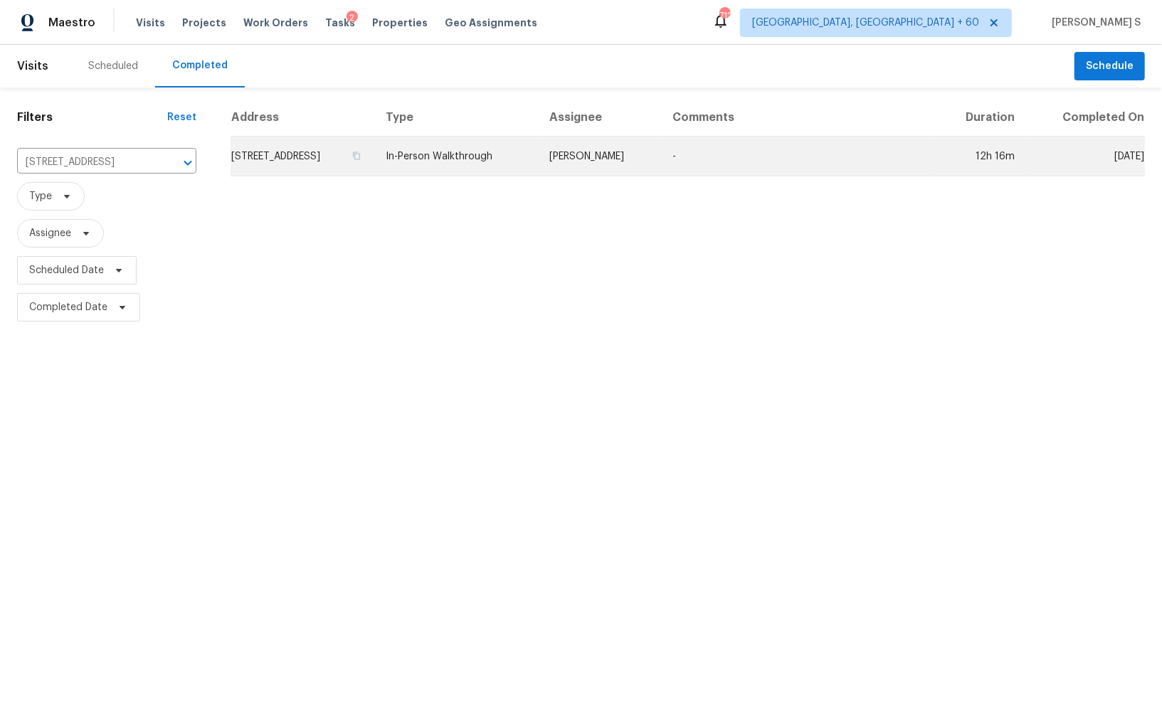
click at [287, 150] on td "[STREET_ADDRESS]" at bounding box center [303, 157] width 144 height 40
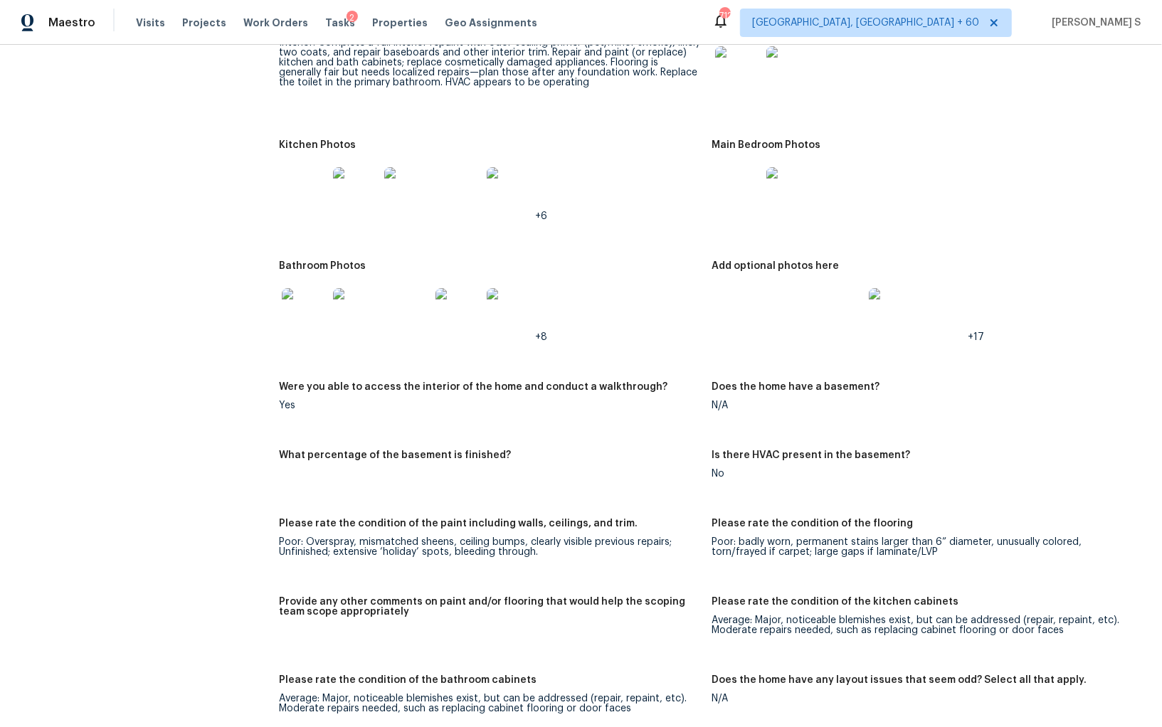
scroll to position [2650, 0]
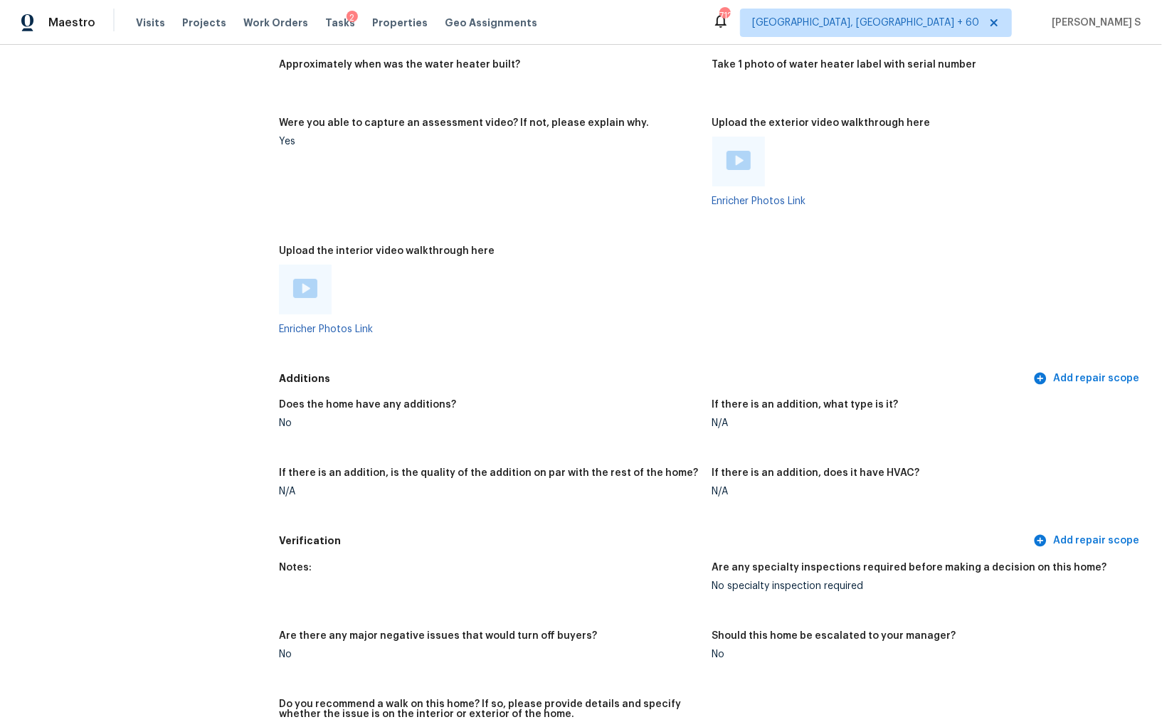
click at [349, 280] on div at bounding box center [489, 290] width 421 height 50
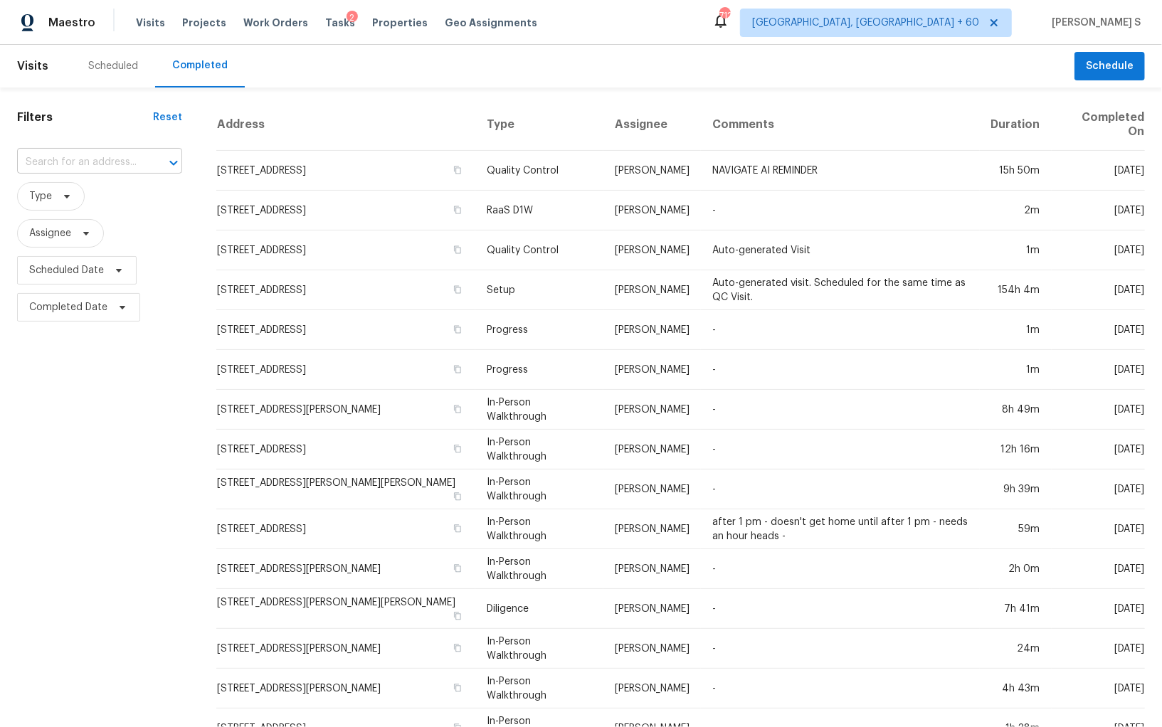
click at [70, 154] on input "text" at bounding box center [79, 163] width 125 height 22
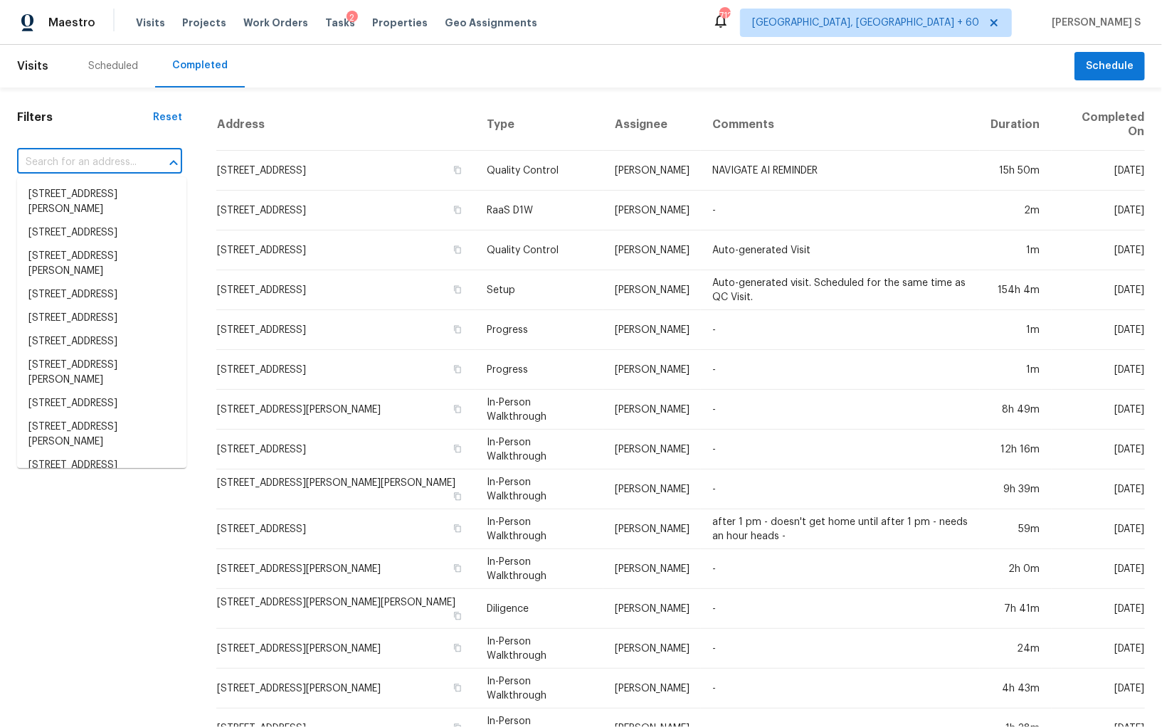
paste input "[STREET_ADDRESS]"
type input "[STREET_ADDRESS]"
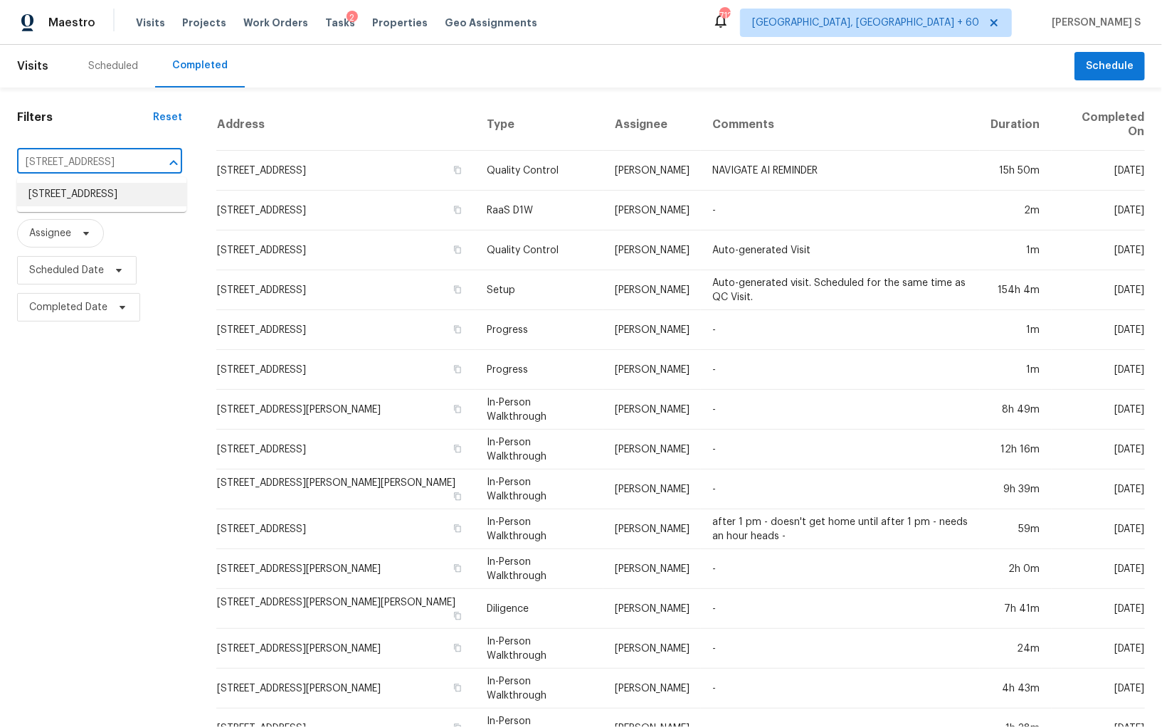
click at [80, 185] on li "[STREET_ADDRESS]" at bounding box center [101, 194] width 169 height 23
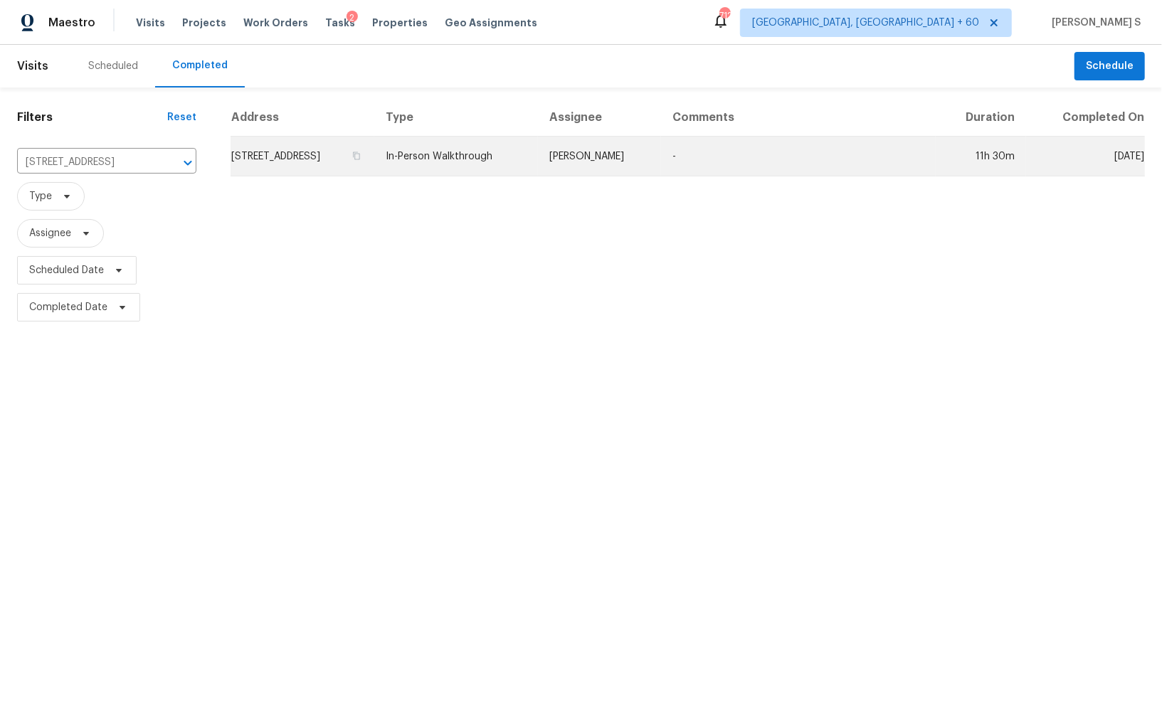
click at [292, 159] on td "[STREET_ADDRESS]" at bounding box center [303, 157] width 144 height 40
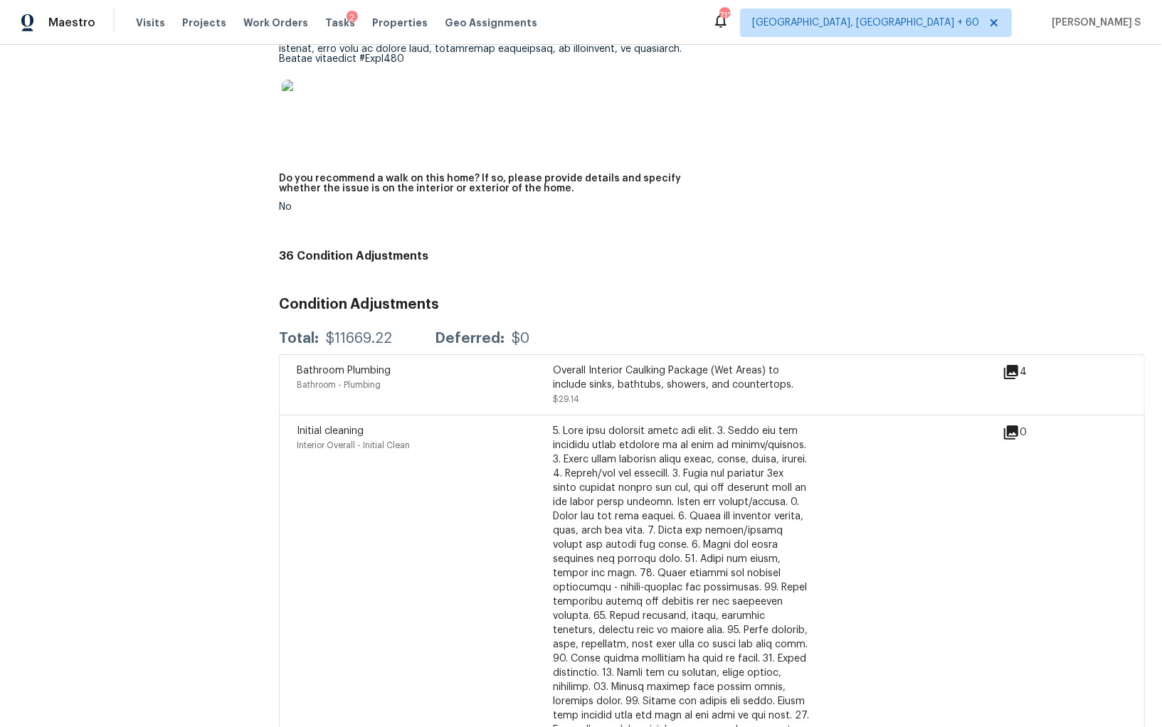
scroll to position [3682, 0]
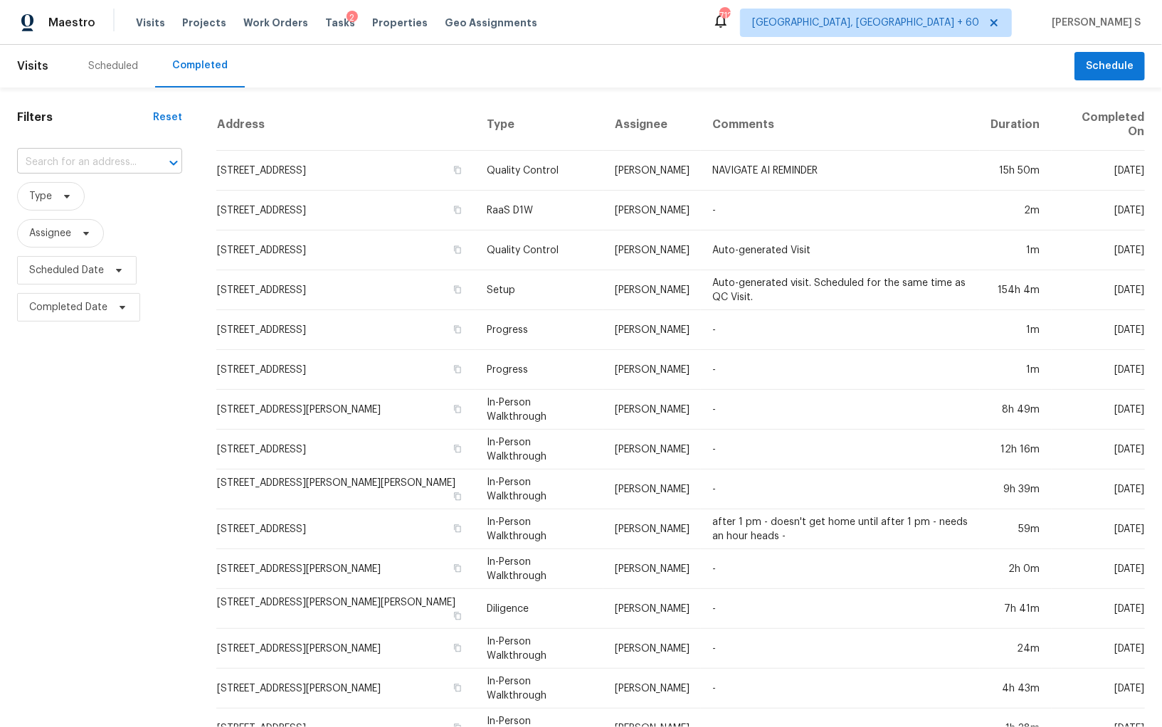
click at [142, 163] on input "text" at bounding box center [79, 163] width 125 height 22
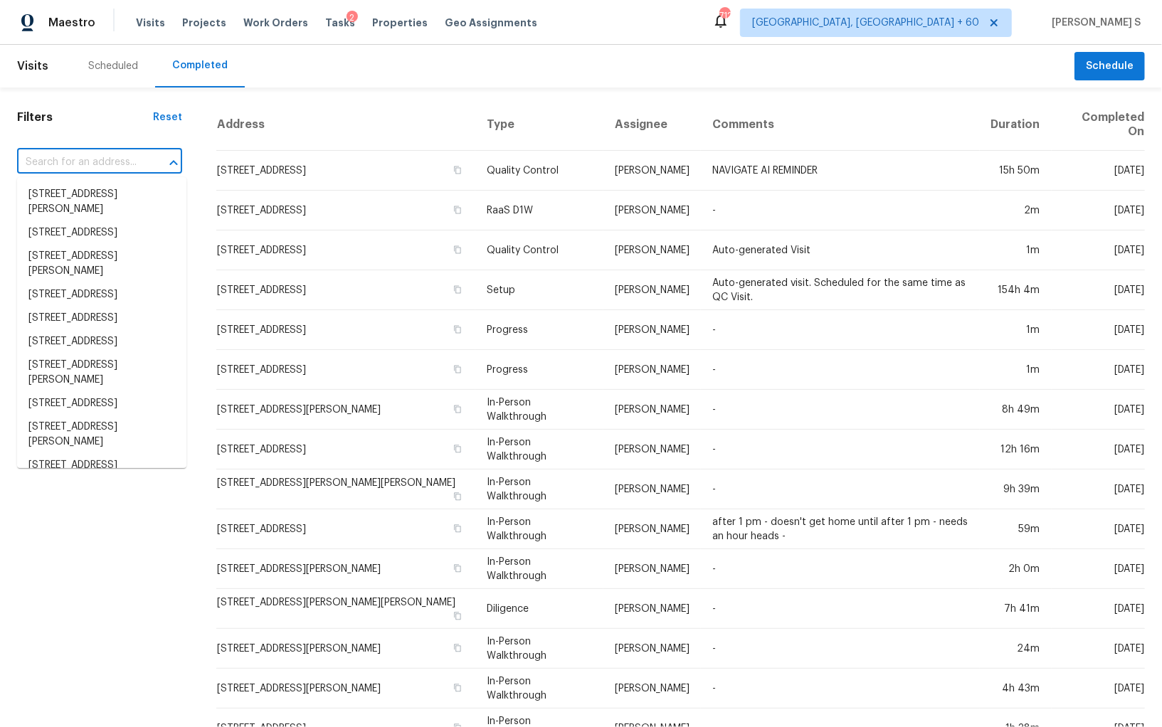
paste input "[STREET_ADDRESS][PERSON_NAME][PERSON_NAME]"
type input "[STREET_ADDRESS][PERSON_NAME][PERSON_NAME]"
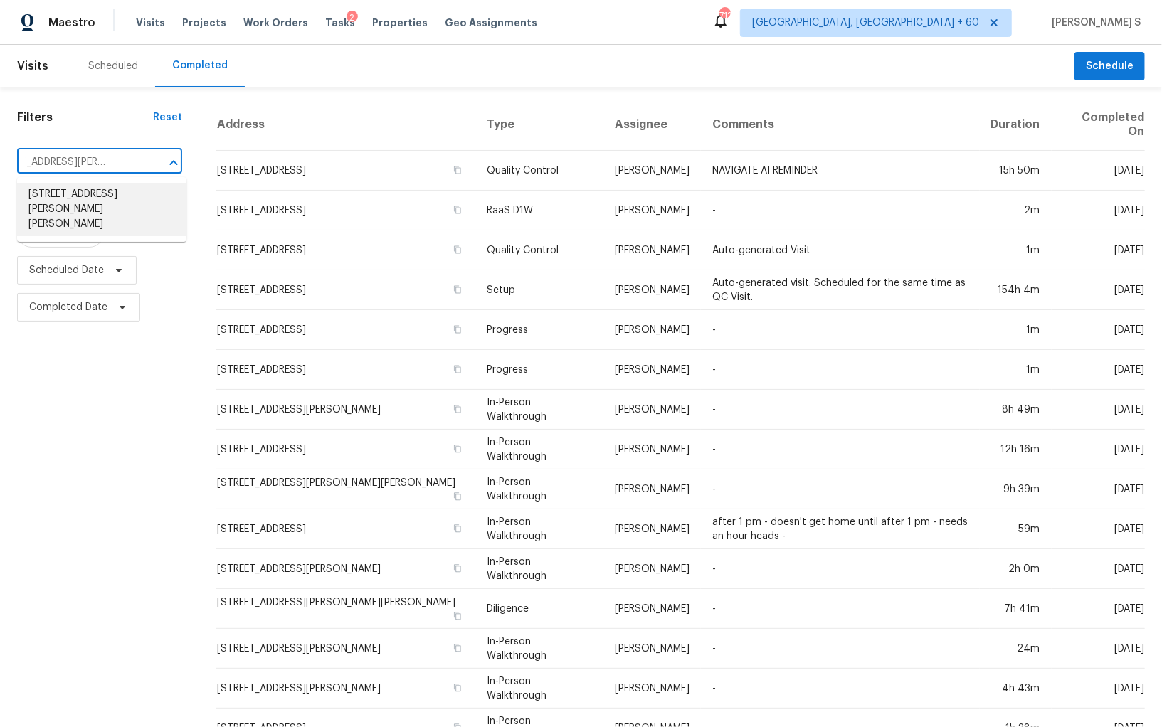
click at [115, 203] on li "[STREET_ADDRESS][PERSON_NAME][PERSON_NAME]" at bounding box center [101, 209] width 169 height 53
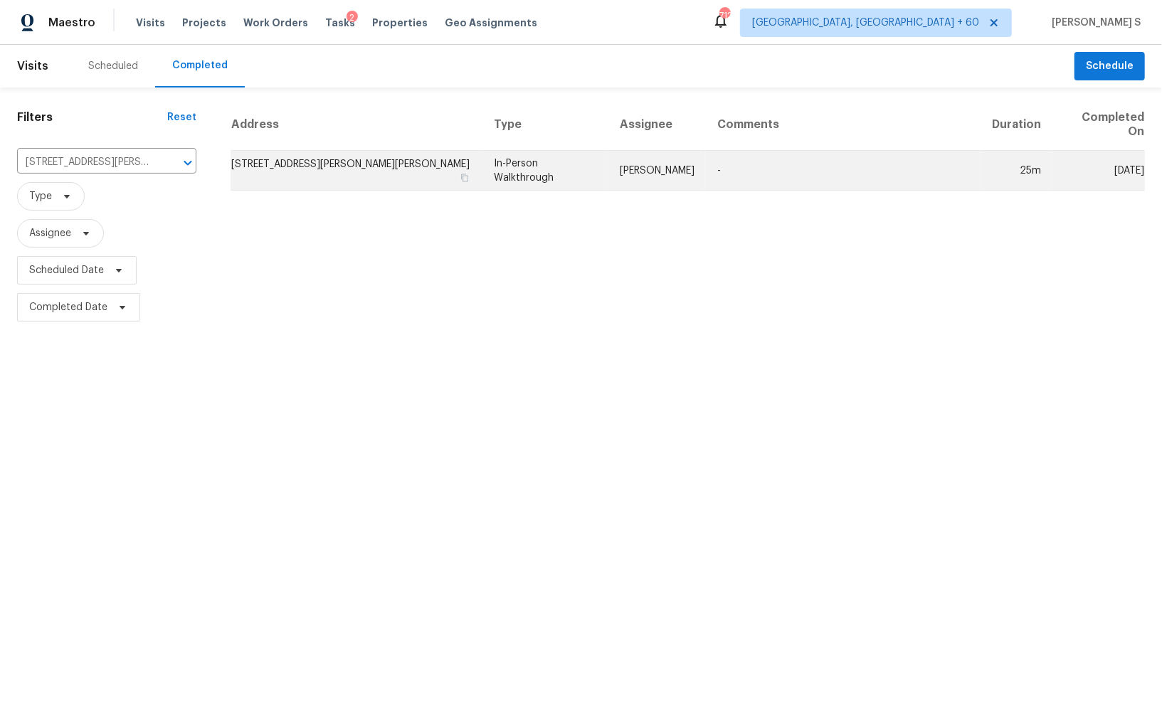
click at [257, 158] on td "[STREET_ADDRESS][PERSON_NAME][PERSON_NAME]" at bounding box center [357, 171] width 252 height 40
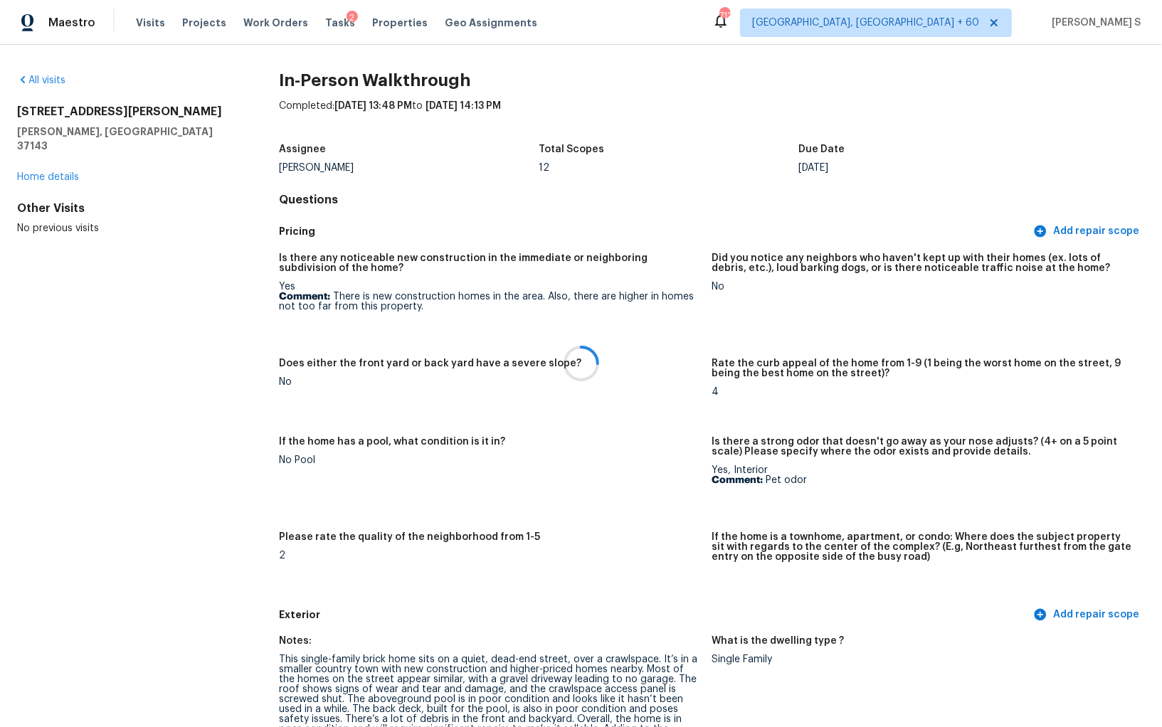
click at [447, 541] on div at bounding box center [581, 363] width 1162 height 727
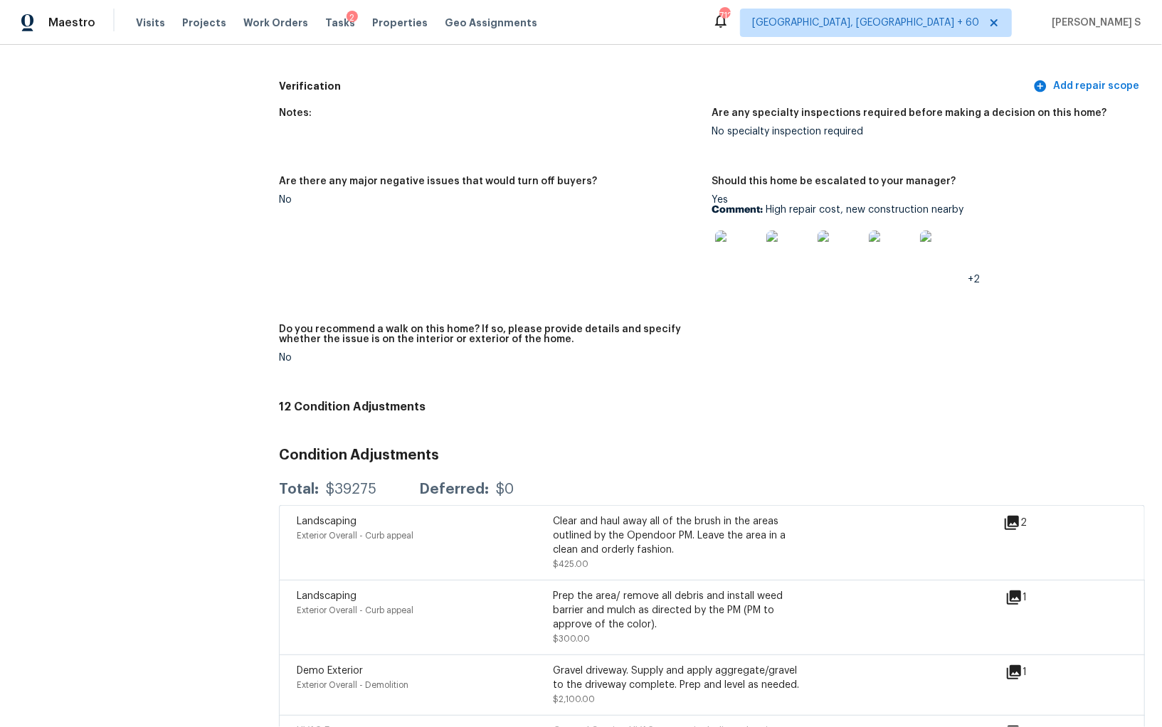
scroll to position [3437, 0]
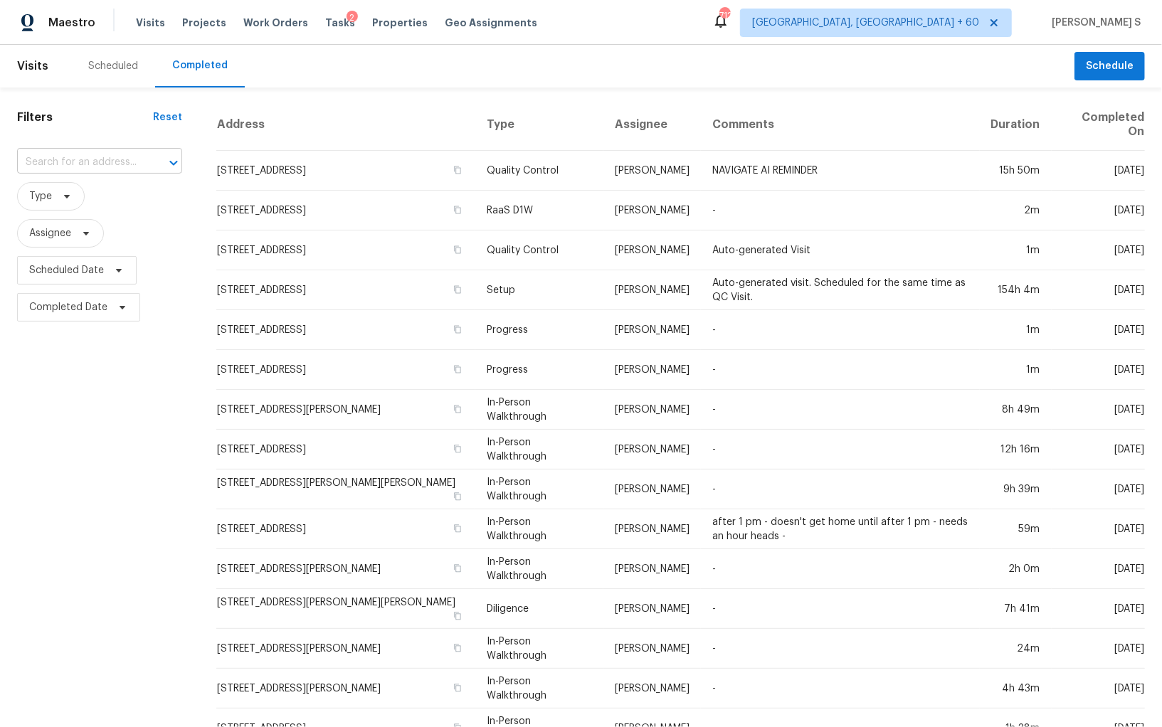
click at [122, 164] on input "text" at bounding box center [79, 163] width 125 height 22
paste input "[STREET_ADDRESS][PERSON_NAME][PERSON_NAME]"
type input "[STREET_ADDRESS][PERSON_NAME][PERSON_NAME]"
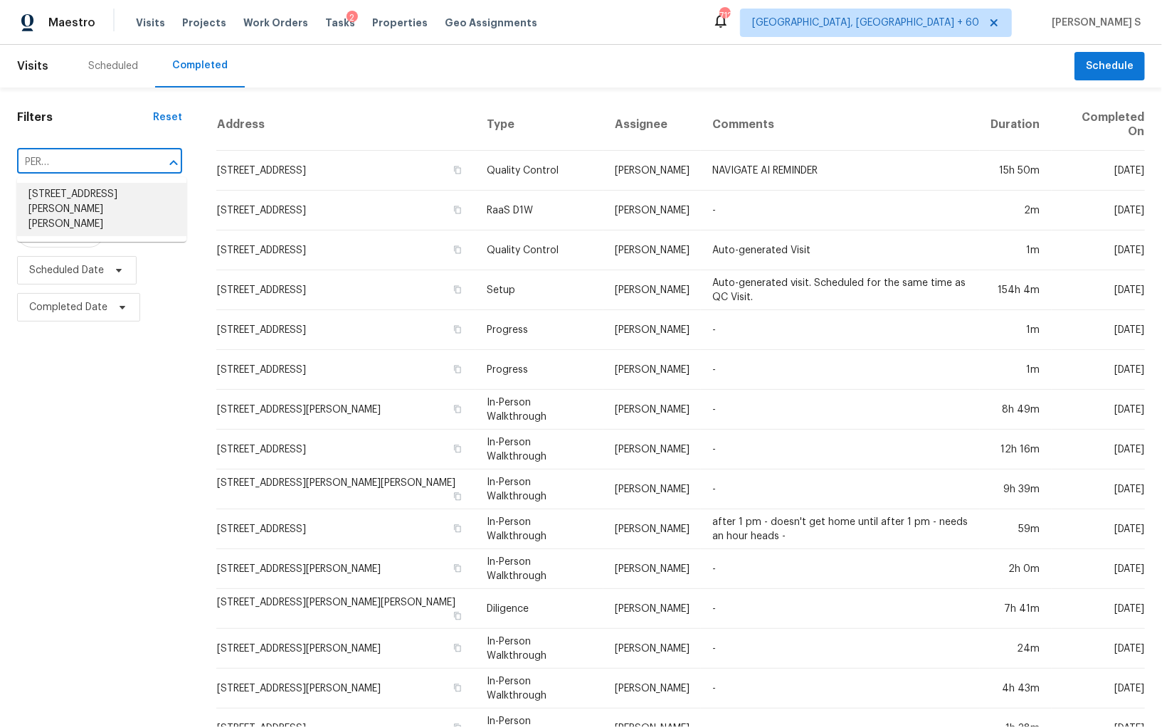
click at [137, 196] on li "[STREET_ADDRESS][PERSON_NAME][PERSON_NAME]" at bounding box center [101, 209] width 169 height 53
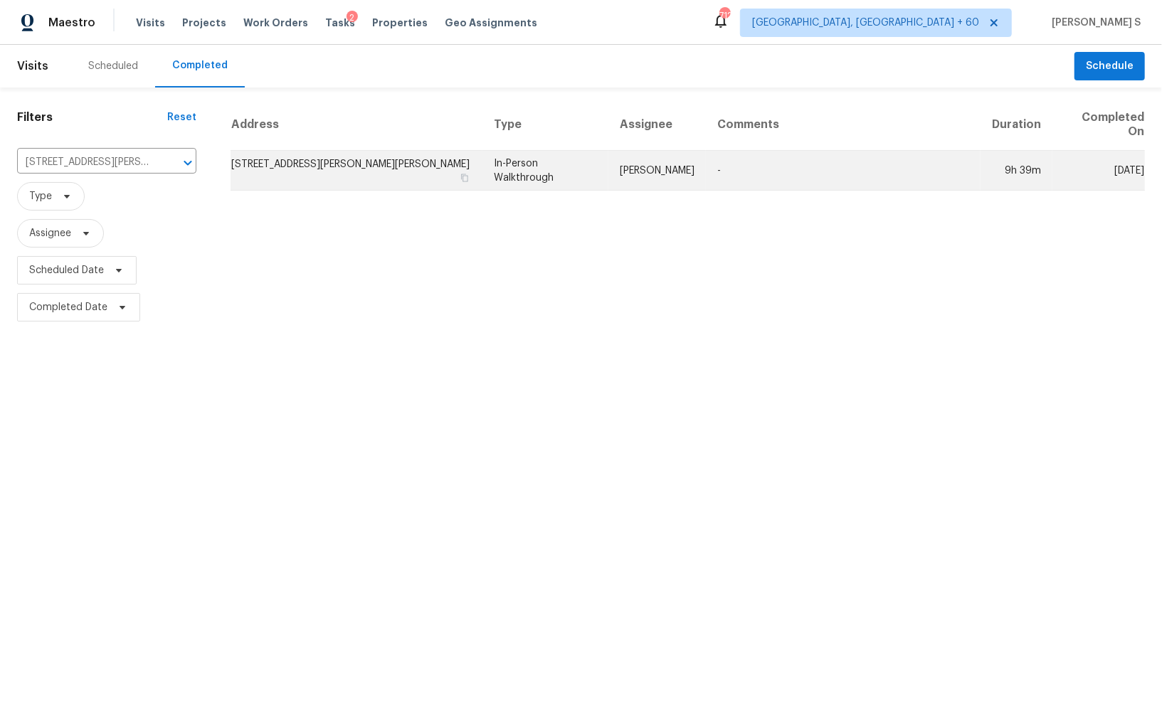
click at [280, 164] on td "[STREET_ADDRESS][PERSON_NAME][PERSON_NAME]" at bounding box center [357, 171] width 252 height 40
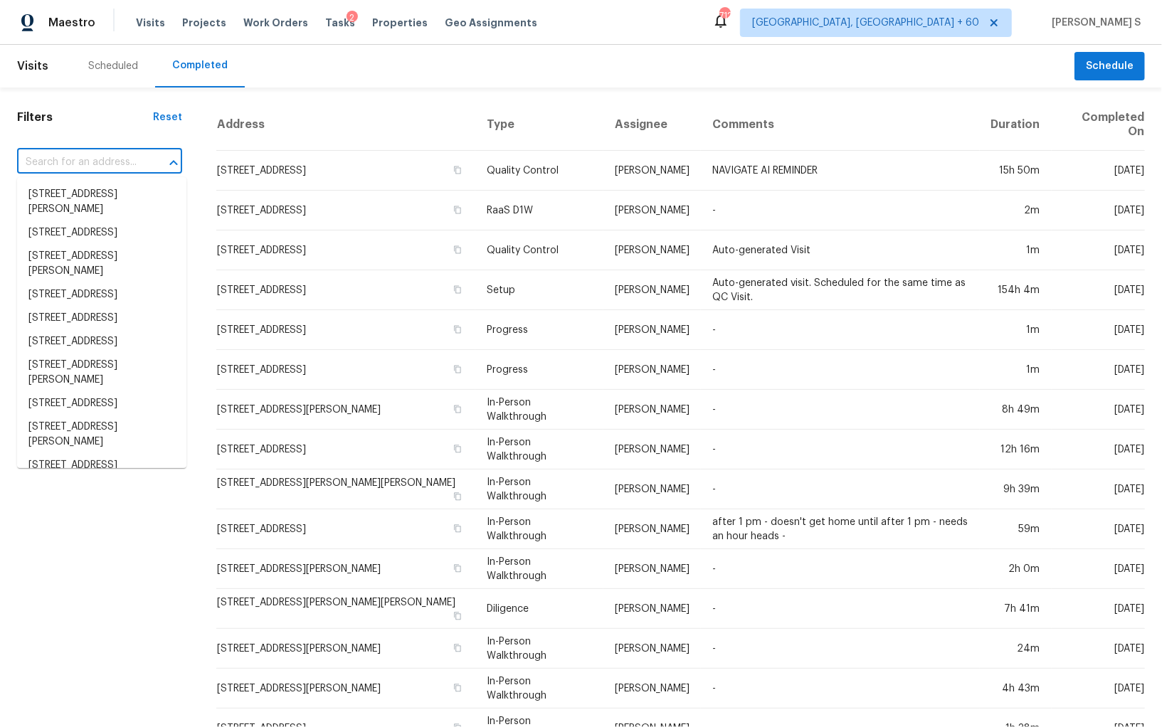
click at [108, 161] on input "text" at bounding box center [79, 163] width 125 height 22
paste input "[STREET_ADDRESS]"
type input "[STREET_ADDRESS]"
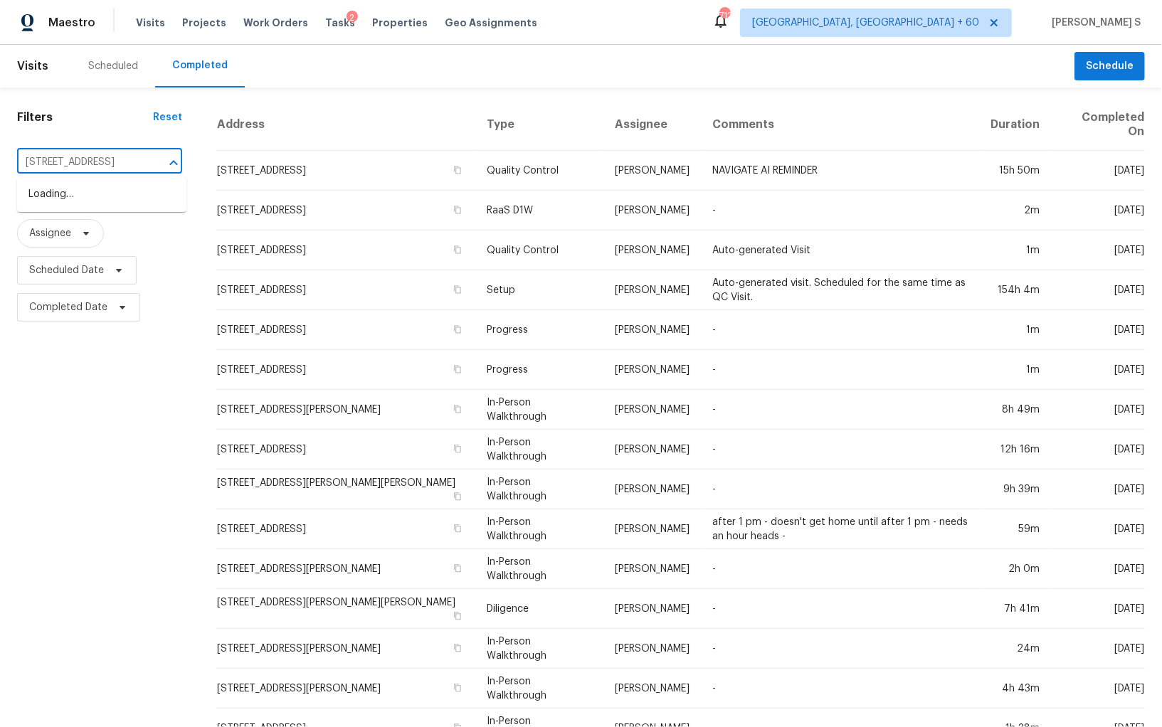
scroll to position [0, 65]
click at [107, 195] on li "[STREET_ADDRESS]" at bounding box center [101, 194] width 169 height 23
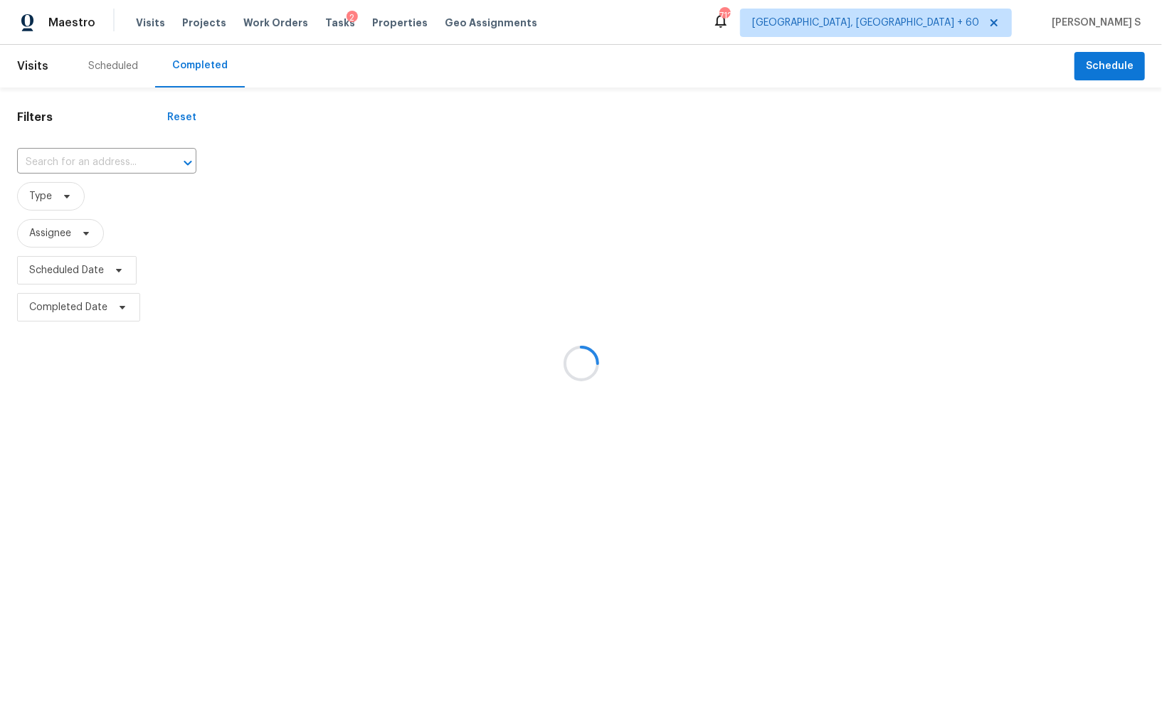
type input "[STREET_ADDRESS]"
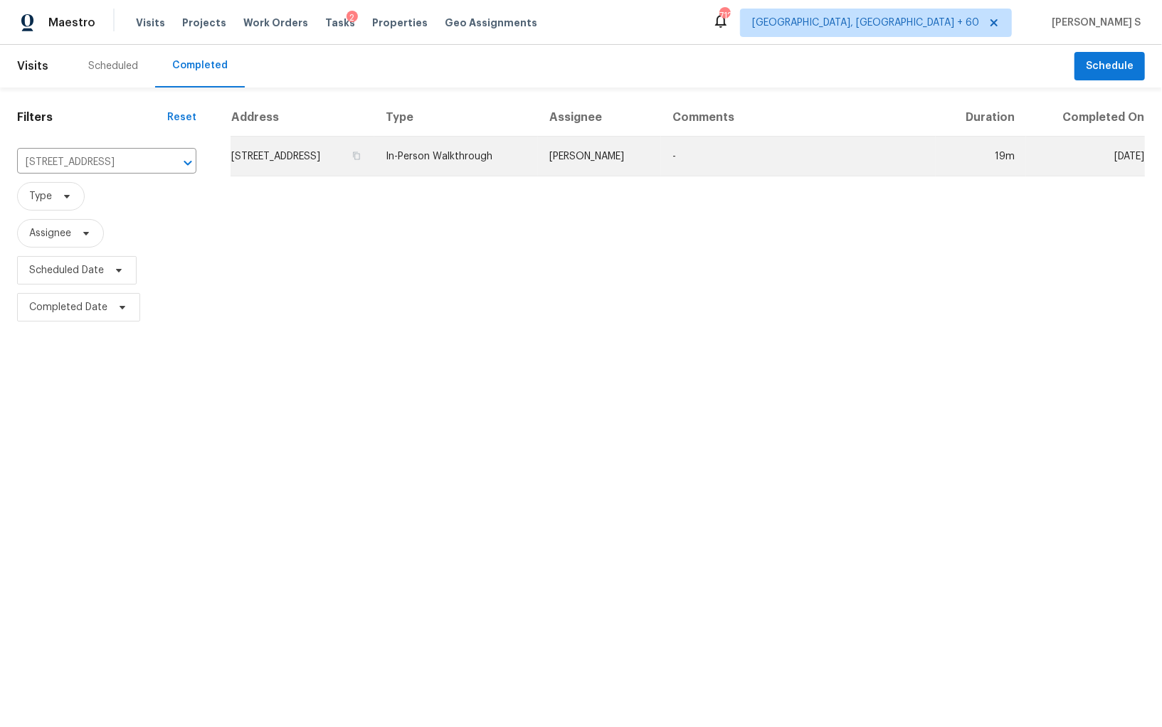
click at [332, 154] on td "[STREET_ADDRESS]" at bounding box center [303, 157] width 144 height 40
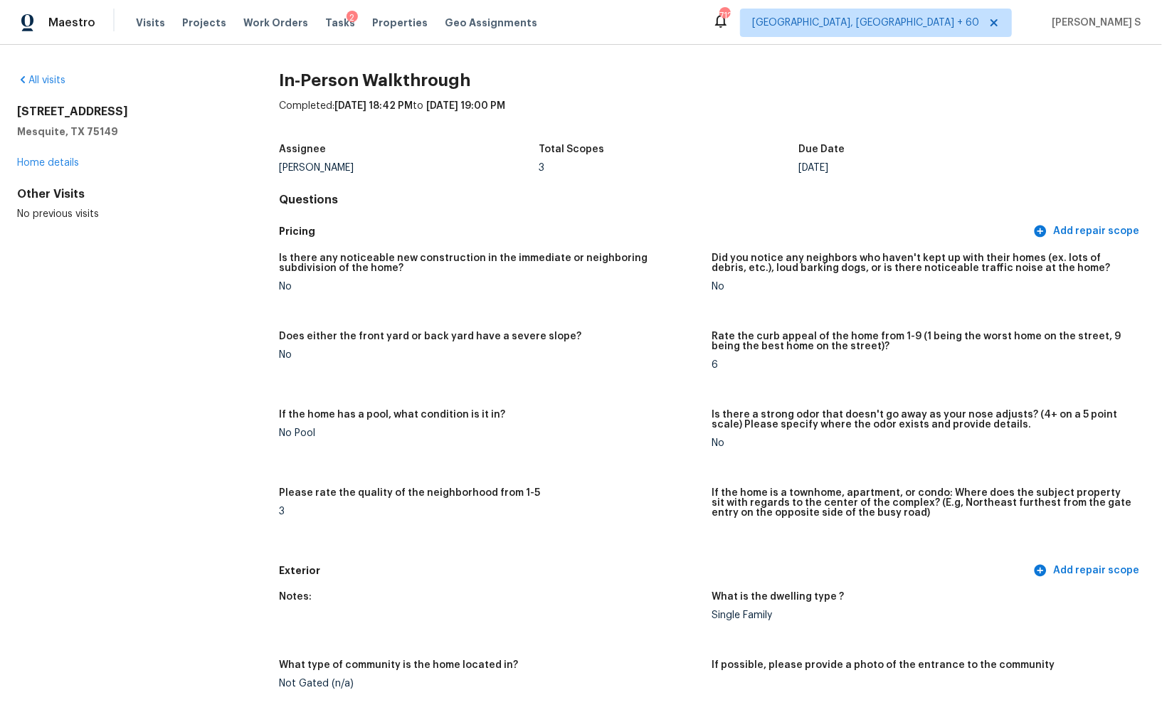
click at [375, 364] on figure "Does either the front yard or back yard have a severe slope? No" at bounding box center [495, 362] width 433 height 61
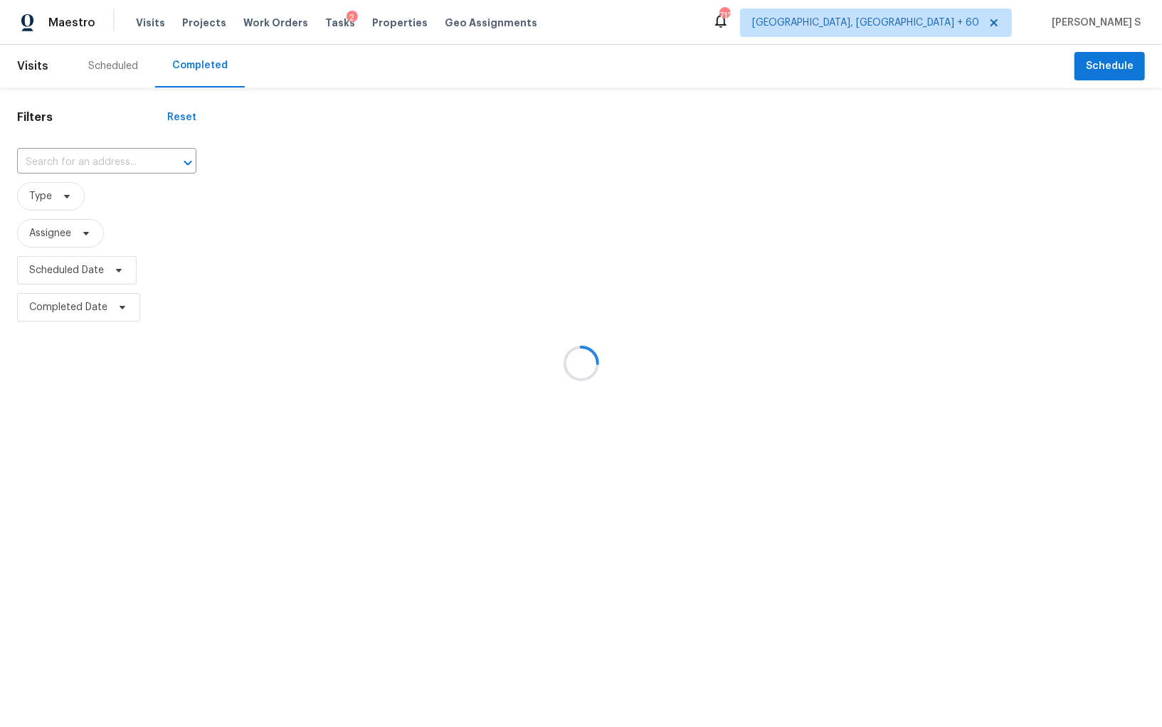
click at [92, 159] on div at bounding box center [581, 363] width 1162 height 727
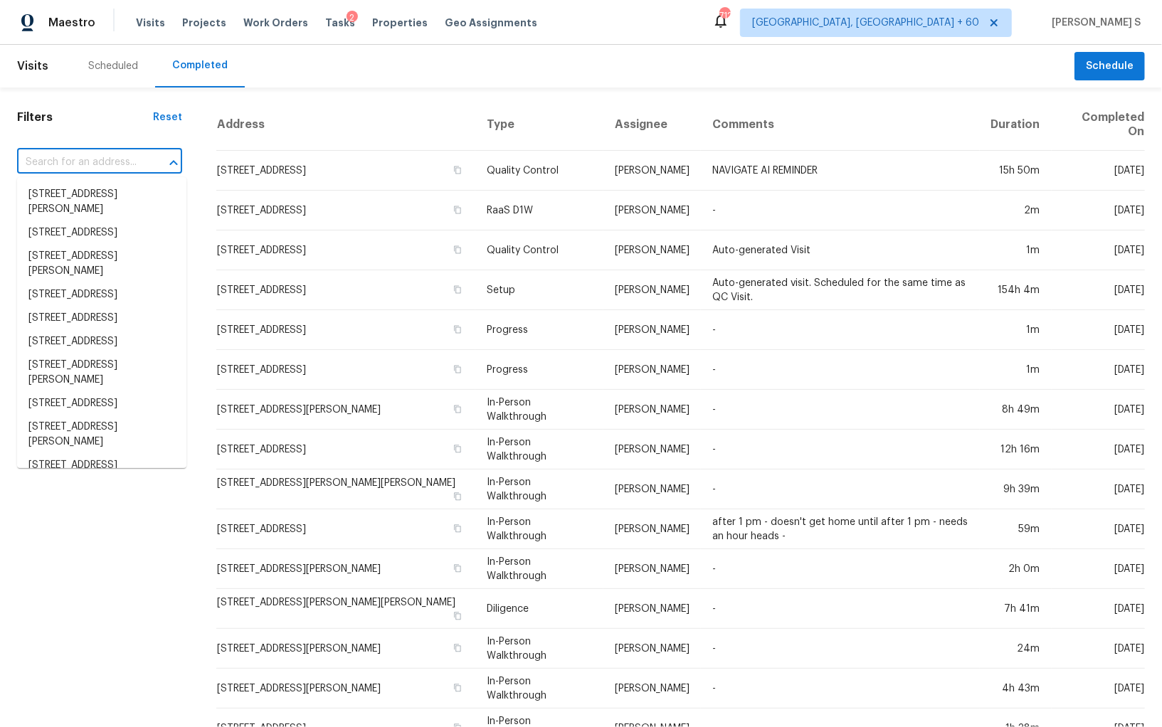
click at [92, 159] on input "text" at bounding box center [79, 163] width 125 height 22
paste input "5749 Signal Pt, Austin, TX 78724"
type input "5749 Signal Pt, Austin, TX 78724"
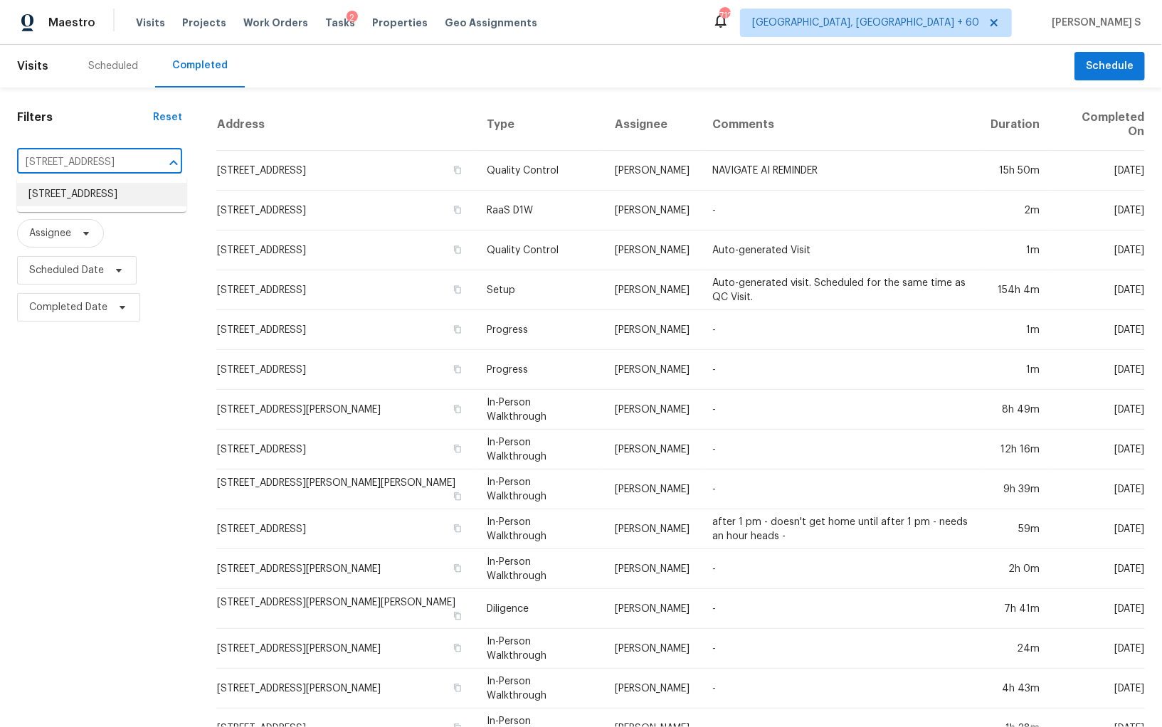
click at [147, 206] on li "5749 Signal Pt, Austin, TX 78724" at bounding box center [101, 194] width 169 height 23
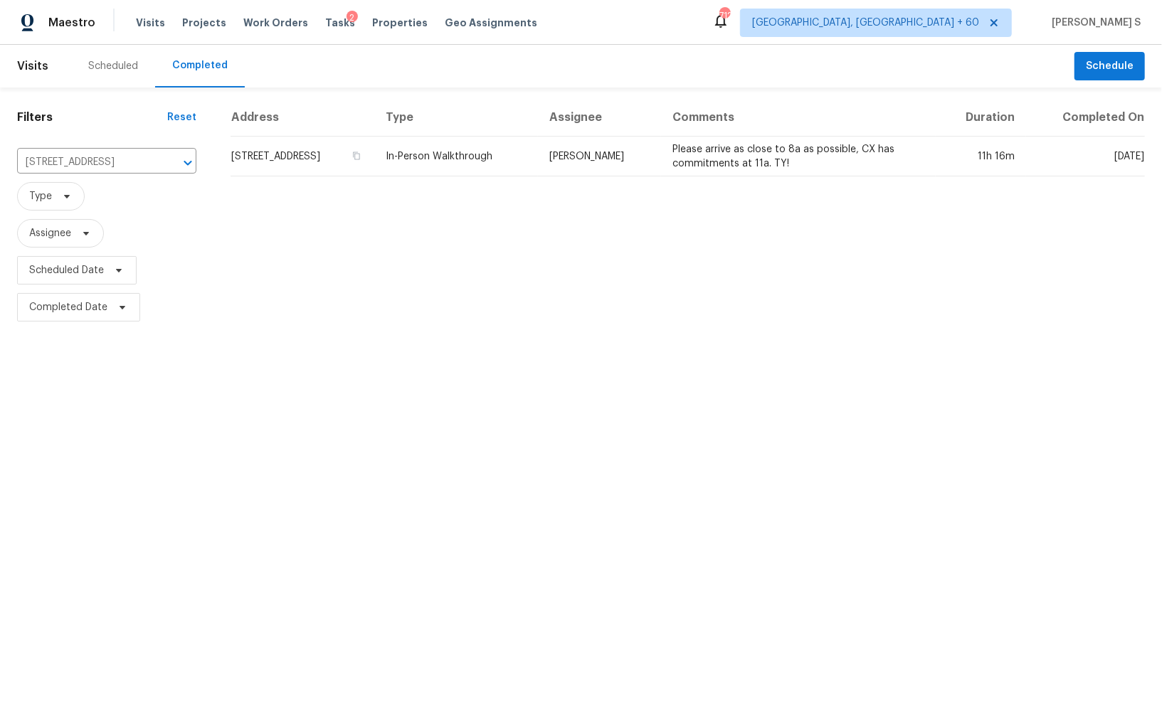
click at [290, 152] on td "5749 Signal Pt, Austin, TX 78724" at bounding box center [303, 157] width 144 height 40
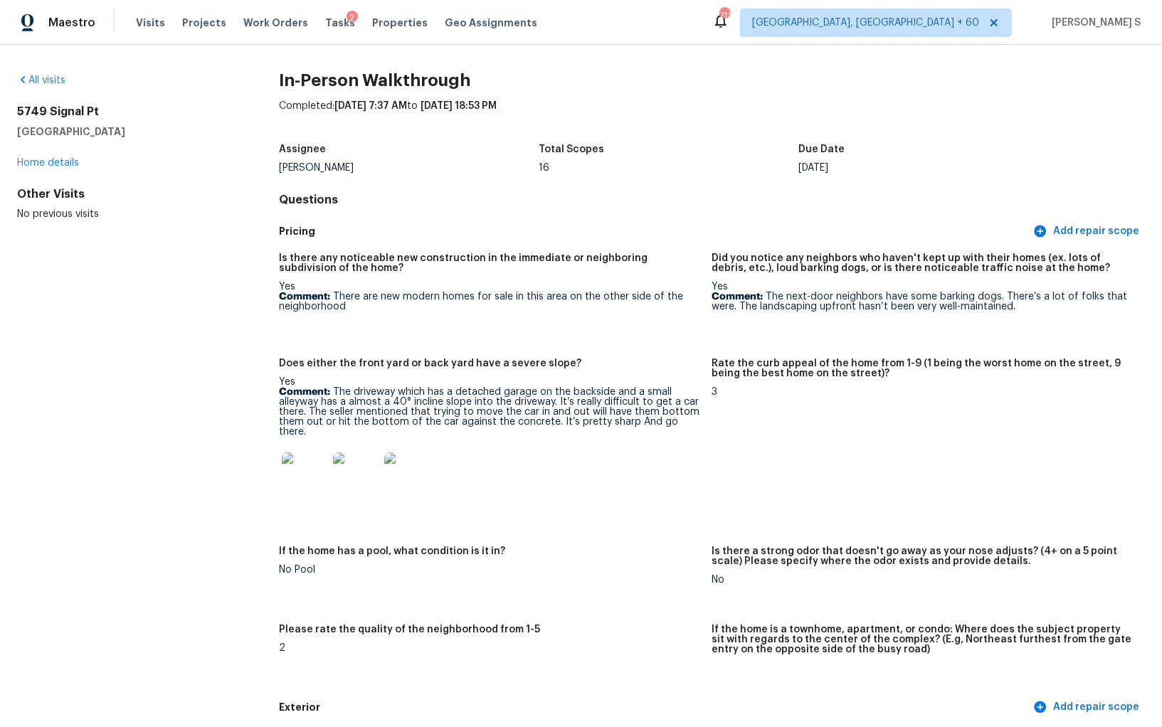
click at [375, 364] on h5 "Does either the front yard or back yard have a severe slope?" at bounding box center [430, 364] width 302 height 10
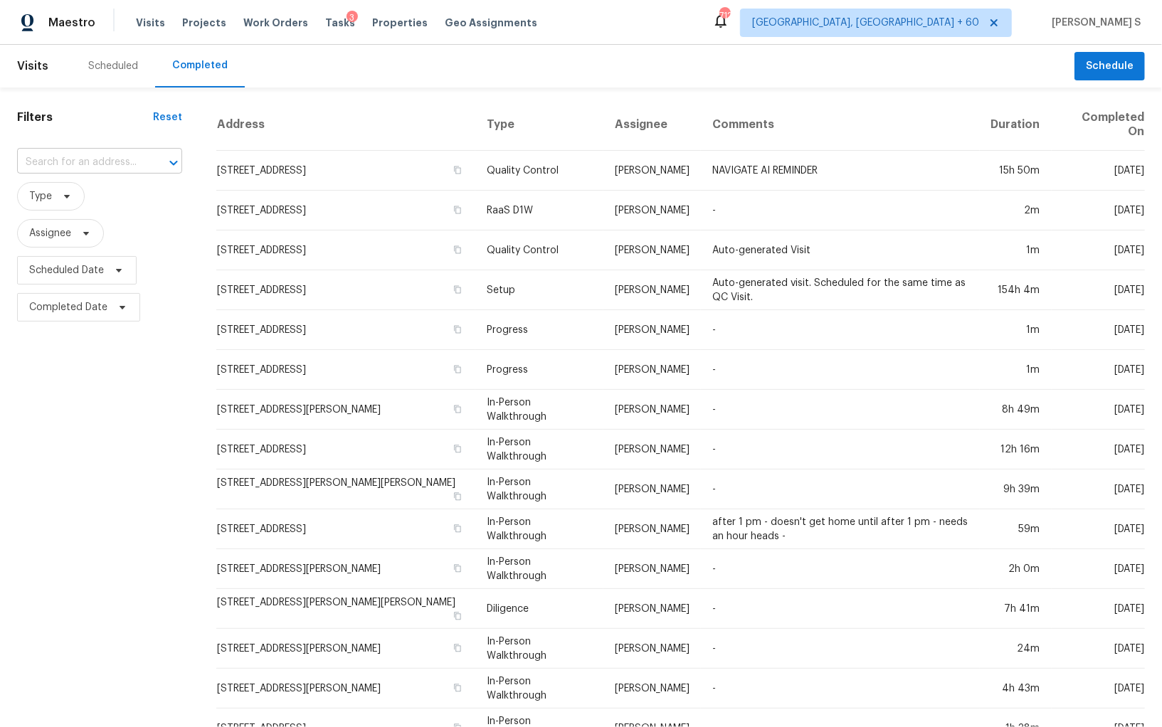
click at [83, 166] on input "text" at bounding box center [79, 163] width 125 height 22
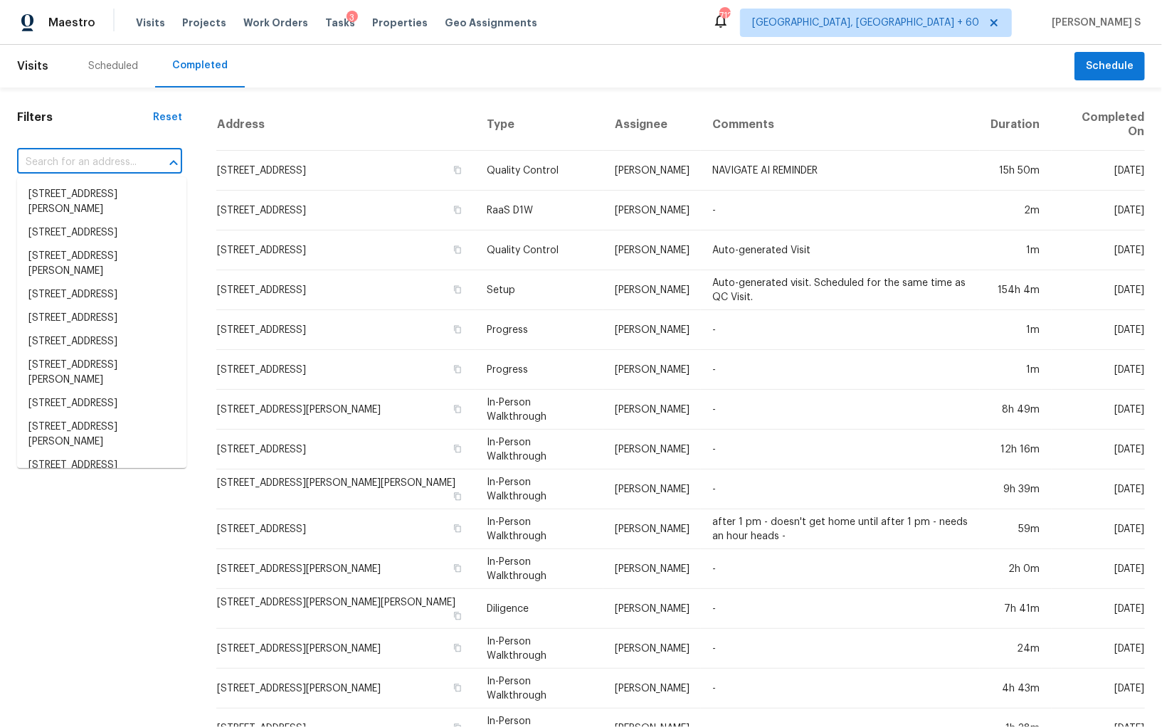
paste input "[STREET_ADDRESS]"
type input "[STREET_ADDRESS]"
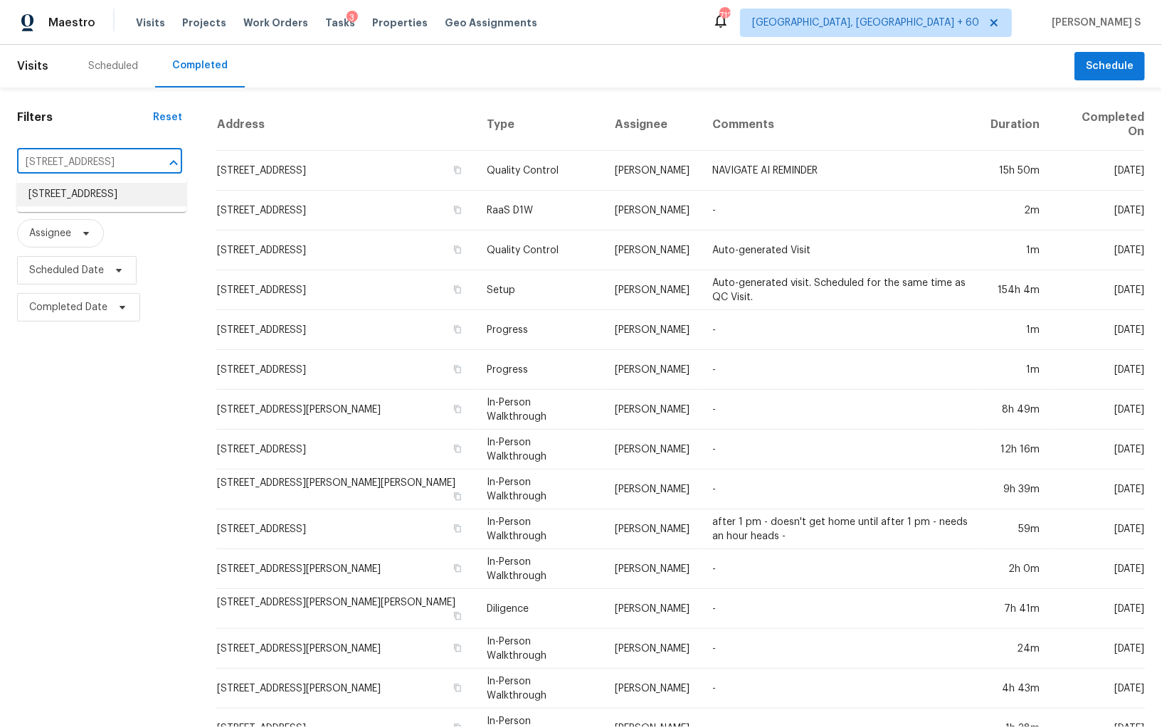
click at [106, 194] on li "[STREET_ADDRESS]" at bounding box center [101, 194] width 169 height 23
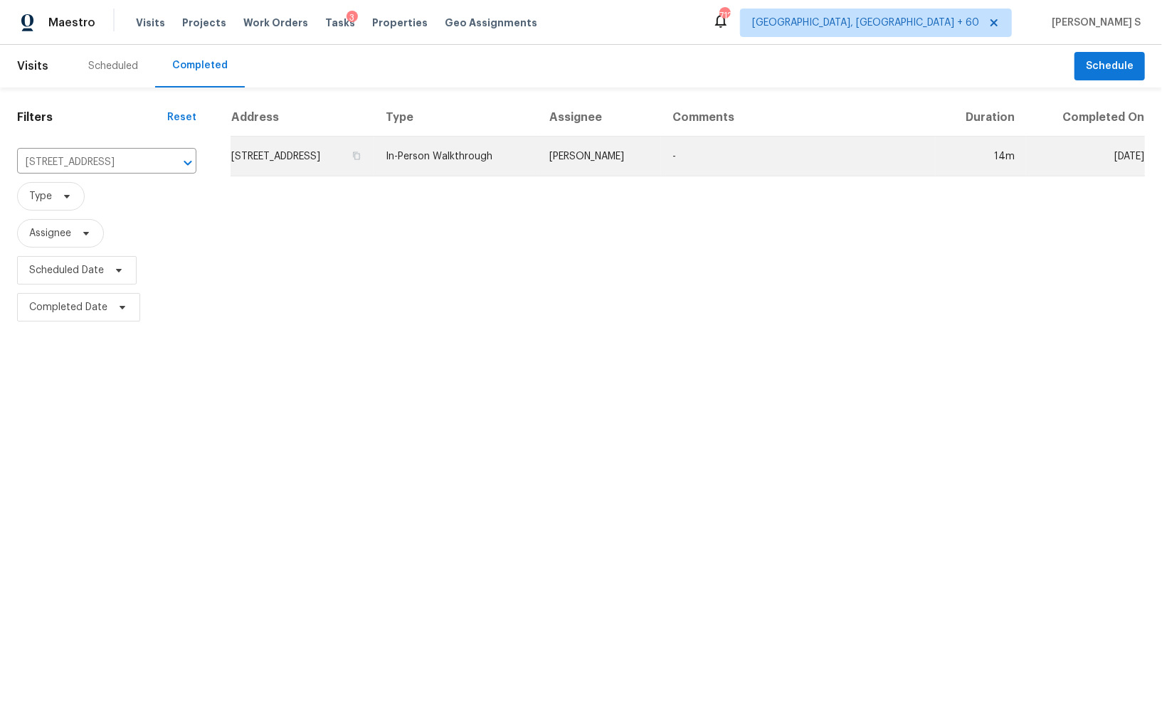
click at [310, 160] on td "[STREET_ADDRESS]" at bounding box center [303, 157] width 144 height 40
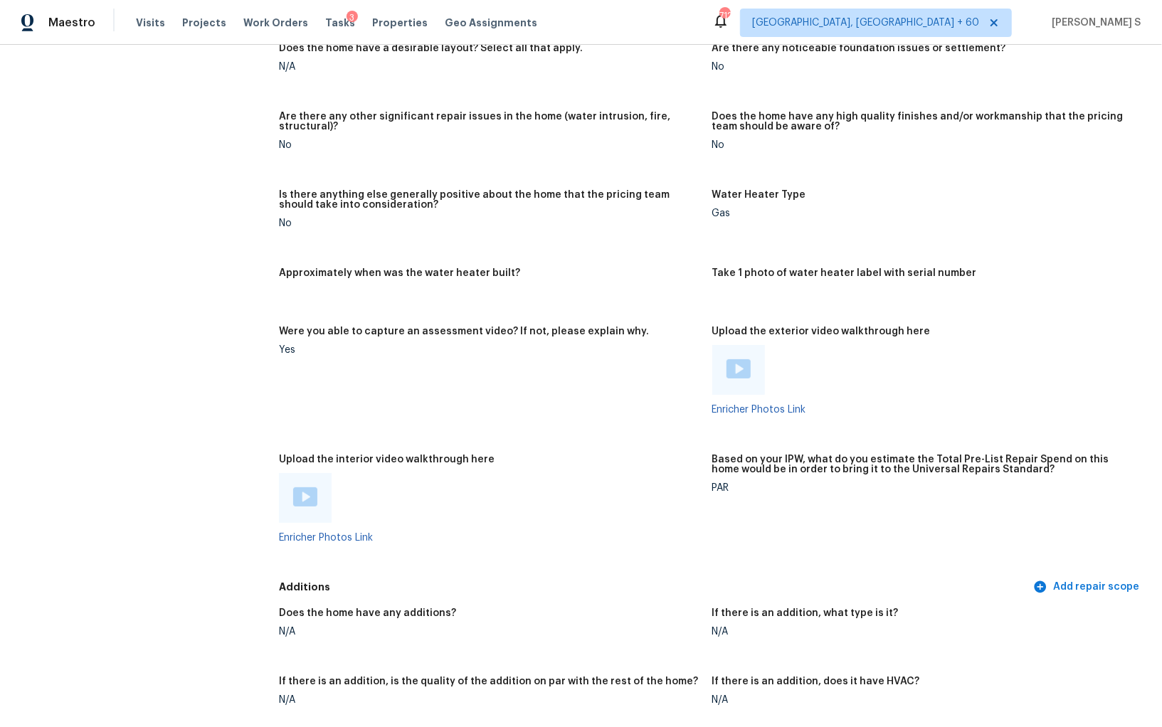
scroll to position [2616, 0]
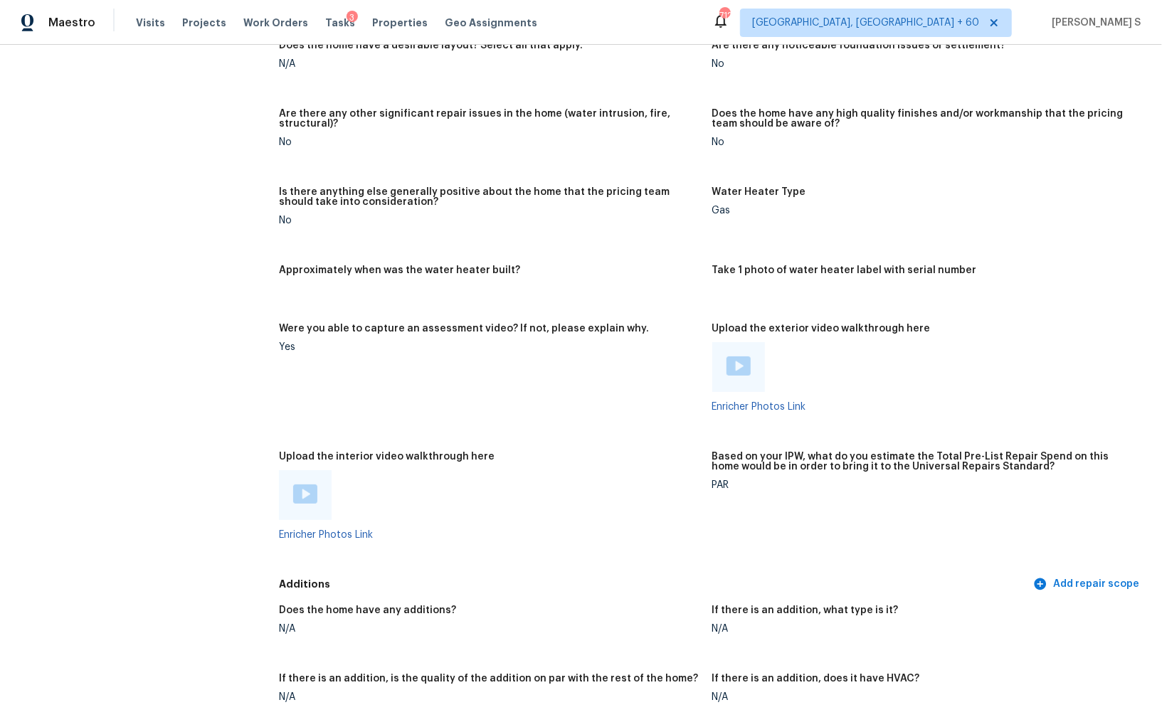
click at [311, 500] on img at bounding box center [305, 494] width 24 height 19
click at [741, 366] on img at bounding box center [738, 365] width 24 height 19
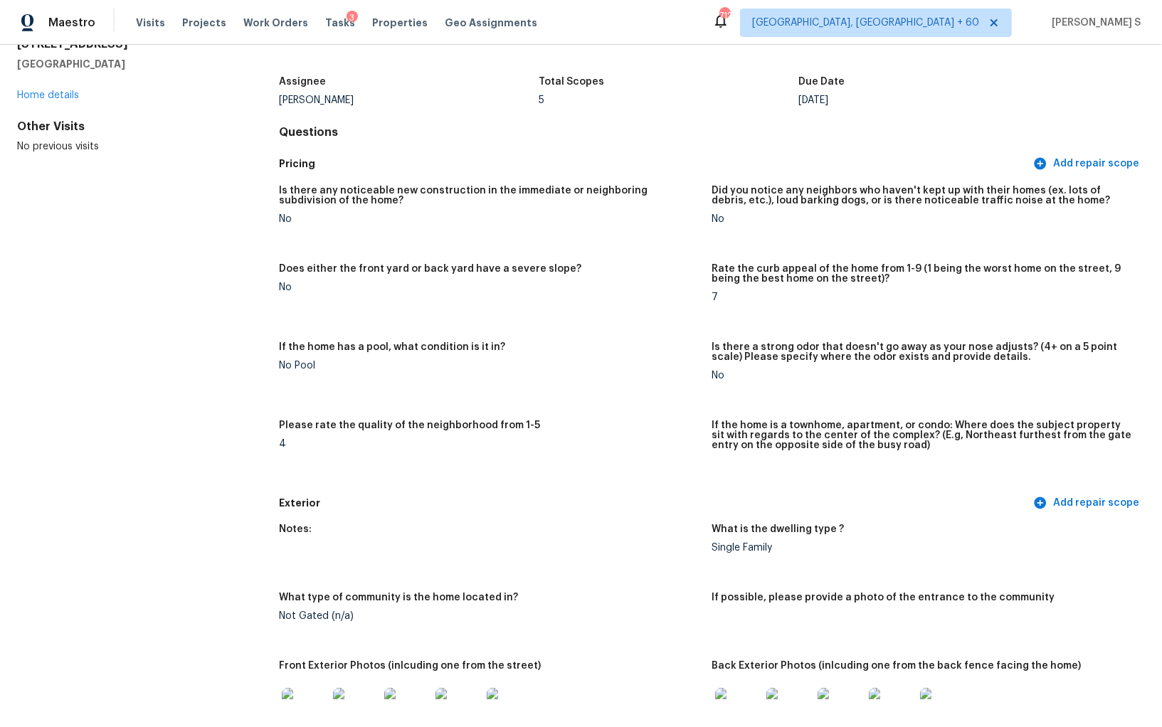
scroll to position [0, 0]
